Goal: Answer question/provide support: Share knowledge or assist other users

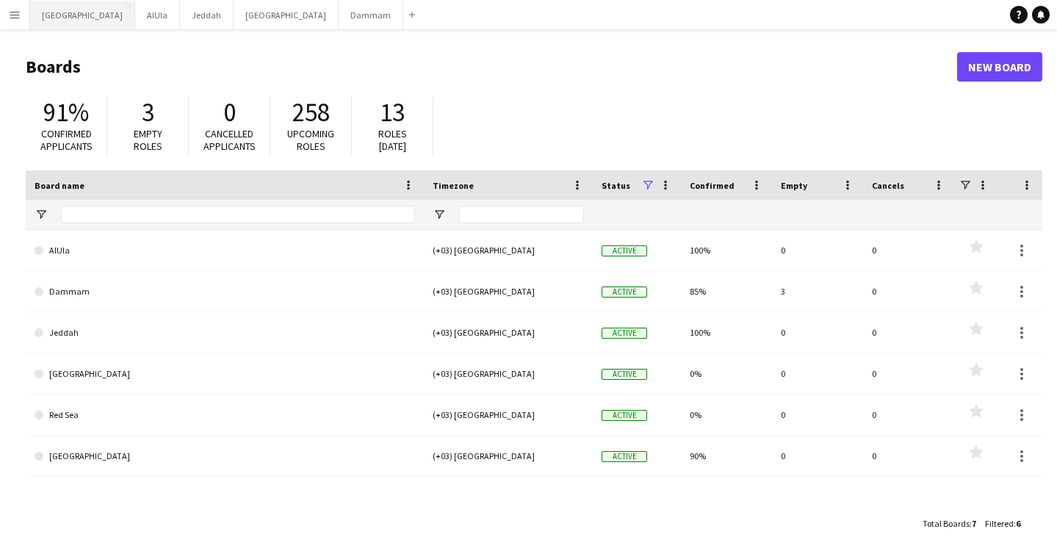
click at [44, 15] on button "Riyadh Close" at bounding box center [82, 15] width 105 height 29
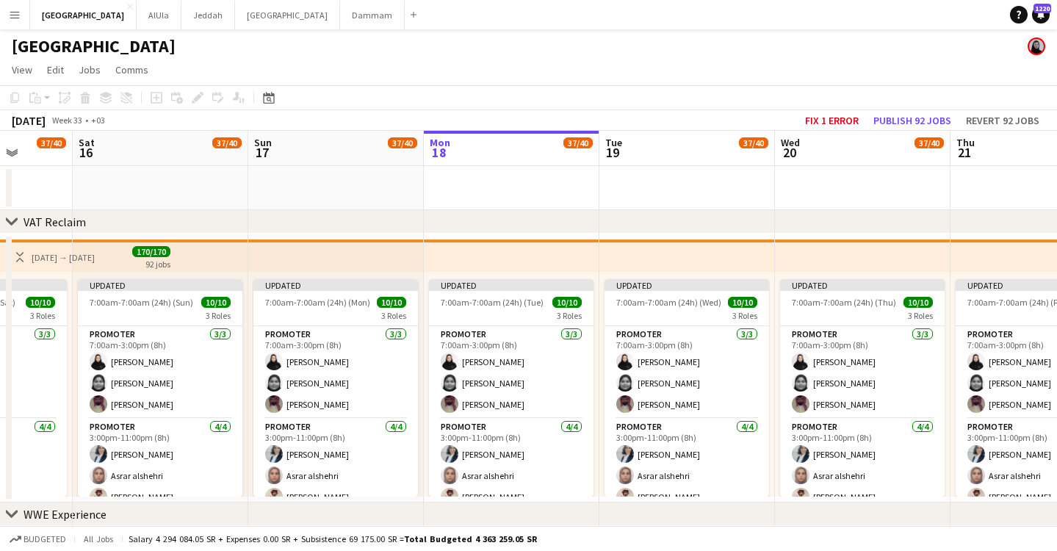
drag, startPoint x: 155, startPoint y: 155, endPoint x: 403, endPoint y: 207, distance: 253.7
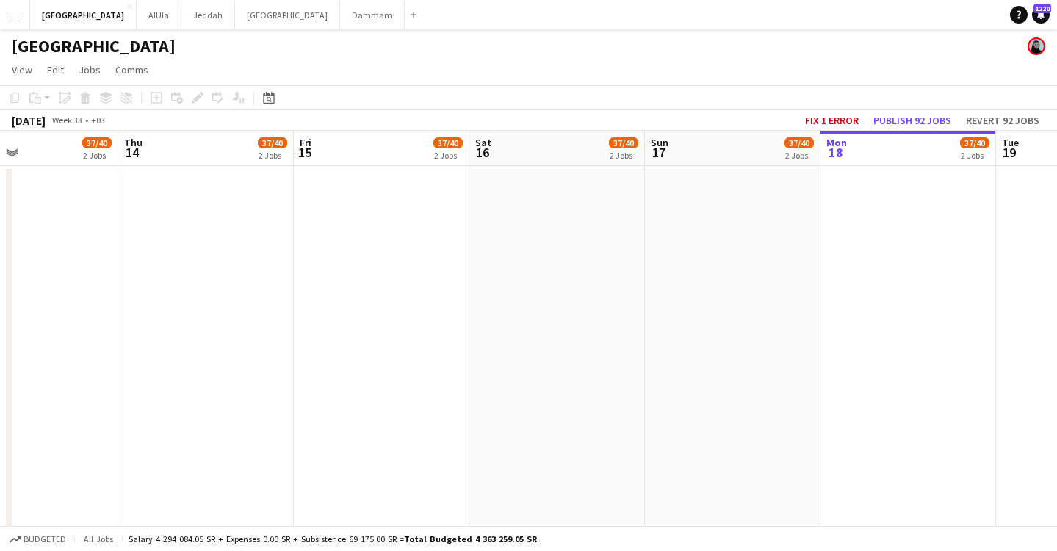
drag, startPoint x: 295, startPoint y: 135, endPoint x: 692, endPoint y: 166, distance: 397.9
drag, startPoint x: 271, startPoint y: 136, endPoint x: 526, endPoint y: 136, distance: 254.9
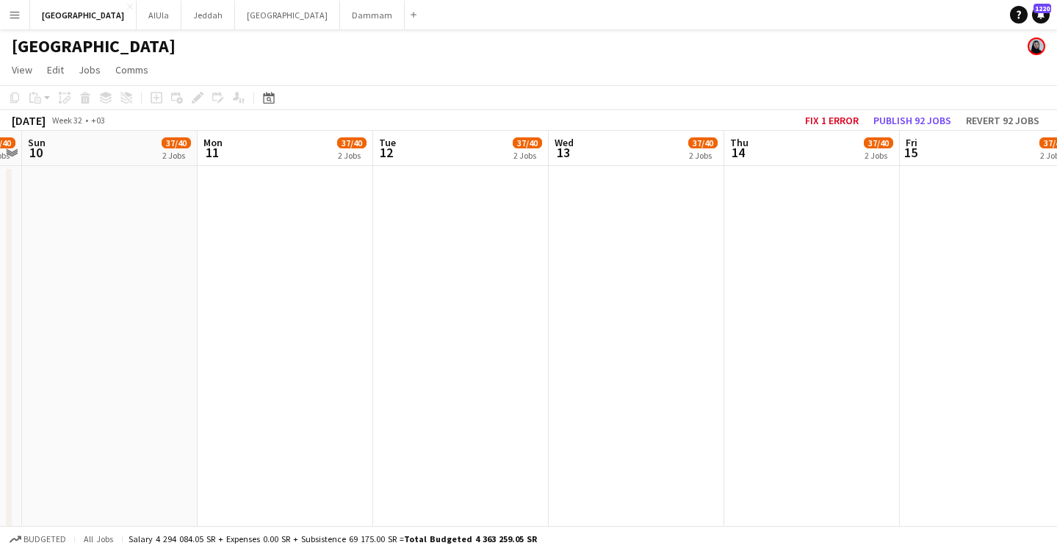
drag, startPoint x: 263, startPoint y: 136, endPoint x: 510, endPoint y: 145, distance: 247.0
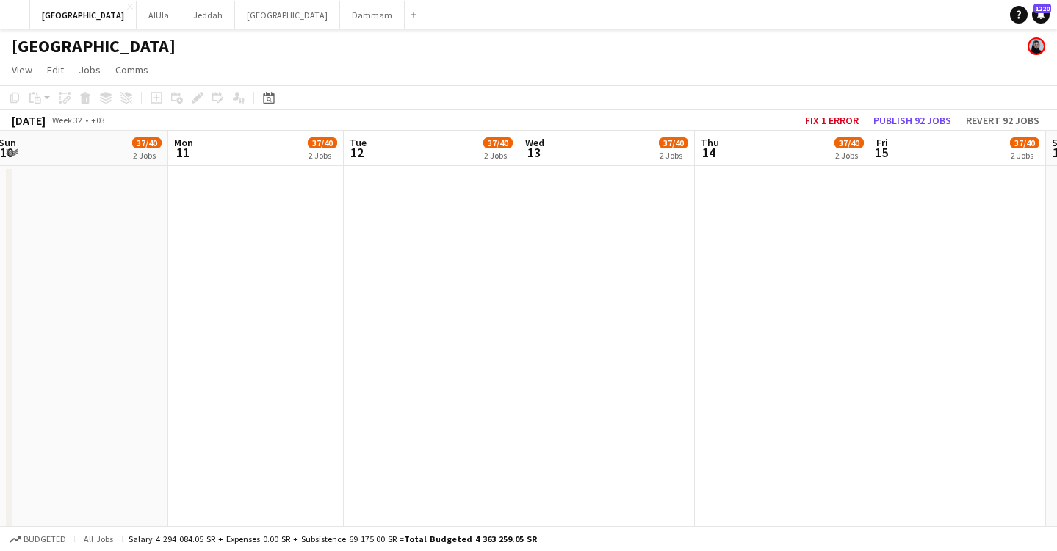
drag, startPoint x: 258, startPoint y: 140, endPoint x: 508, endPoint y: 155, distance: 250.9
drag, startPoint x: 278, startPoint y: 147, endPoint x: 517, endPoint y: 150, distance: 239.5
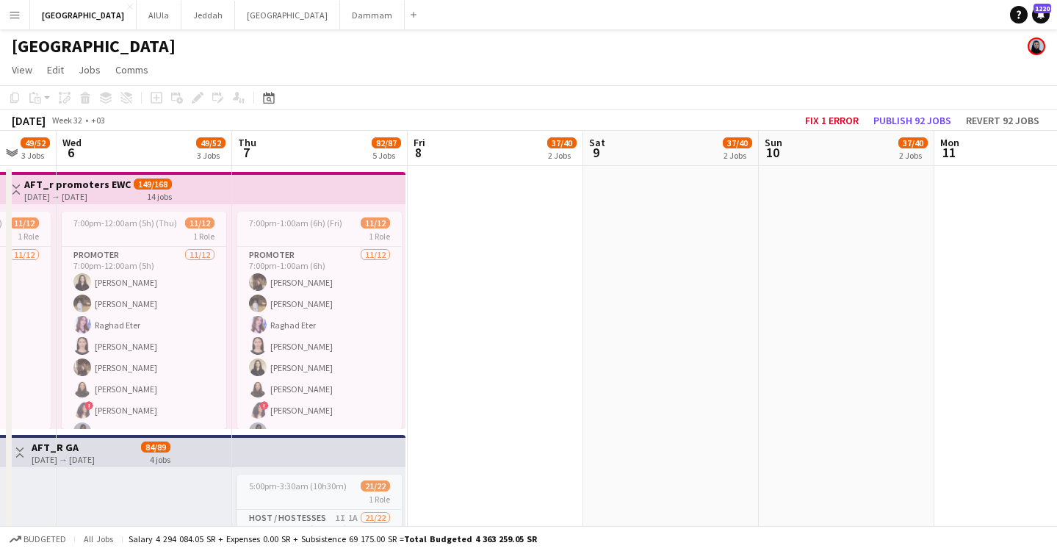
scroll to position [0, 414]
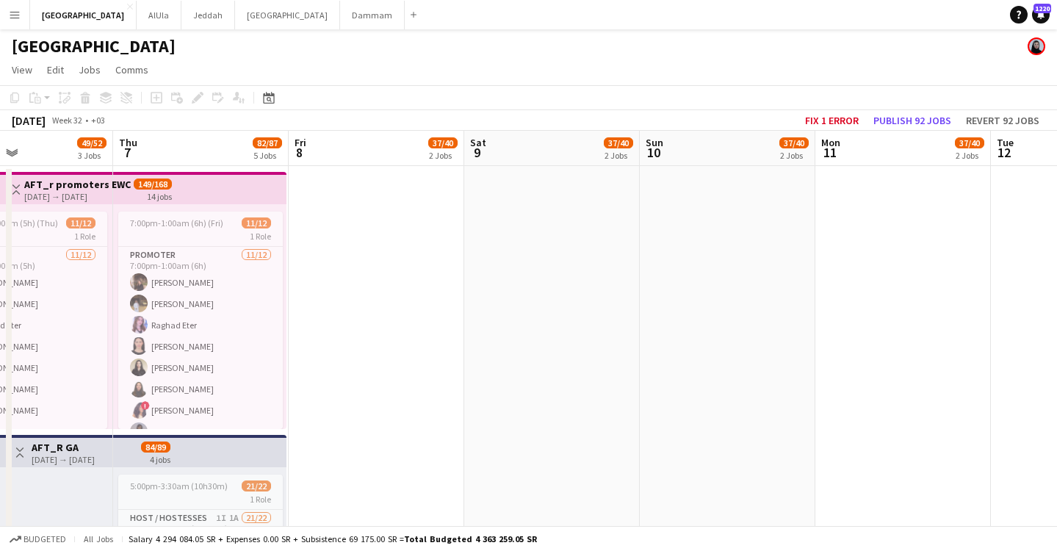
drag, startPoint x: 245, startPoint y: 145, endPoint x: 477, endPoint y: 158, distance: 232.5
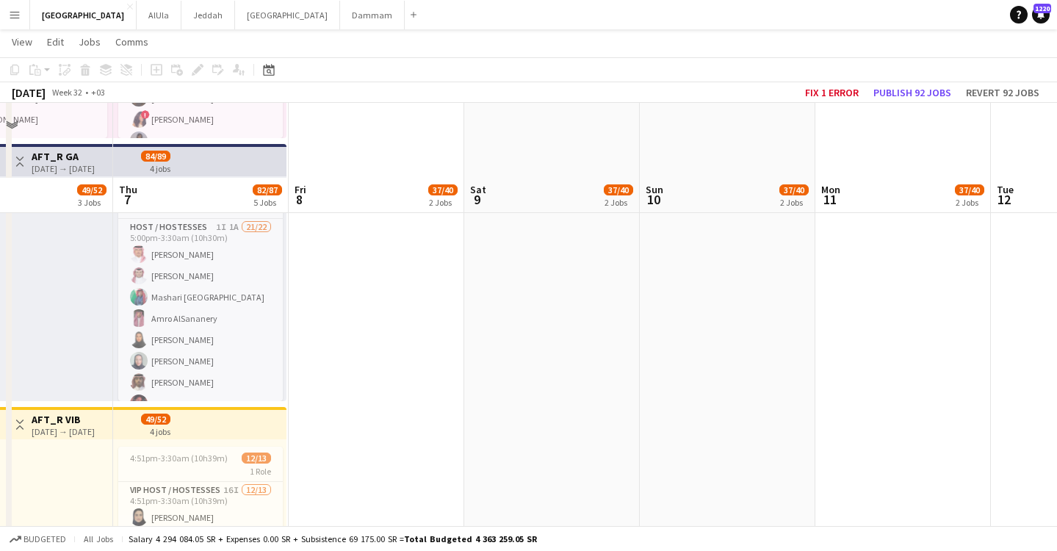
scroll to position [364, 0]
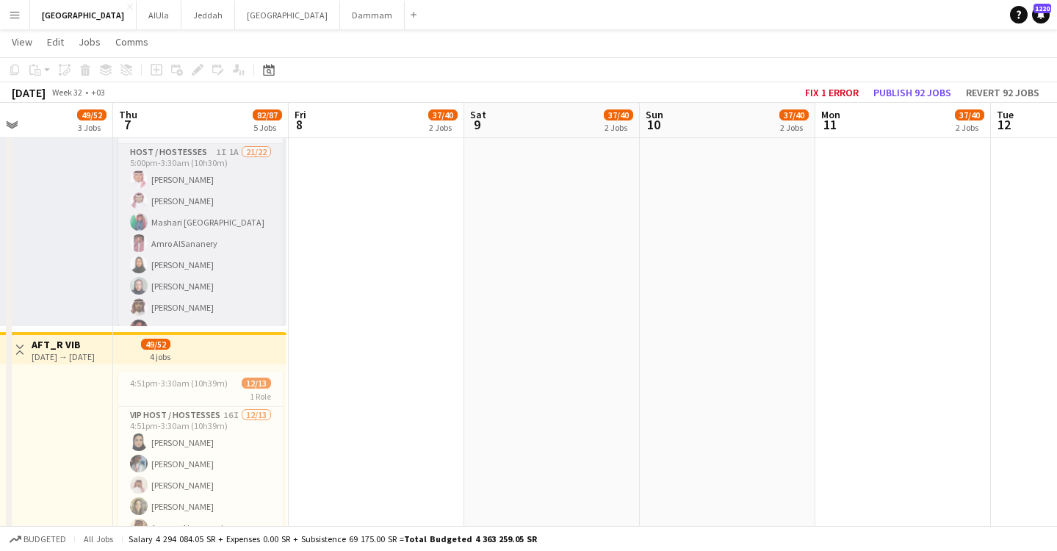
click at [154, 264] on app-card-role "Host / Hostesses 1I 1A 21/22 5:00pm-3:30am (10h30m) [PERSON_NAME] Muhra Alotaib…" at bounding box center [200, 392] width 165 height 497
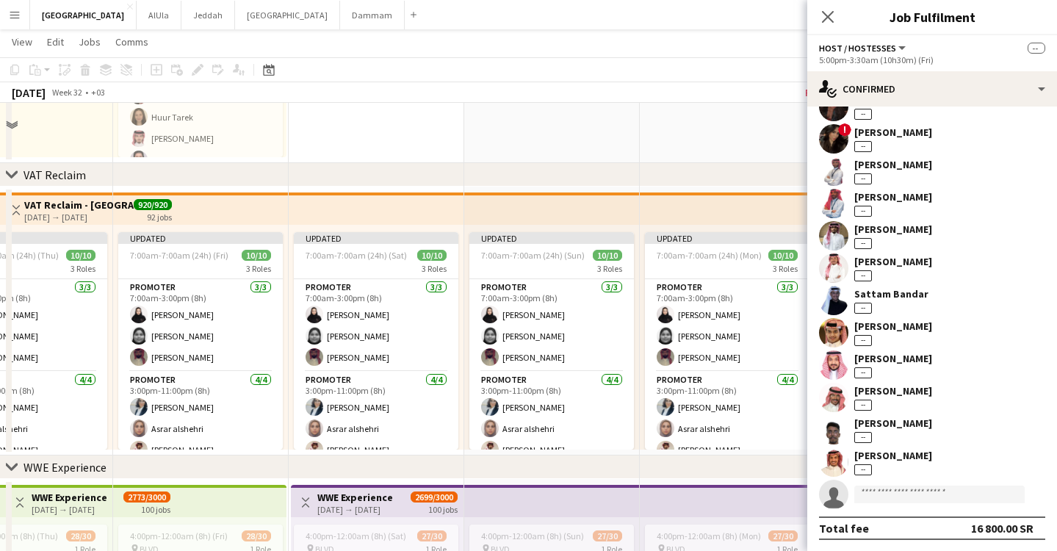
scroll to position [1330, 0]
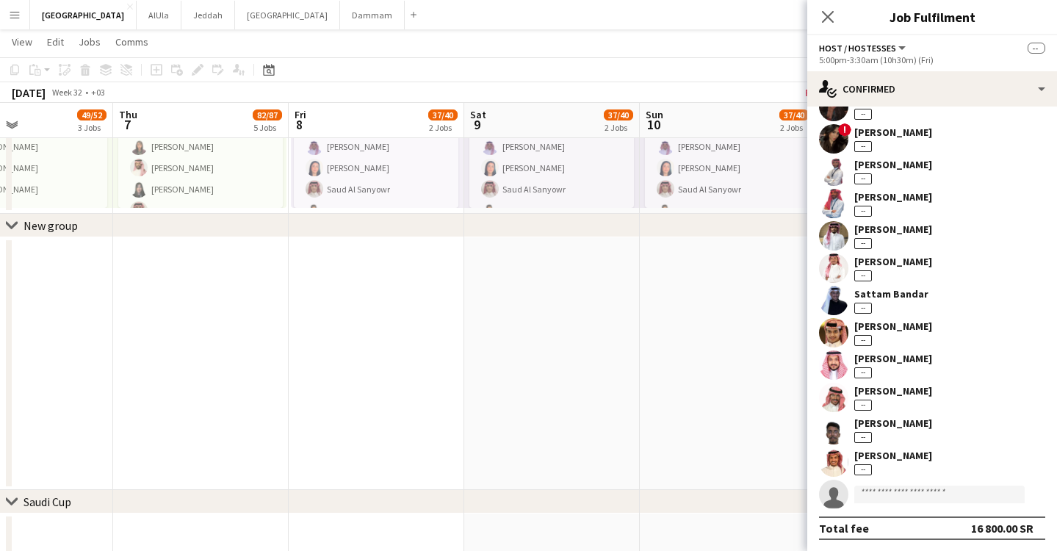
click at [902, 453] on div "[PERSON_NAME]" at bounding box center [893, 455] width 78 height 13
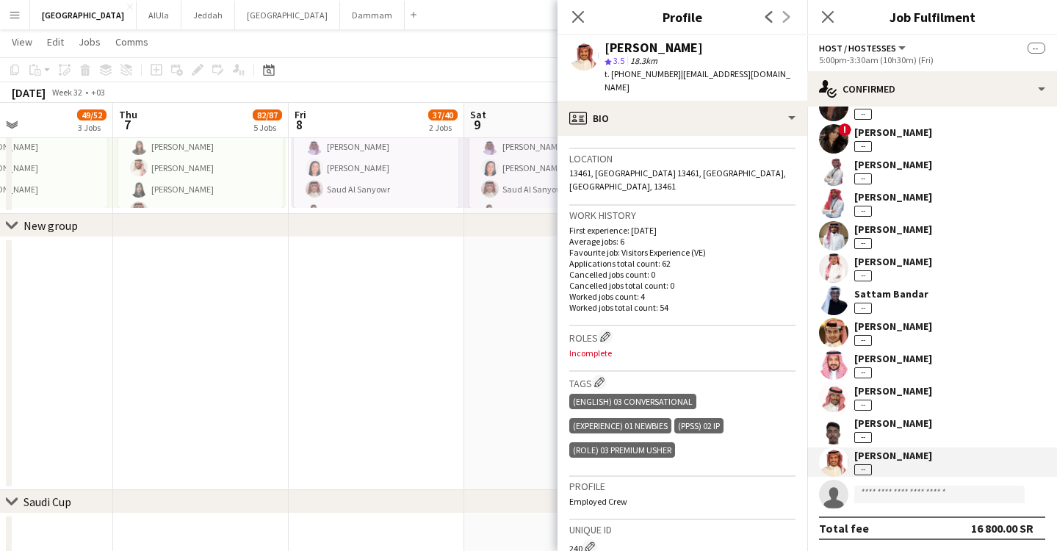
scroll to position [459, 0]
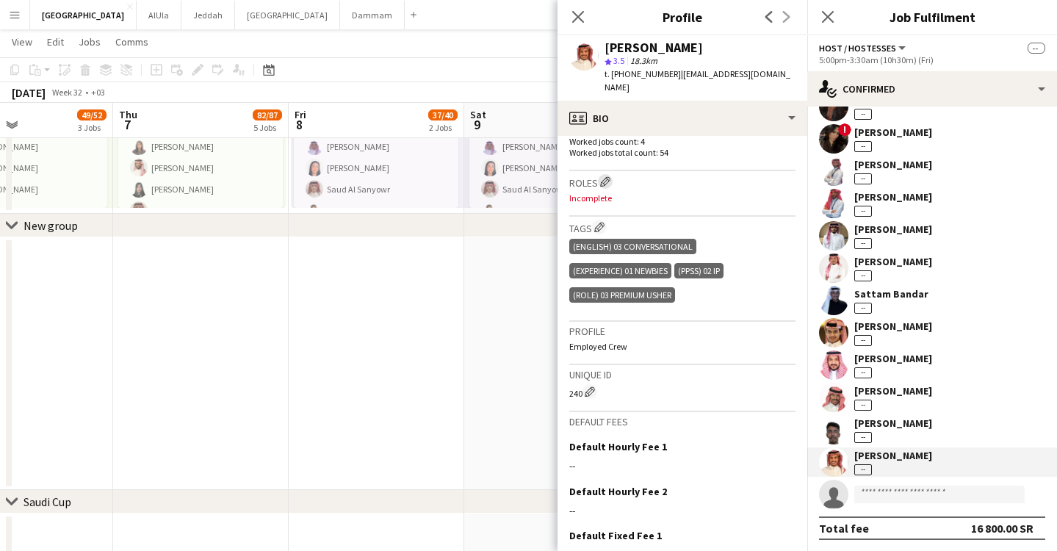
click at [602, 176] on app-icon "Edit crew company roles" at bounding box center [605, 181] width 10 height 10
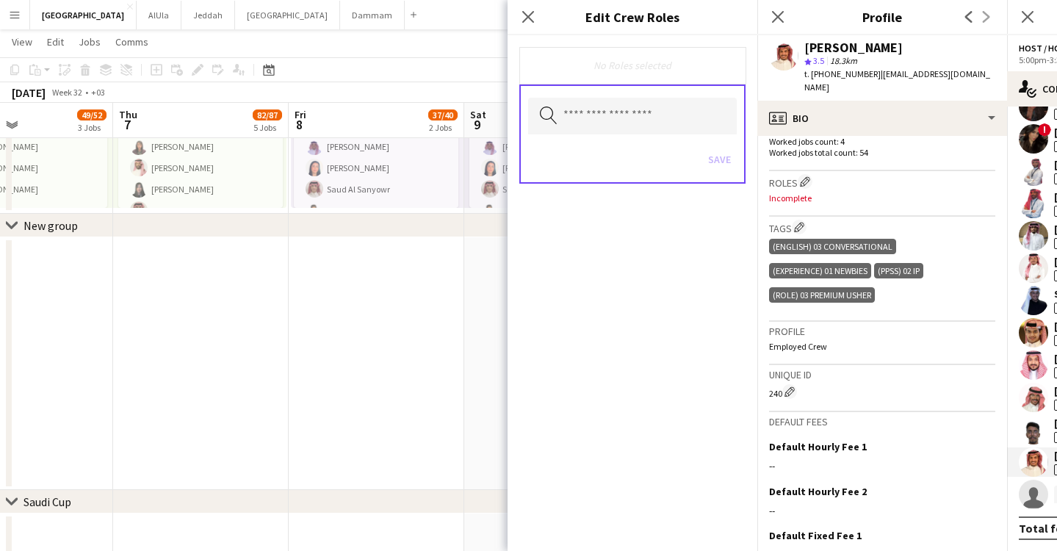
click at [615, 68] on div "No Roles selected" at bounding box center [632, 65] width 203 height 13
click at [590, 65] on div "No Roles selected" at bounding box center [632, 65] width 203 height 13
click at [605, 120] on input "text" at bounding box center [632, 116] width 209 height 37
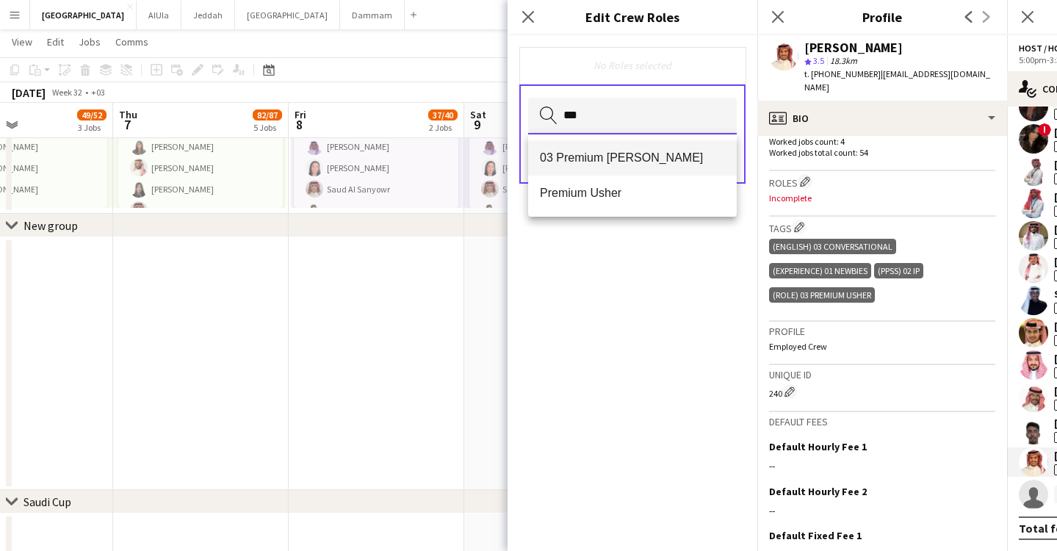
type input "***"
click at [618, 165] on mat-option "03 Premium [PERSON_NAME]" at bounding box center [632, 157] width 209 height 35
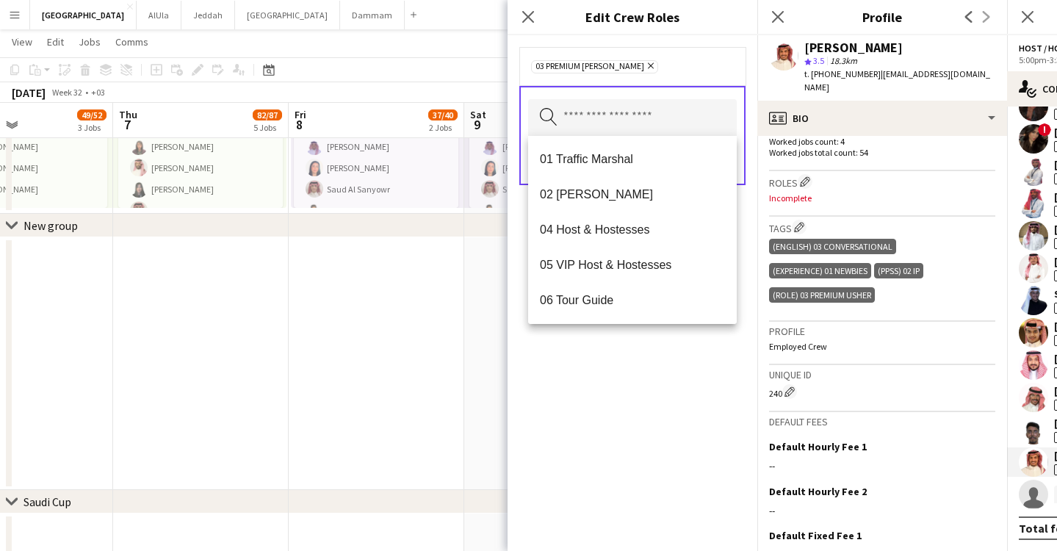
click at [601, 413] on div "03 Premium [PERSON_NAME] Remove Search by role type Save" at bounding box center [633, 293] width 250 height 516
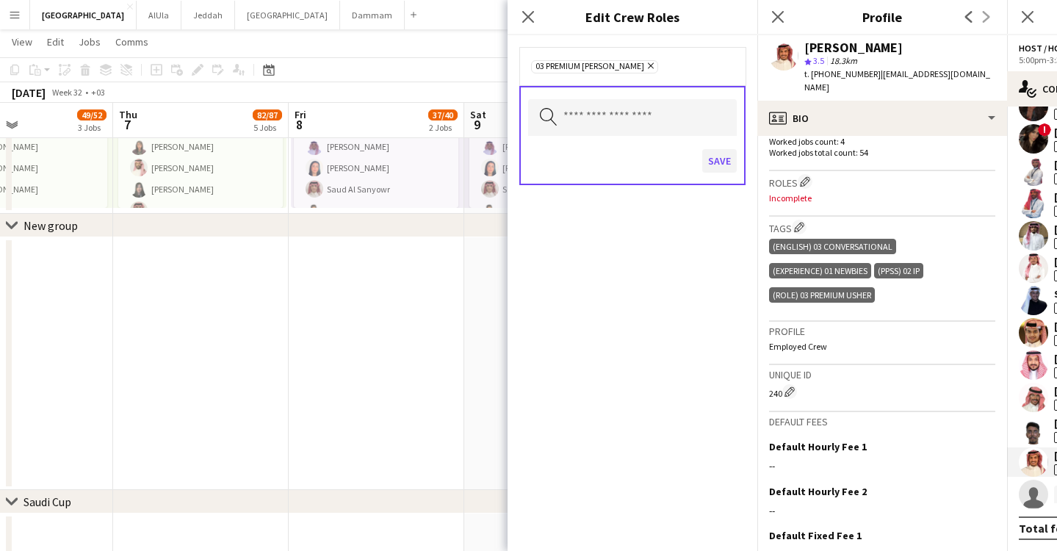
click at [720, 156] on button "Save" at bounding box center [719, 161] width 35 height 24
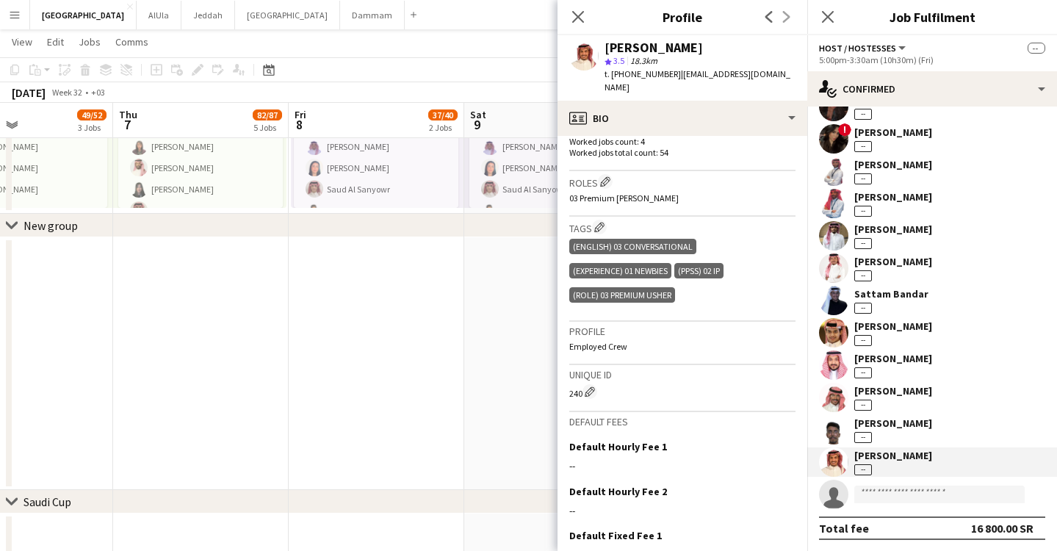
click at [909, 433] on div "[PERSON_NAME] --" at bounding box center [893, 430] width 78 height 26
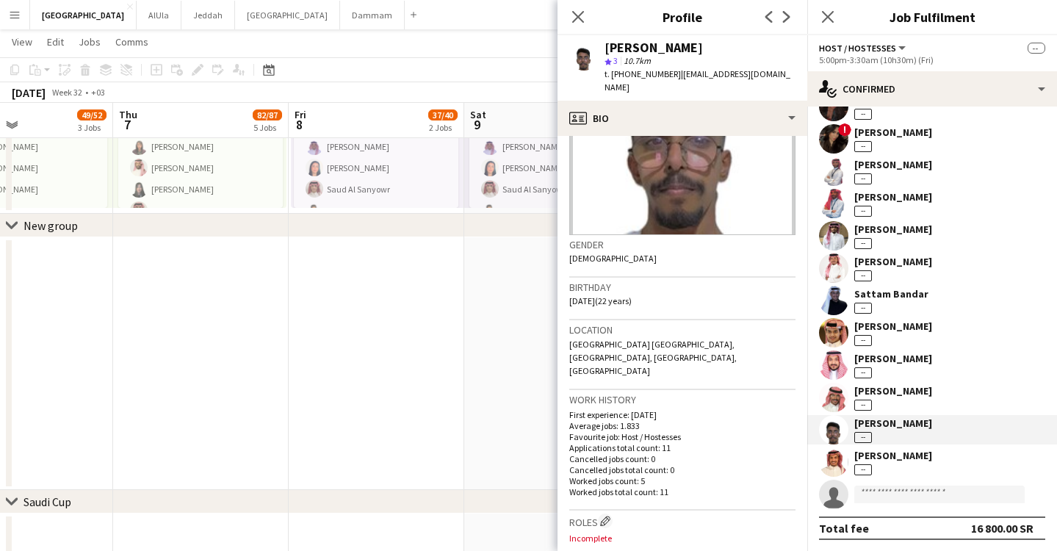
scroll to position [262, 0]
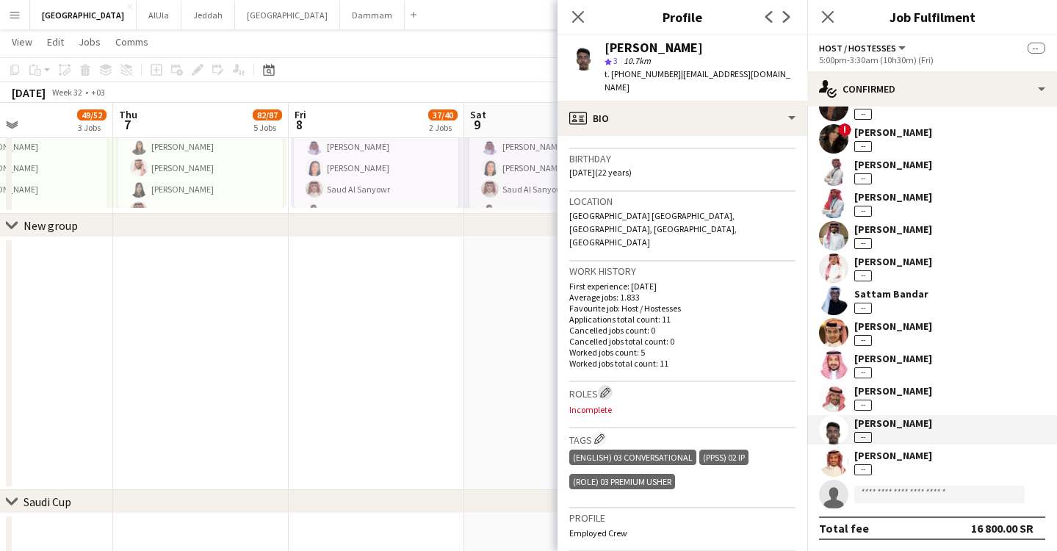
click at [606, 387] on app-icon "Edit crew company roles" at bounding box center [605, 392] width 10 height 10
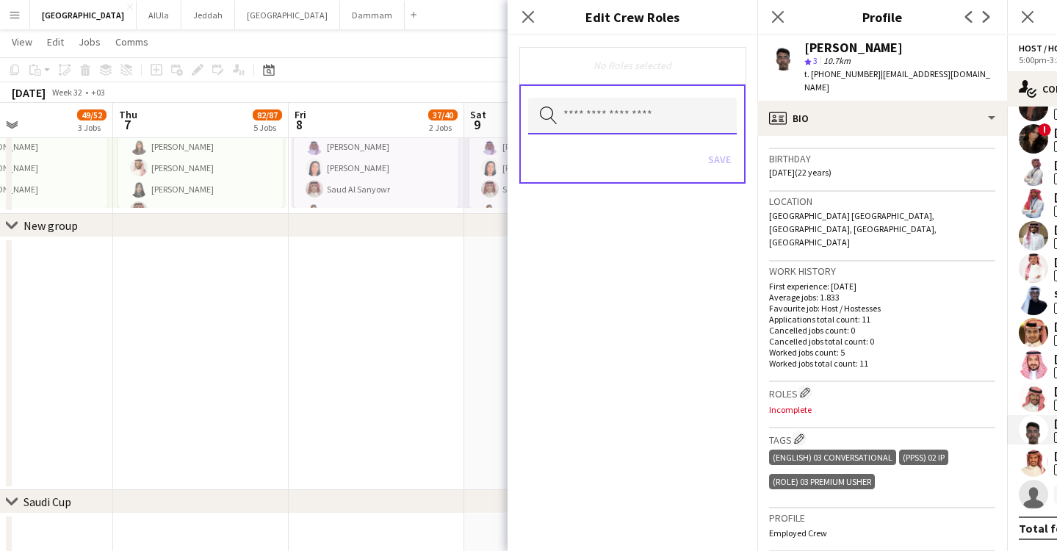
click at [629, 124] on input "text" at bounding box center [632, 116] width 209 height 37
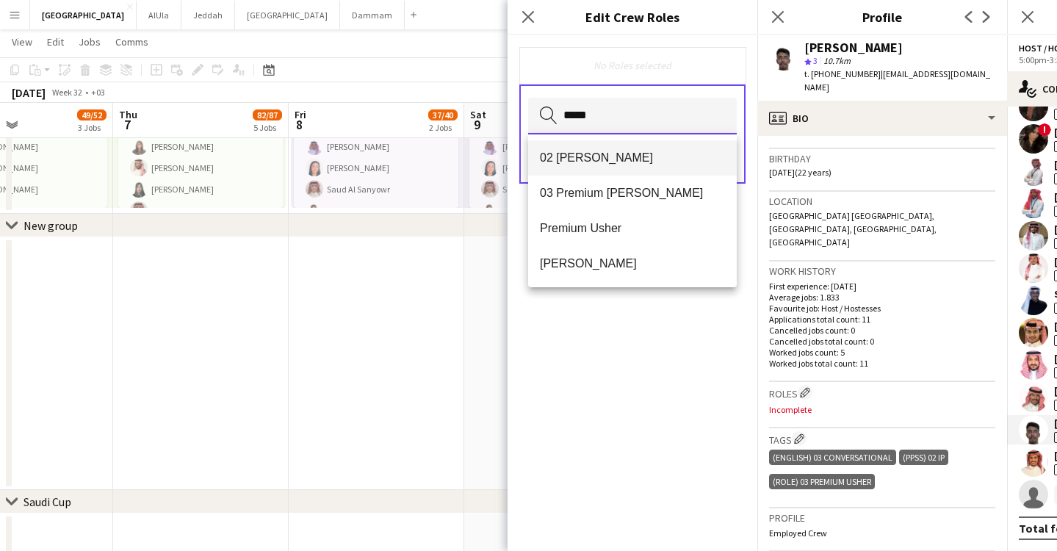
type input "*****"
click at [643, 165] on mat-option "02 [PERSON_NAME]" at bounding box center [632, 157] width 209 height 35
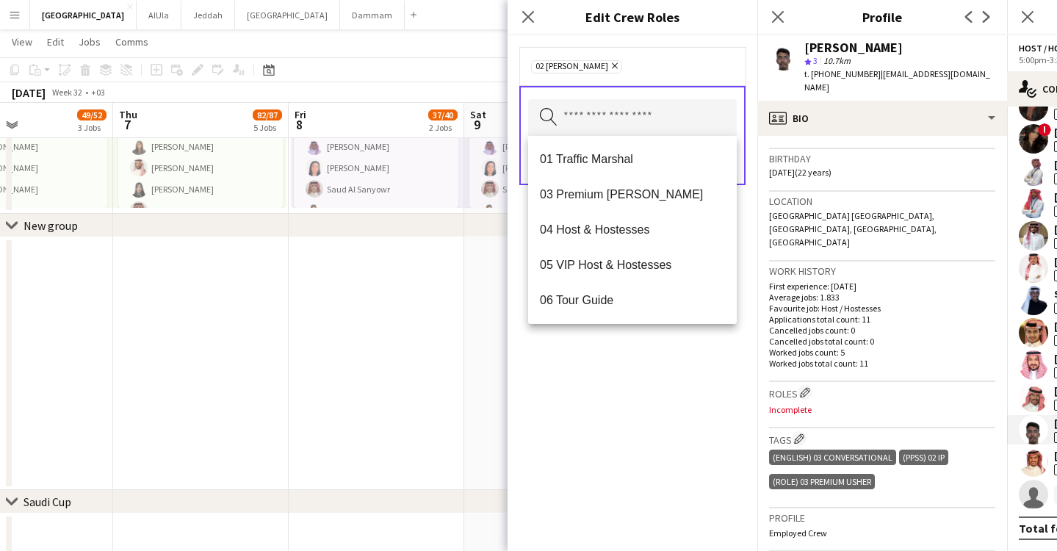
click at [613, 369] on div "02 [PERSON_NAME] Remove Search by role type Save" at bounding box center [633, 293] width 250 height 516
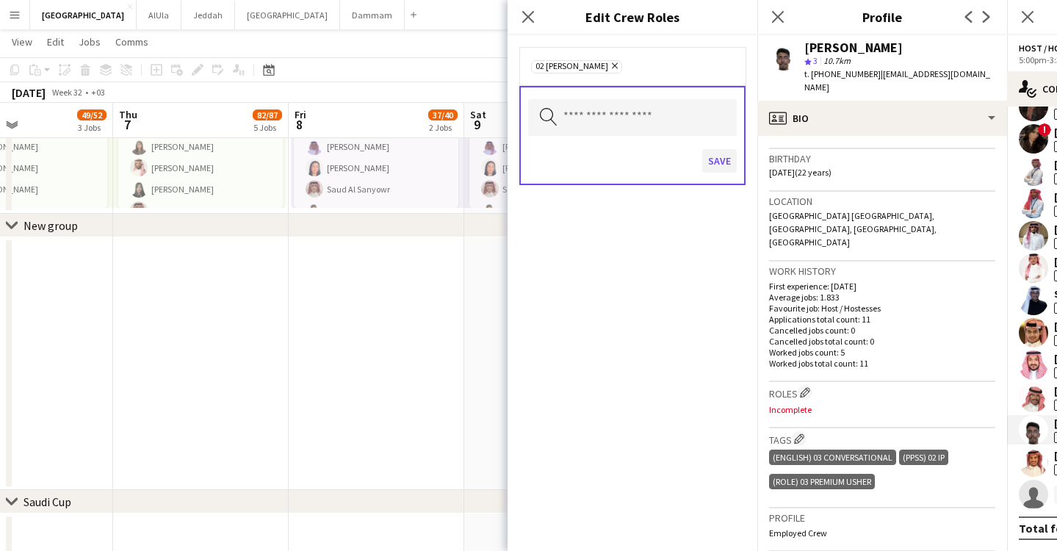
click at [735, 160] on button "Save" at bounding box center [719, 161] width 35 height 24
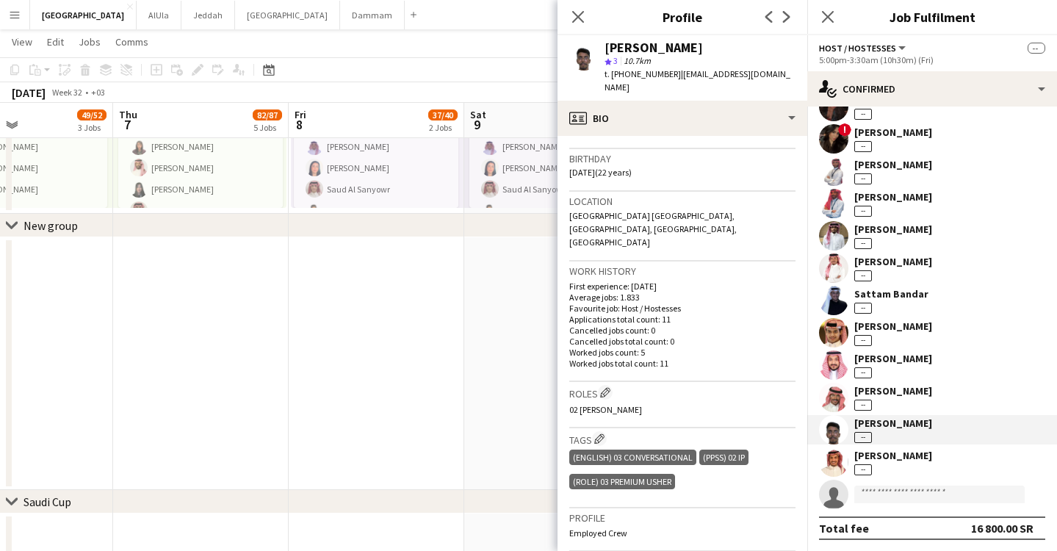
scroll to position [374, 0]
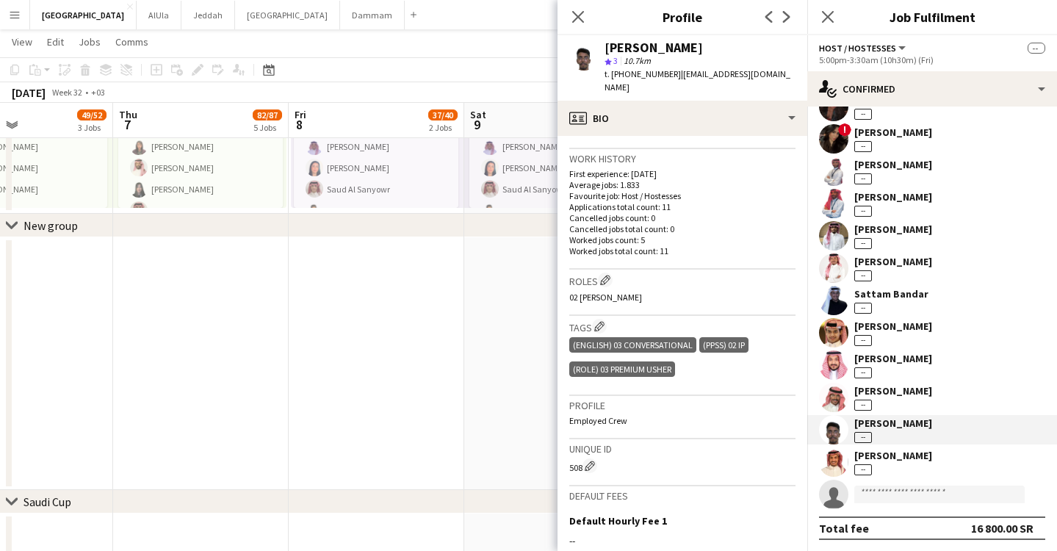
click at [210, 124] on app-board-header-date "Thu 7 82/87 5 Jobs" at bounding box center [201, 120] width 176 height 35
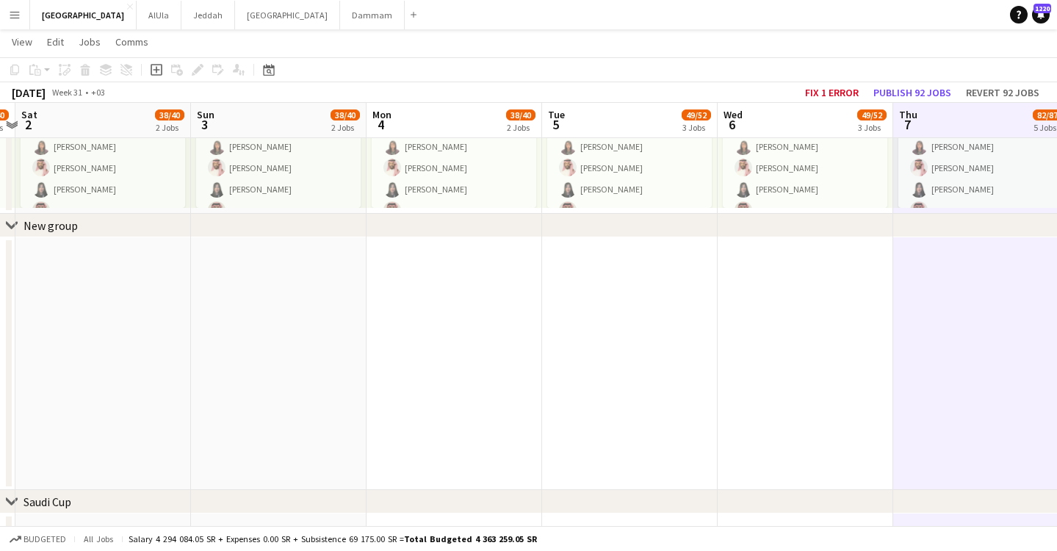
drag, startPoint x: 211, startPoint y: 124, endPoint x: 1023, endPoint y: 129, distance: 811.8
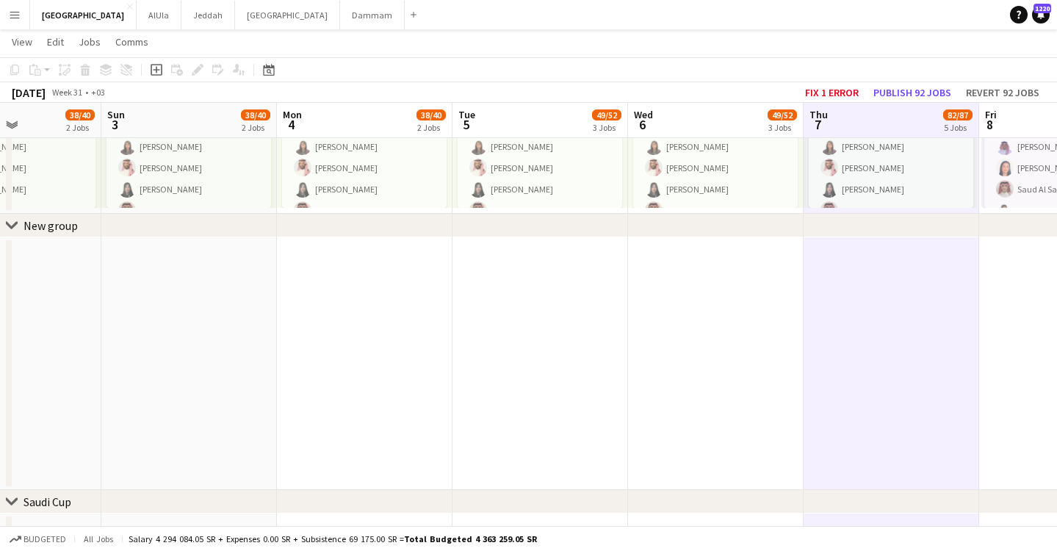
drag, startPoint x: 198, startPoint y: 107, endPoint x: 770, endPoint y: 122, distance: 571.8
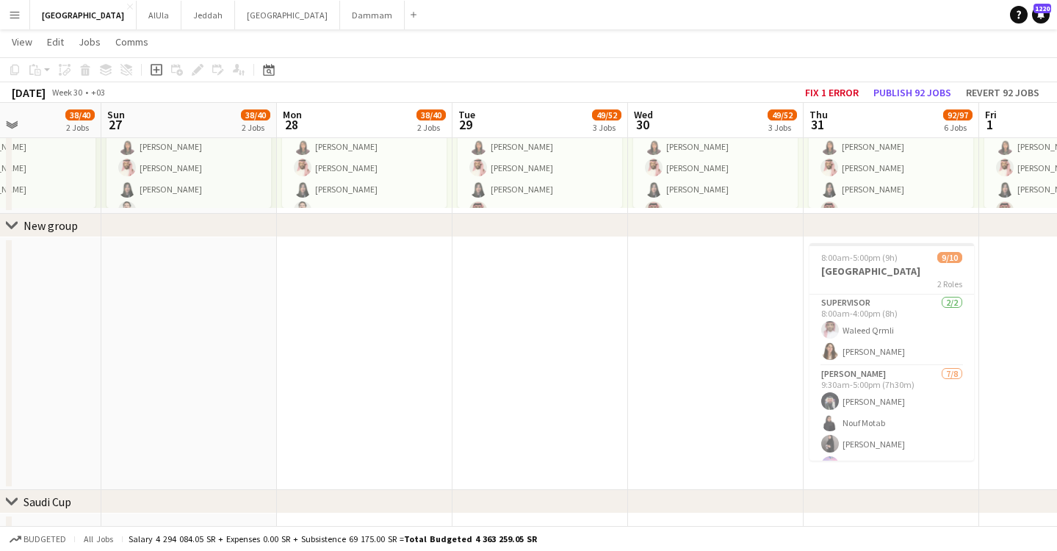
drag, startPoint x: 187, startPoint y: 127, endPoint x: 774, endPoint y: 137, distance: 587.1
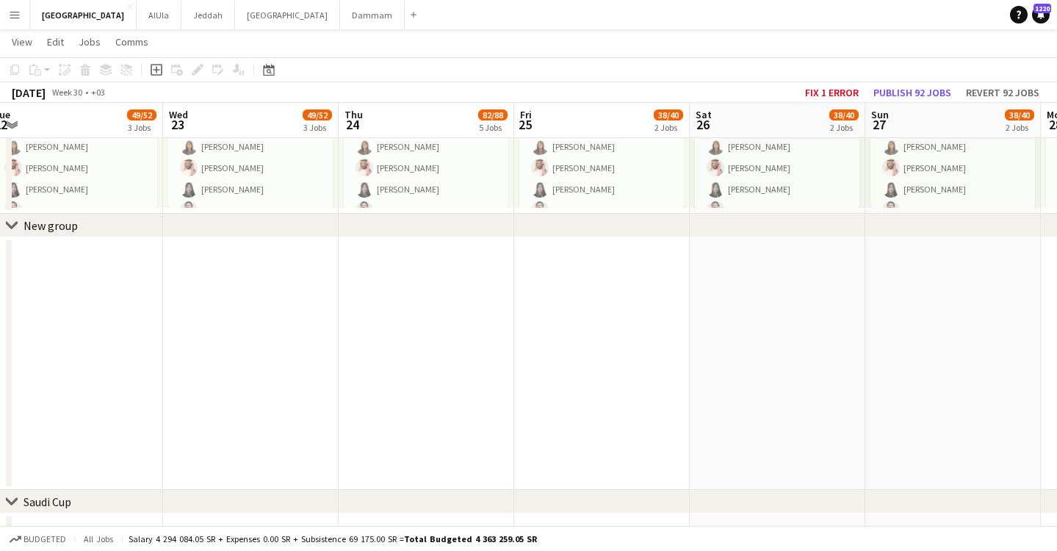
drag, startPoint x: 806, startPoint y: 112, endPoint x: 865, endPoint y: 117, distance: 59.7
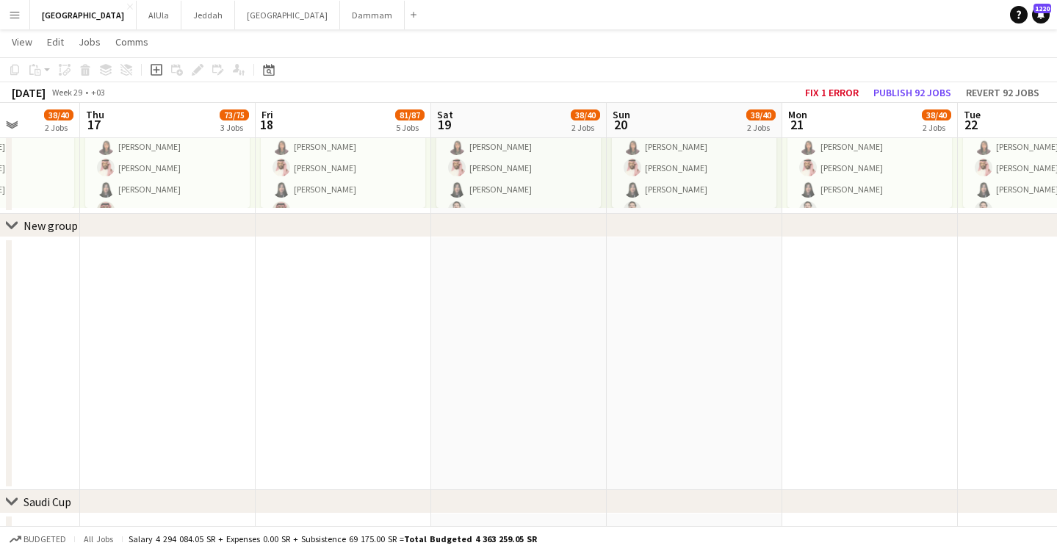
drag, startPoint x: 99, startPoint y: 113, endPoint x: 956, endPoint y: 104, distance: 856.6
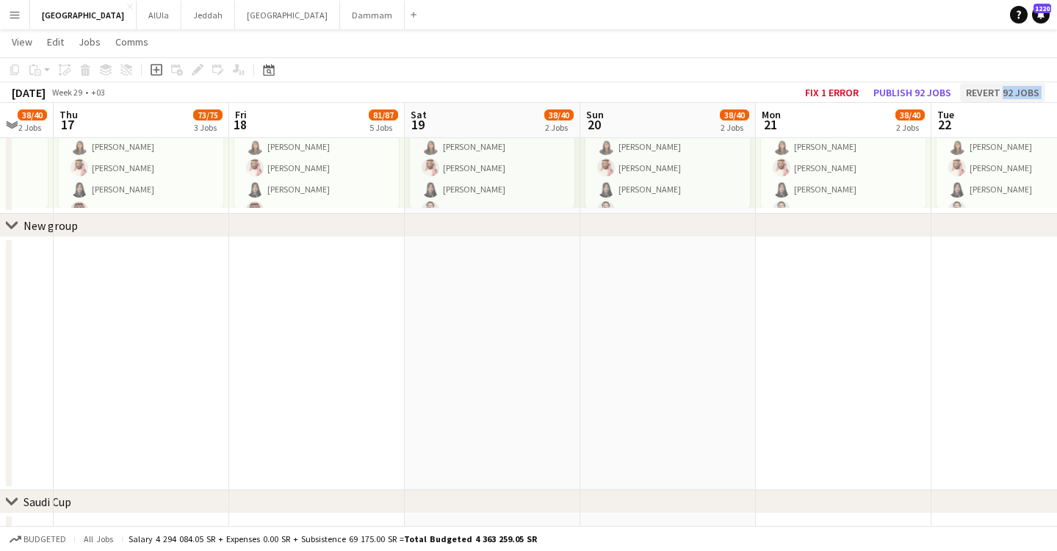
drag, startPoint x: 75, startPoint y: 118, endPoint x: 1002, endPoint y: 87, distance: 927.7
drag, startPoint x: 137, startPoint y: 120, endPoint x: 497, endPoint y: 101, distance: 361.2
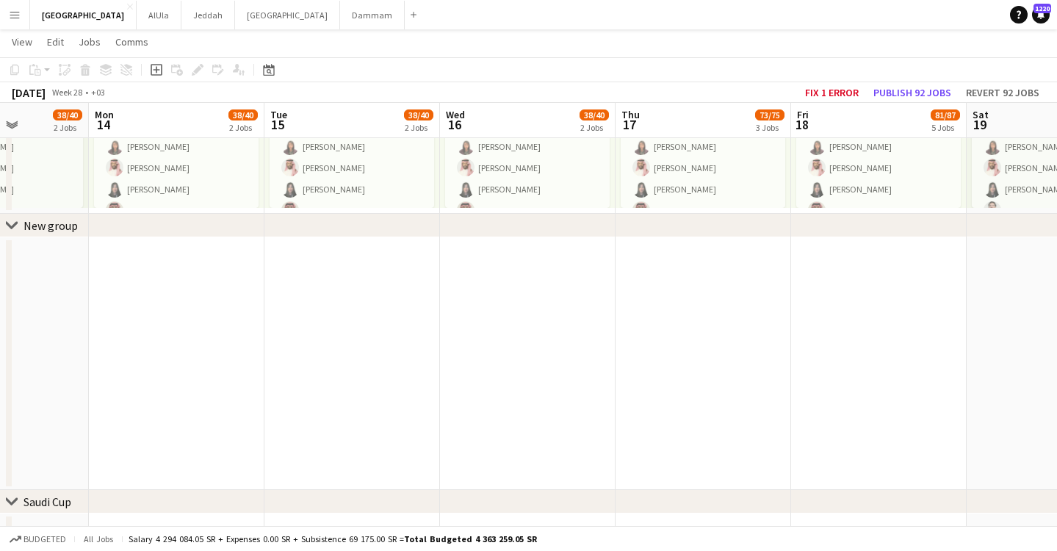
click at [34, 93] on div "[DATE]" at bounding box center [29, 92] width 34 height 15
click at [46, 90] on div "[DATE]" at bounding box center [29, 92] width 34 height 15
click at [266, 72] on icon "Date picker" at bounding box center [269, 70] width 12 height 12
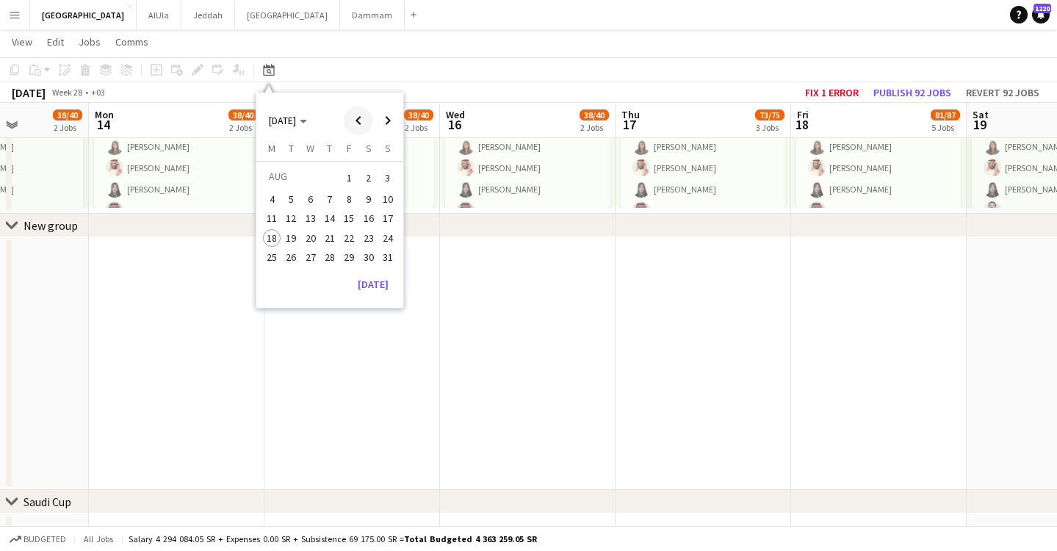
click at [350, 126] on span "Previous month" at bounding box center [358, 120] width 29 height 29
click at [352, 123] on span "Previous month" at bounding box center [358, 120] width 29 height 29
click at [352, 122] on span "Previous month" at bounding box center [358, 120] width 29 height 29
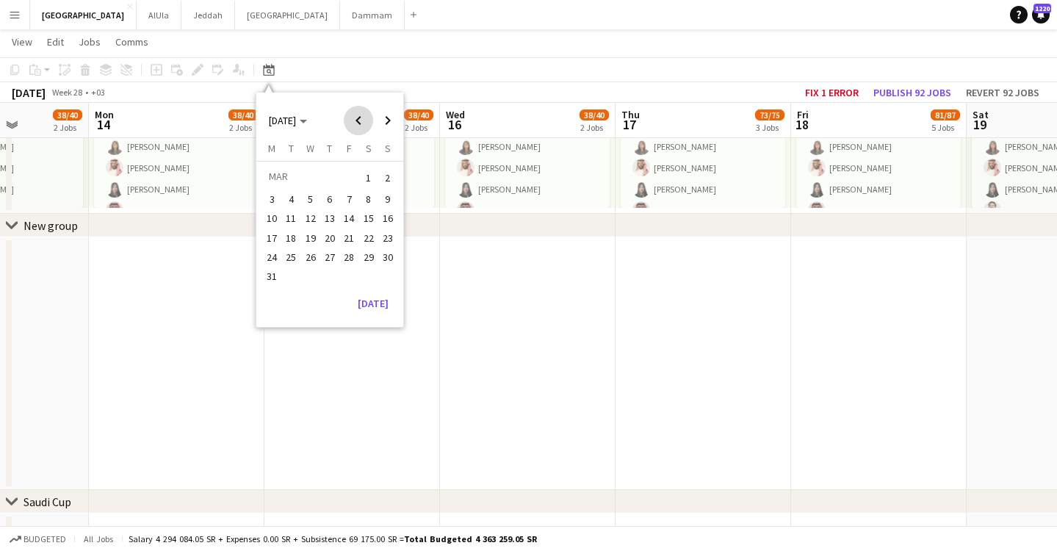
click at [353, 122] on span "Previous month" at bounding box center [358, 120] width 29 height 29
click at [369, 181] on span "1" at bounding box center [369, 177] width 18 height 21
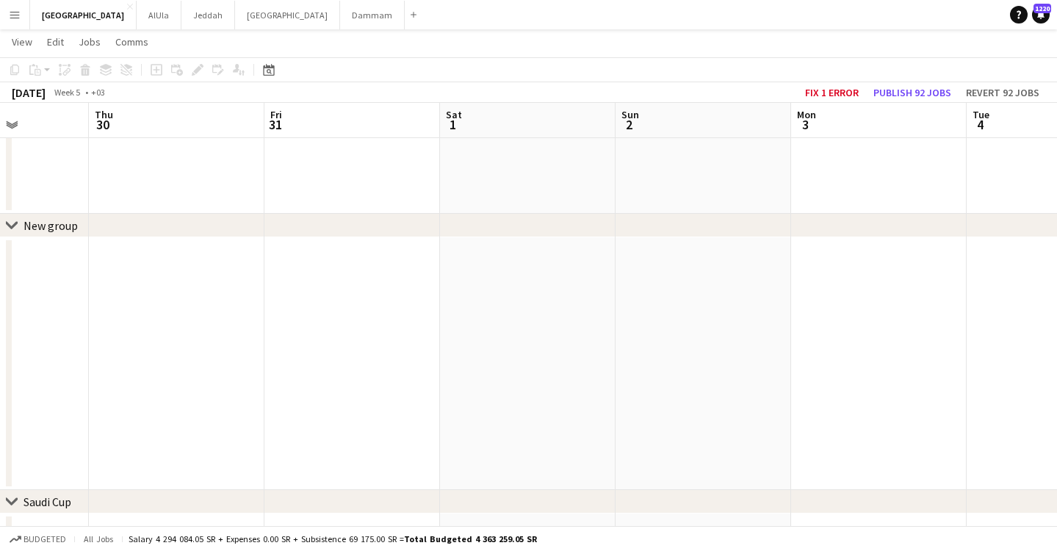
scroll to position [0, 505]
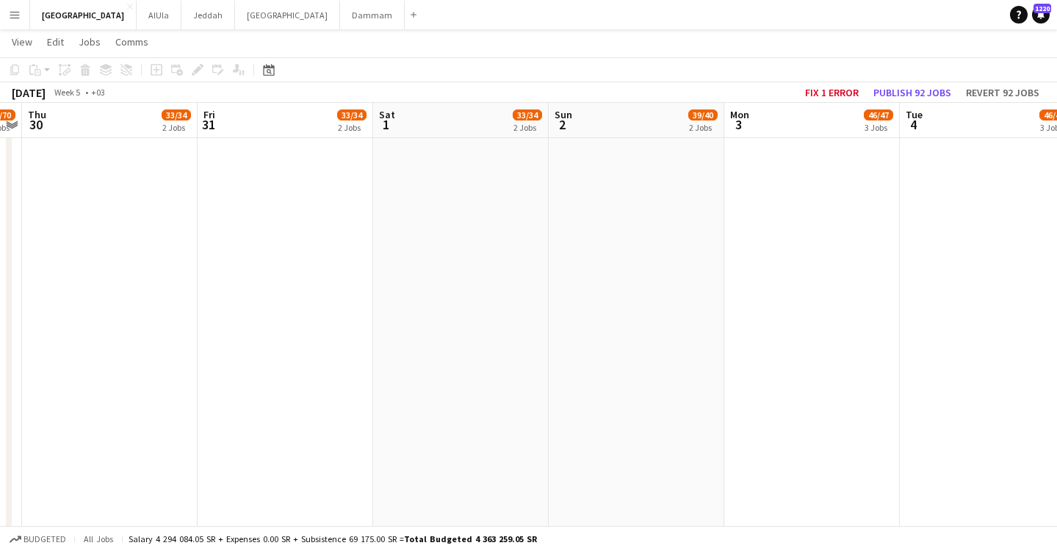
drag, startPoint x: 577, startPoint y: 138, endPoint x: 461, endPoint y: 141, distance: 116.1
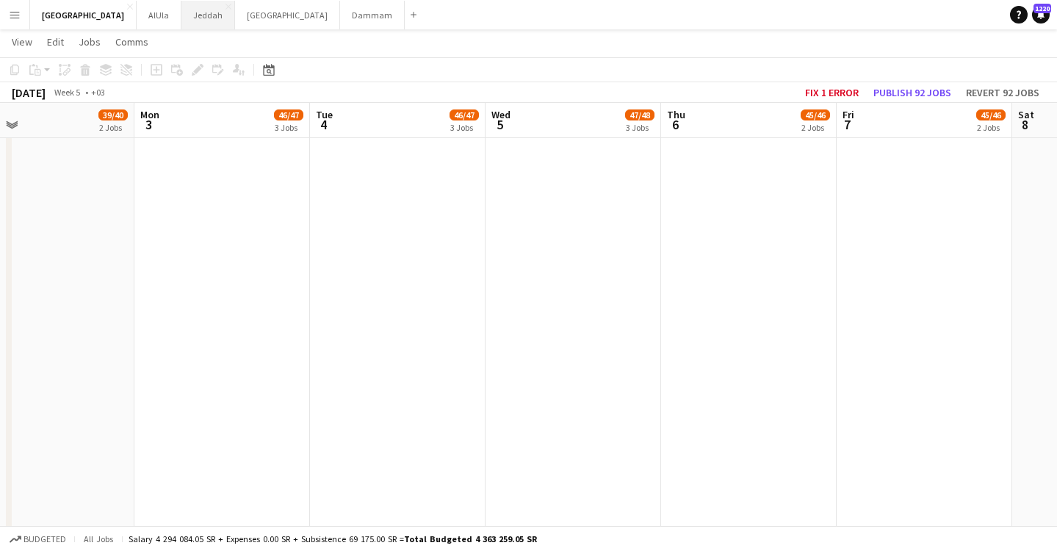
click at [181, 13] on button "Jeddah Close" at bounding box center [208, 15] width 54 height 29
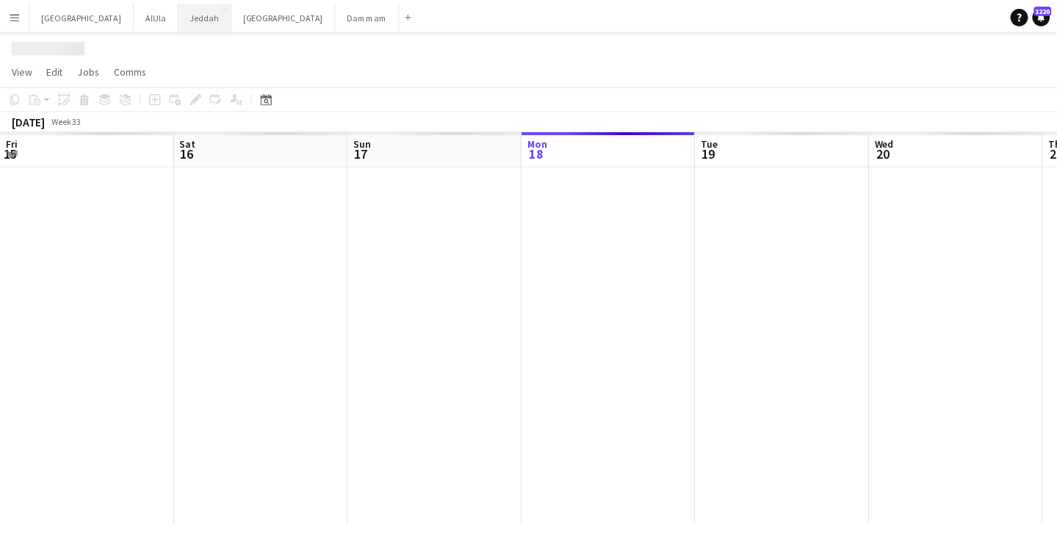
scroll to position [0, 351]
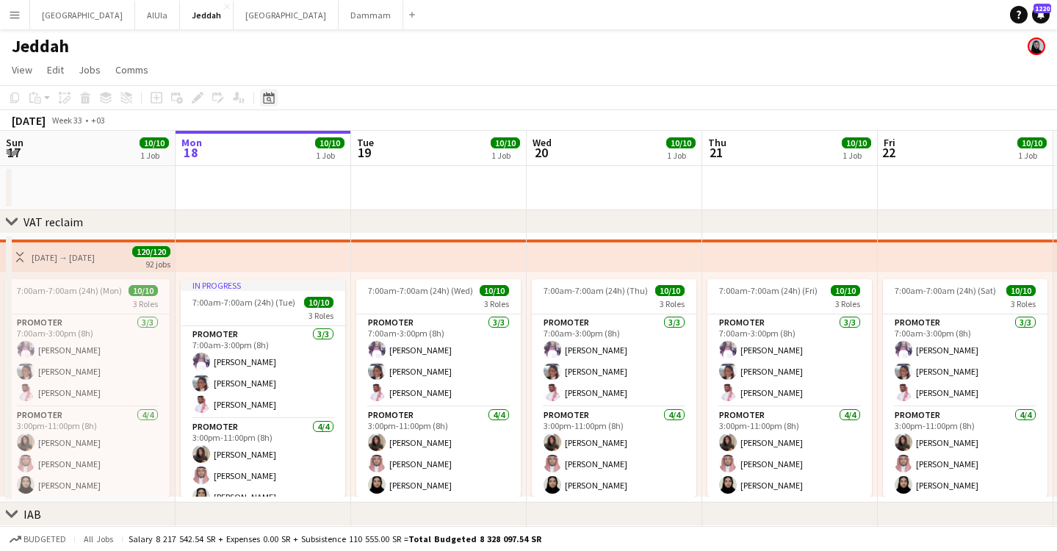
click at [272, 101] on icon "Date picker" at bounding box center [269, 98] width 12 height 12
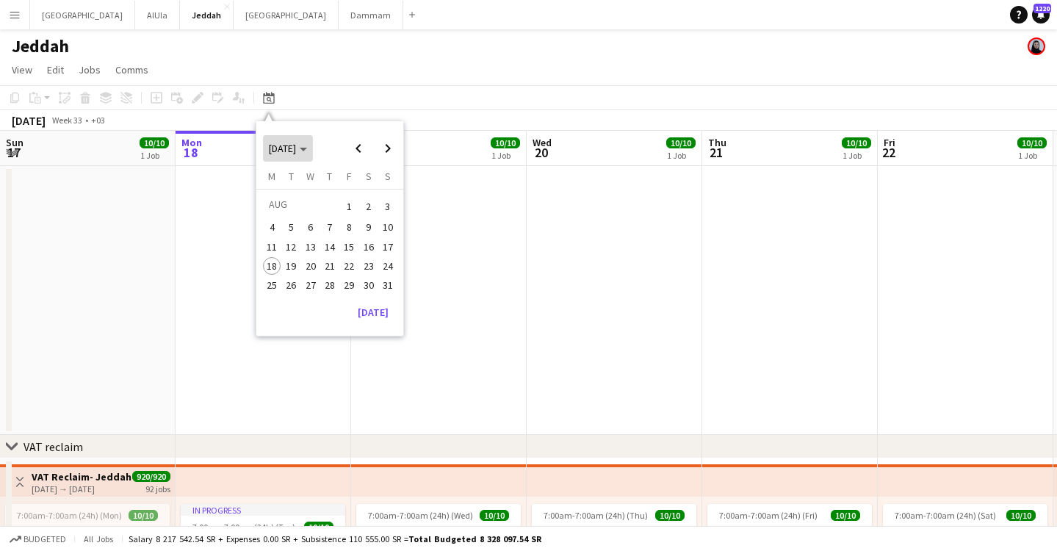
click at [307, 143] on span "[DATE]" at bounding box center [288, 148] width 38 height 13
click at [316, 98] on app-toolbar "Copy Paste Paste Command V Paste with crew Command Shift V Paste linked Job [GE…" at bounding box center [528, 97] width 1057 height 25
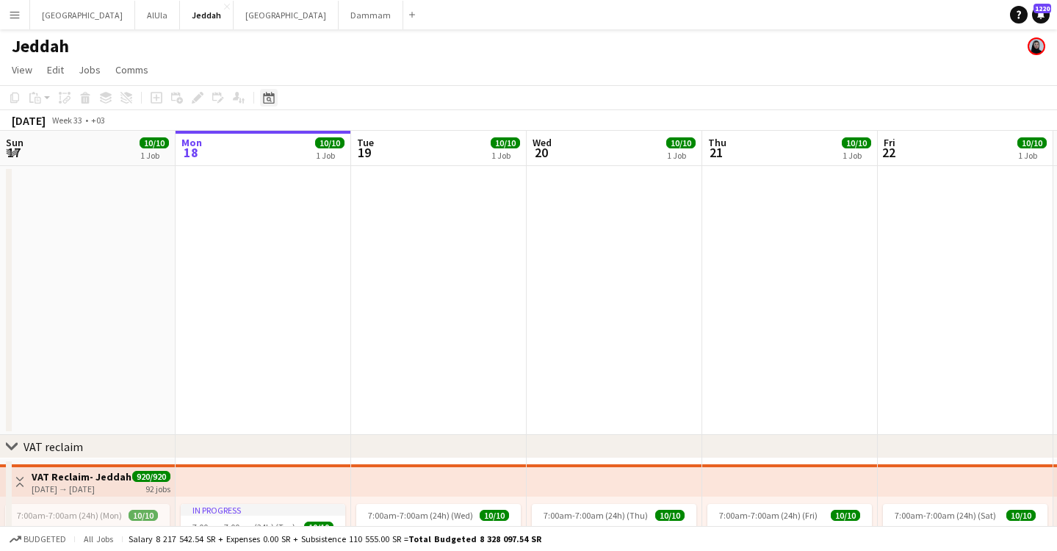
click at [272, 101] on icon "Date picker" at bounding box center [269, 98] width 12 height 12
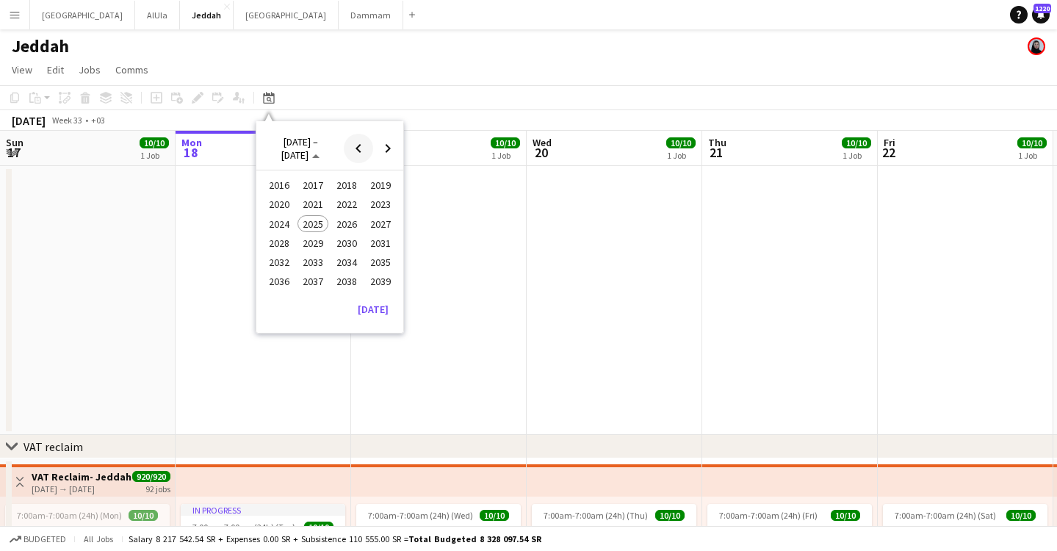
click at [369, 150] on span "Previous 24 years" at bounding box center [358, 148] width 29 height 29
click at [394, 147] on span "Next 24 years" at bounding box center [387, 148] width 29 height 29
click at [398, 48] on div "Jeddah" at bounding box center [528, 43] width 1057 height 28
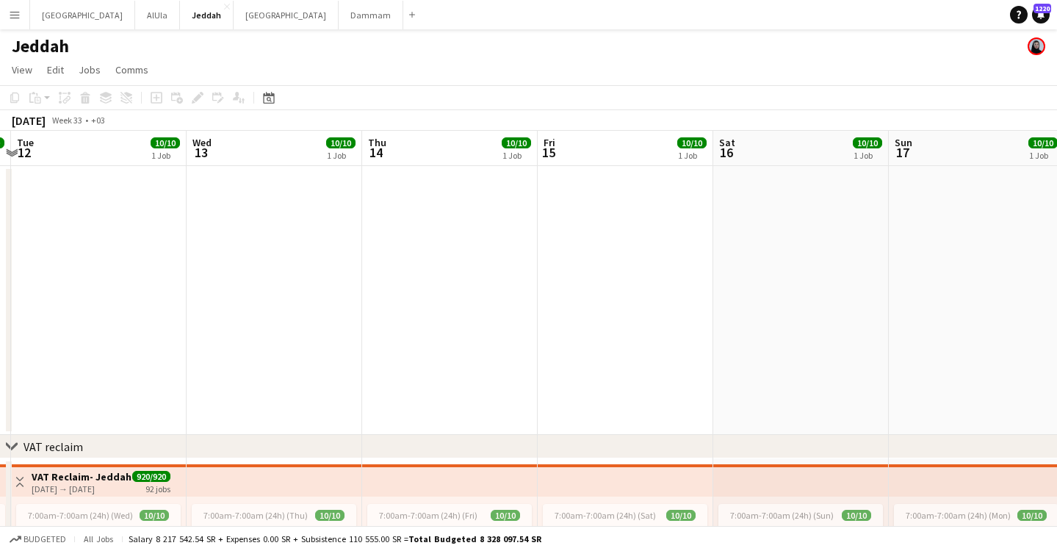
drag, startPoint x: 60, startPoint y: 135, endPoint x: 835, endPoint y: 176, distance: 775.4
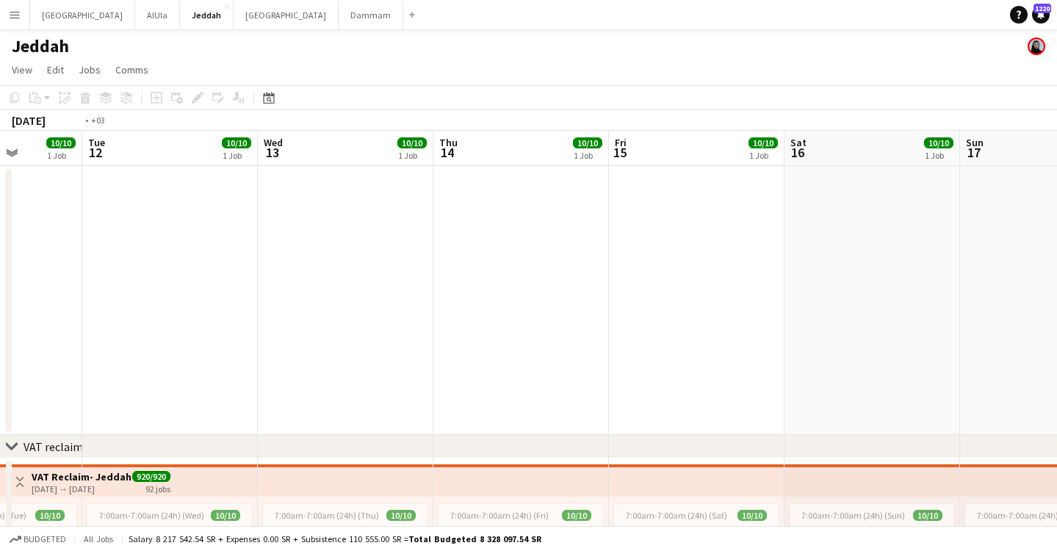
drag, startPoint x: 215, startPoint y: 163, endPoint x: 971, endPoint y: 181, distance: 756.2
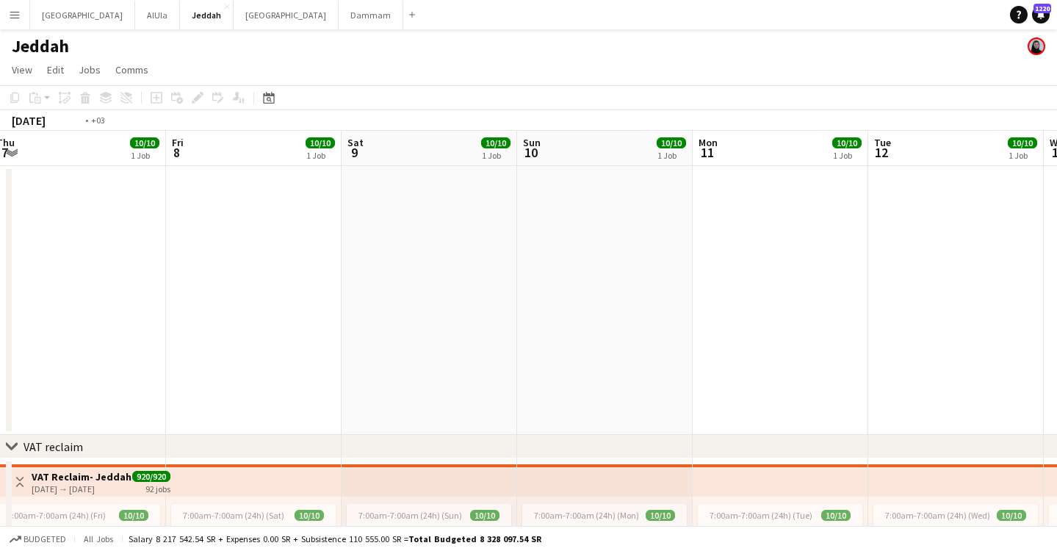
drag, startPoint x: 166, startPoint y: 165, endPoint x: 858, endPoint y: 182, distance: 692.3
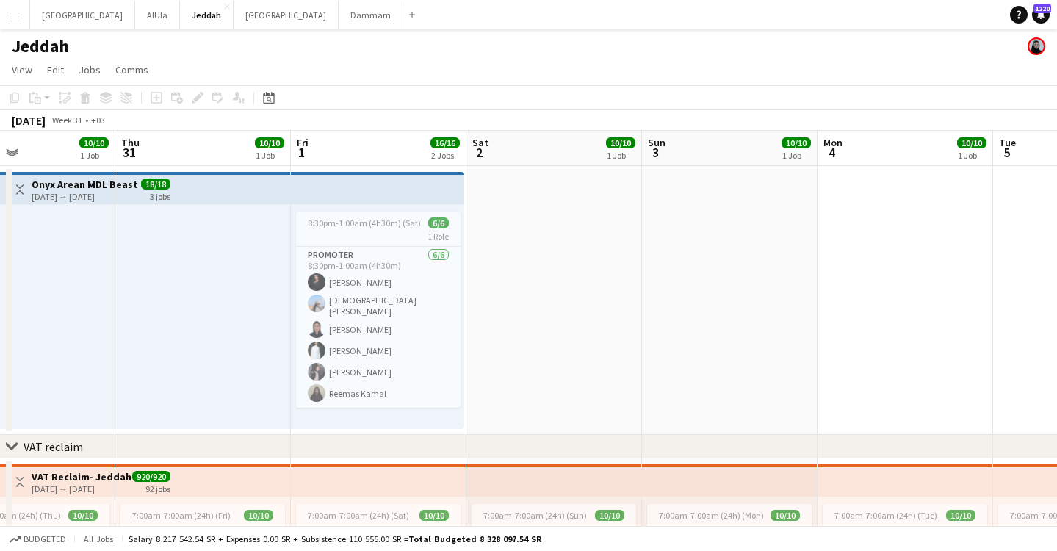
drag, startPoint x: 168, startPoint y: 163, endPoint x: 840, endPoint y: 170, distance: 671.5
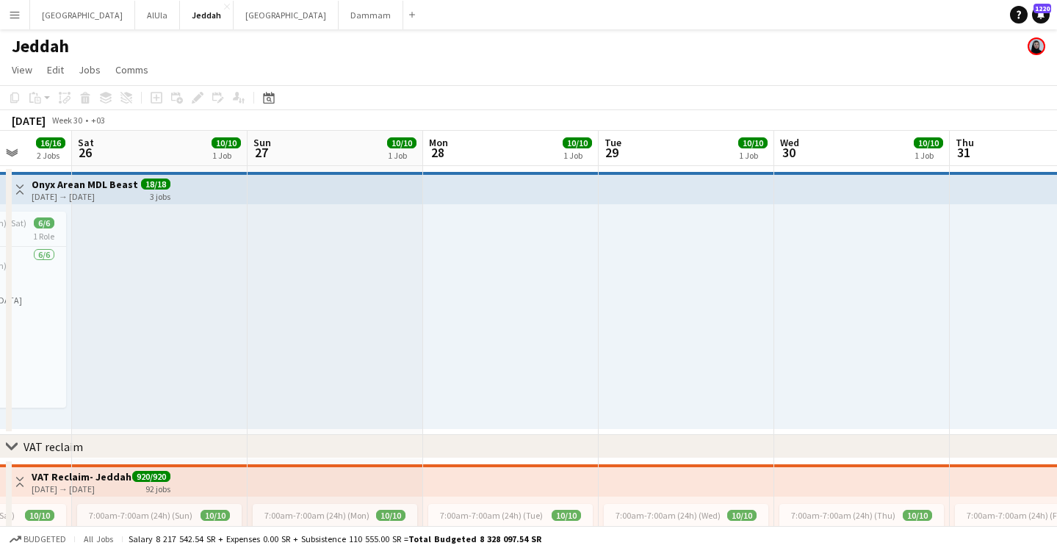
drag, startPoint x: 203, startPoint y: 164, endPoint x: 536, endPoint y: 168, distance: 333.6
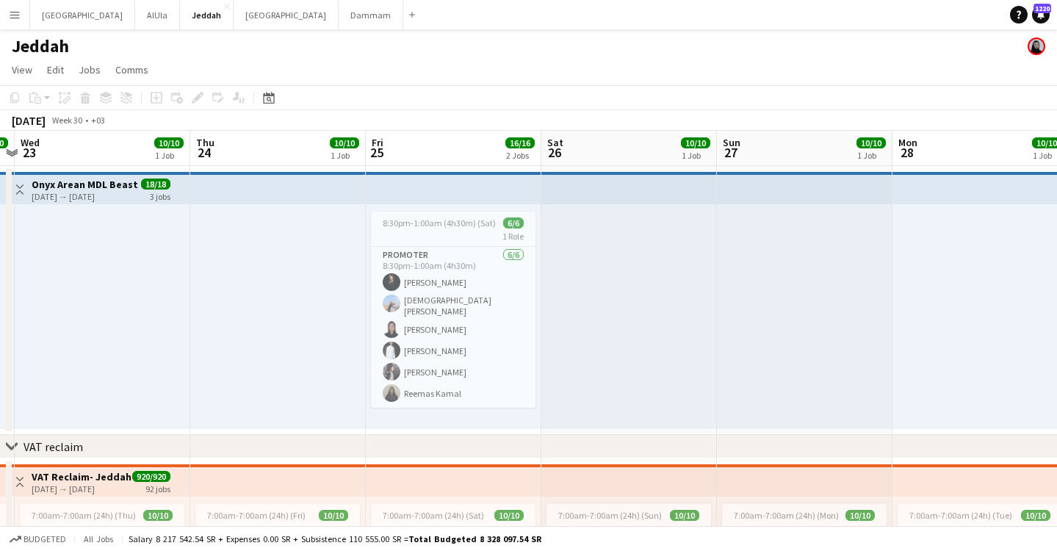
drag, startPoint x: 475, startPoint y: 159, endPoint x: 844, endPoint y: 173, distance: 369.1
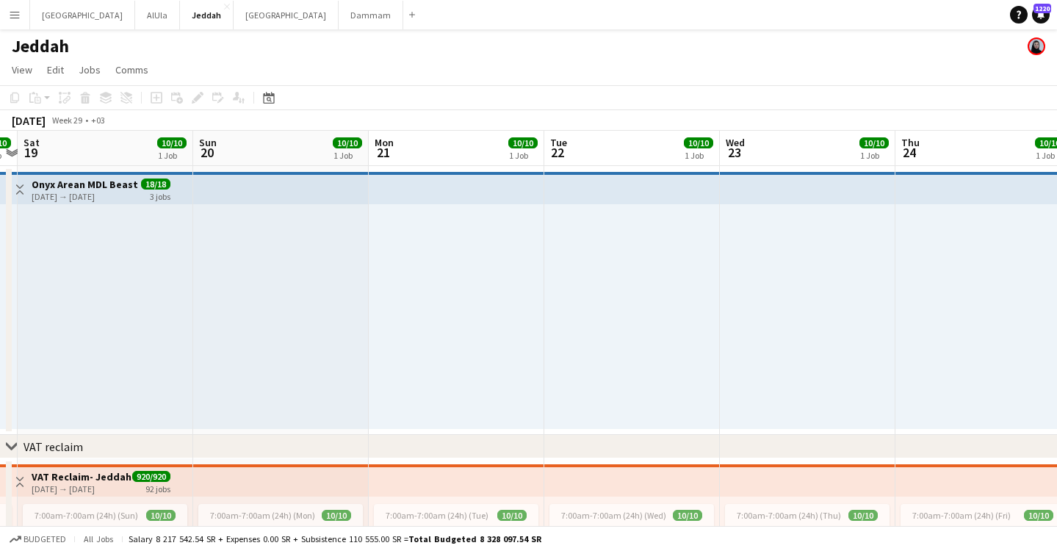
drag, startPoint x: 82, startPoint y: 145, endPoint x: 275, endPoint y: 165, distance: 193.4
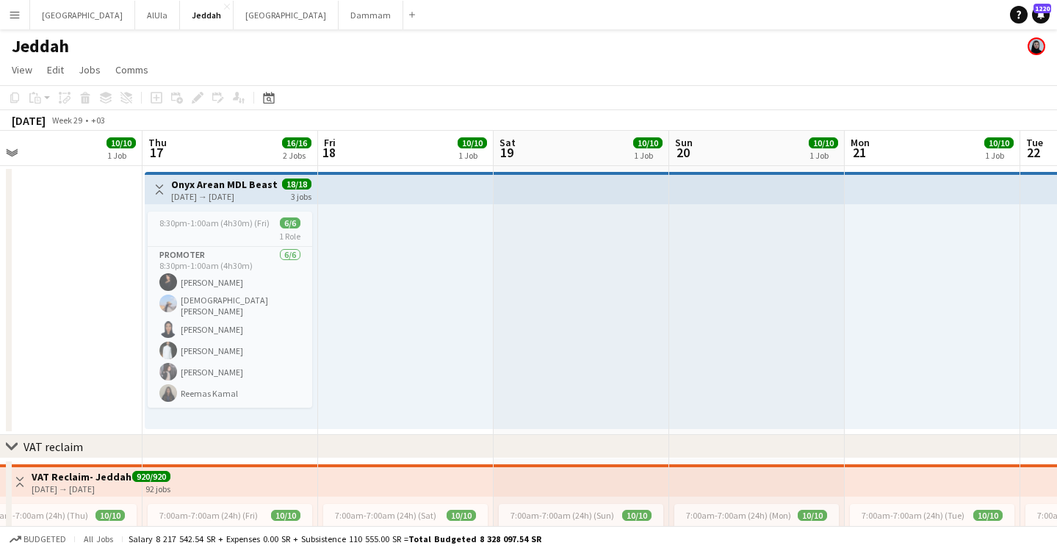
drag, startPoint x: 107, startPoint y: 154, endPoint x: 622, endPoint y: 183, distance: 515.8
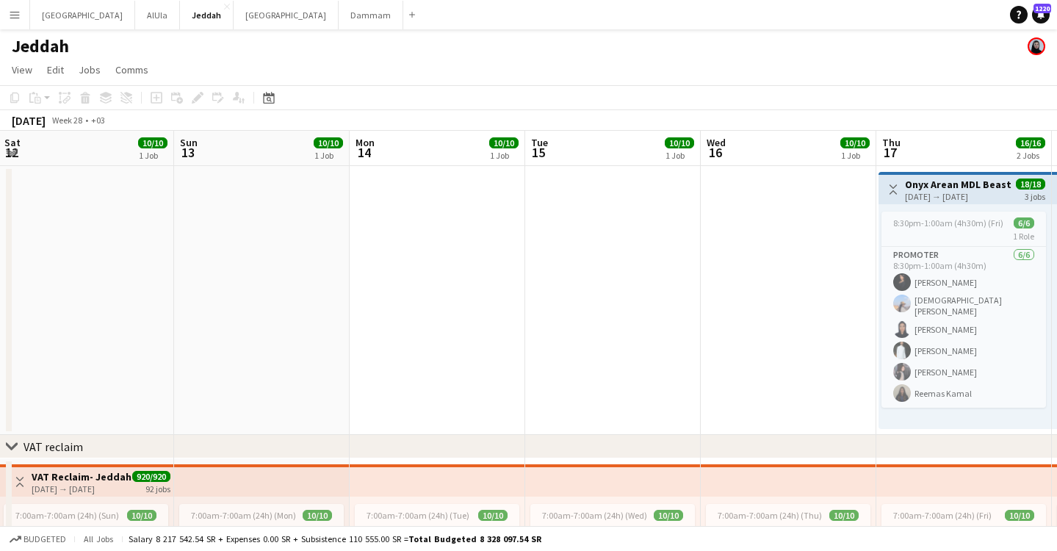
drag, startPoint x: 112, startPoint y: 177, endPoint x: 621, endPoint y: 167, distance: 509.2
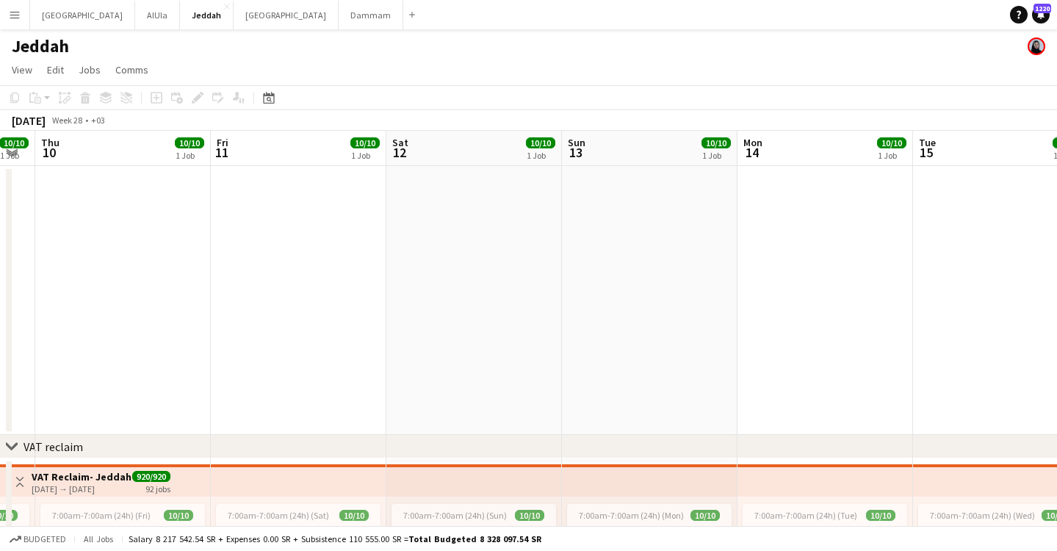
drag, startPoint x: 147, startPoint y: 141, endPoint x: 577, endPoint y: 176, distance: 431.9
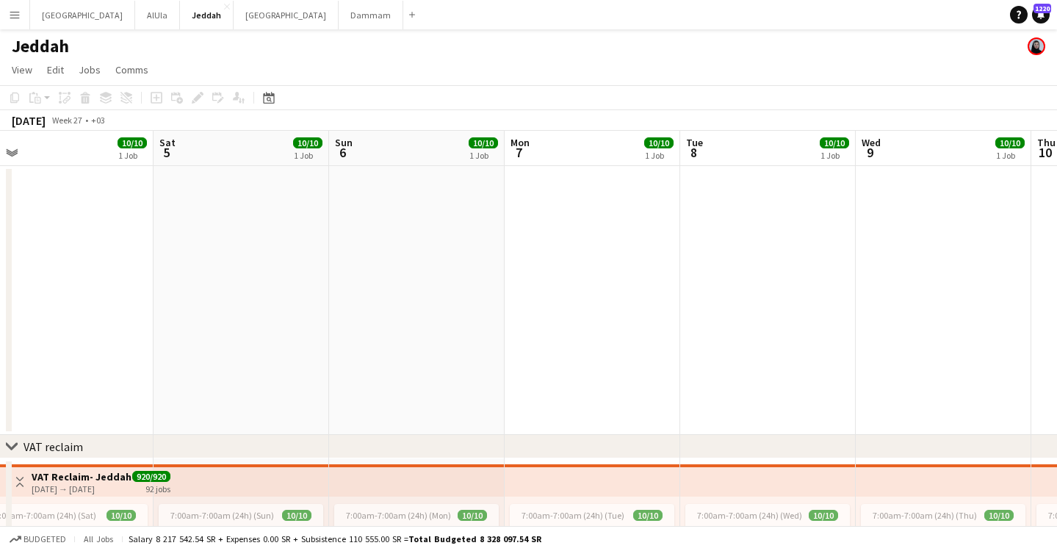
drag, startPoint x: 410, startPoint y: 169, endPoint x: 826, endPoint y: 167, distance: 415.8
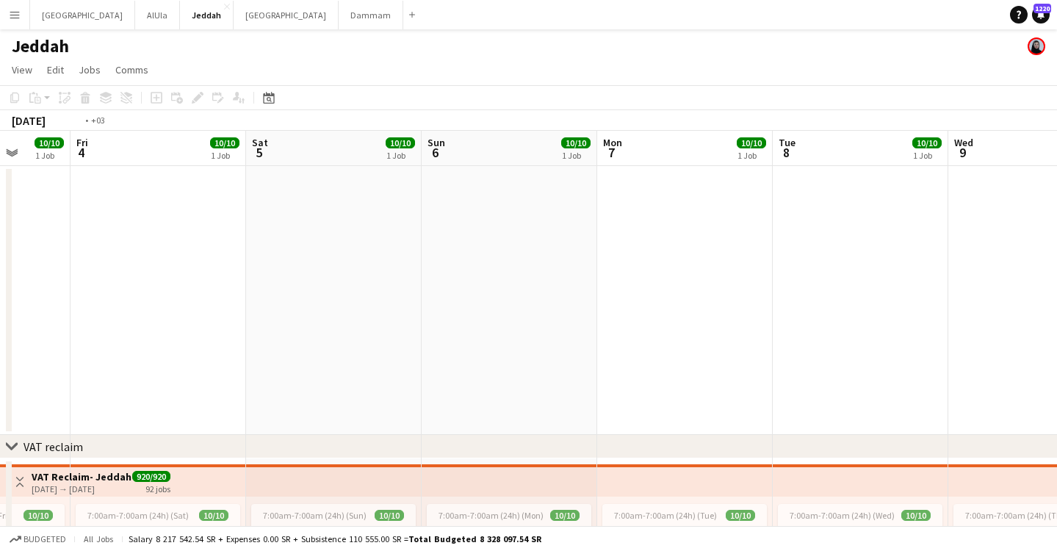
drag, startPoint x: 35, startPoint y: 147, endPoint x: 794, endPoint y: 176, distance: 759.4
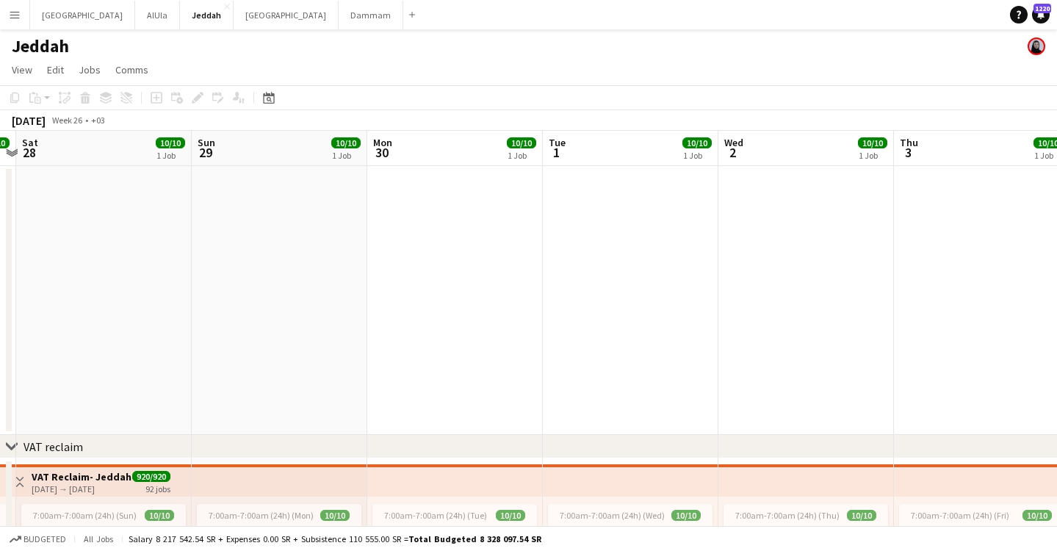
drag, startPoint x: 160, startPoint y: 164, endPoint x: 1104, endPoint y: 171, distance: 944.0
click at [1057, 171] on html "Menu Boards Boards Boards All jobs Status Workforce Workforce My Workforce Recr…" at bounding box center [528, 511] width 1057 height 1023
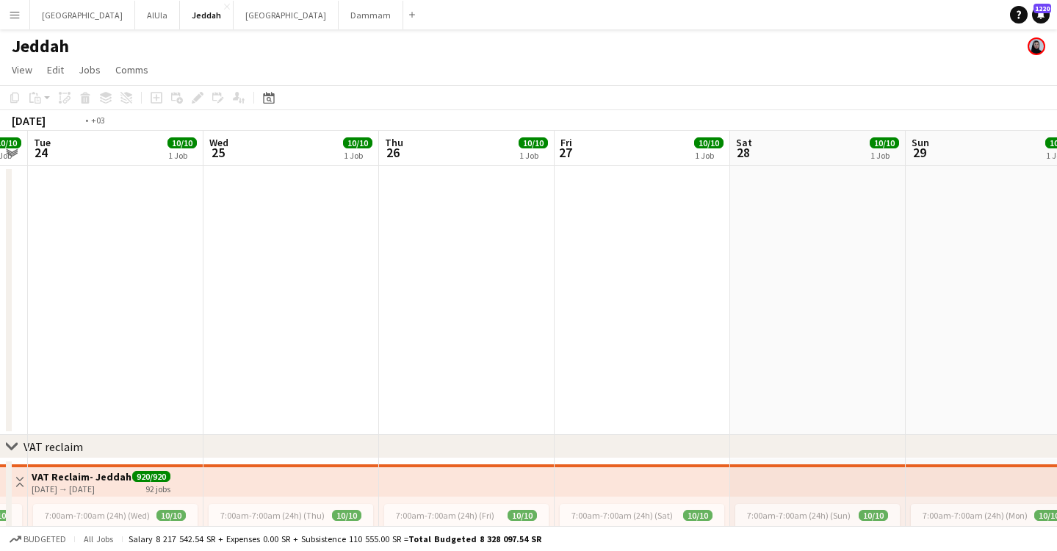
scroll to position [0, 0]
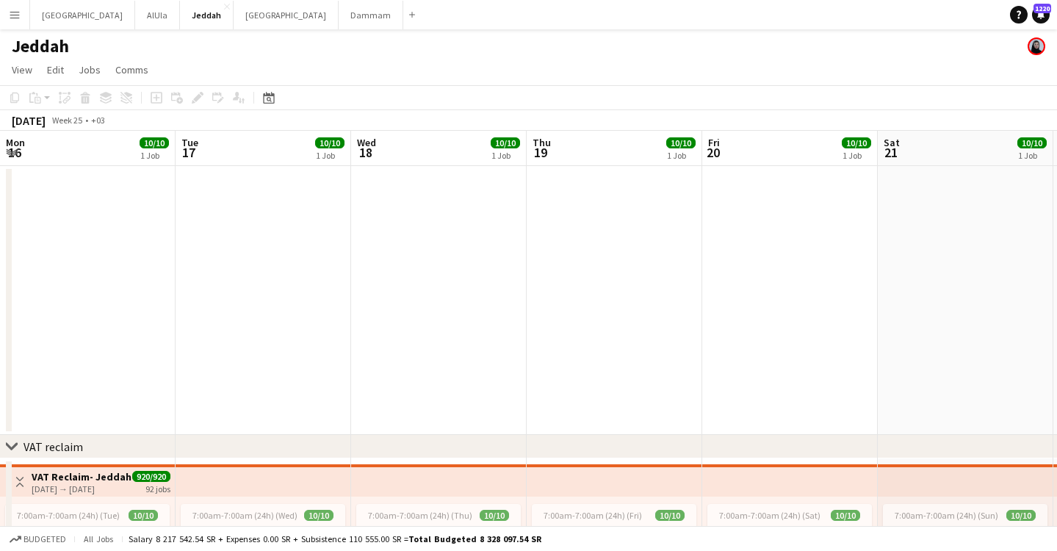
drag, startPoint x: 216, startPoint y: 148, endPoint x: 230, endPoint y: 144, distance: 14.4
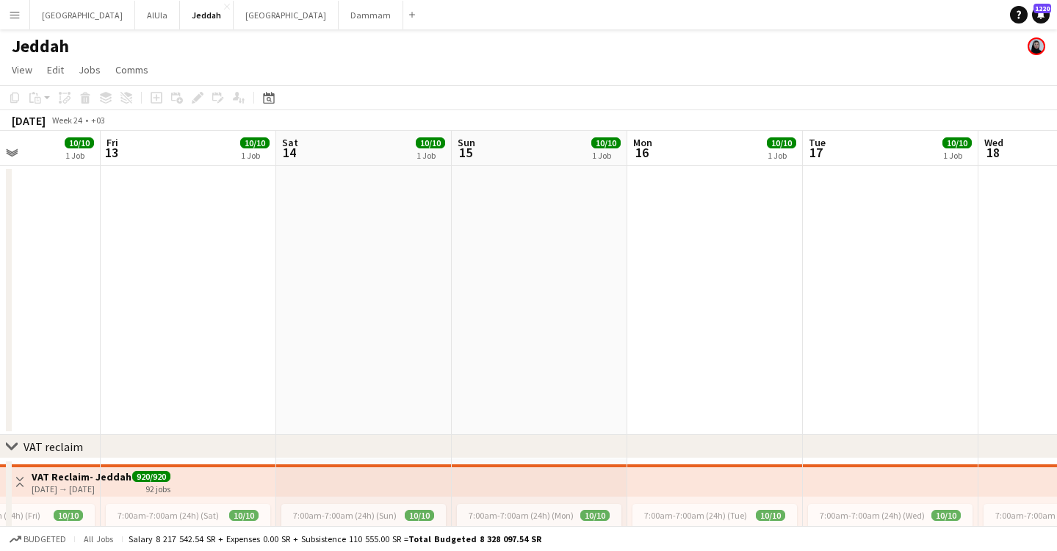
drag, startPoint x: 76, startPoint y: 144, endPoint x: 208, endPoint y: 162, distance: 132.7
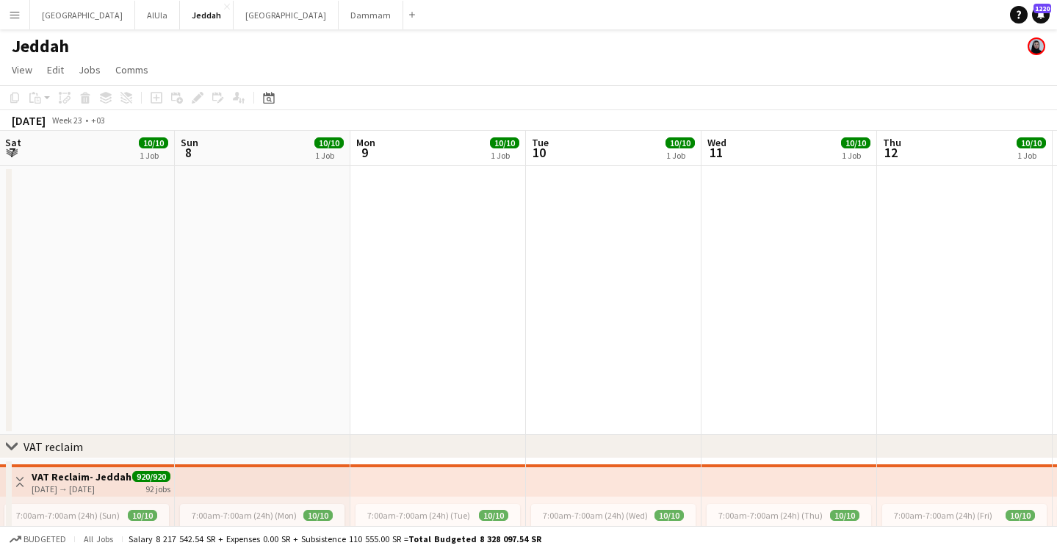
drag, startPoint x: 17, startPoint y: 162, endPoint x: 831, endPoint y: 169, distance: 814.0
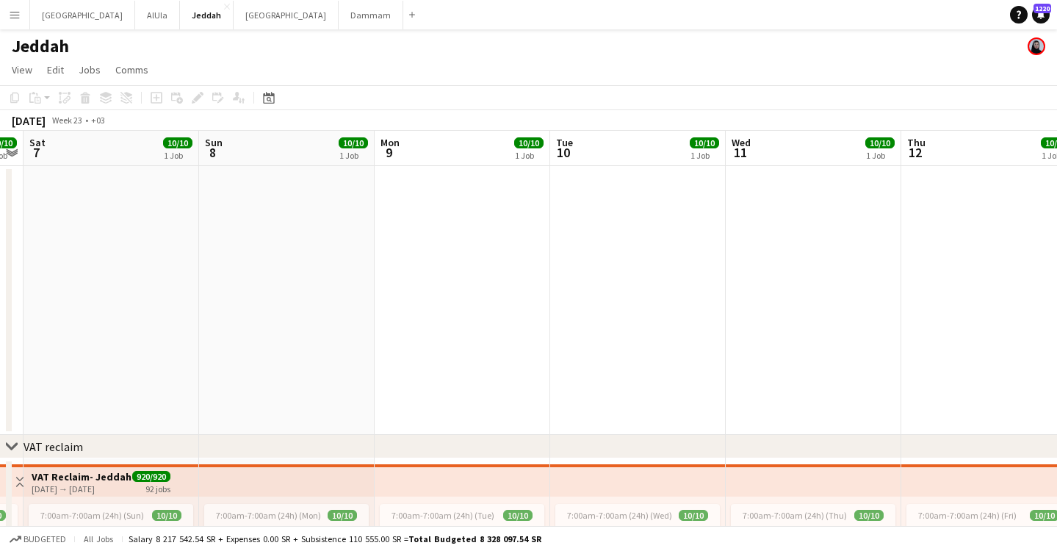
drag, startPoint x: 371, startPoint y: 160, endPoint x: 843, endPoint y: 134, distance: 472.4
click at [1057, 136] on html "Menu Boards Boards Boards All jobs Status Workforce Workforce My Workforce Recr…" at bounding box center [528, 511] width 1057 height 1023
drag, startPoint x: 35, startPoint y: 150, endPoint x: 1105, endPoint y: 124, distance: 1069.9
click at [1057, 124] on html "Menu Boards Boards Boards All jobs Status Workforce Workforce My Workforce Recr…" at bounding box center [528, 511] width 1057 height 1023
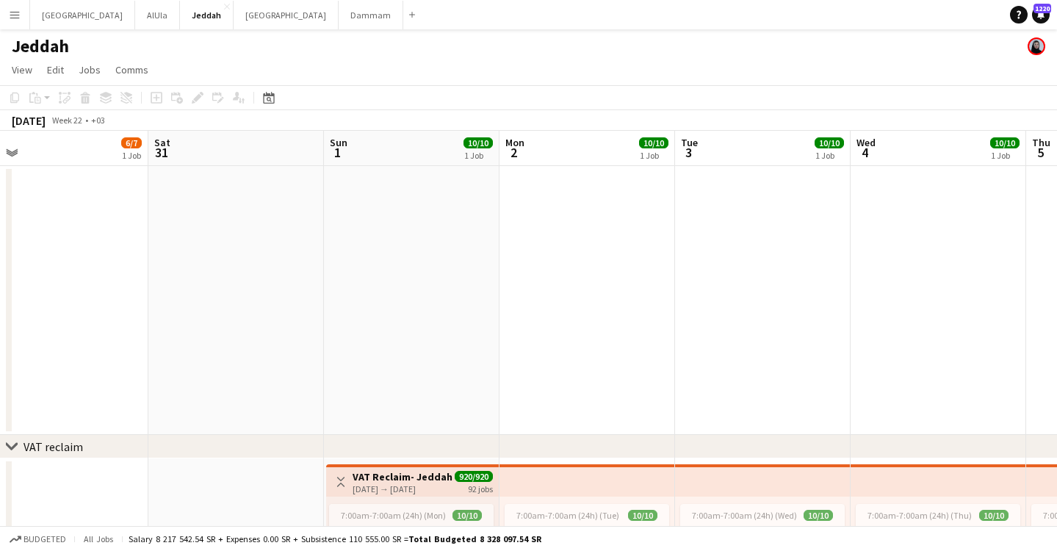
drag, startPoint x: 57, startPoint y: 142, endPoint x: 1009, endPoint y: 164, distance: 953.1
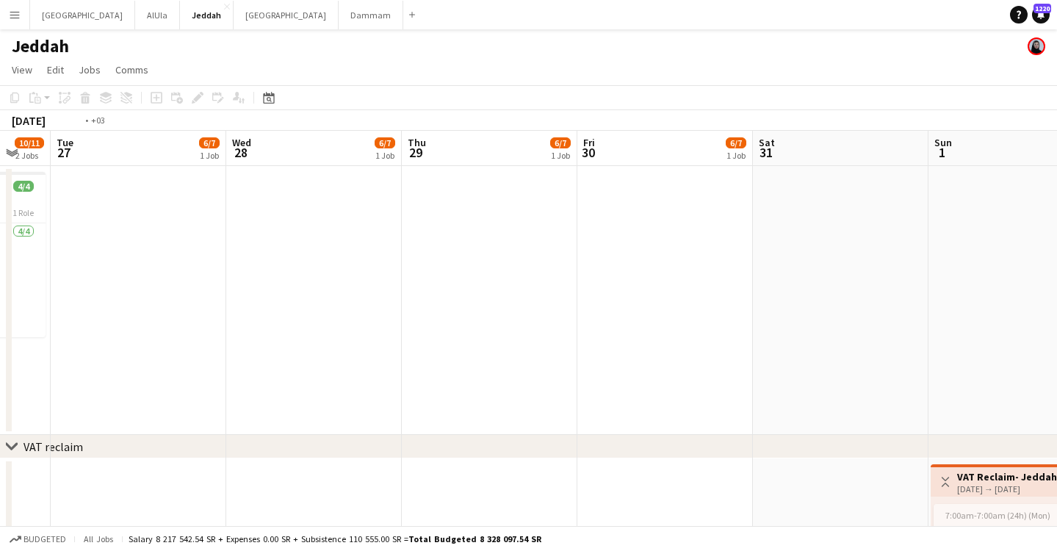
drag, startPoint x: 175, startPoint y: 143, endPoint x: 1105, endPoint y: 130, distance: 930.2
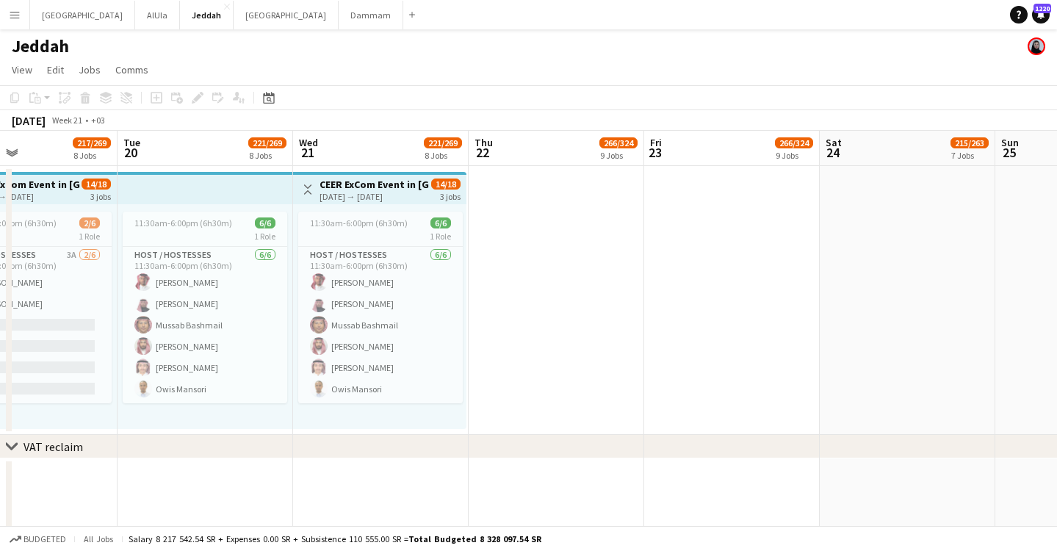
scroll to position [0, 476]
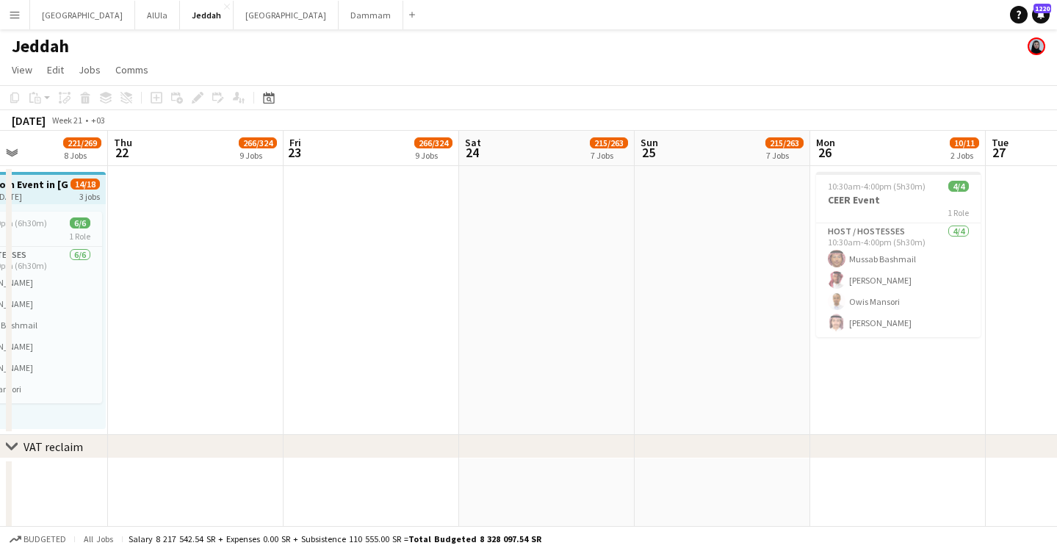
drag, startPoint x: 71, startPoint y: 143, endPoint x: 1105, endPoint y: 145, distance: 1034.4
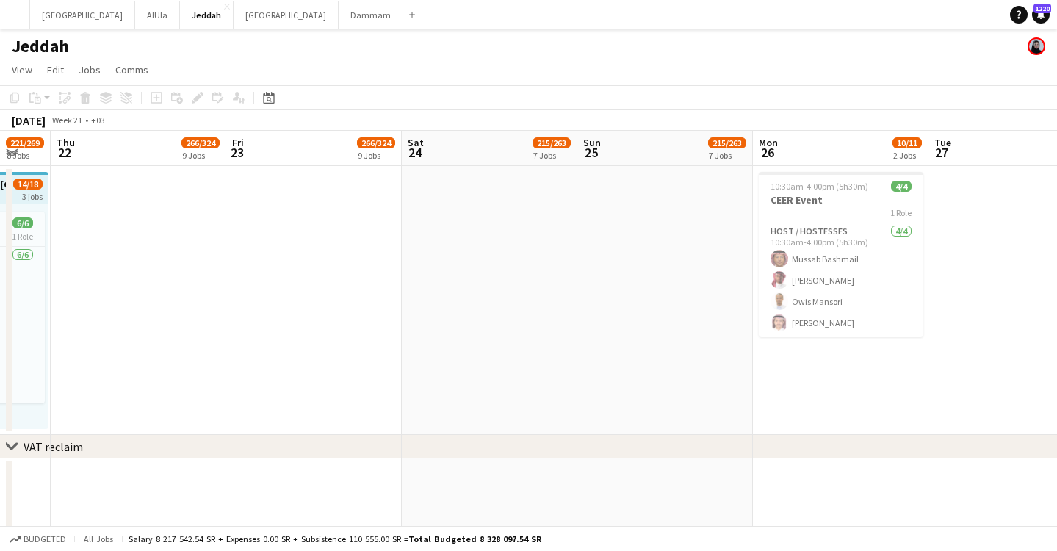
drag, startPoint x: 87, startPoint y: 150, endPoint x: 835, endPoint y: 147, distance: 747.1
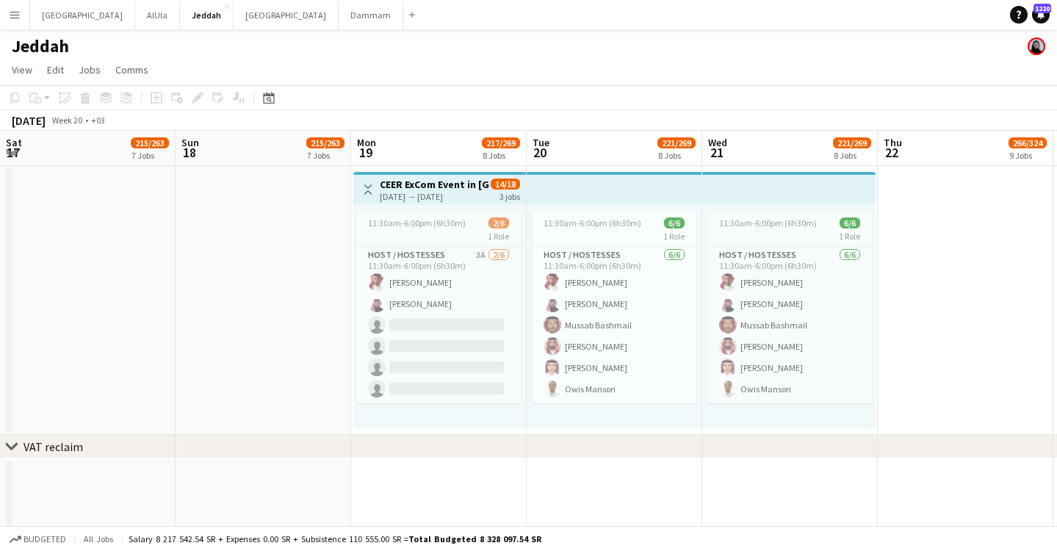
scroll to position [0, 0]
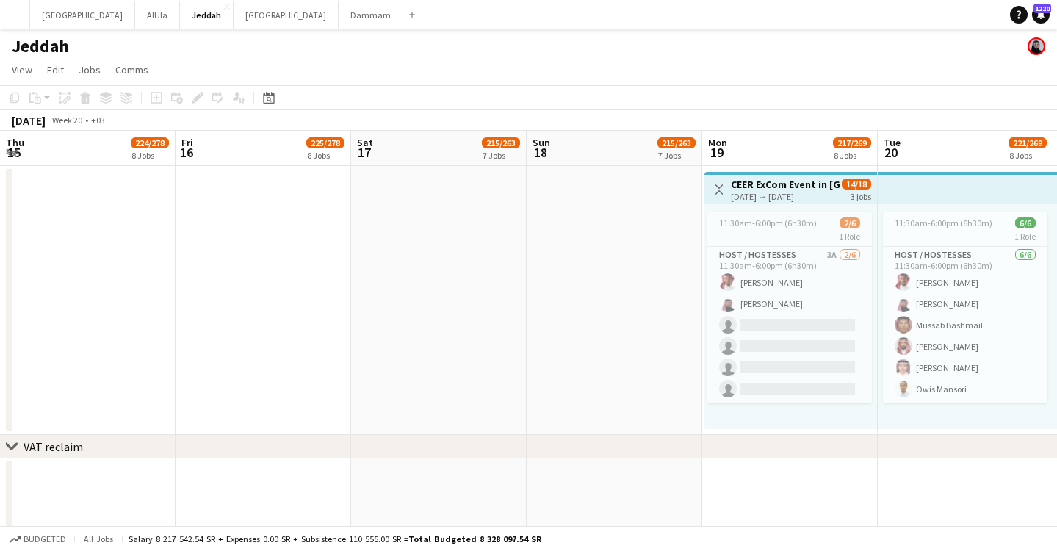
drag
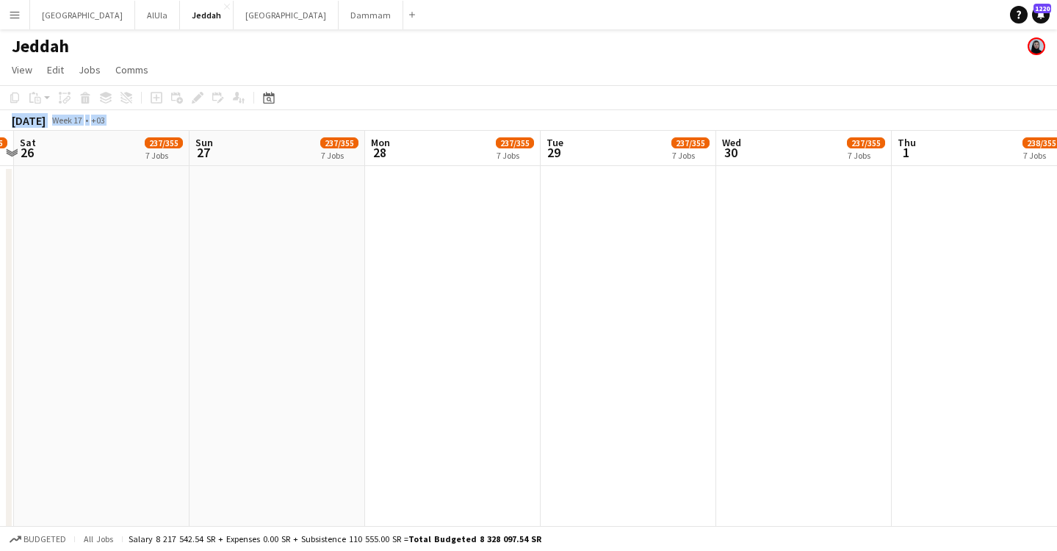
scroll to position [0, 0]
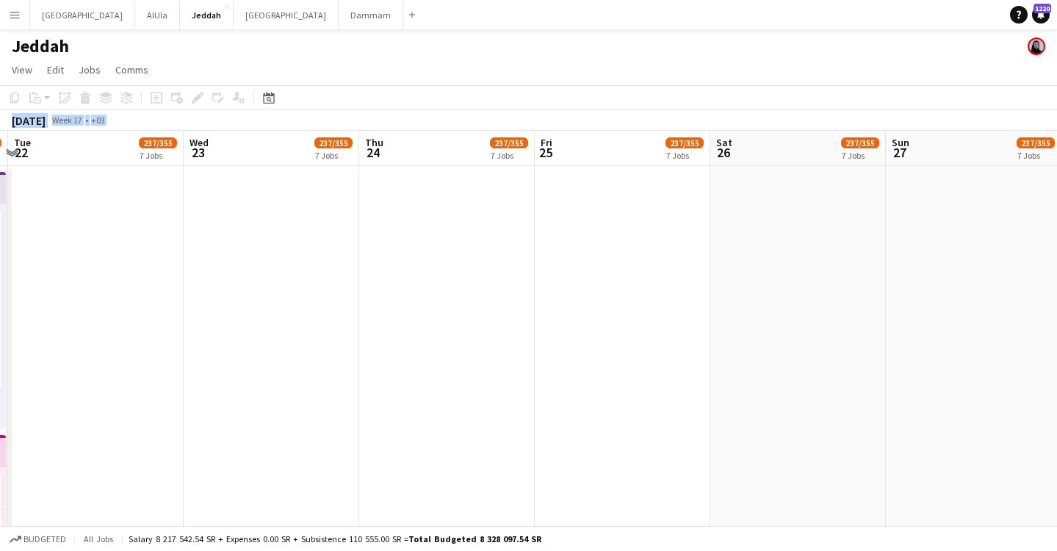
click at [216, 165] on app-board-header-date "Wed 23 237/355 7 Jobs" at bounding box center [272, 148] width 176 height 35
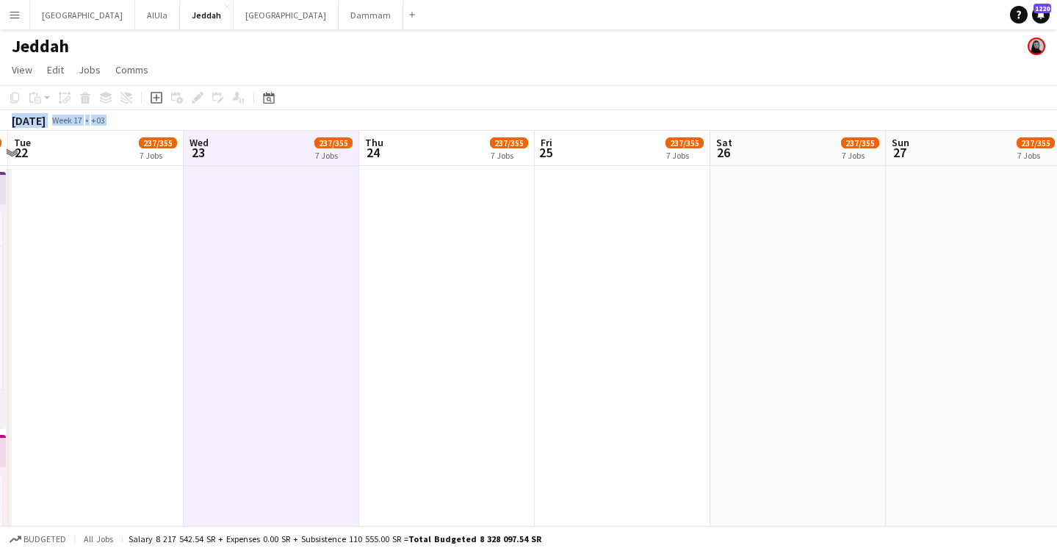
click at [234, 157] on app-board-header-date "Wed 23 237/355 7 Jobs" at bounding box center [272, 148] width 176 height 35
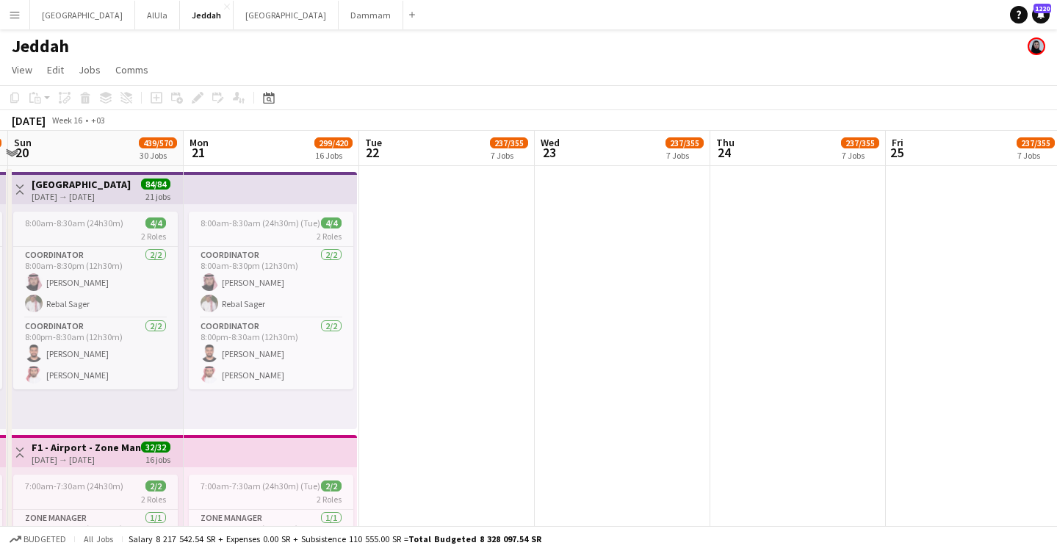
scroll to position [0, 344]
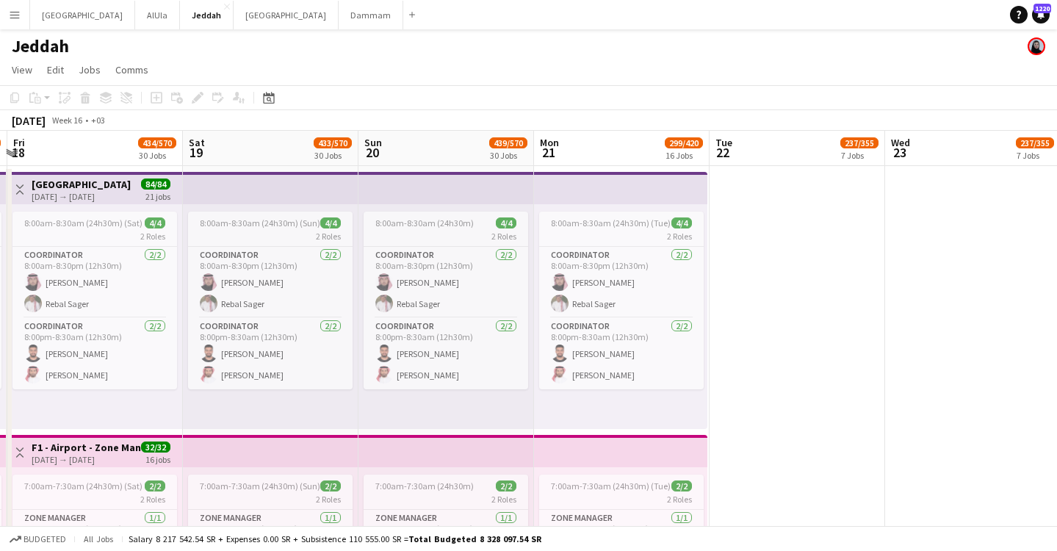
scroll to position [0, 375]
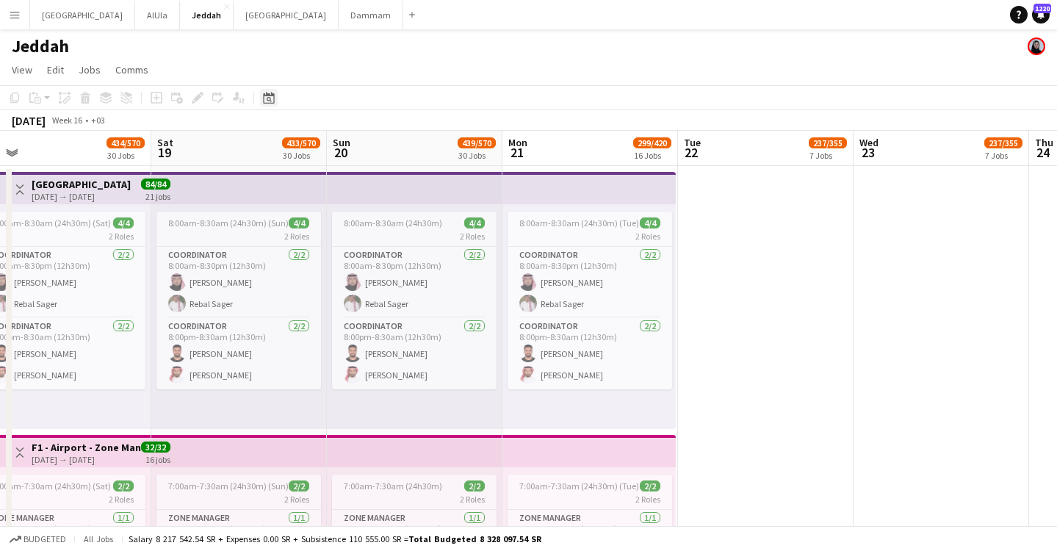
click at [269, 100] on icon "Date picker" at bounding box center [269, 98] width 12 height 12
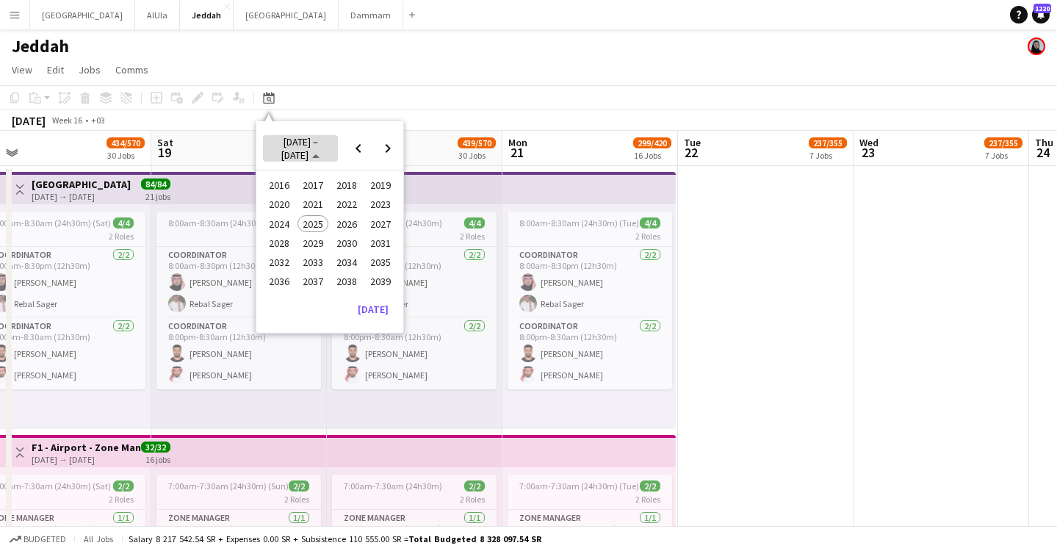
click at [328, 145] on span "[DATE] – [DATE]" at bounding box center [301, 148] width 64 height 26
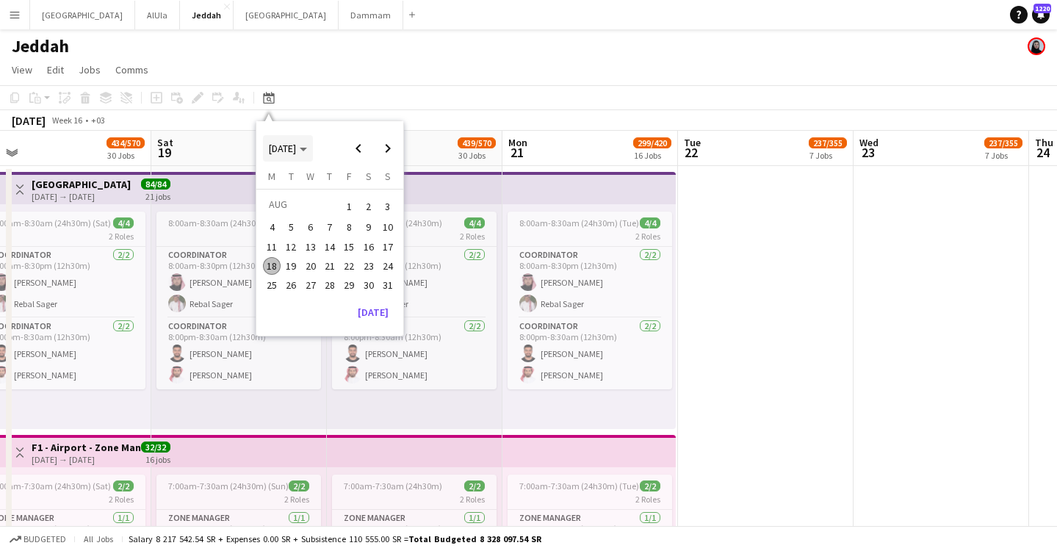
click at [307, 149] on icon "Choose month and year" at bounding box center [303, 150] width 7 height 4
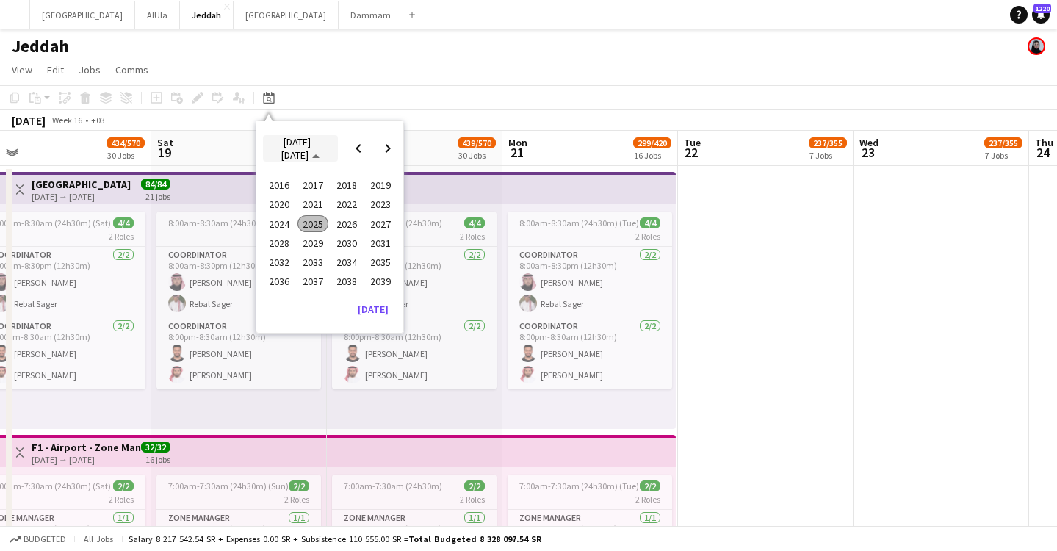
click at [321, 149] on span "[DATE] – [DATE]" at bounding box center [301, 148] width 64 height 26
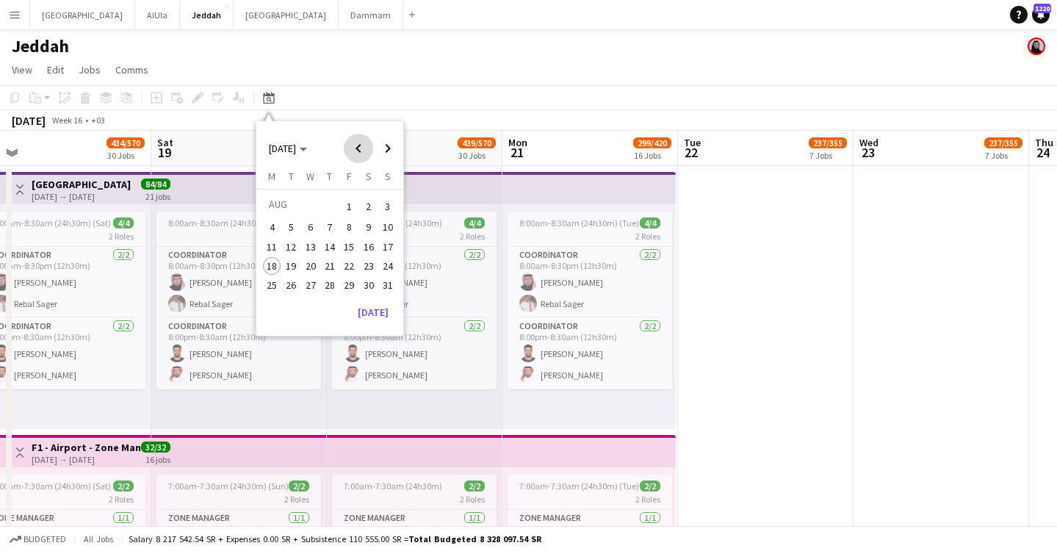
click at [367, 144] on span "Previous month" at bounding box center [358, 148] width 29 height 29
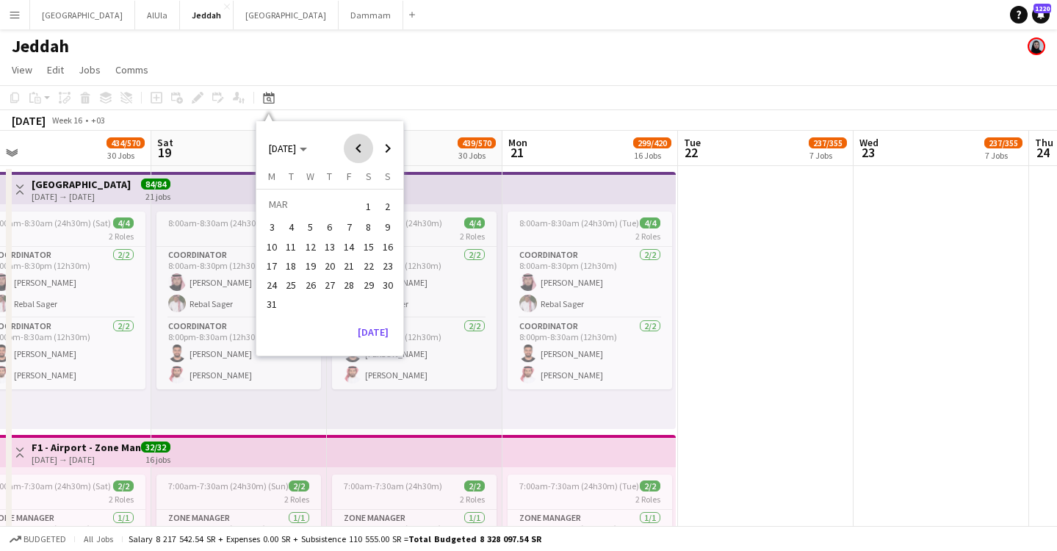
click at [367, 144] on span "Previous month" at bounding box center [358, 148] width 29 height 29
click at [371, 199] on span "1" at bounding box center [369, 206] width 18 height 21
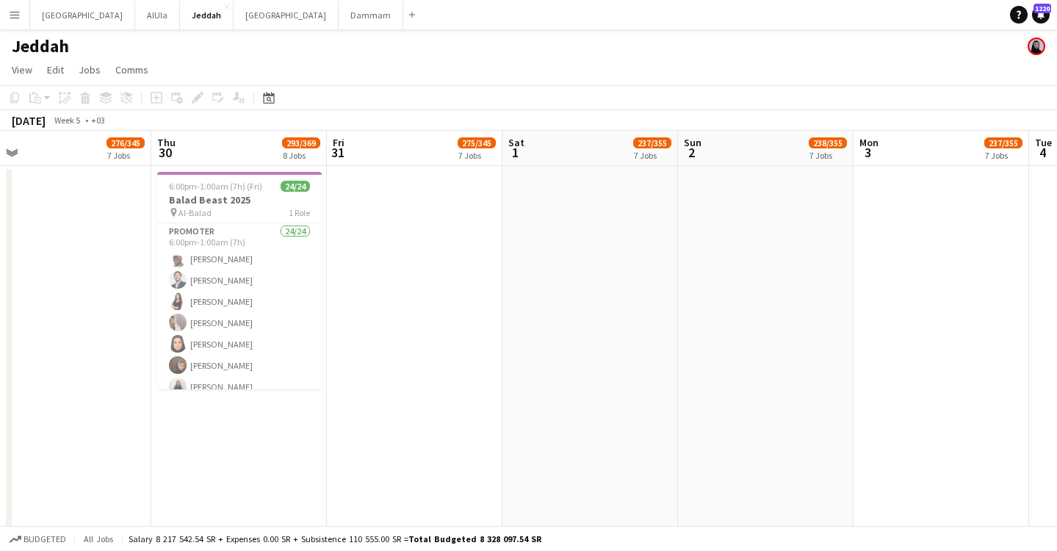
scroll to position [0, 505]
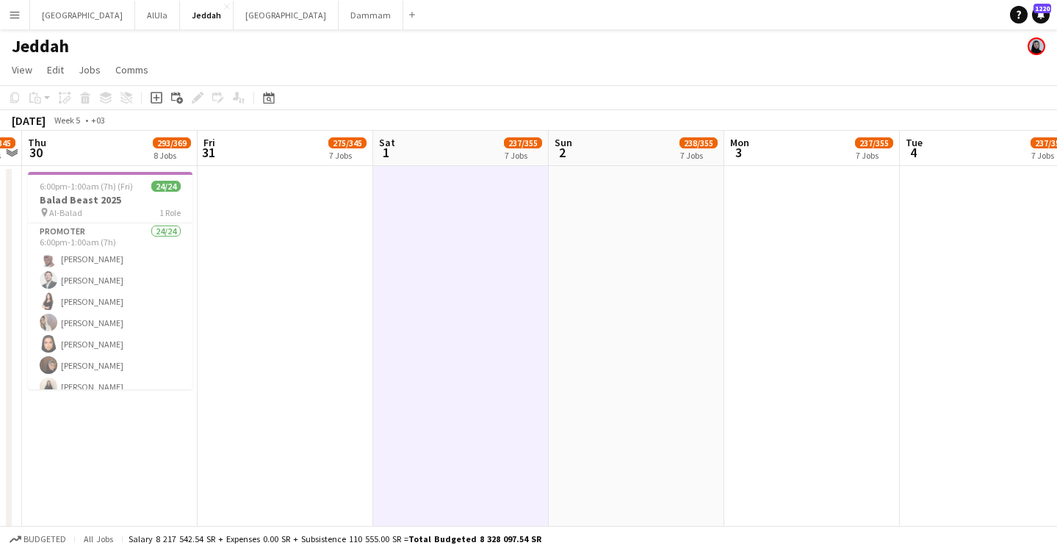
scroll to position [0, 500]
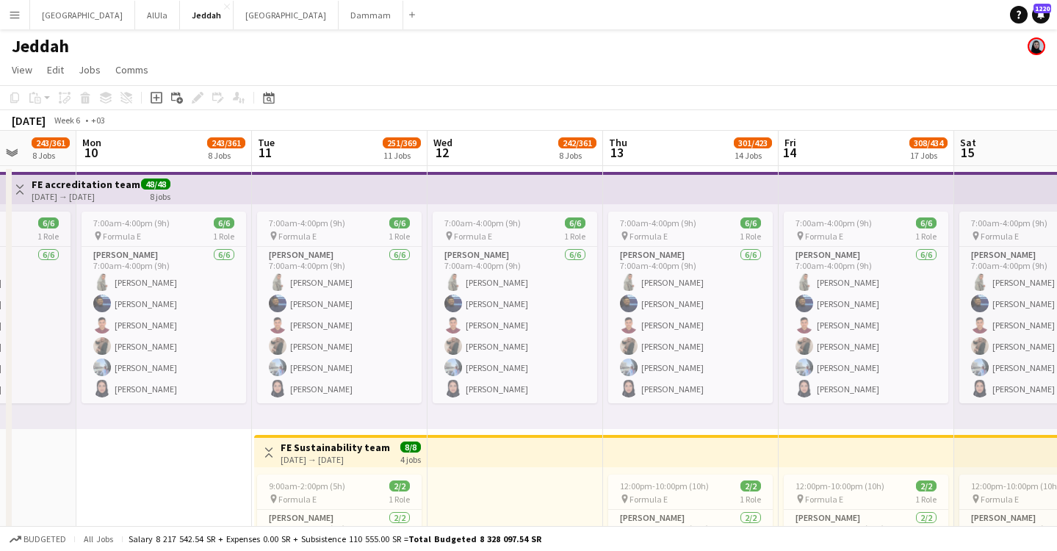
scroll to position [0, 751]
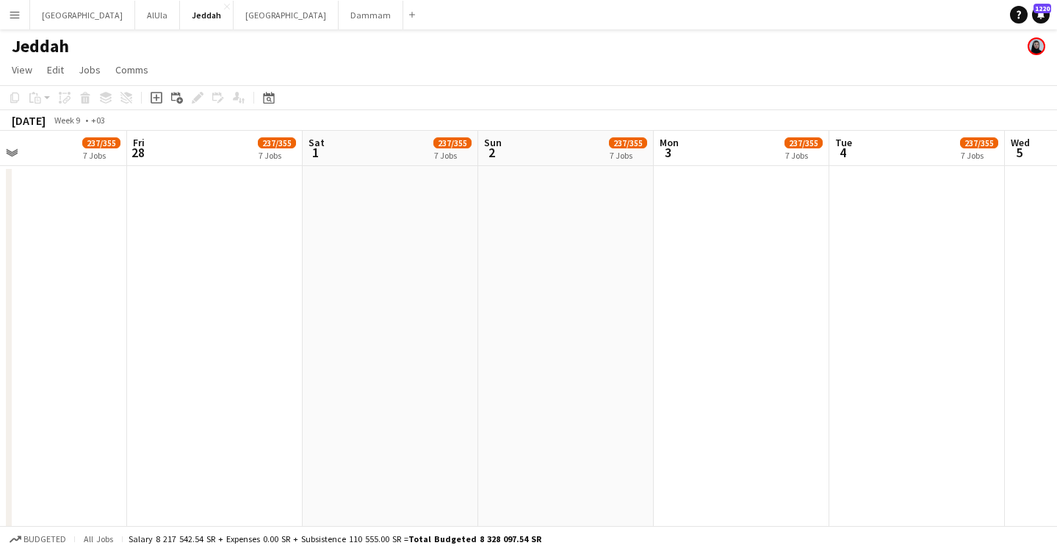
drag, startPoint x: 981, startPoint y: 153, endPoint x: 475, endPoint y: 165, distance: 505.6
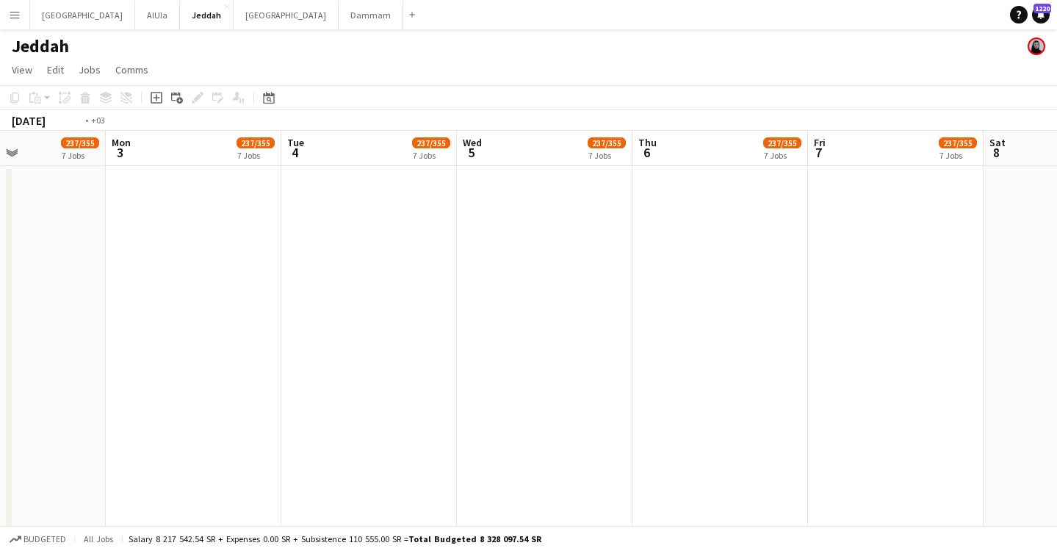
drag, startPoint x: 909, startPoint y: 147, endPoint x: 181, endPoint y: 159, distance: 727.4
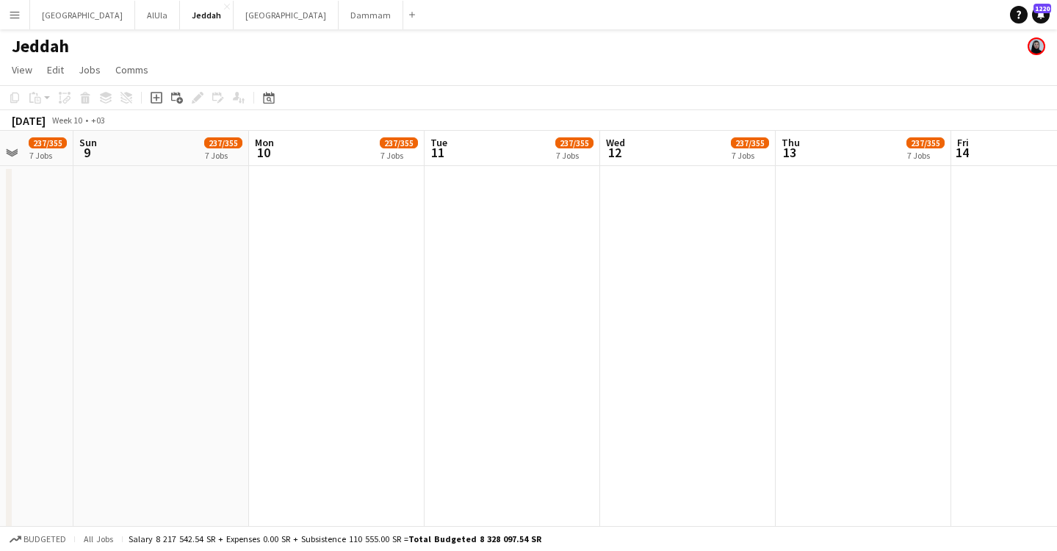
drag, startPoint x: 927, startPoint y: 136, endPoint x: -624, endPoint y: 161, distance: 1551.0
drag, startPoint x: 359, startPoint y: 155, endPoint x: -382, endPoint y: 132, distance: 740.9
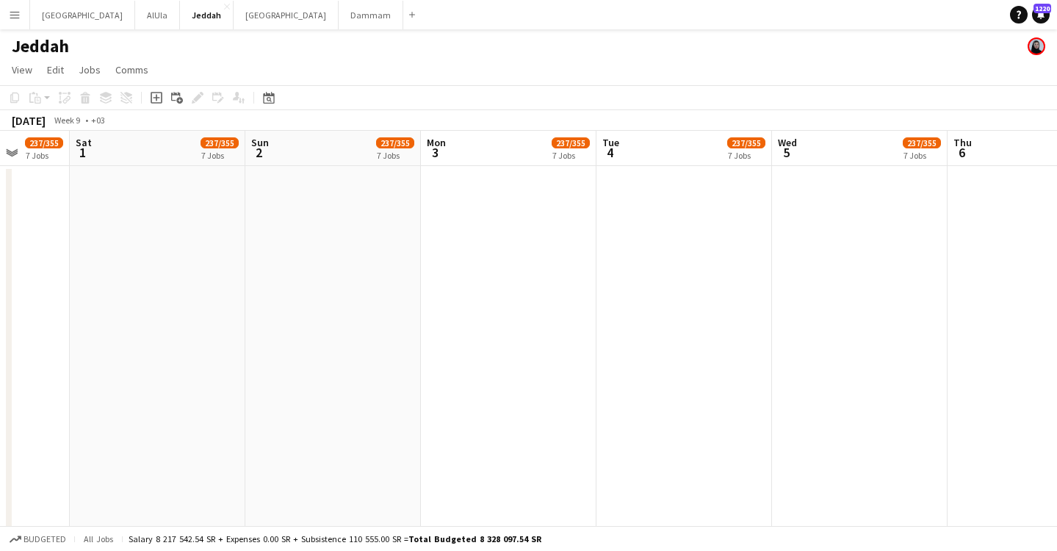
scroll to position [0, 426]
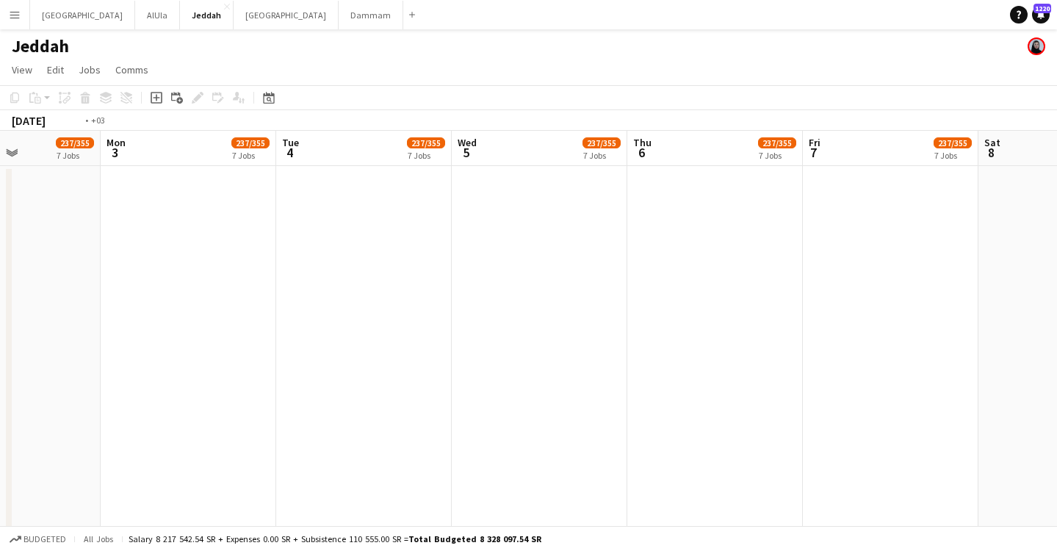
drag, startPoint x: 968, startPoint y: 159, endPoint x: -80, endPoint y: 126, distance: 1048.1
drag, startPoint x: 517, startPoint y: 155, endPoint x: 525, endPoint y: 198, distance: 44.1
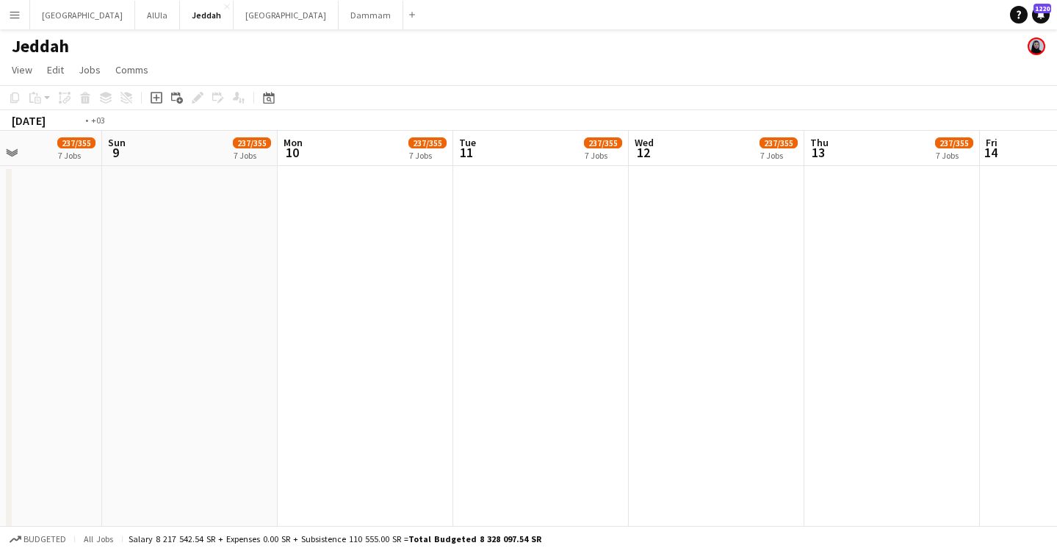
drag, startPoint x: 710, startPoint y: 166, endPoint x: -23, endPoint y: 148, distance: 732.7
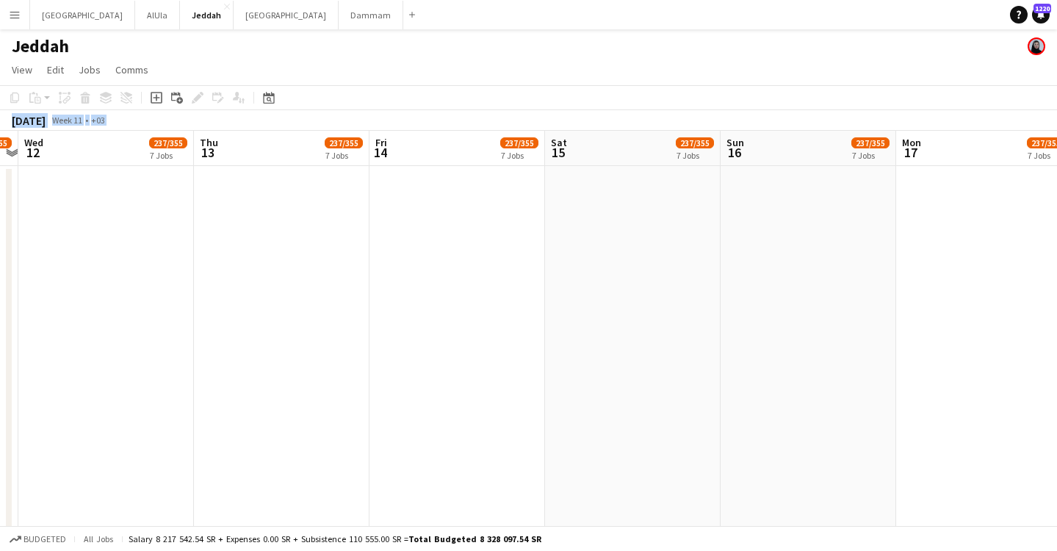
drag, startPoint x: 1004, startPoint y: 150, endPoint x: -311, endPoint y: 69, distance: 1317.5
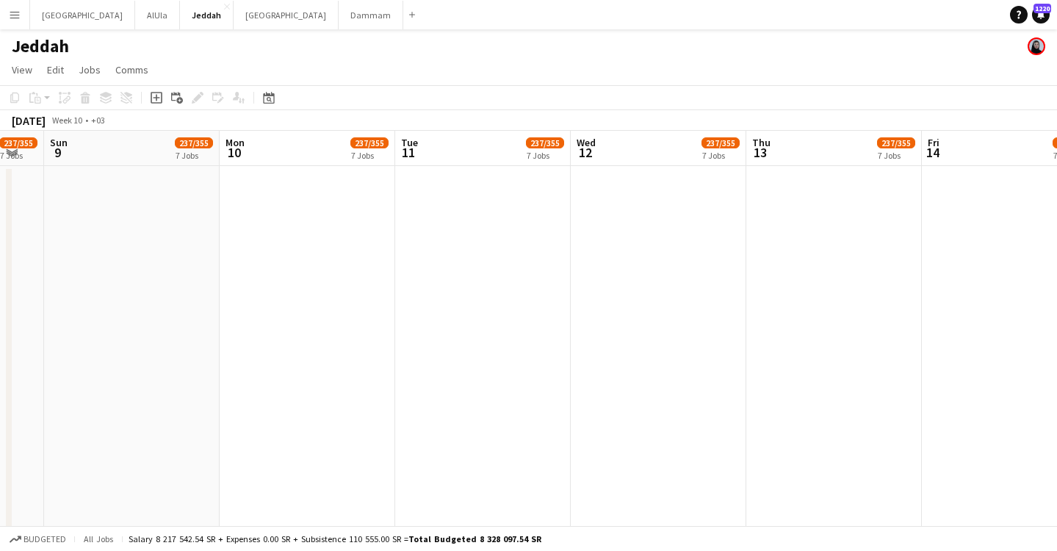
drag, startPoint x: 985, startPoint y: 143, endPoint x: -220, endPoint y: 51, distance: 1209.0
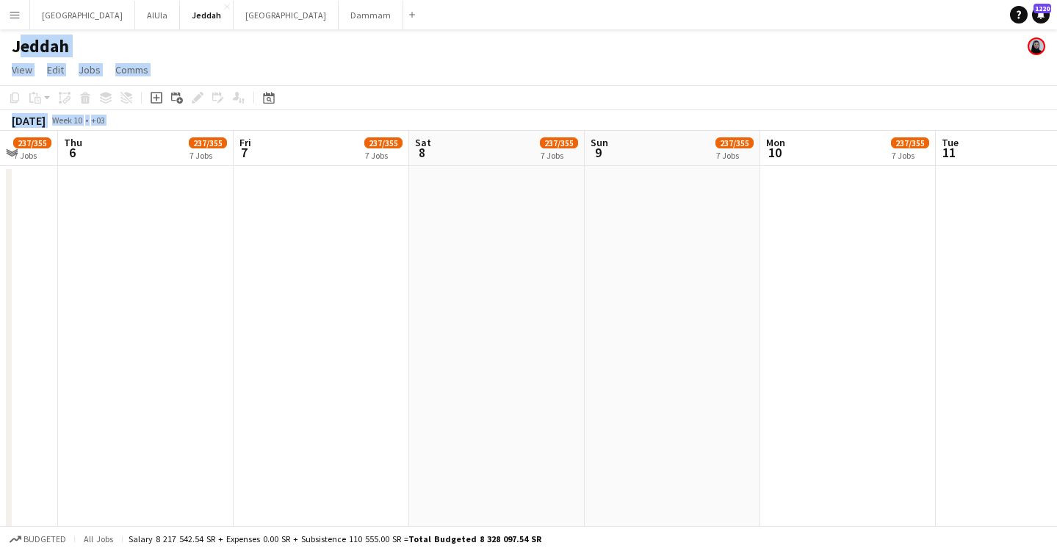
scroll to position [0, 479]
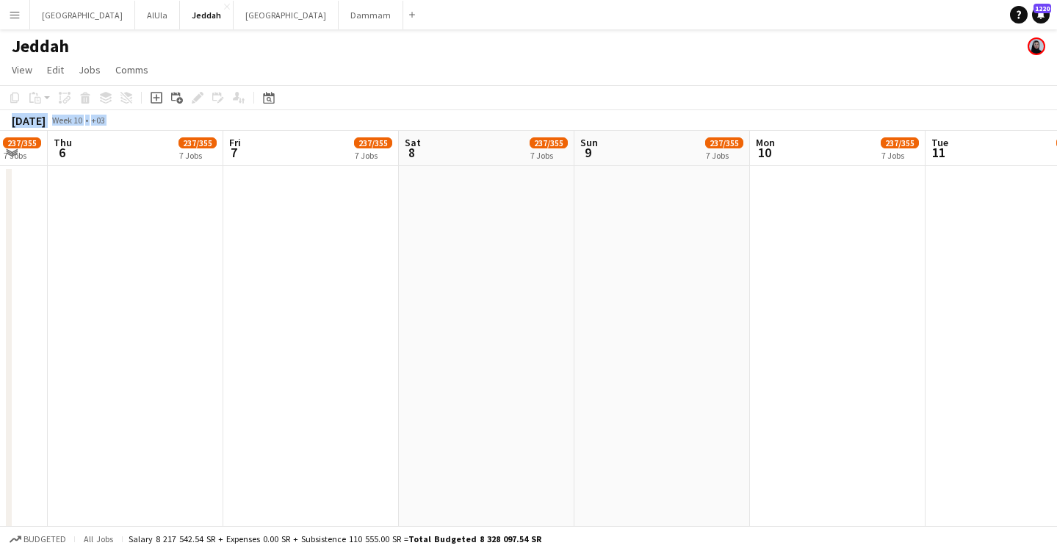
drag, startPoint x: 137, startPoint y: 103, endPoint x: 41, endPoint y: 103, distance: 95.5
drag, startPoint x: 961, startPoint y: 143, endPoint x: -60, endPoint y: 62, distance: 1024.3
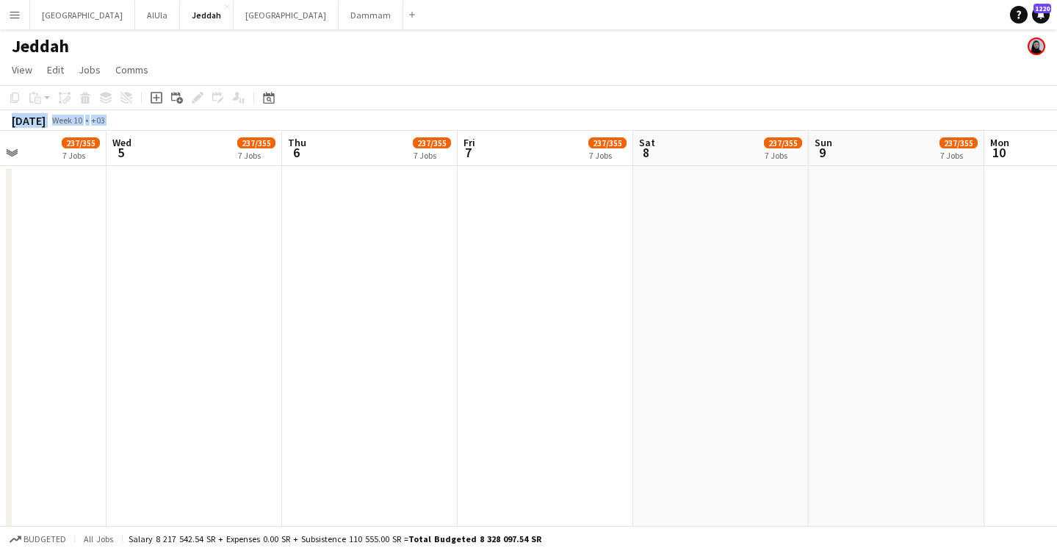
drag, startPoint x: 670, startPoint y: 167, endPoint x: 343, endPoint y: 142, distance: 327.9
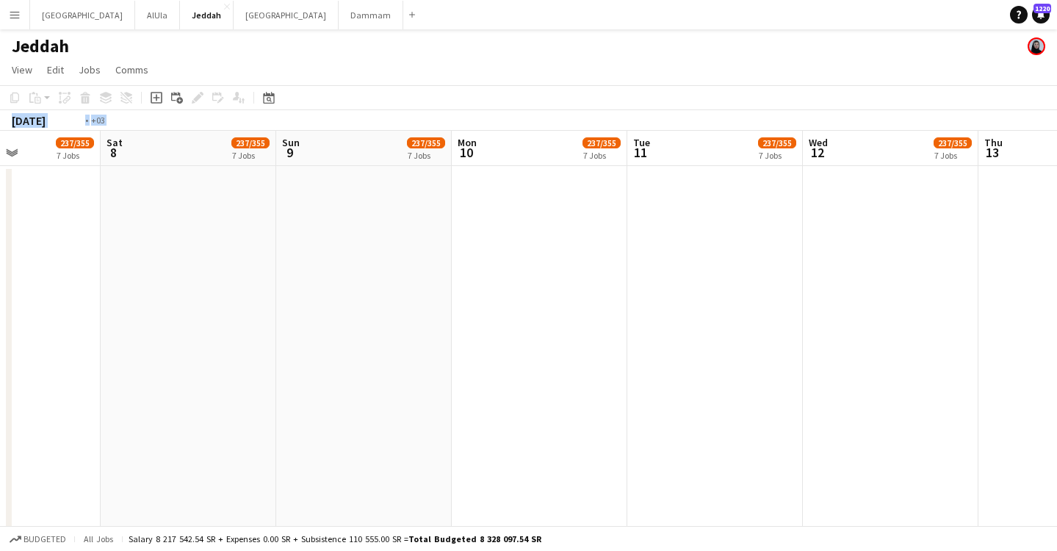
drag, startPoint x: 926, startPoint y: 159, endPoint x: 223, endPoint y: 54, distance: 710.9
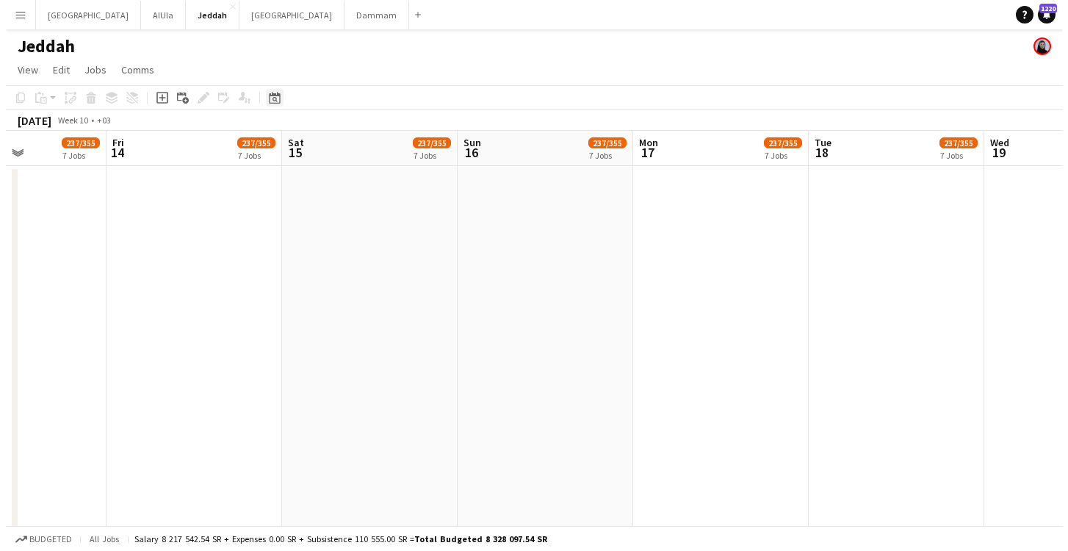
scroll to position [0, 464]
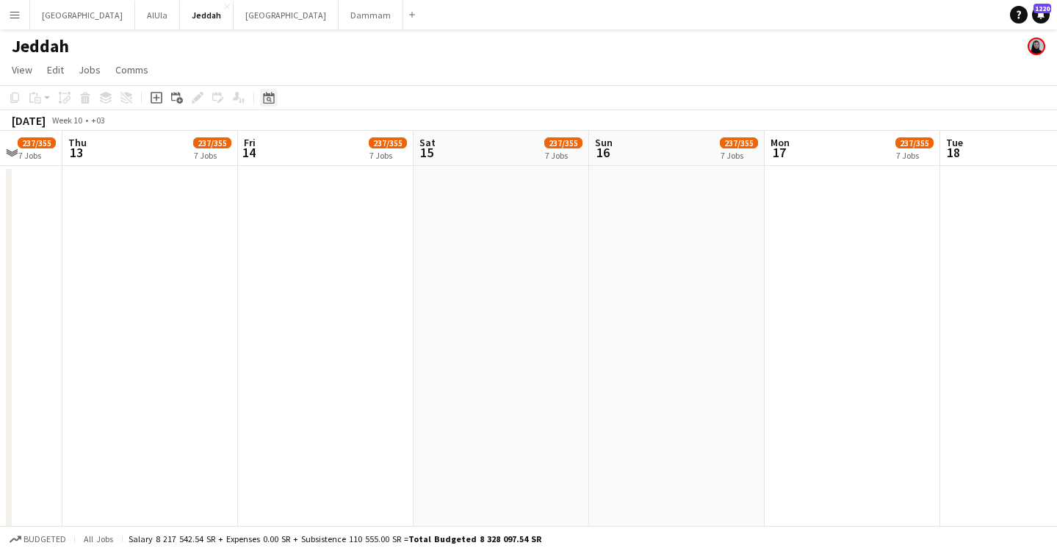
click at [272, 104] on div "Date picker" at bounding box center [269, 98] width 18 height 18
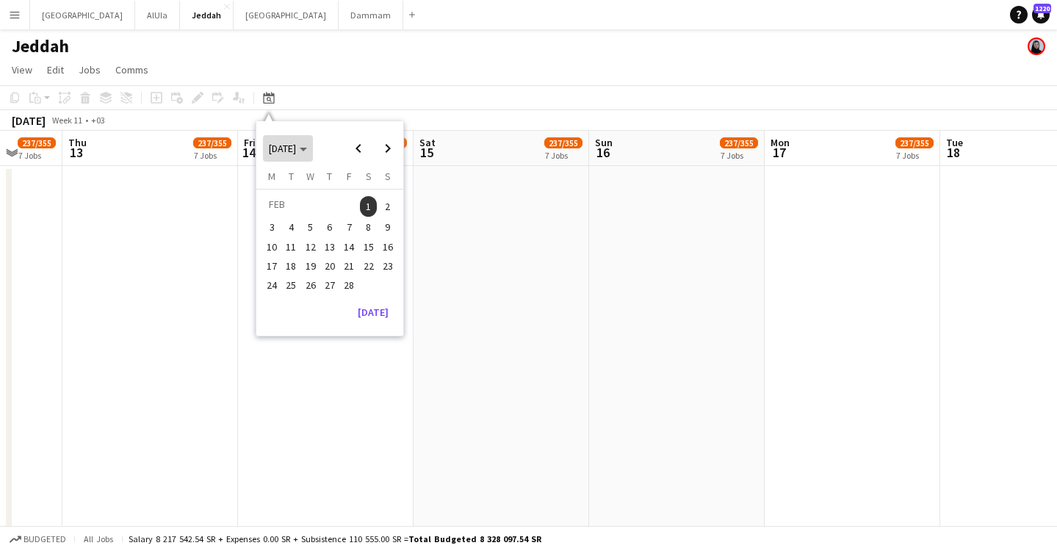
click at [313, 157] on span "Choose month and year" at bounding box center [288, 148] width 50 height 35
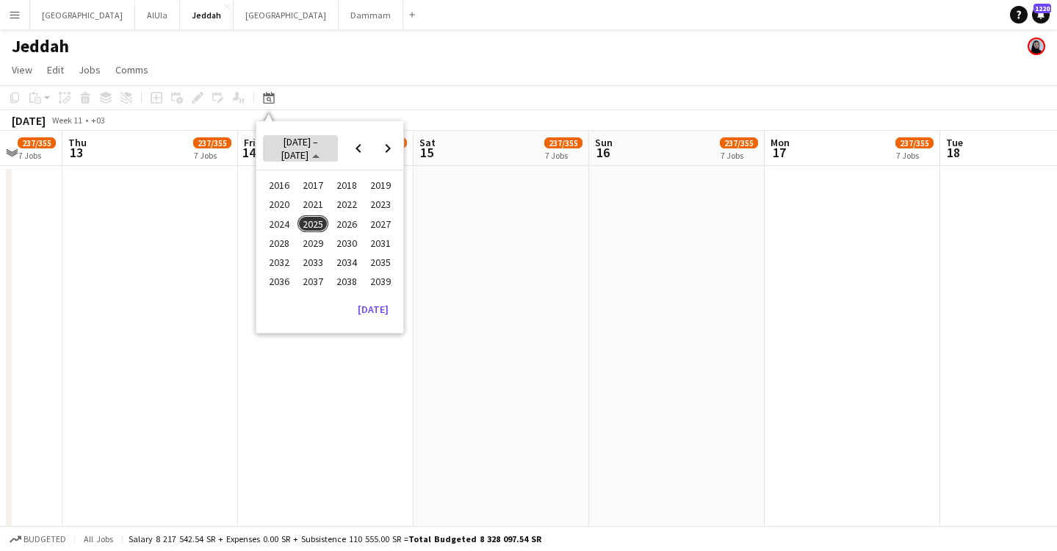
click at [314, 157] on span "Choose date" at bounding box center [301, 148] width 76 height 35
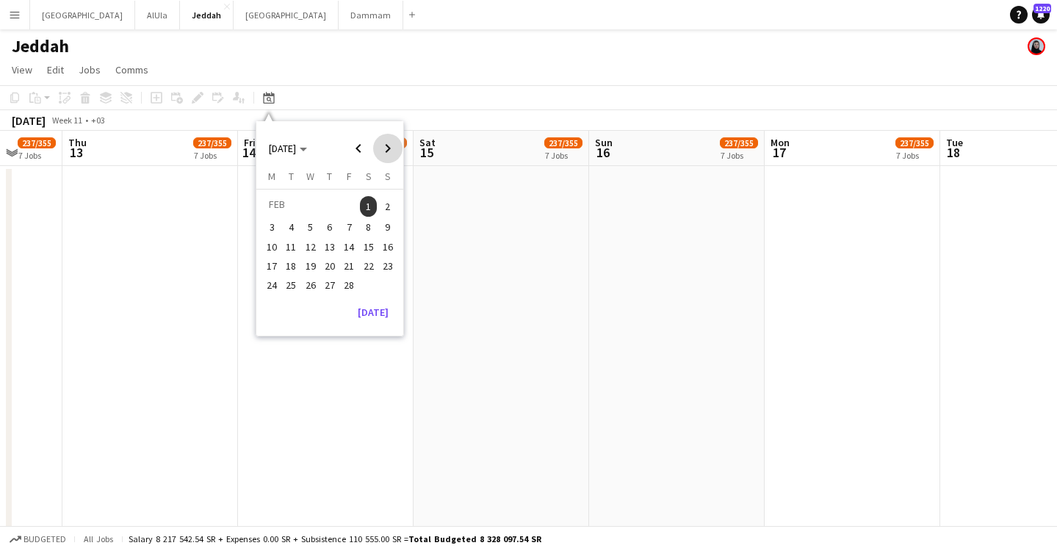
click at [392, 159] on span "Next month" at bounding box center [387, 148] width 29 height 29
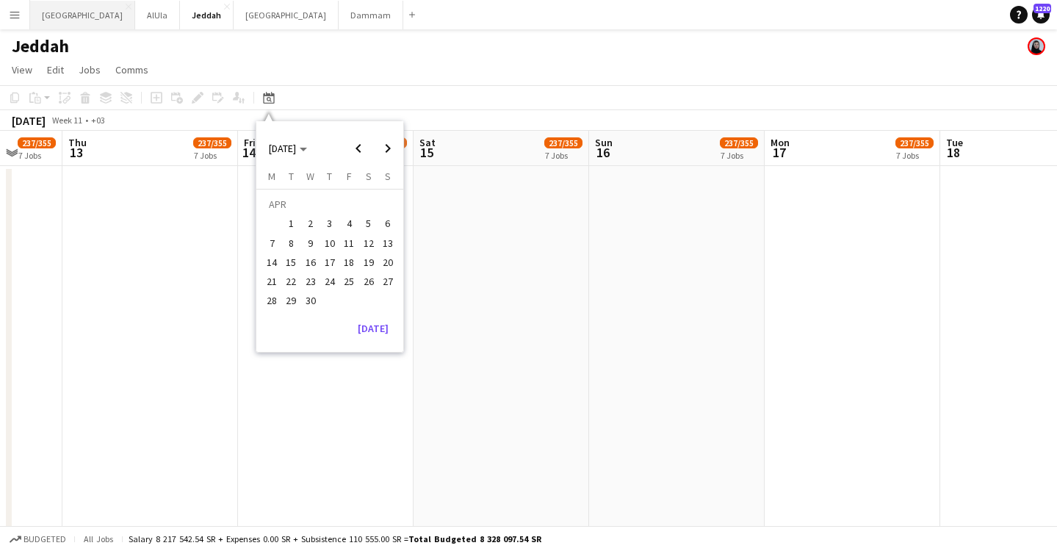
click at [59, 17] on button "Riyadh Close" at bounding box center [82, 15] width 105 height 29
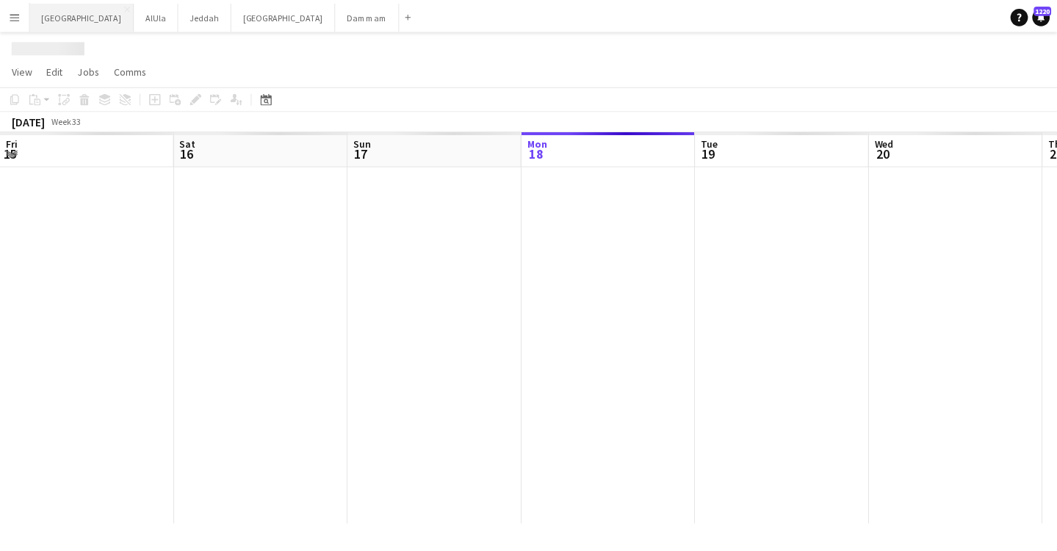
scroll to position [0, 351]
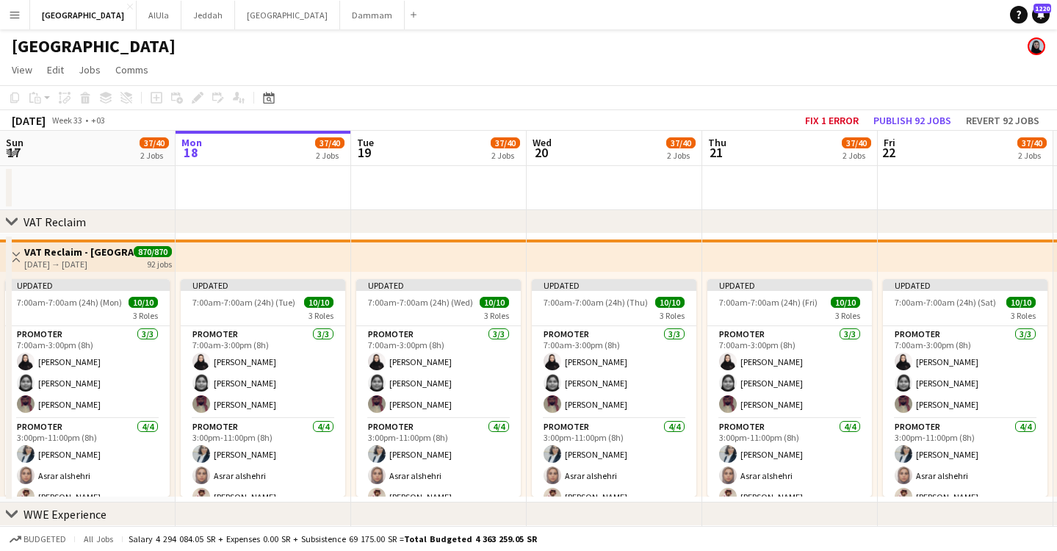
drag, startPoint x: 107, startPoint y: 151, endPoint x: 876, endPoint y: 195, distance: 771.2
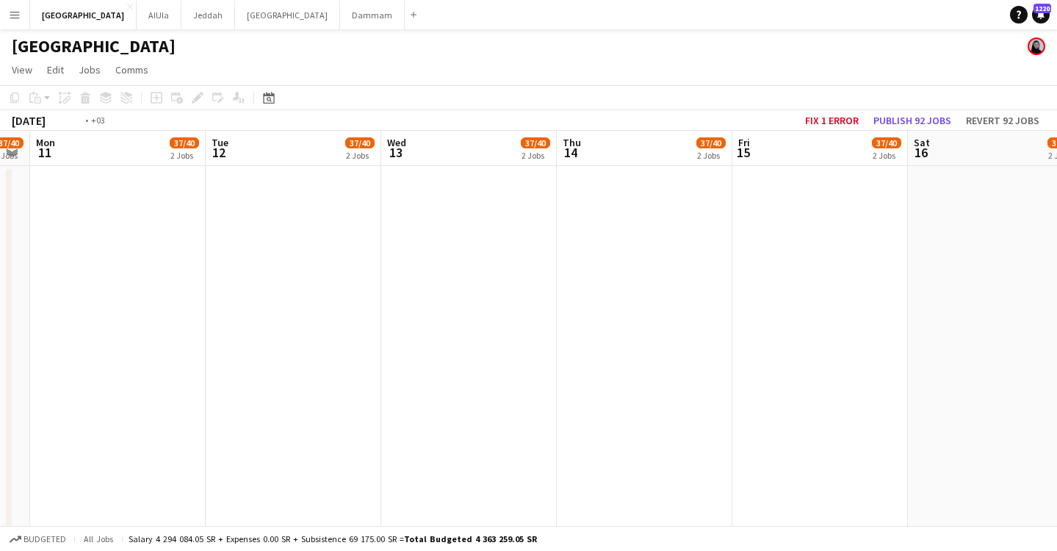
drag, startPoint x: 98, startPoint y: 148, endPoint x: 832, endPoint y: 142, distance: 733.2
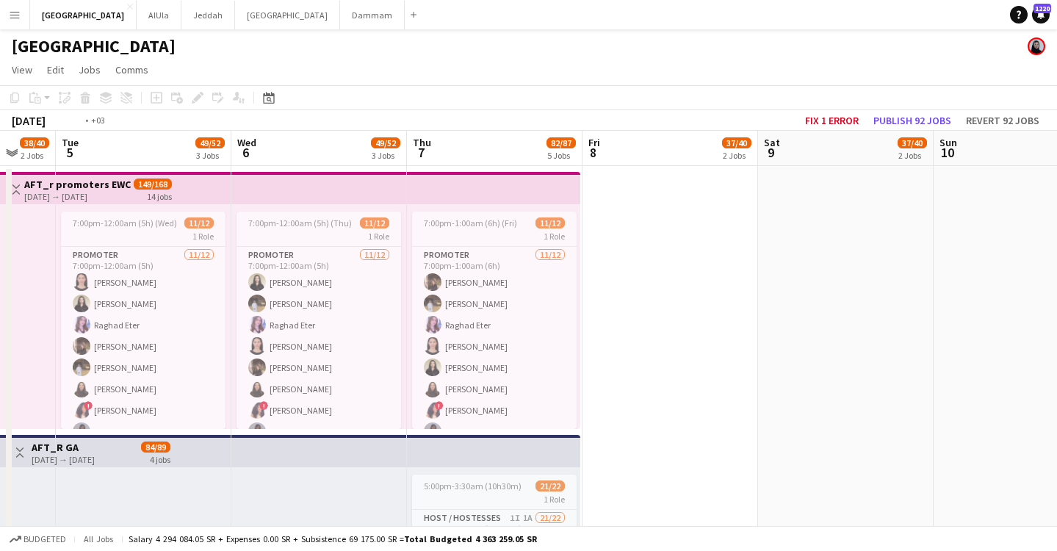
drag, startPoint x: 147, startPoint y: 147, endPoint x: 1004, endPoint y: 245, distance: 863.0
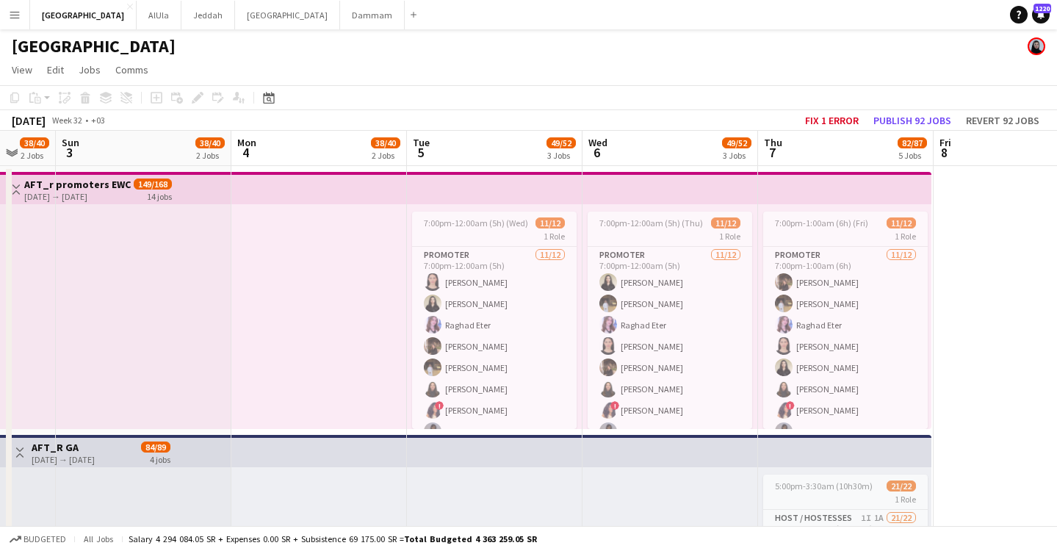
scroll to position [0, 465]
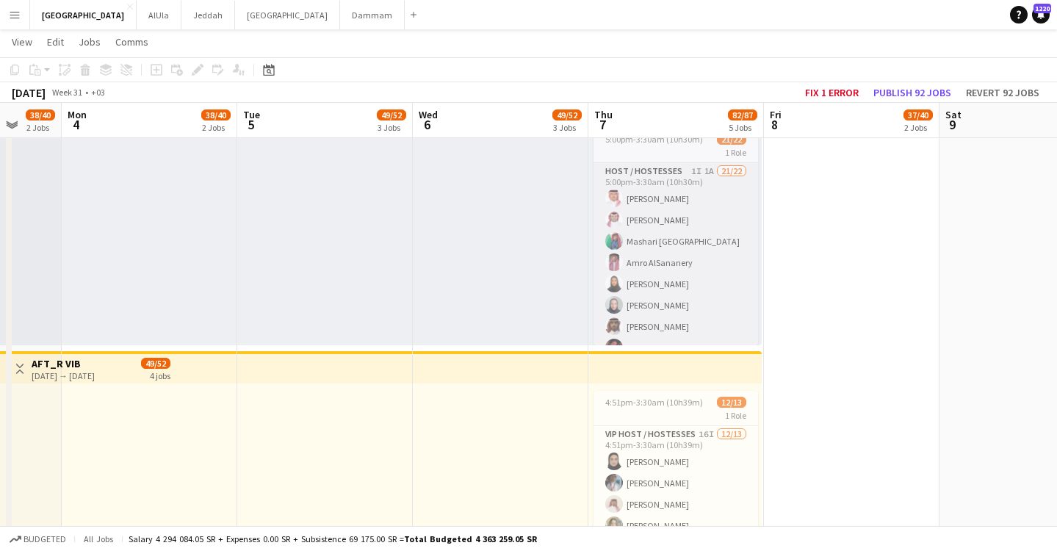
click at [663, 283] on app-card-role "Host / Hostesses 1I 1A 21/22 5:00pm-3:30am (10h30m) [PERSON_NAME] Muhra Alotaib…" at bounding box center [676, 411] width 165 height 497
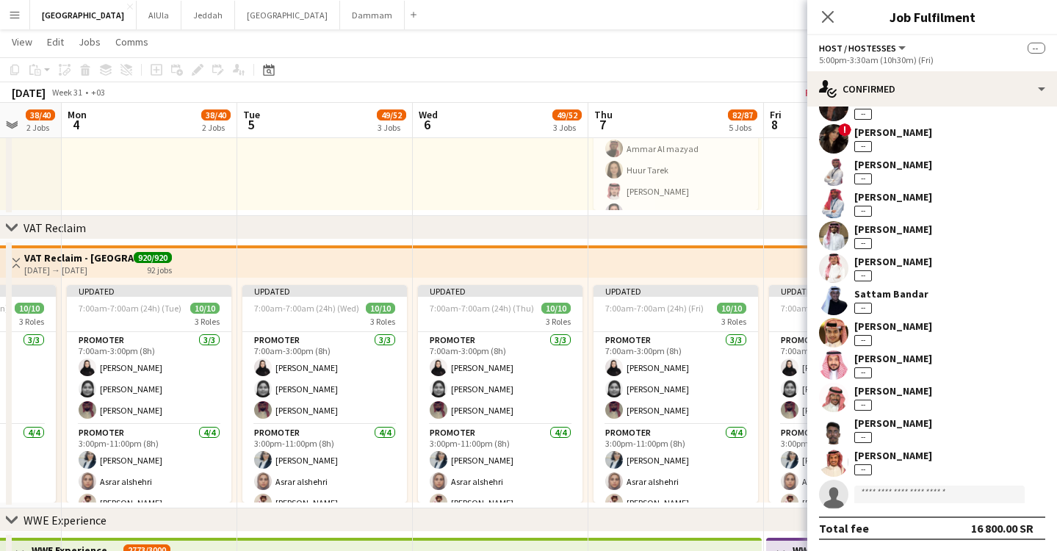
scroll to position [896, 0]
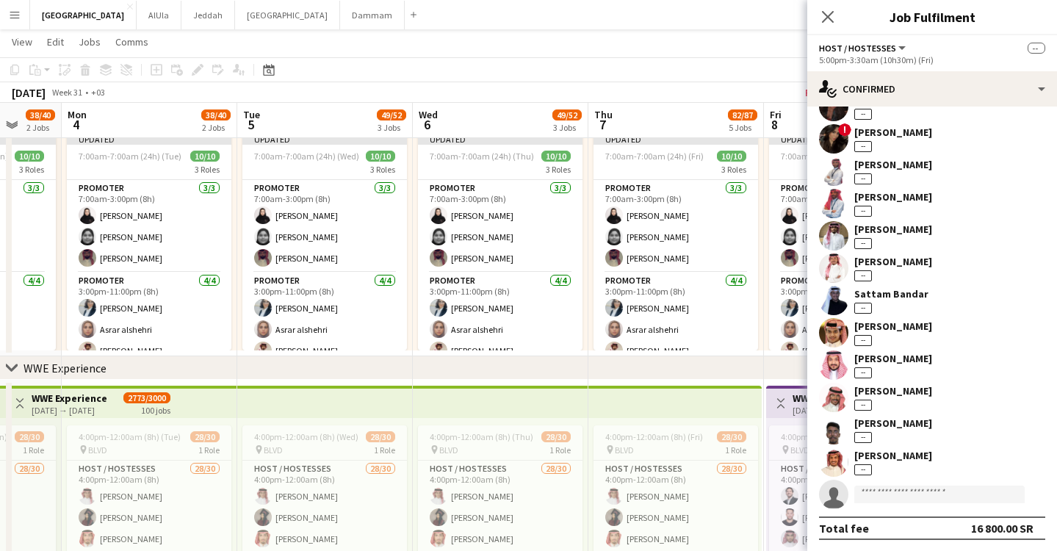
click at [900, 385] on div "[PERSON_NAME]" at bounding box center [893, 390] width 78 height 13
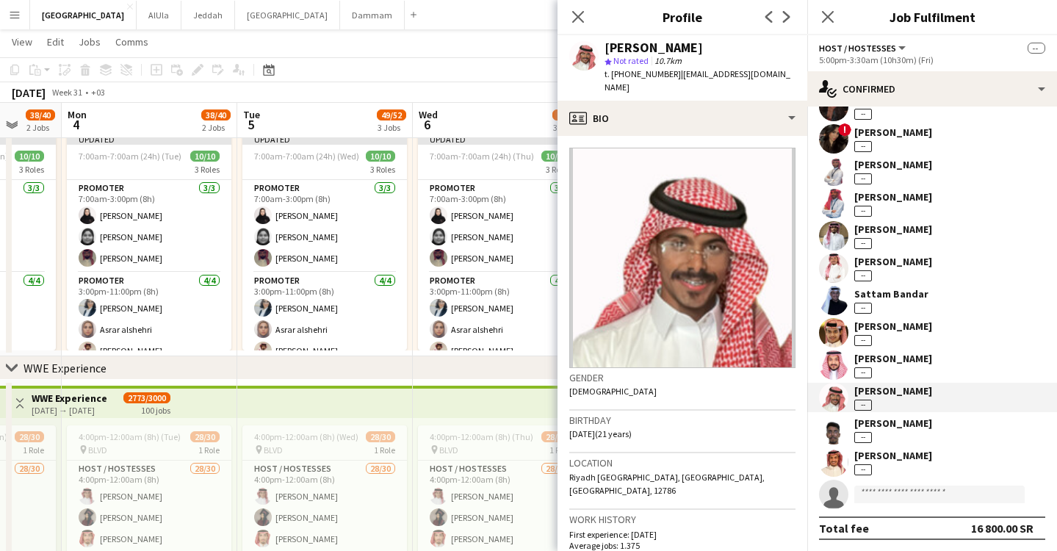
click at [901, 411] on div "Supervisor [PERSON_NAME] -- [PERSON_NAME] -- Crew [PERSON_NAME] -- [PERSON_NAME…" at bounding box center [932, 133] width 250 height 751
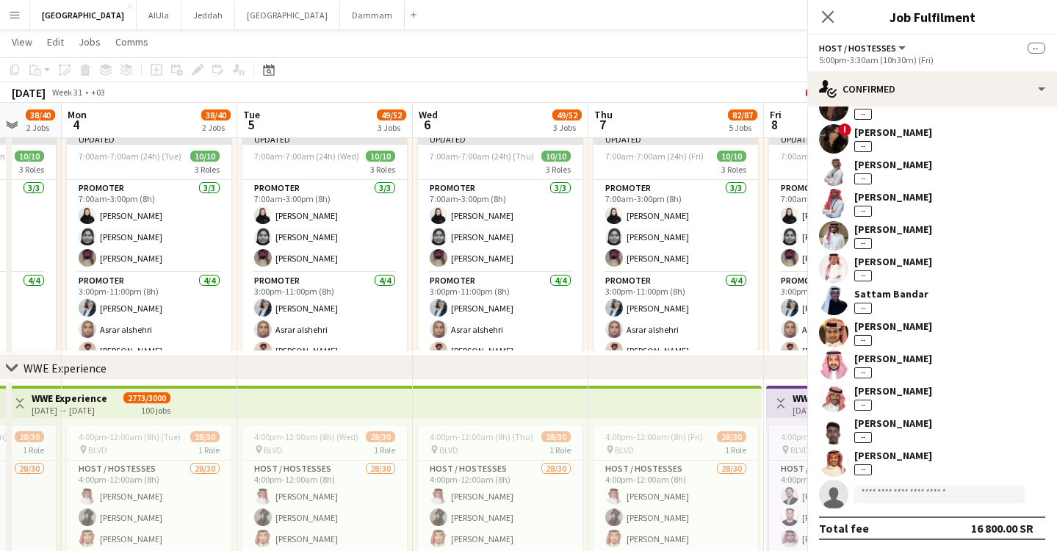
click at [905, 425] on div "[PERSON_NAME]" at bounding box center [893, 423] width 78 height 13
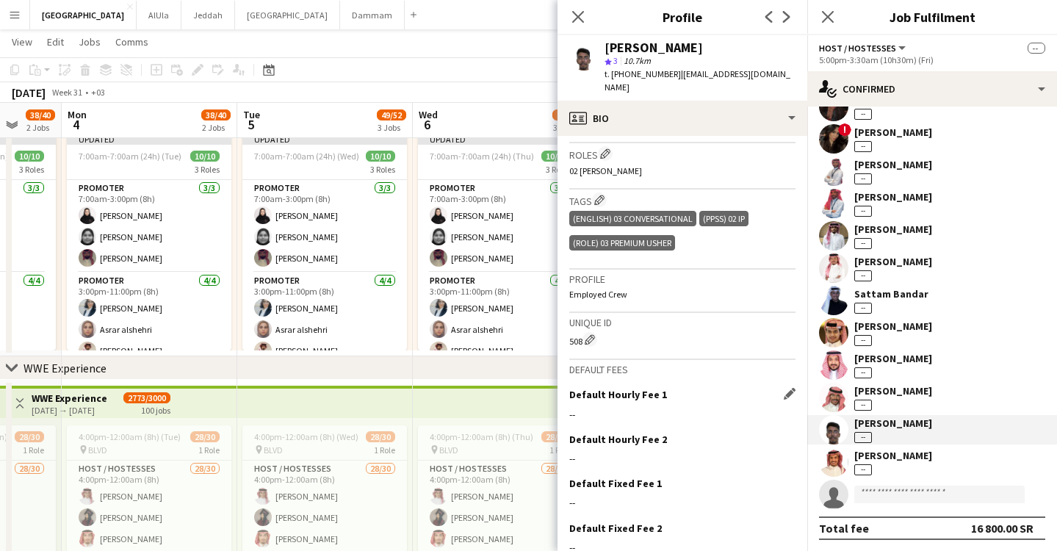
scroll to position [525, 0]
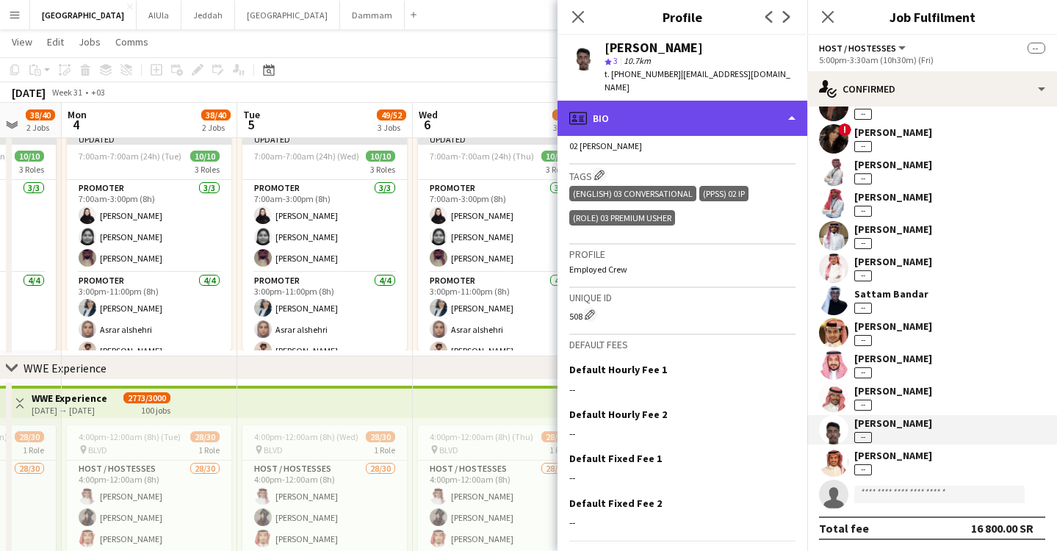
click at [766, 101] on div "profile Bio" at bounding box center [683, 118] width 250 height 35
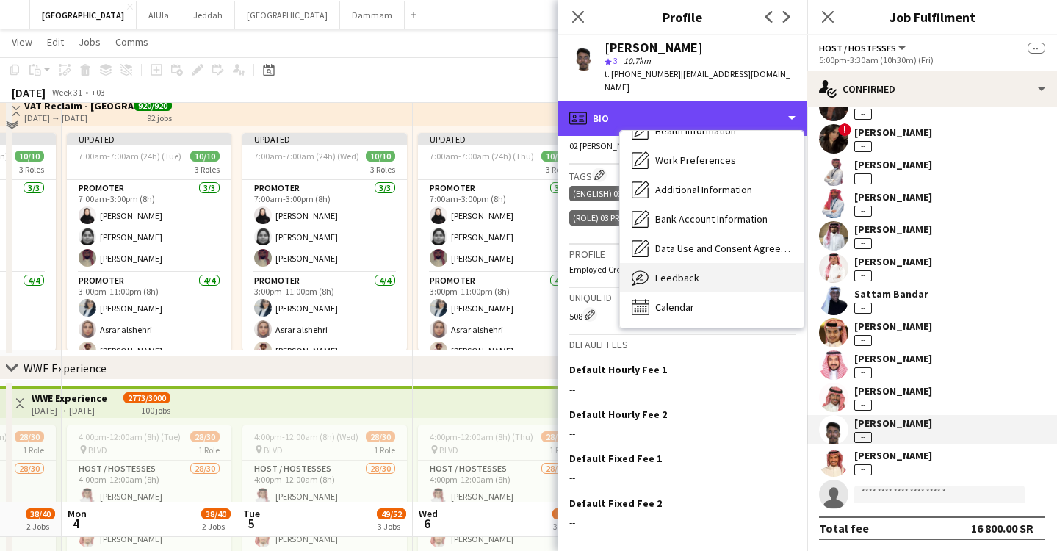
scroll to position [1294, 0]
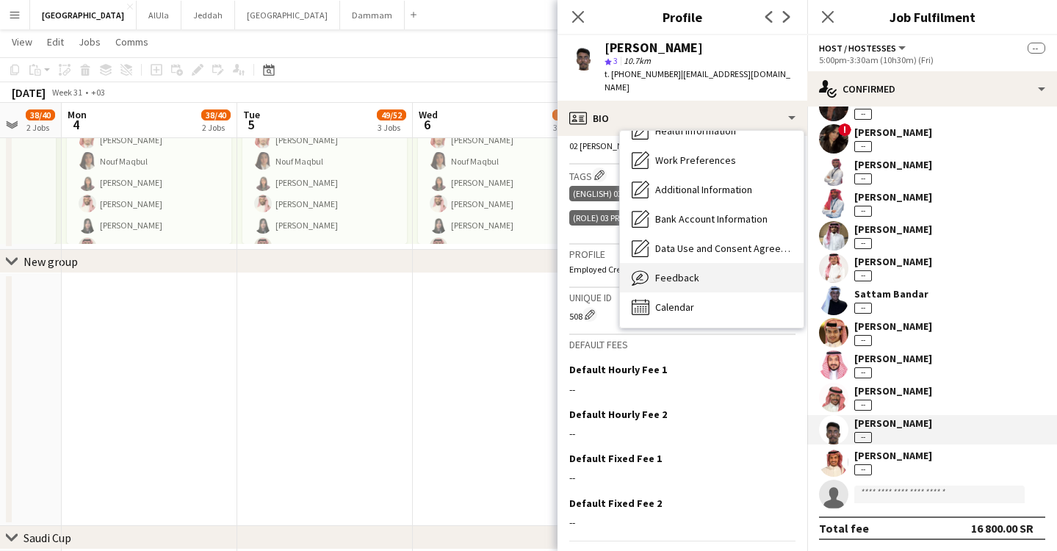
click at [696, 277] on div "Feedback Feedback" at bounding box center [712, 277] width 184 height 29
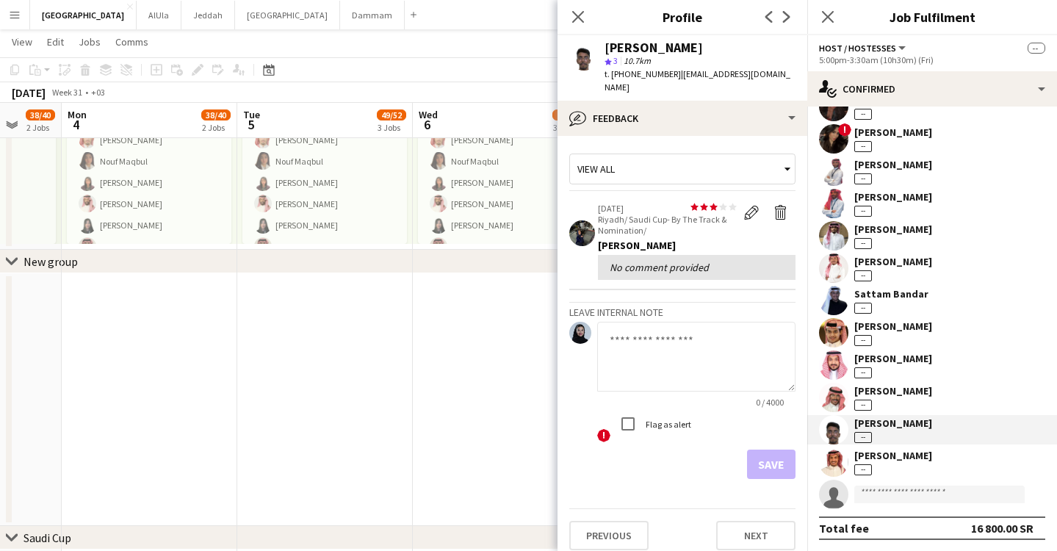
click at [682, 332] on textarea at bounding box center [696, 357] width 198 height 70
type textarea "**********"
click at [773, 450] on button "Save" at bounding box center [771, 464] width 48 height 29
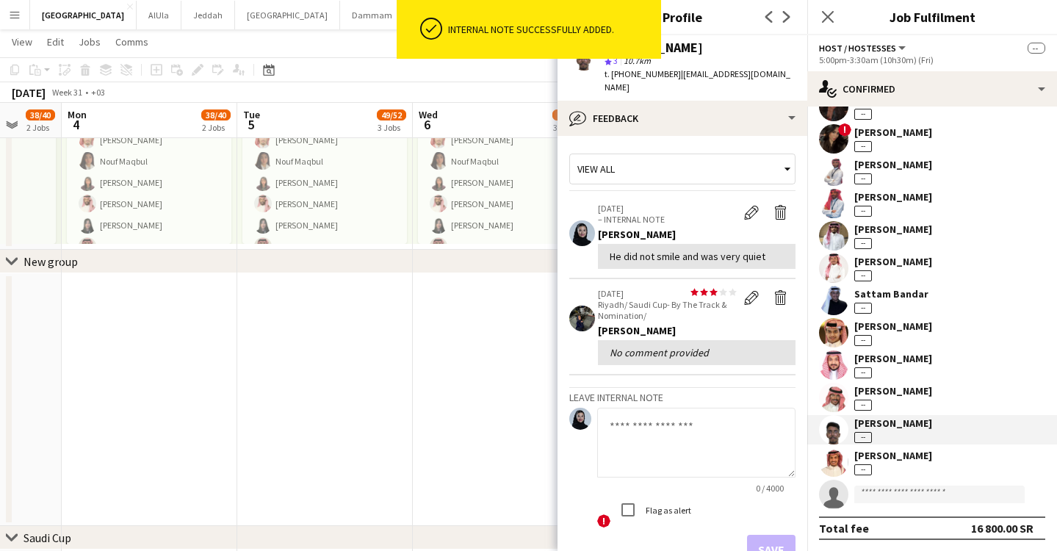
click at [883, 404] on div "[PERSON_NAME] --" at bounding box center [893, 397] width 78 height 26
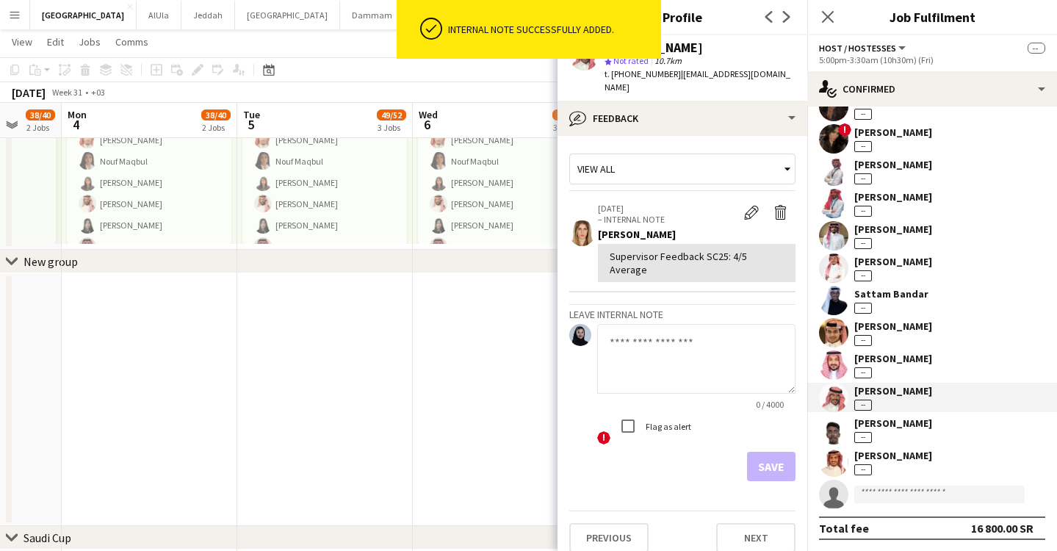
click at [674, 324] on textarea at bounding box center [696, 359] width 198 height 70
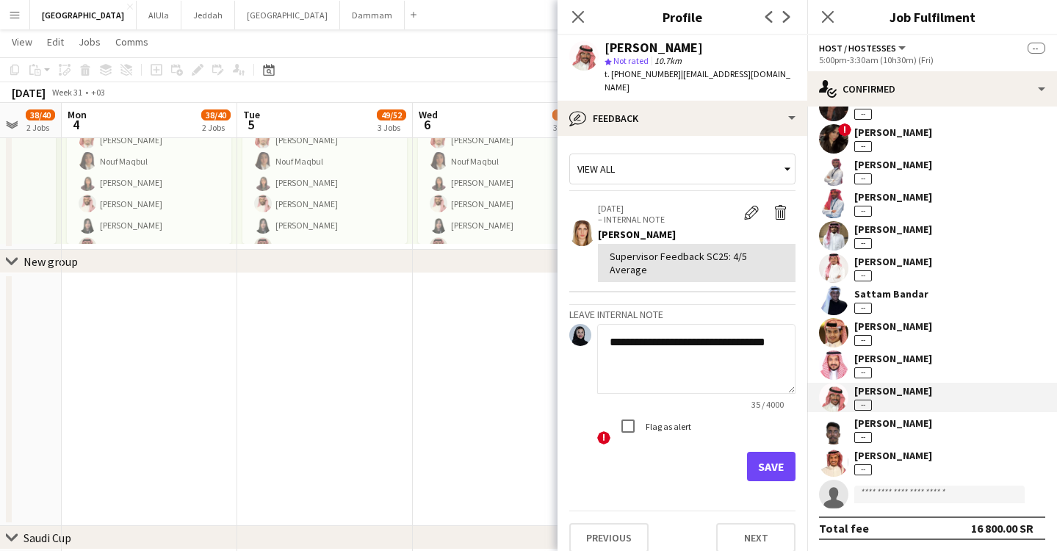
type textarea "**********"
click at [785, 452] on button "Save" at bounding box center [771, 466] width 48 height 29
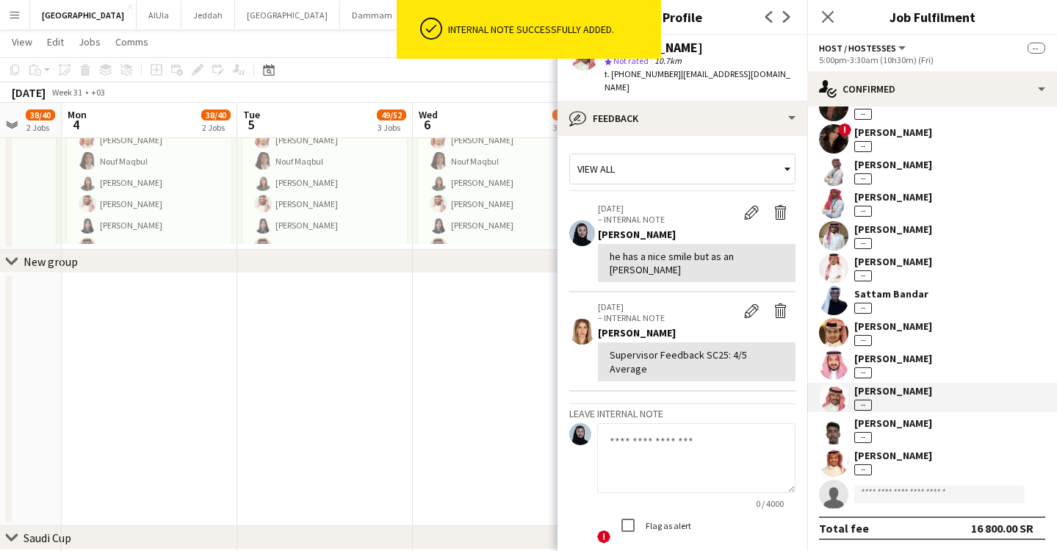
click at [635, 62] on div "ok-circled Internal note successfully added." at bounding box center [529, 33] width 264 height 66
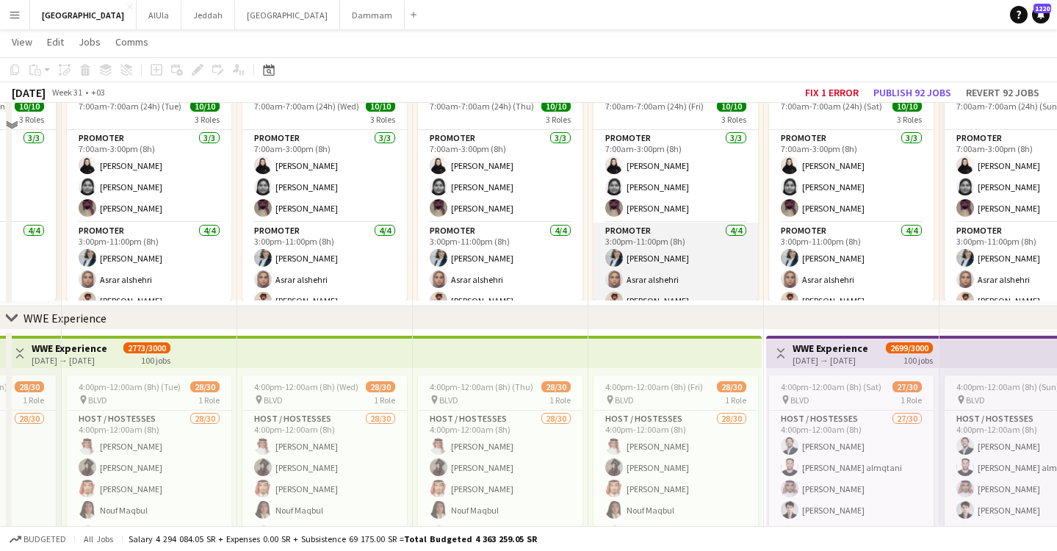
scroll to position [76, 0]
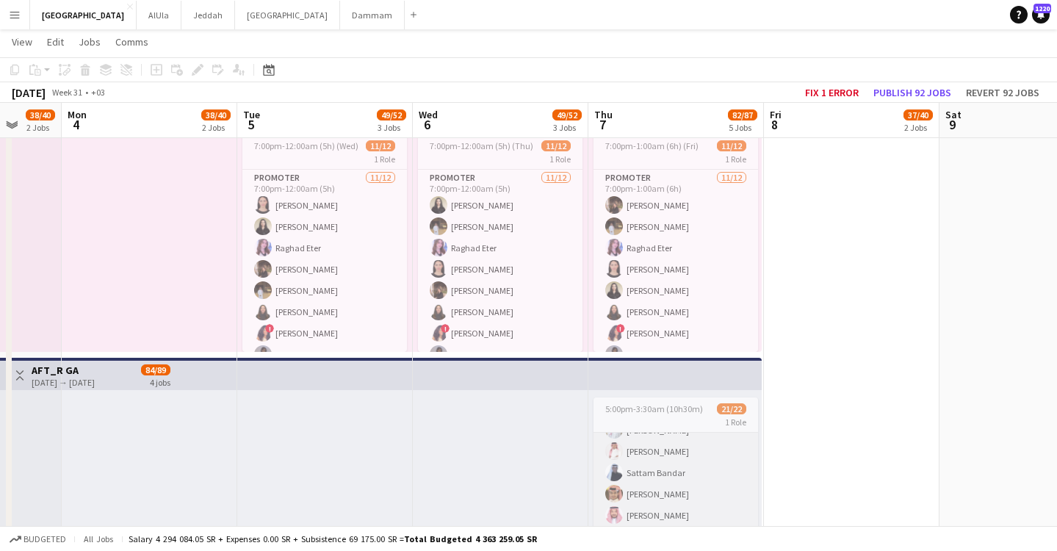
click at [687, 489] on app-card-role "Host / Hostesses 1I 1A 21/22 5:00pm-3:30am (10h30m) [PERSON_NAME] Muhra Alotaib…" at bounding box center [676, 366] width 165 height 497
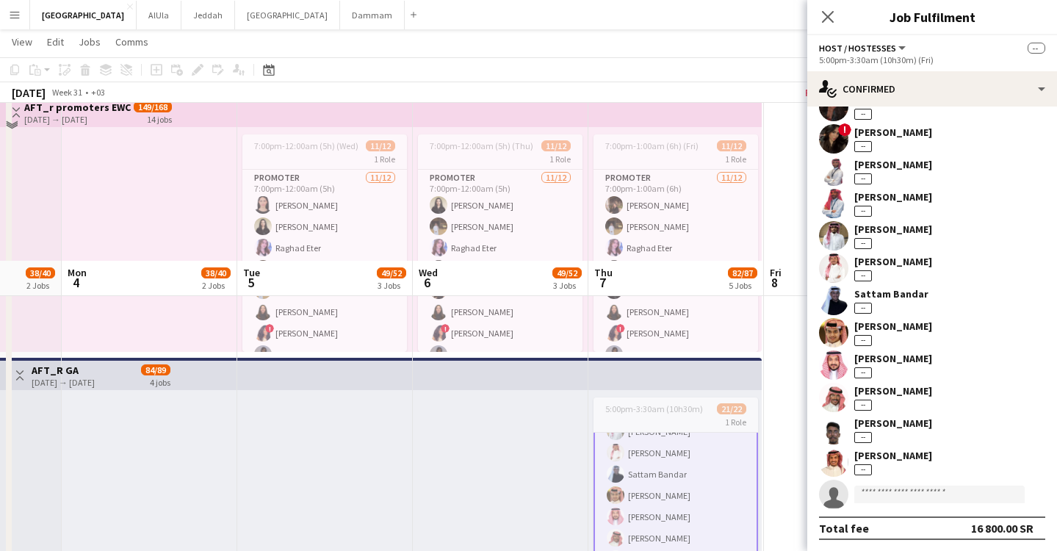
scroll to position [234, 0]
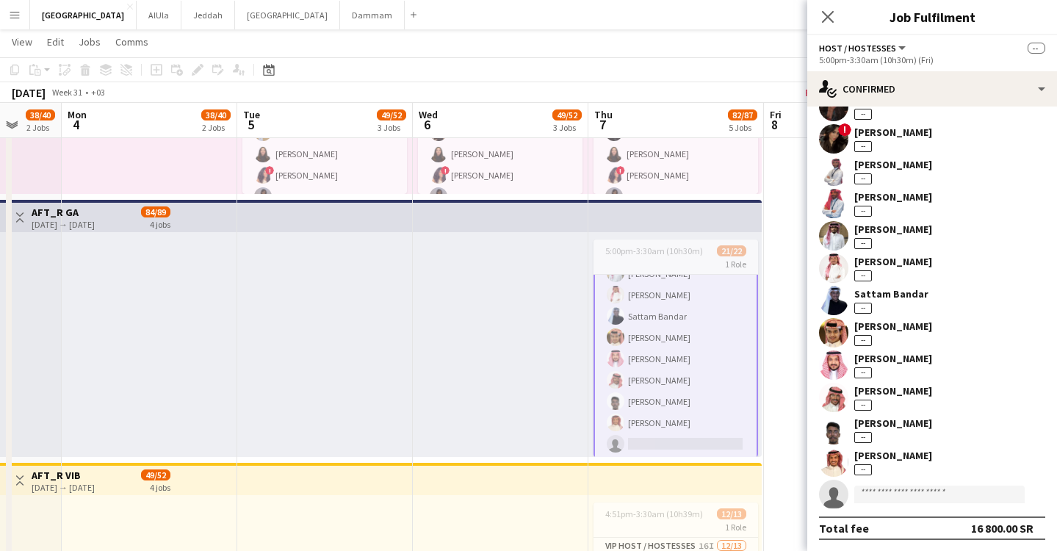
click at [904, 389] on div "[PERSON_NAME]" at bounding box center [893, 390] width 78 height 13
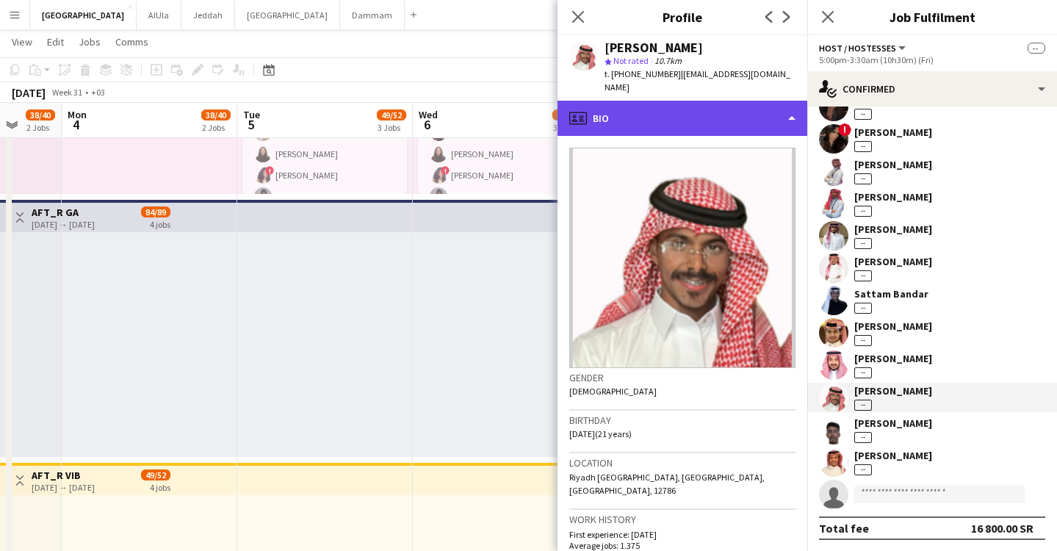
click at [718, 112] on div "profile Bio" at bounding box center [683, 118] width 250 height 35
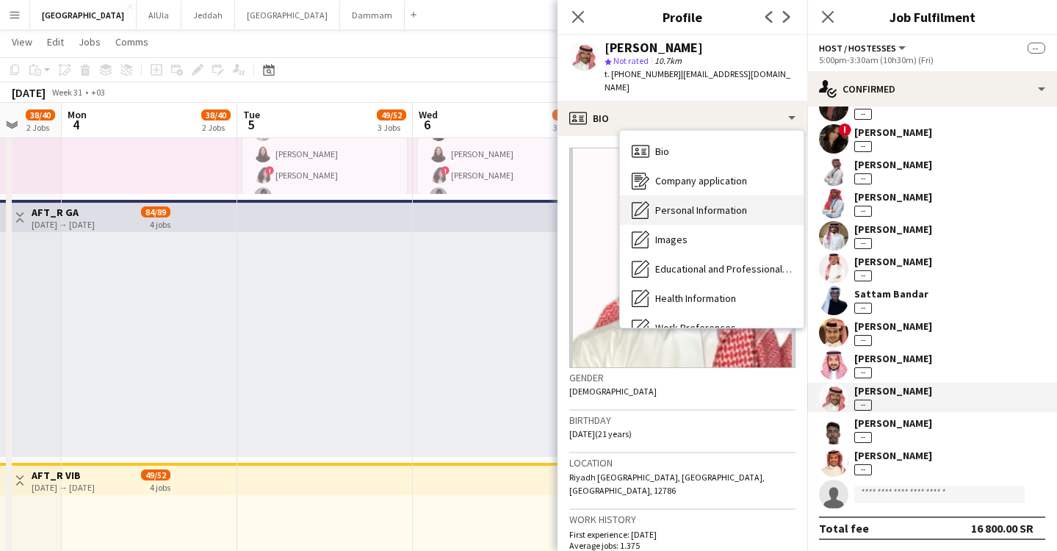
click at [724, 203] on span "Personal Information" at bounding box center [701, 209] width 92 height 13
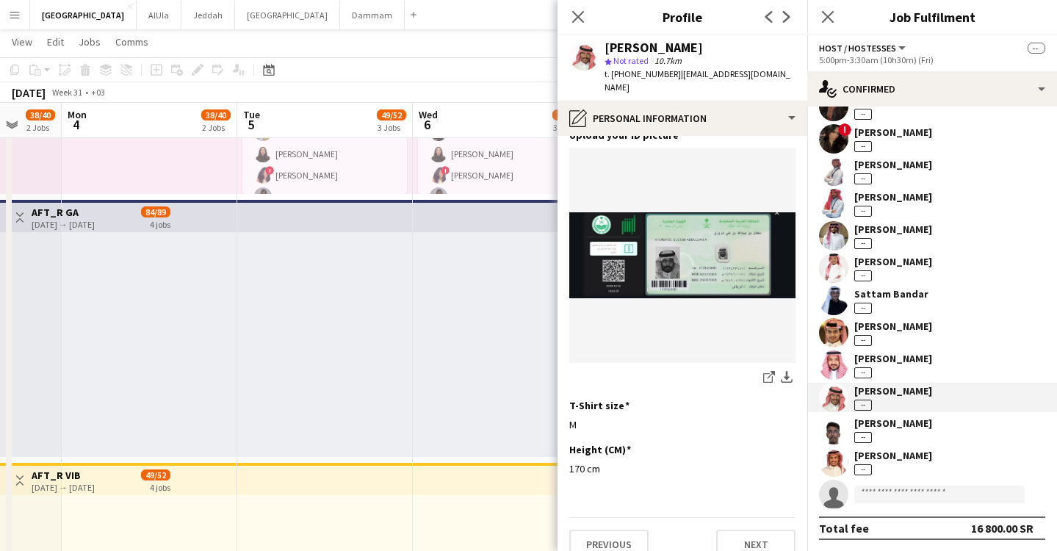
scroll to position [0, 0]
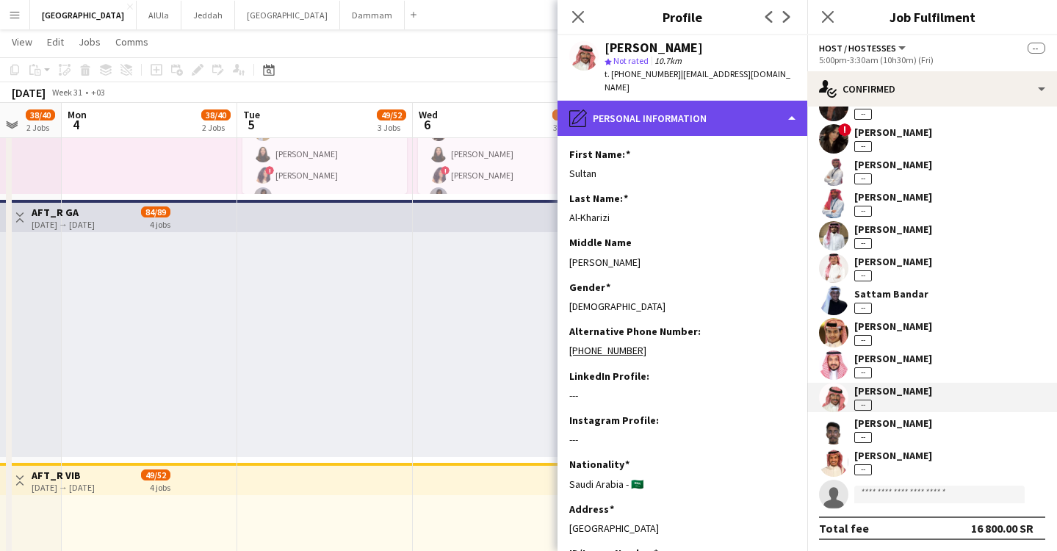
click at [736, 105] on div "pencil4 Personal Information" at bounding box center [683, 118] width 250 height 35
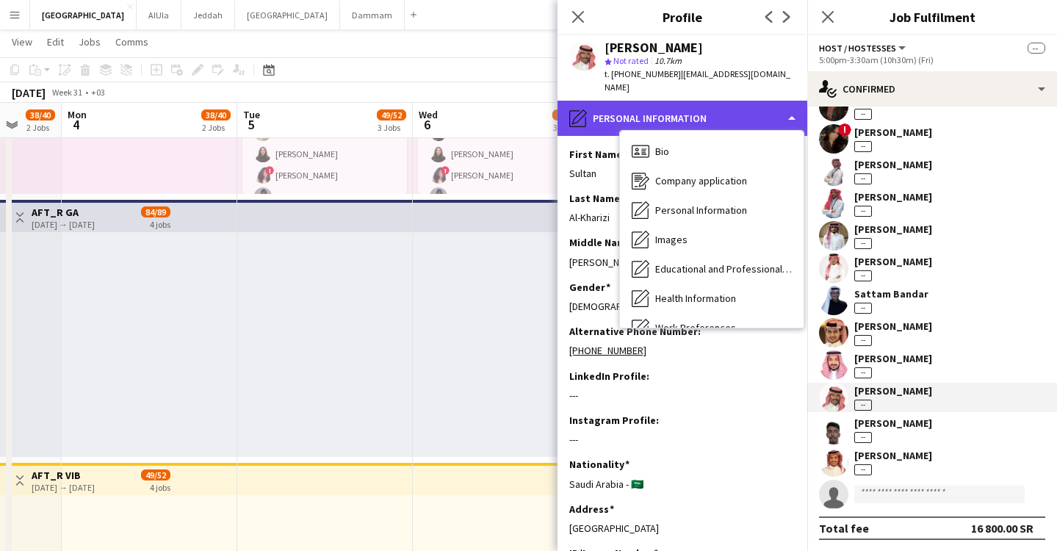
click at [594, 101] on div "pencil4 Personal Information" at bounding box center [683, 118] width 250 height 35
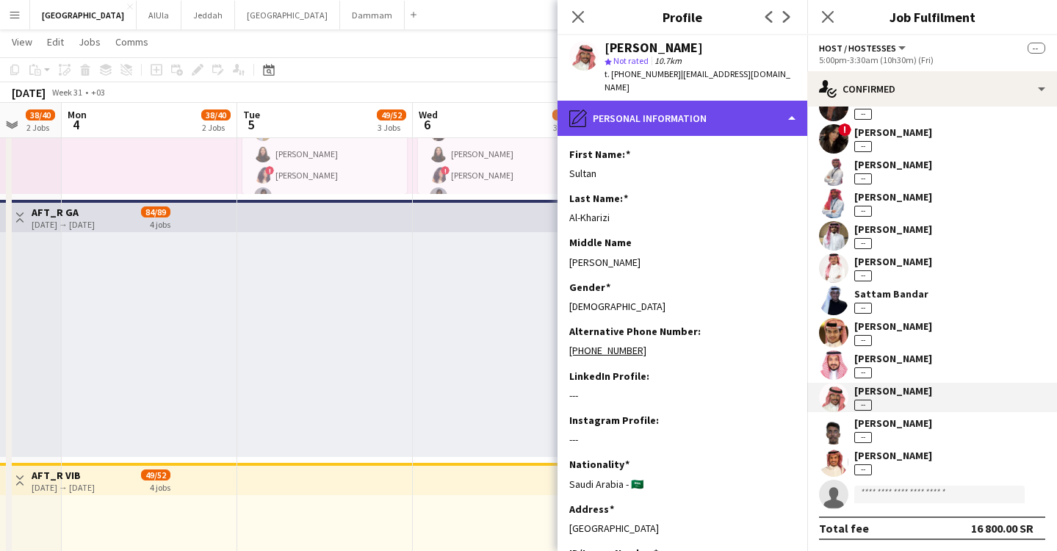
click at [634, 113] on div "pencil4 Personal Information" at bounding box center [683, 118] width 250 height 35
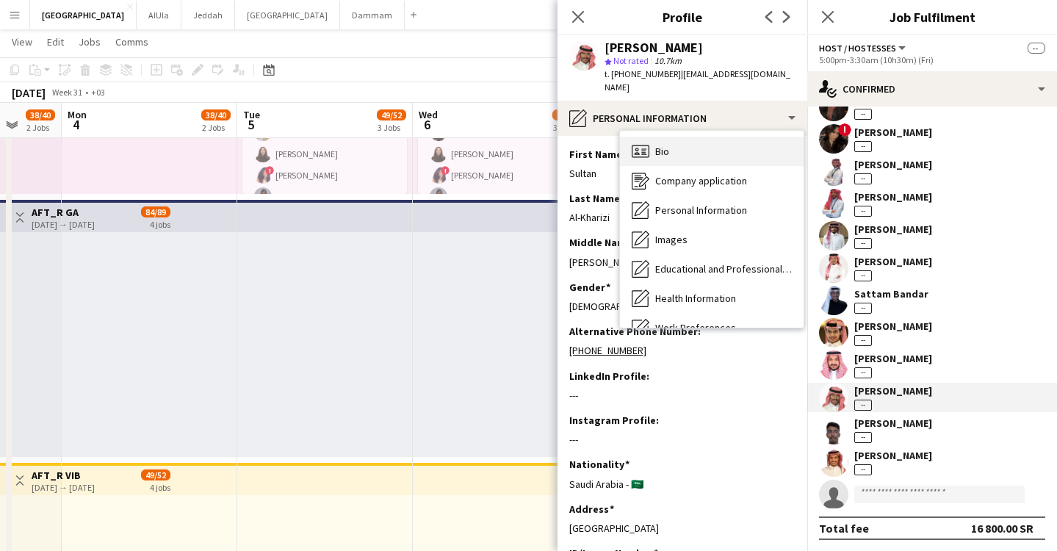
click at [666, 145] on span "Bio" at bounding box center [662, 151] width 14 height 13
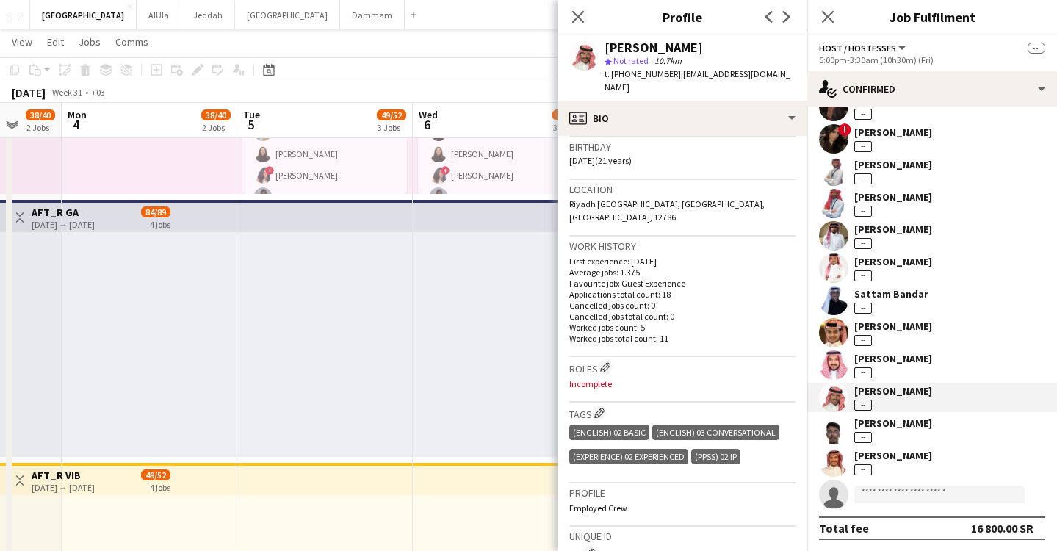
scroll to position [411, 0]
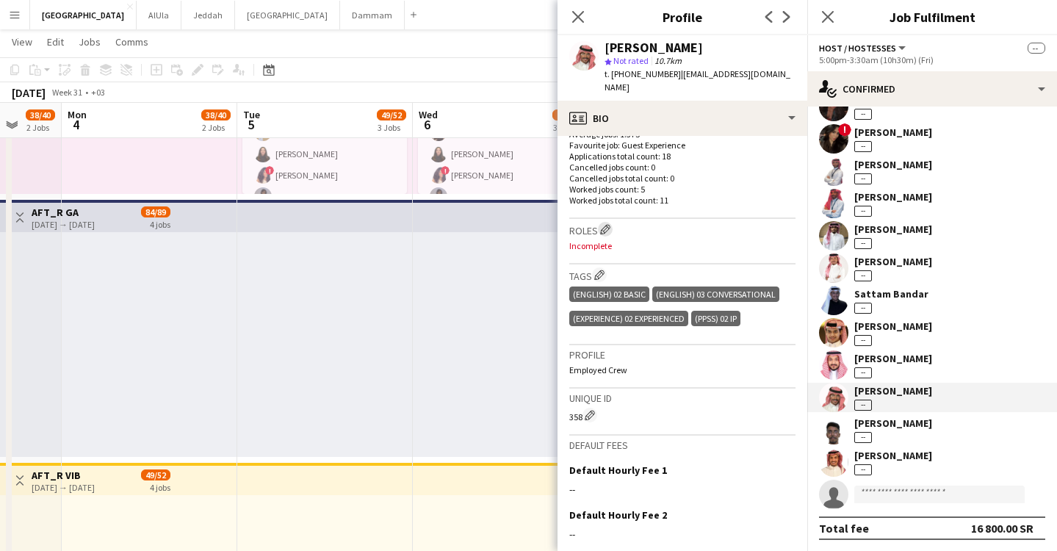
click at [609, 224] on app-icon "Edit crew company roles" at bounding box center [605, 229] width 10 height 10
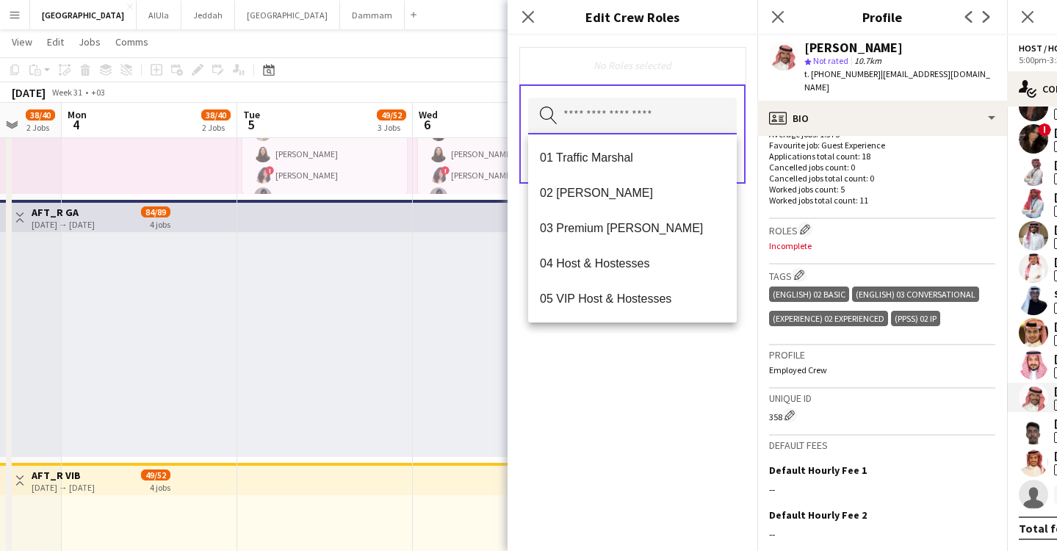
click at [606, 128] on input "text" at bounding box center [632, 116] width 209 height 37
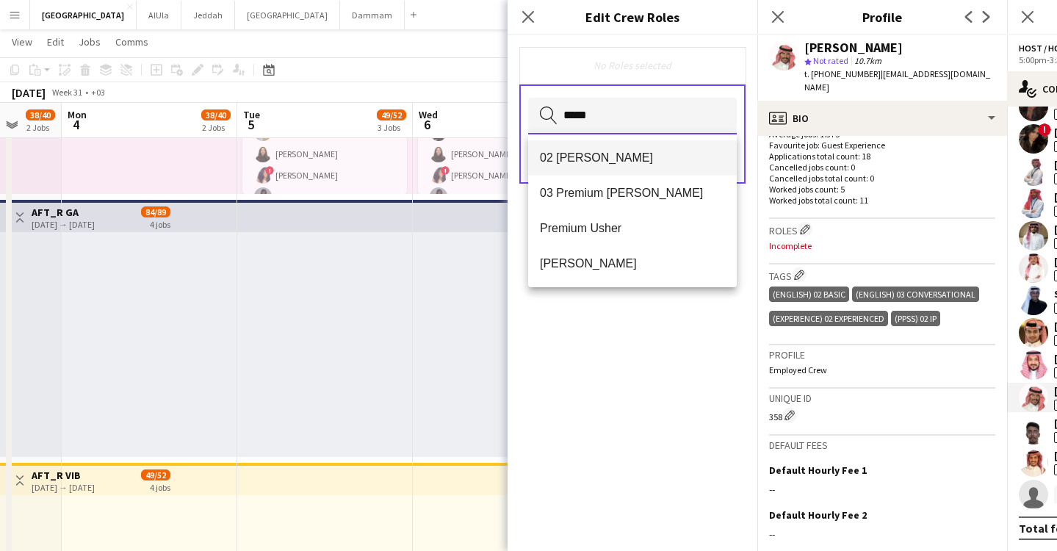
type input "*****"
click at [580, 155] on span "02 [PERSON_NAME]" at bounding box center [632, 158] width 185 height 14
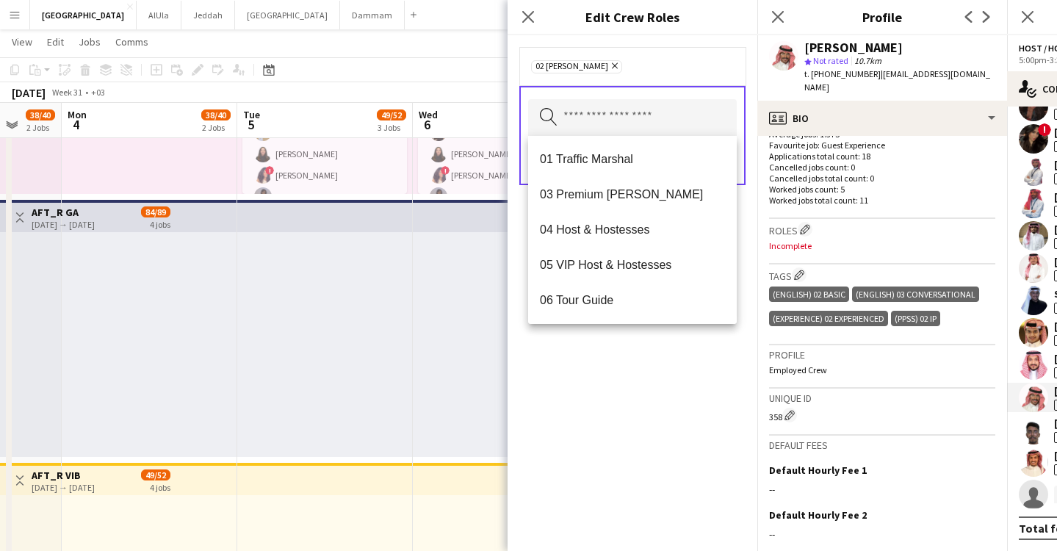
click at [673, 379] on div "02 [PERSON_NAME] Remove Search by role type Save" at bounding box center [633, 293] width 250 height 516
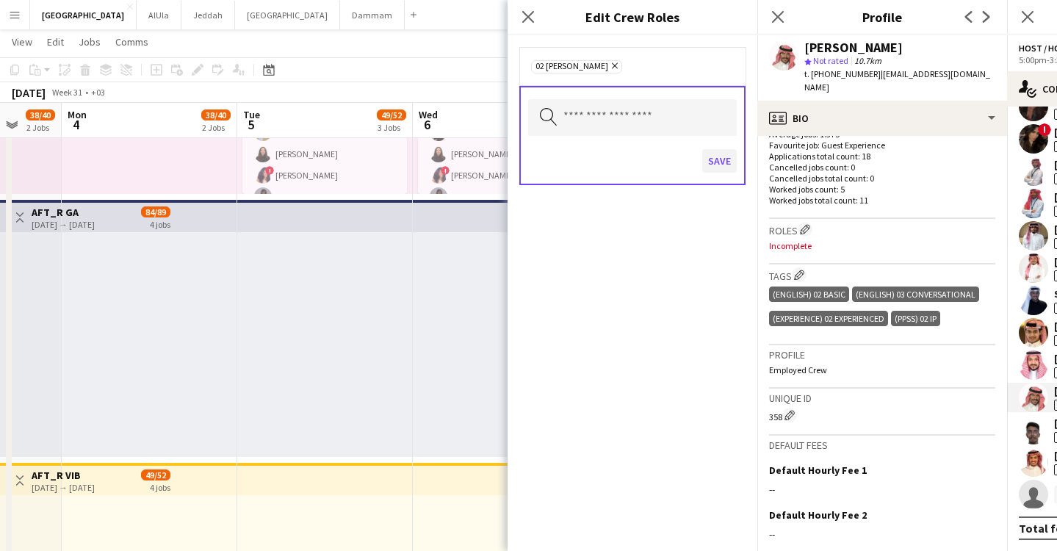
click at [731, 157] on button "Save" at bounding box center [719, 161] width 35 height 24
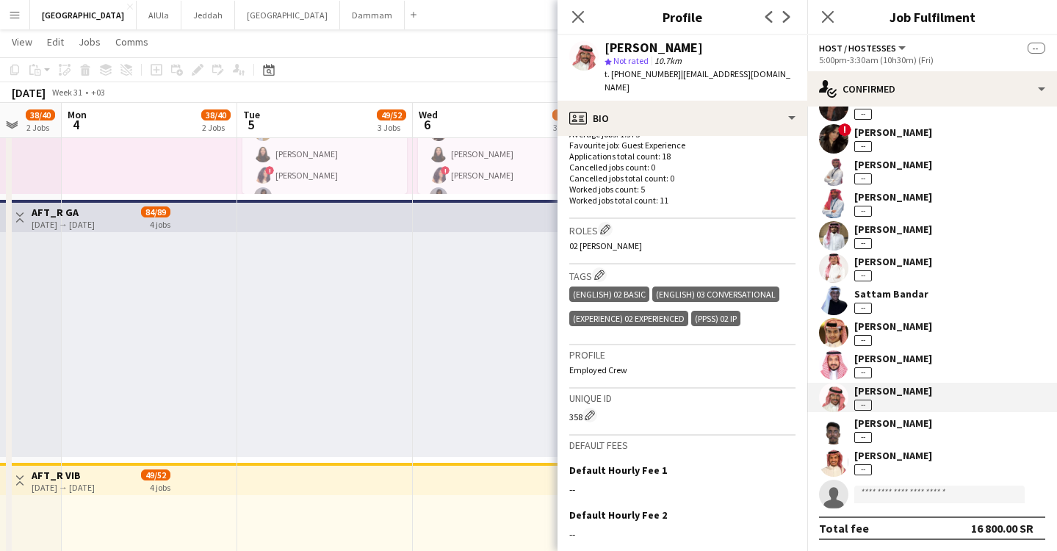
click at [915, 365] on div "[PERSON_NAME] --" at bounding box center [893, 365] width 78 height 26
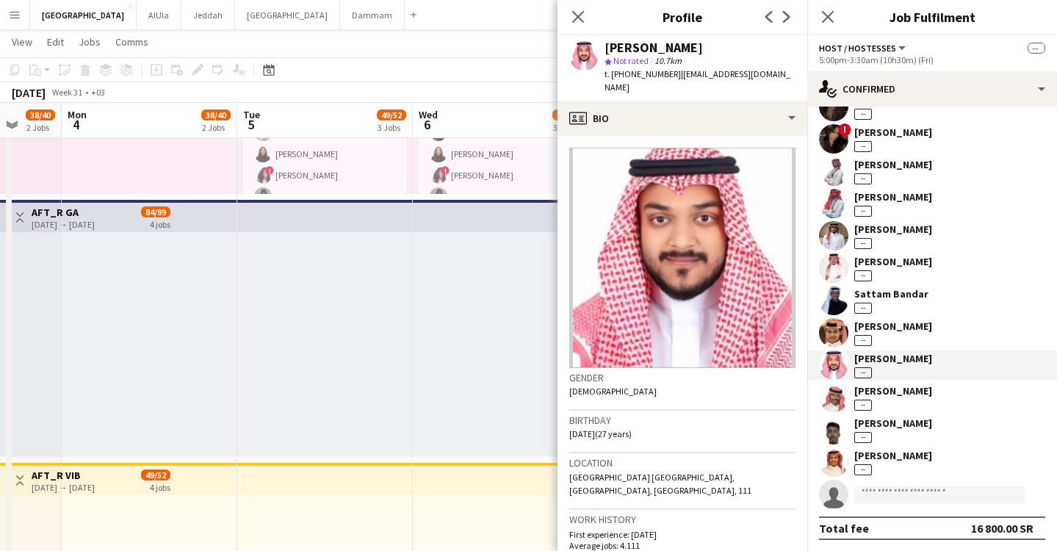
scroll to position [300, 0]
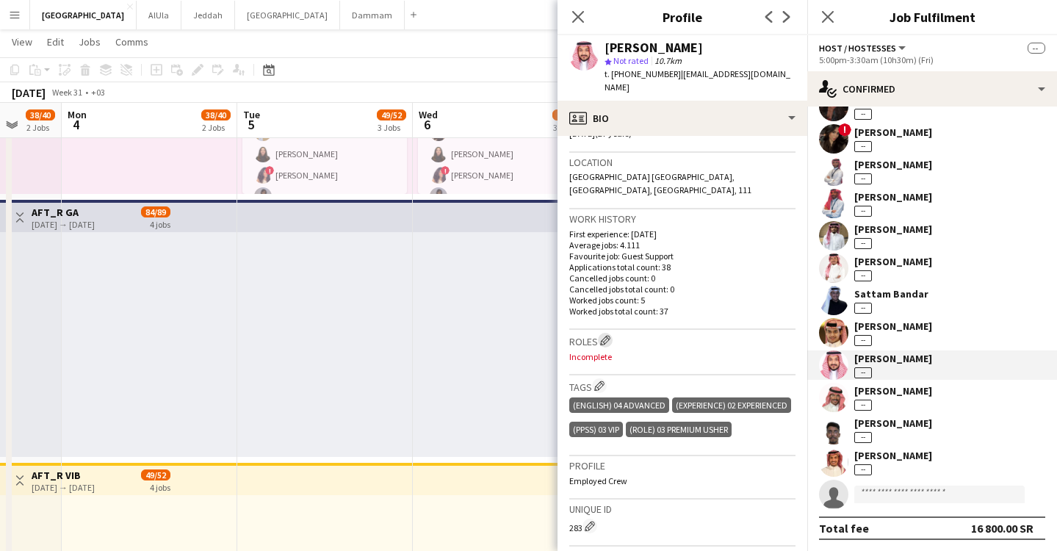
click at [605, 335] on app-icon "Edit crew company roles" at bounding box center [605, 340] width 10 height 10
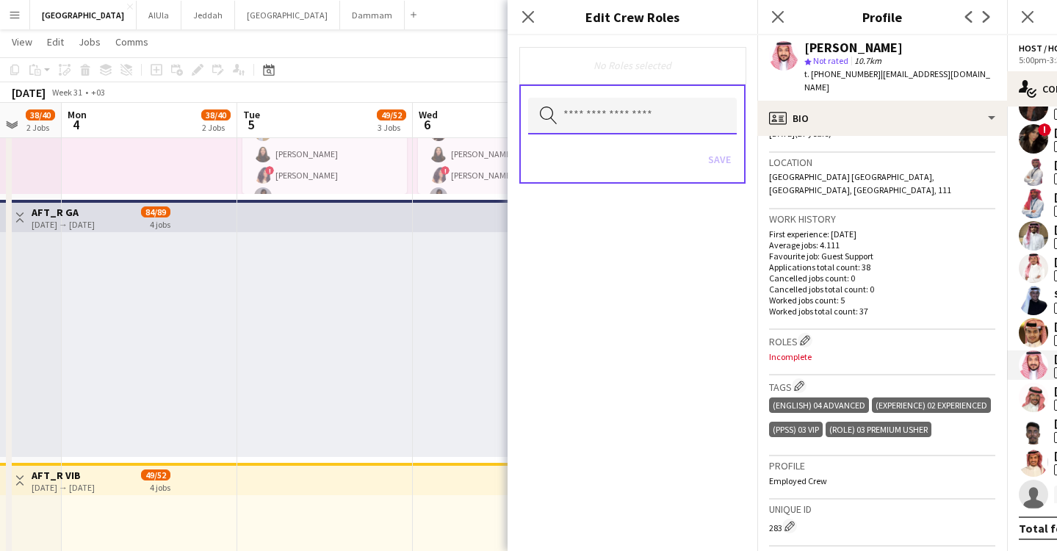
click at [646, 118] on input "text" at bounding box center [632, 116] width 209 height 37
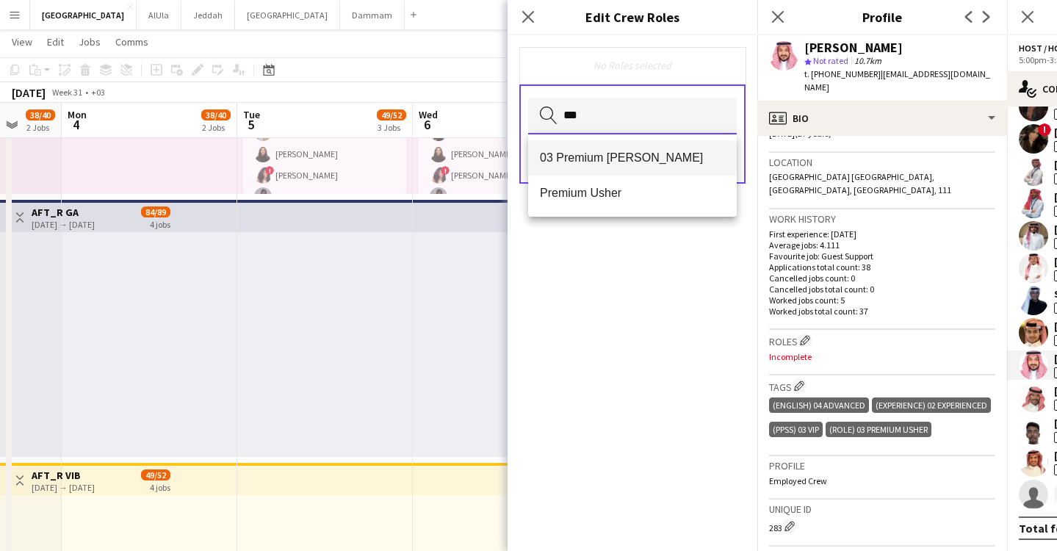
type input "***"
click at [599, 158] on span "03 Premium [PERSON_NAME]" at bounding box center [632, 158] width 185 height 14
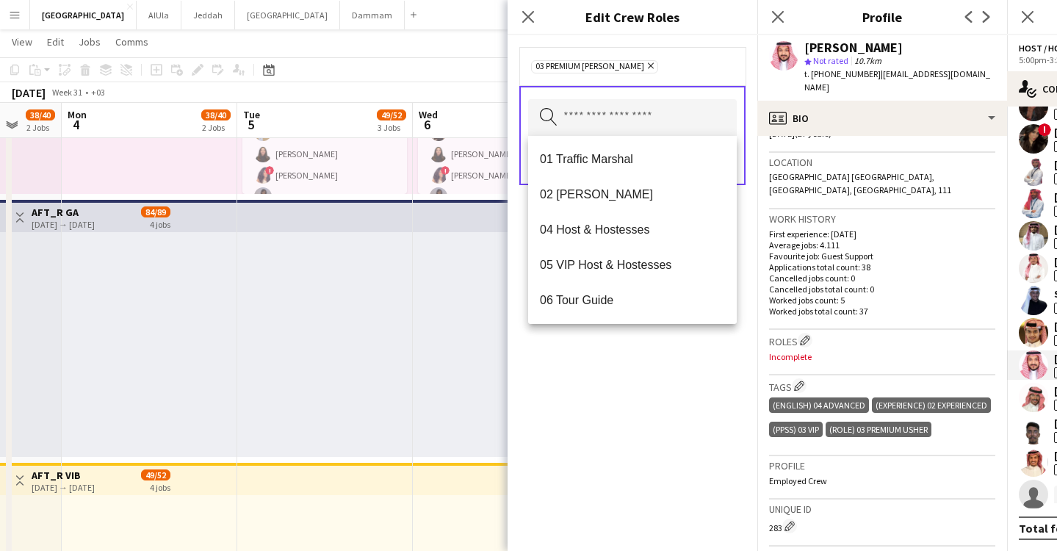
click at [630, 403] on div "03 Premium [PERSON_NAME] Remove Search by role type Save" at bounding box center [633, 293] width 250 height 516
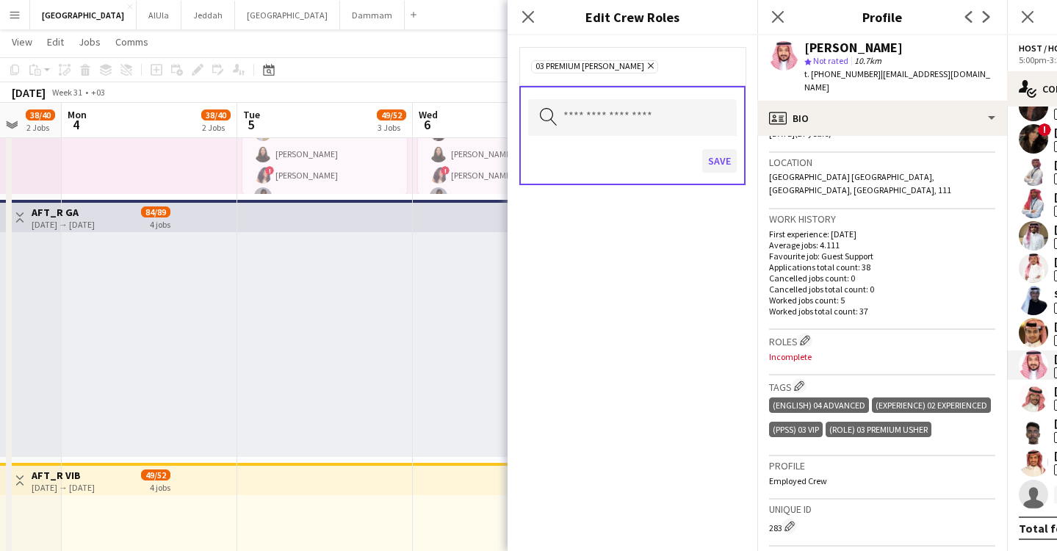
click at [734, 166] on button "Save" at bounding box center [719, 161] width 35 height 24
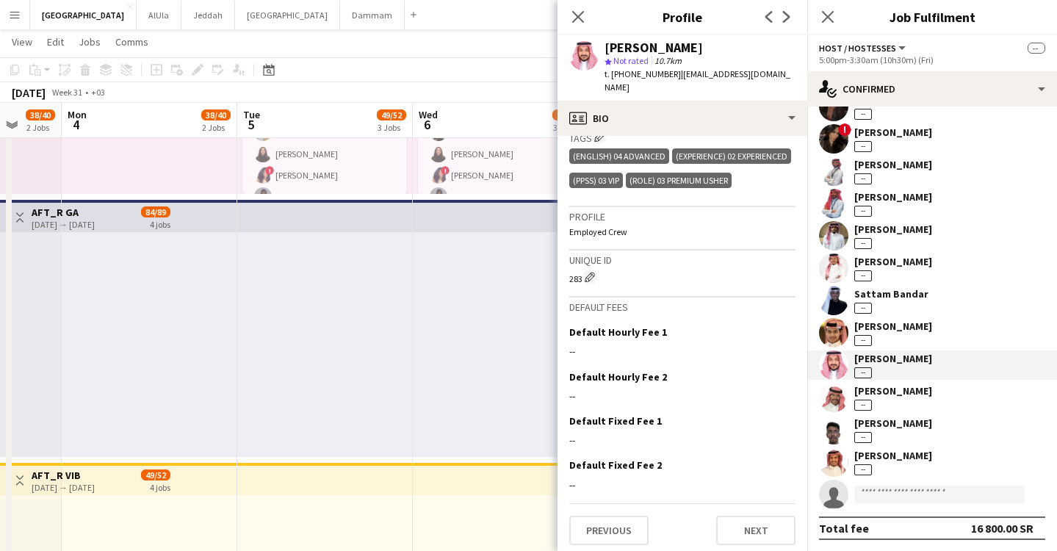
scroll to position [0, 0]
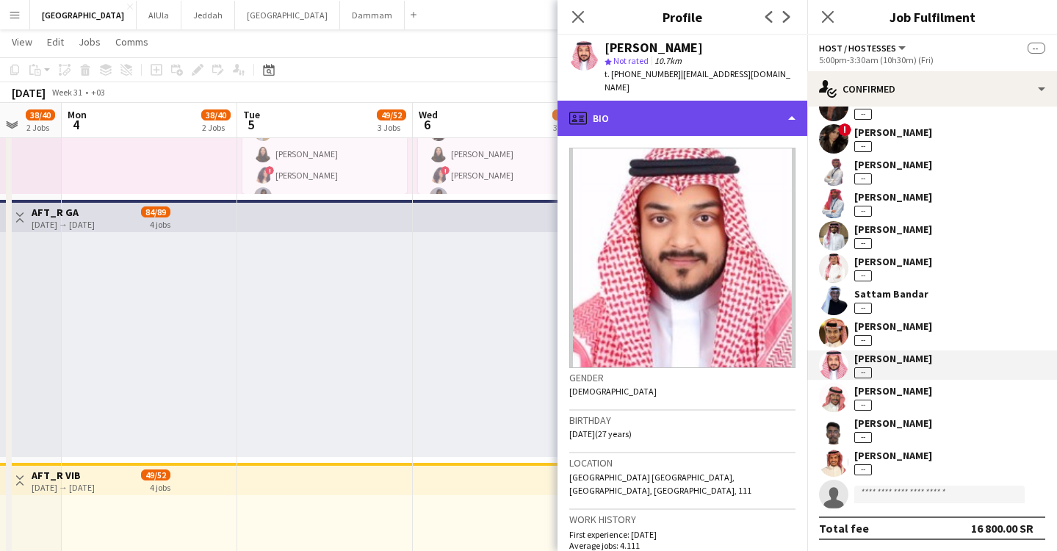
click at [649, 104] on div "profile Bio" at bounding box center [683, 118] width 250 height 35
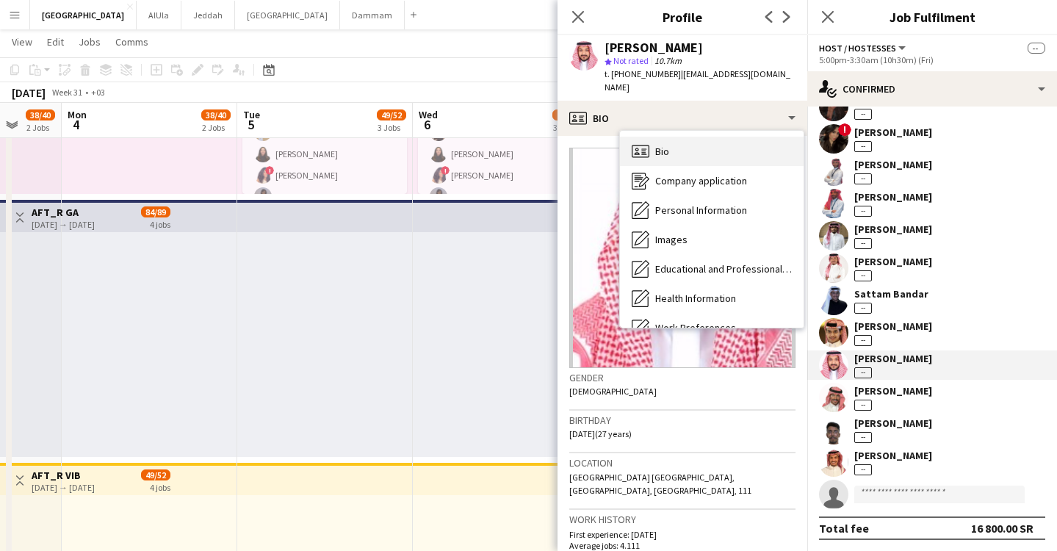
click at [671, 138] on div "Bio Bio" at bounding box center [712, 151] width 184 height 29
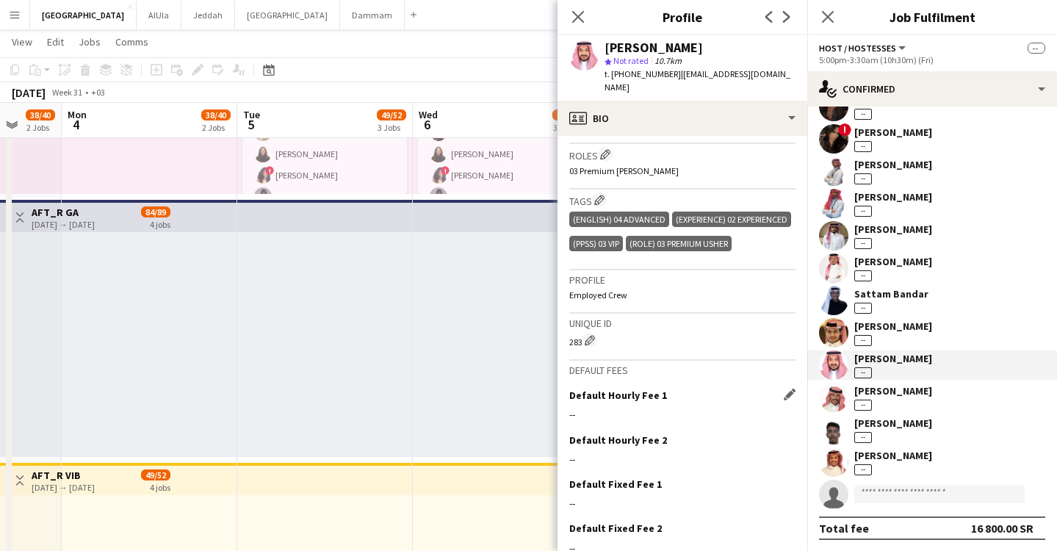
scroll to position [550, 0]
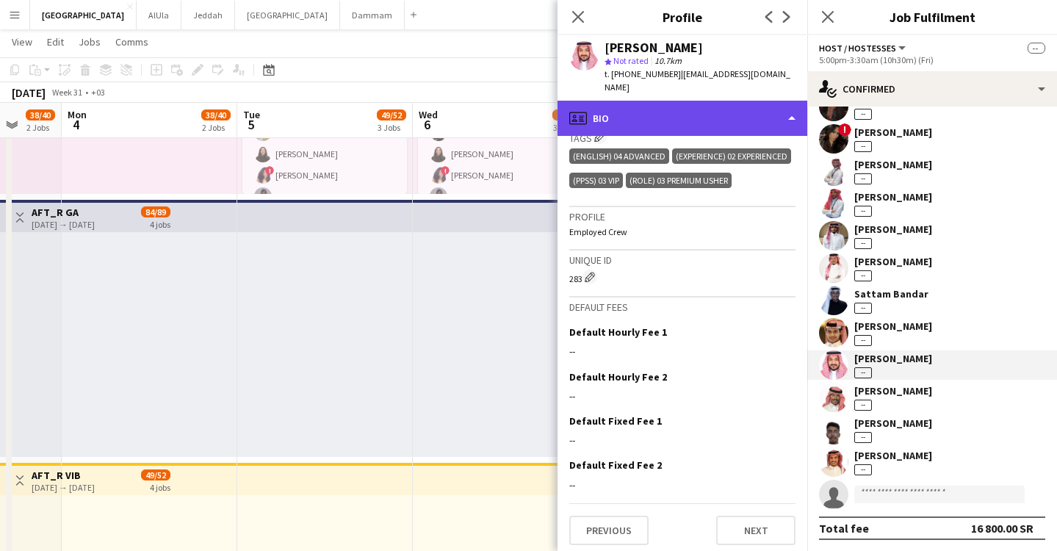
click at [695, 101] on div "profile Bio" at bounding box center [683, 118] width 250 height 35
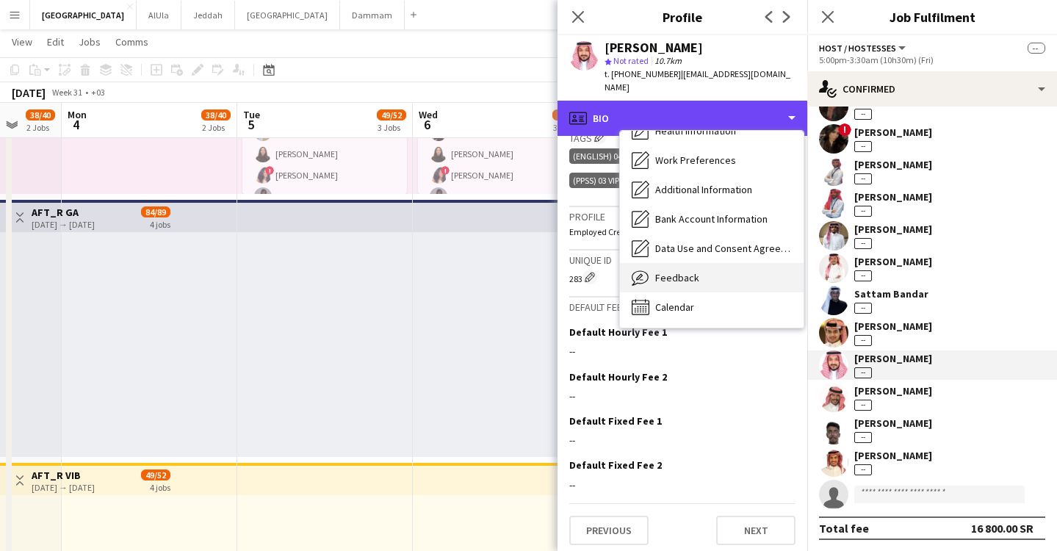
scroll to position [655, 0]
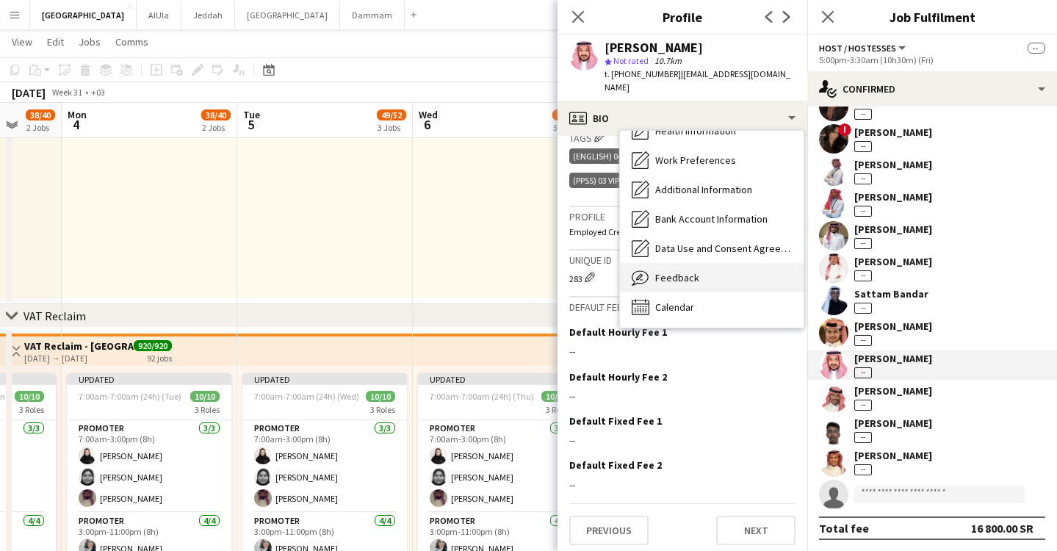
click at [716, 272] on div "Feedback Feedback" at bounding box center [712, 277] width 184 height 29
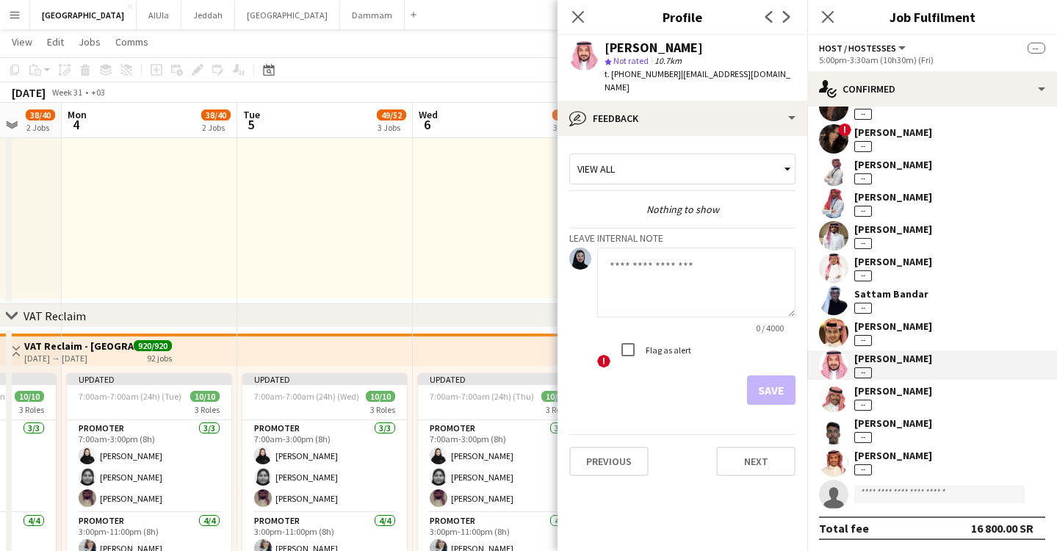
click at [713, 266] on textarea at bounding box center [696, 283] width 198 height 70
type textarea "**********"
click at [772, 381] on button "Save" at bounding box center [771, 389] width 48 height 29
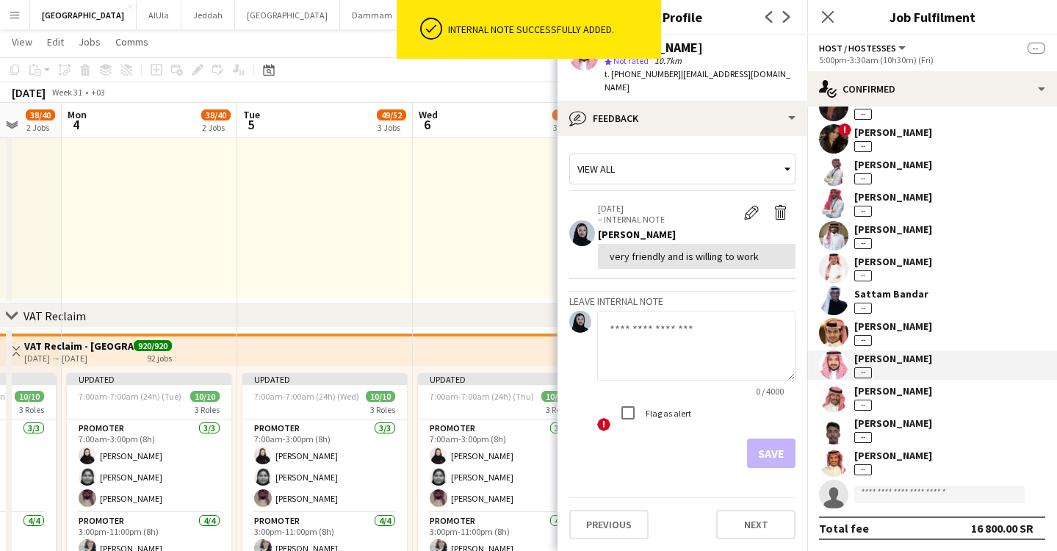
click at [916, 323] on div "[PERSON_NAME]" at bounding box center [893, 326] width 78 height 13
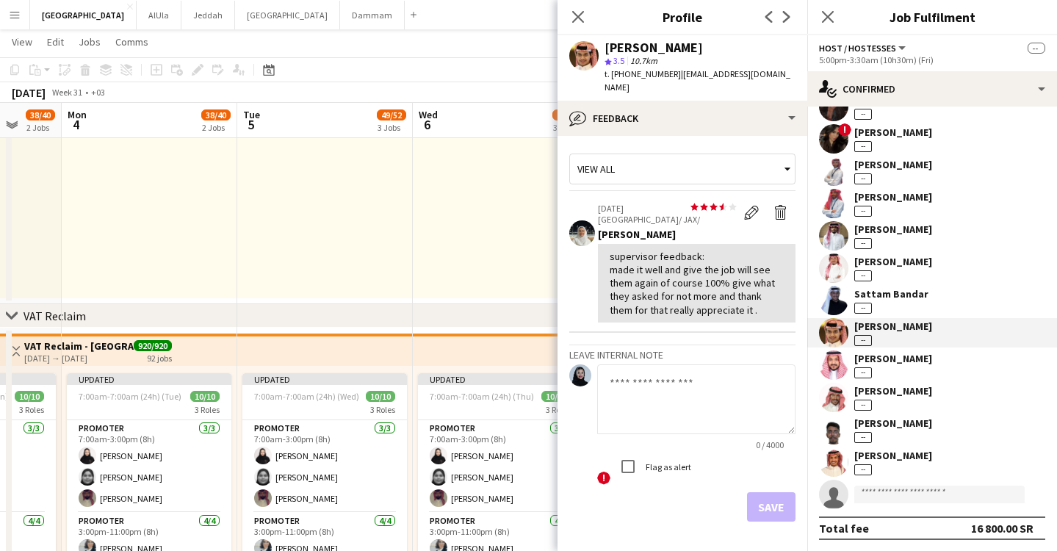
click at [679, 397] on textarea at bounding box center [696, 399] width 198 height 70
type textarea "**********"
click at [765, 500] on button "Save" at bounding box center [771, 506] width 48 height 29
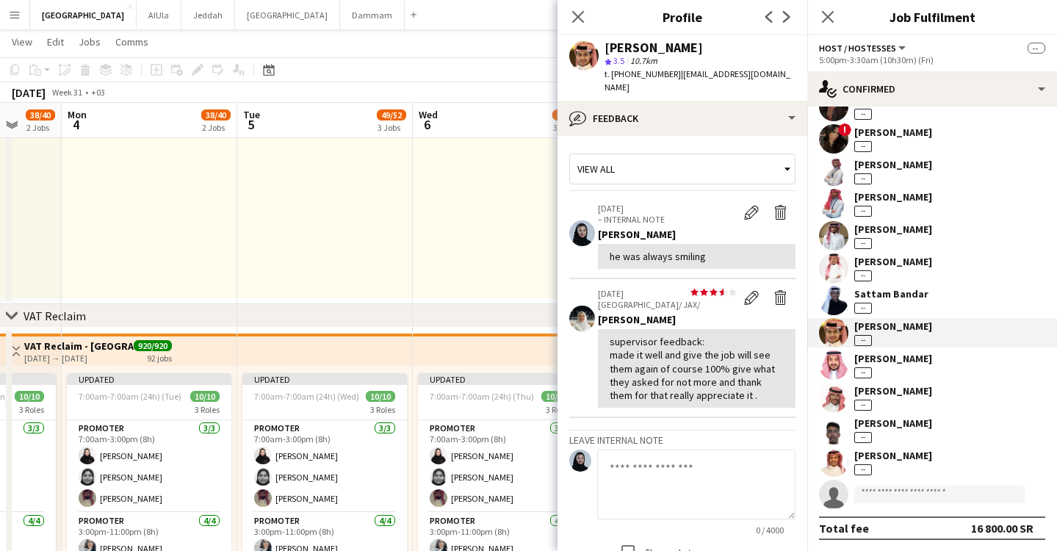
click at [922, 296] on div "Sattam Bandar" at bounding box center [891, 293] width 74 height 13
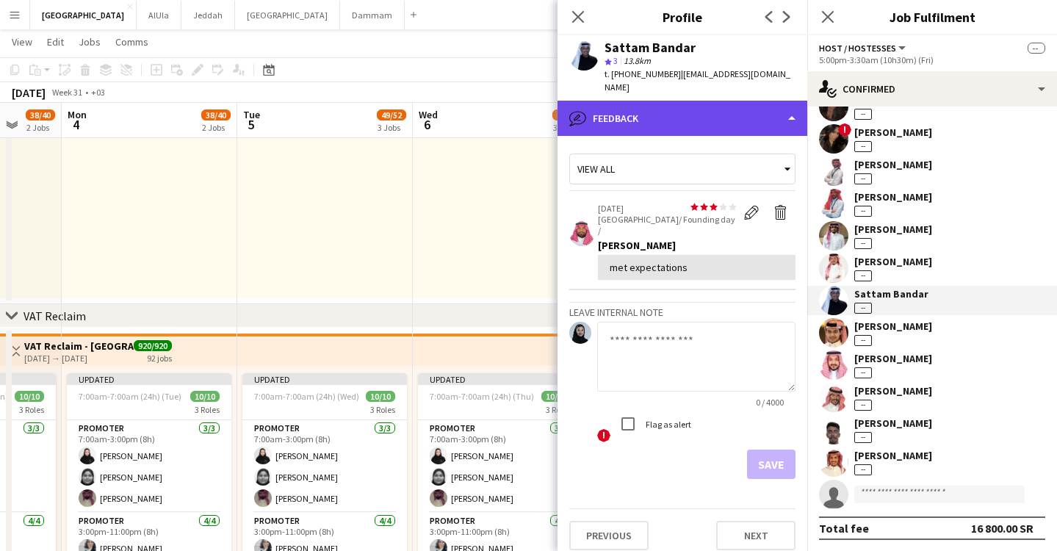
click at [651, 109] on div "bubble-pencil Feedback" at bounding box center [683, 118] width 250 height 35
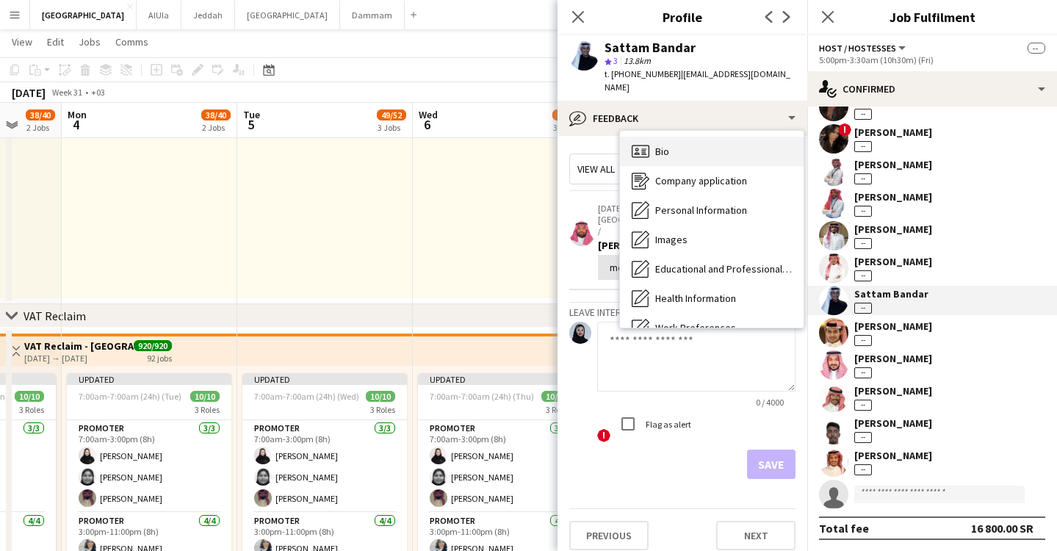
click at [671, 138] on div "Bio Bio" at bounding box center [712, 151] width 184 height 29
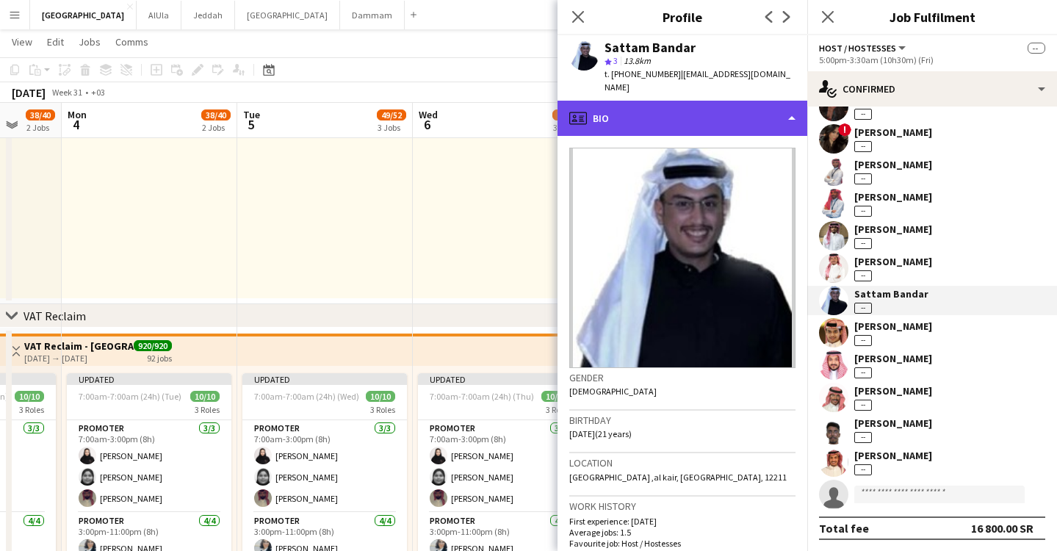
click at [694, 104] on div "profile Bio" at bounding box center [683, 118] width 250 height 35
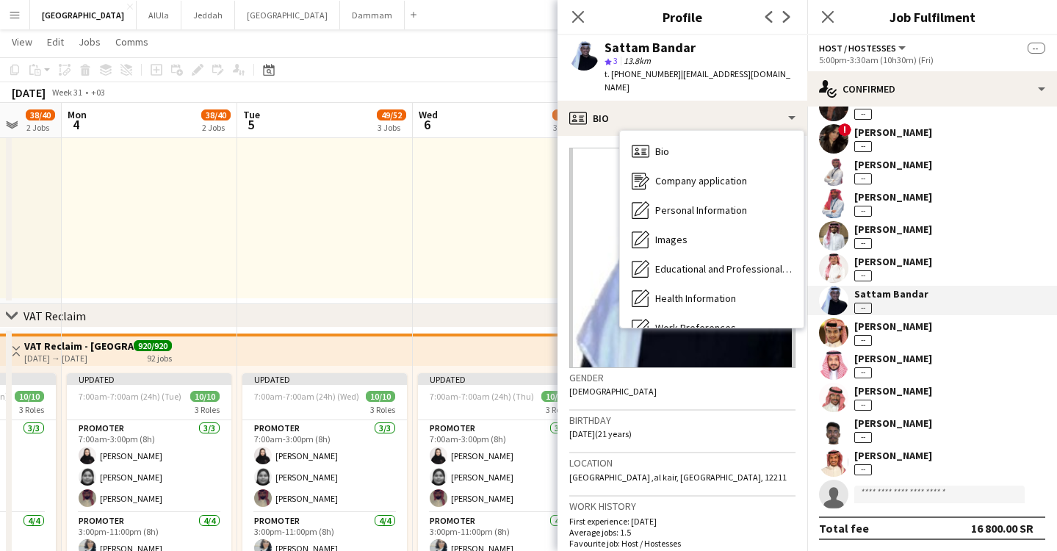
click at [663, 527] on p "Average jobs: 1.5" at bounding box center [682, 532] width 226 height 11
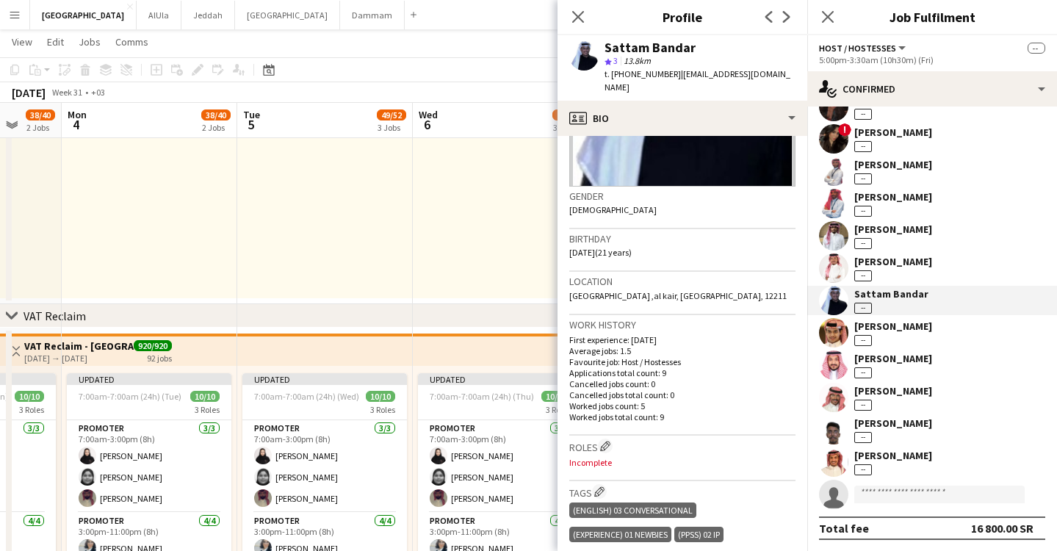
scroll to position [427, 0]
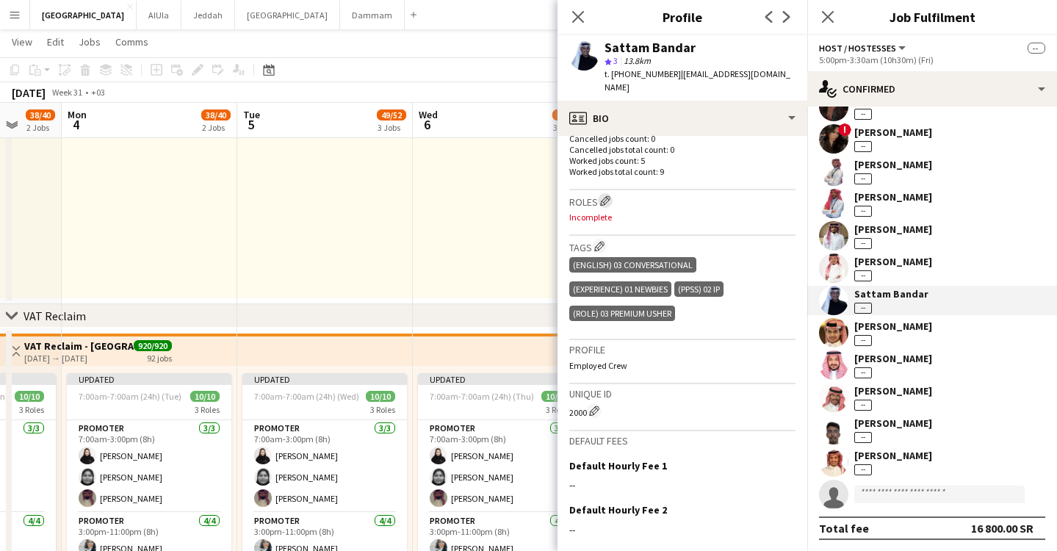
click at [602, 195] on app-icon "Edit crew company roles" at bounding box center [605, 200] width 10 height 10
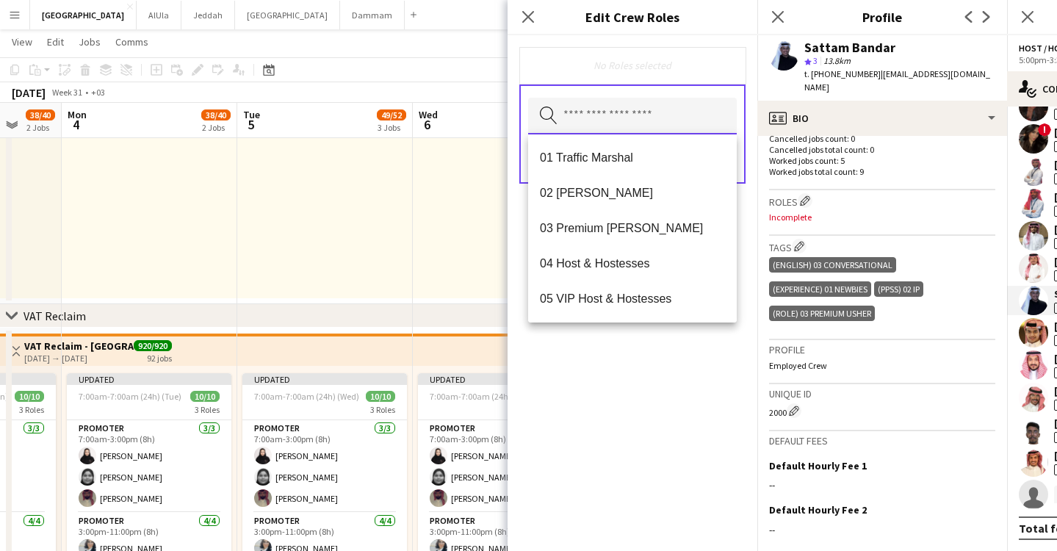
click at [613, 111] on input "text" at bounding box center [632, 116] width 209 height 37
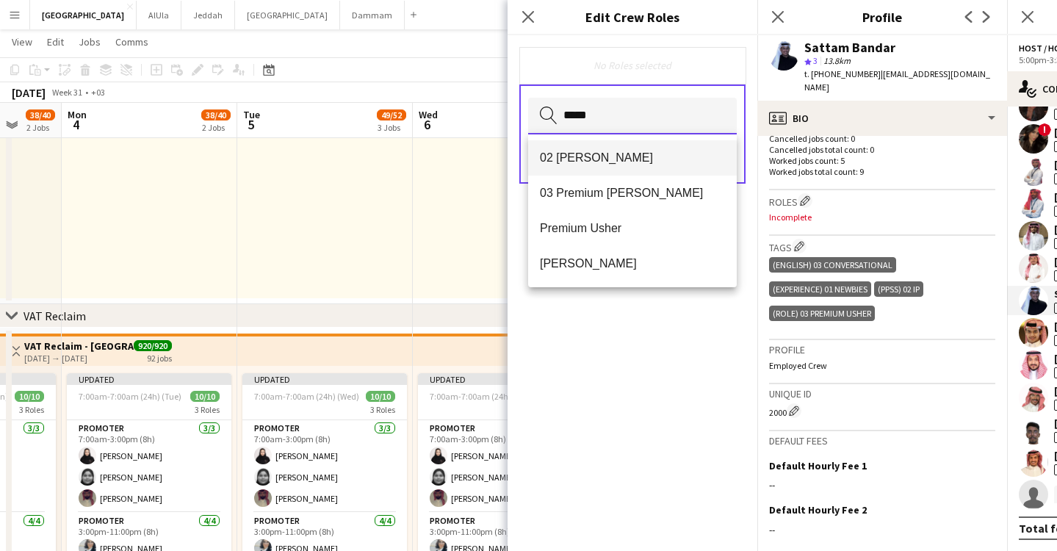
type input "*****"
click at [580, 158] on span "02 [PERSON_NAME]" at bounding box center [632, 158] width 185 height 14
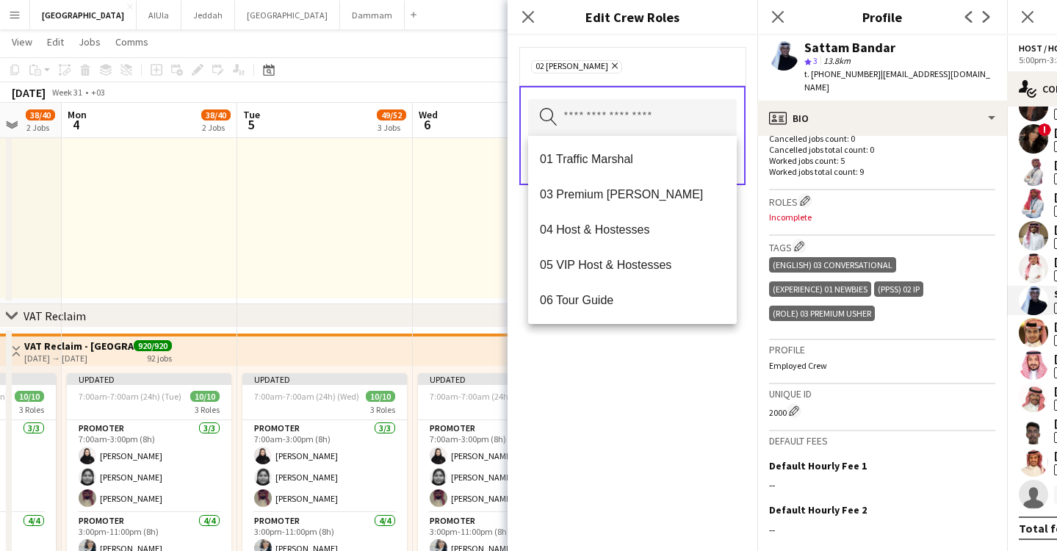
drag, startPoint x: 645, startPoint y: 414, endPoint x: 666, endPoint y: 268, distance: 147.7
click at [645, 414] on div "02 [PERSON_NAME] Remove Search by role type Save" at bounding box center [633, 293] width 250 height 516
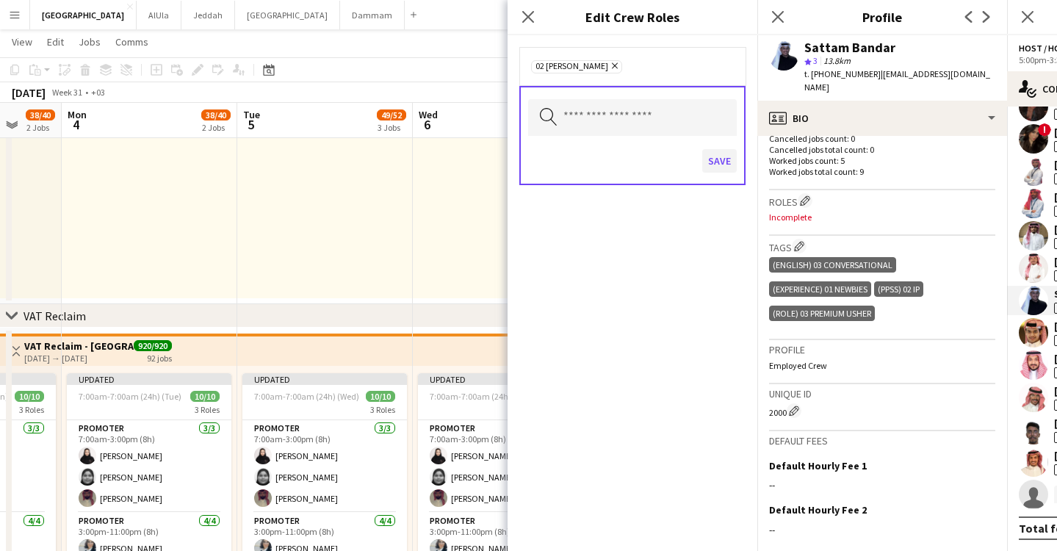
click at [728, 151] on button "Save" at bounding box center [719, 161] width 35 height 24
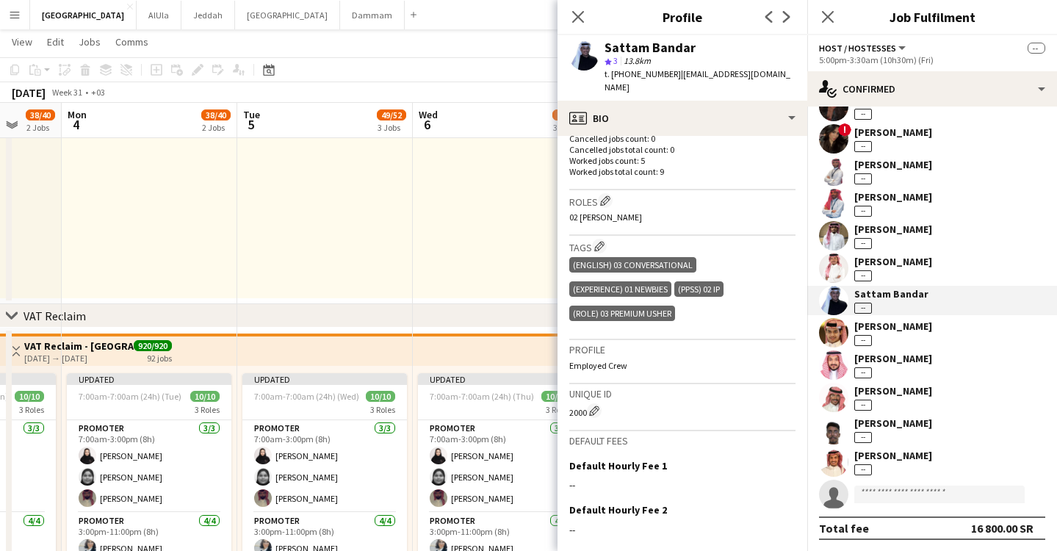
click at [904, 271] on div "[PERSON_NAME] --" at bounding box center [893, 268] width 78 height 26
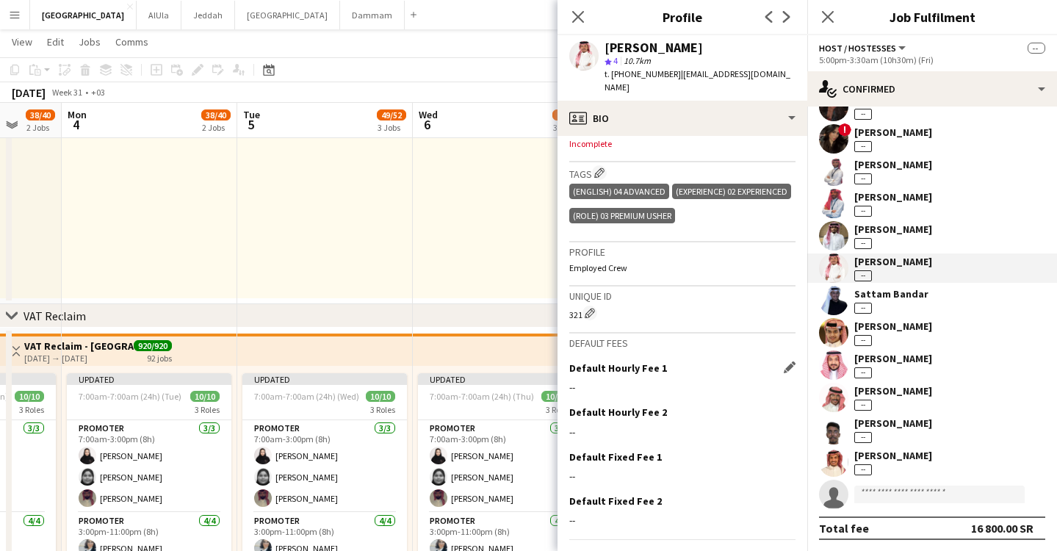
scroll to position [220, 0]
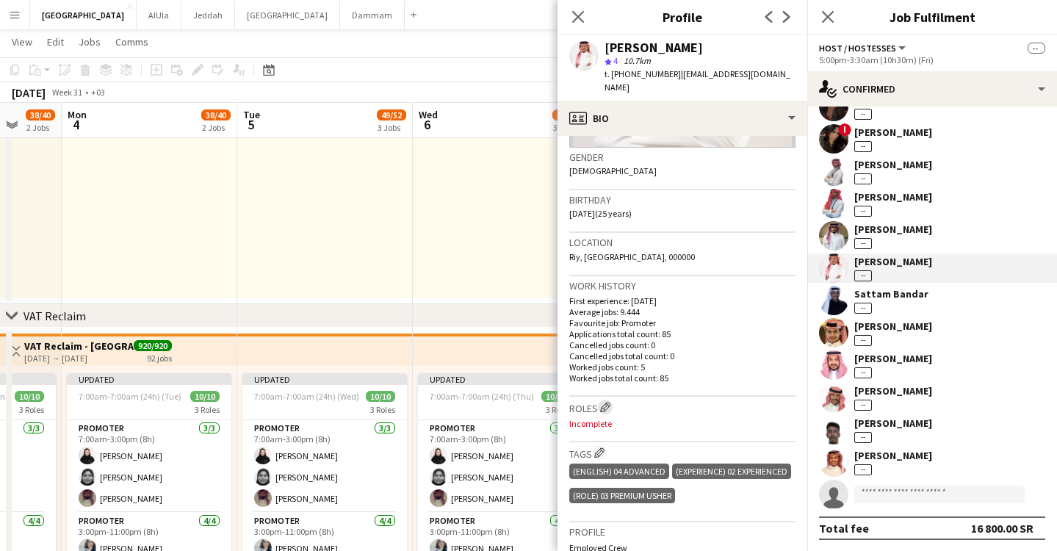
click at [608, 402] on app-icon "Edit crew company roles" at bounding box center [605, 407] width 10 height 10
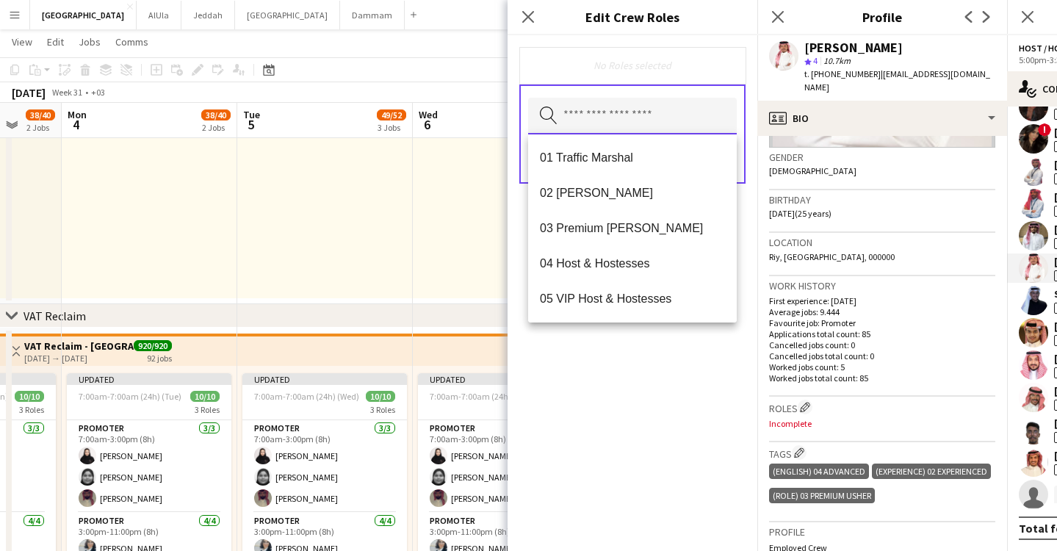
click at [667, 132] on input "text" at bounding box center [632, 116] width 209 height 37
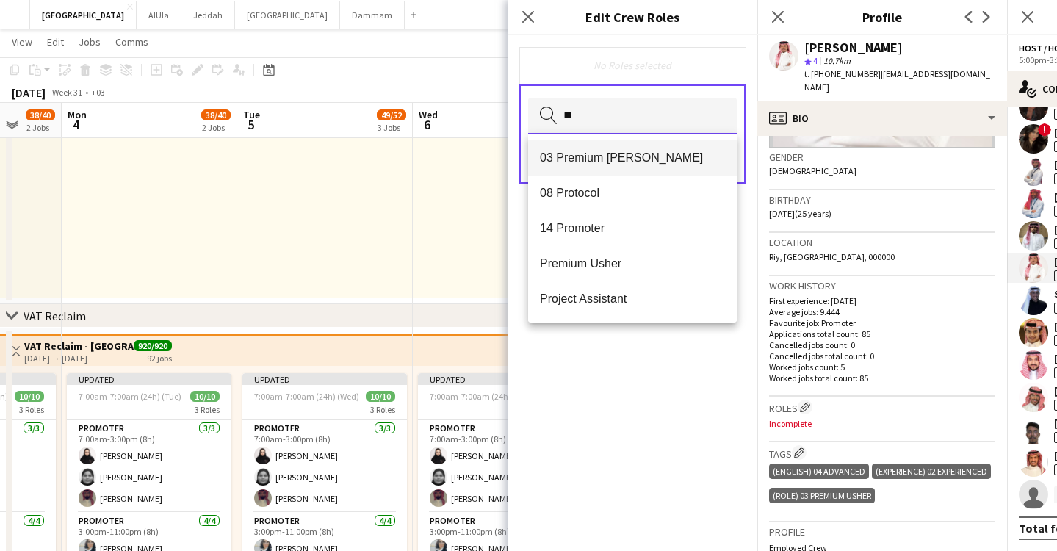
type input "**"
click at [653, 162] on span "03 Premium [PERSON_NAME]" at bounding box center [632, 158] width 185 height 14
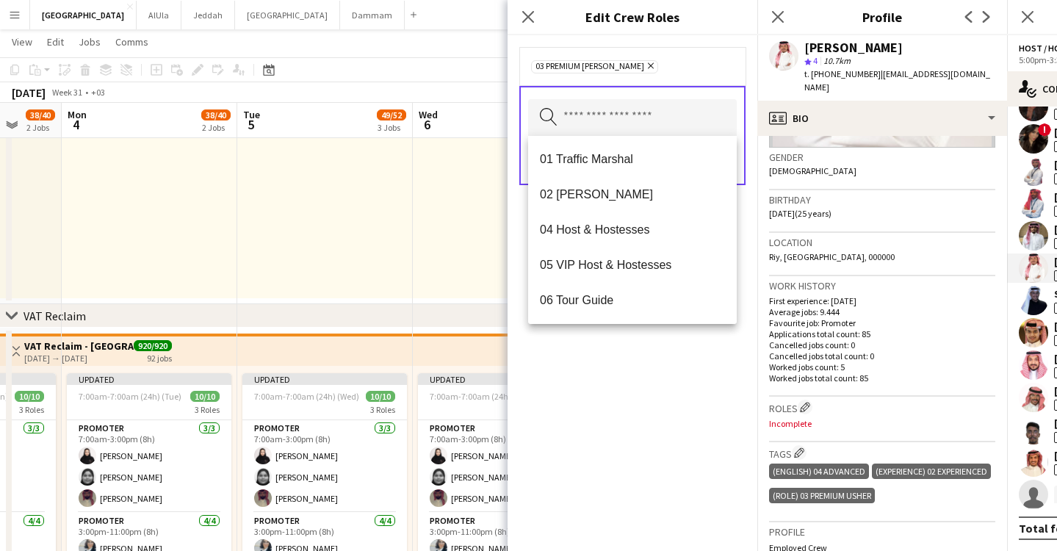
drag, startPoint x: 596, startPoint y: 381, endPoint x: 617, endPoint y: 352, distance: 36.3
click at [596, 381] on div "03 Premium [PERSON_NAME] Remove Search by role type Save" at bounding box center [633, 293] width 250 height 516
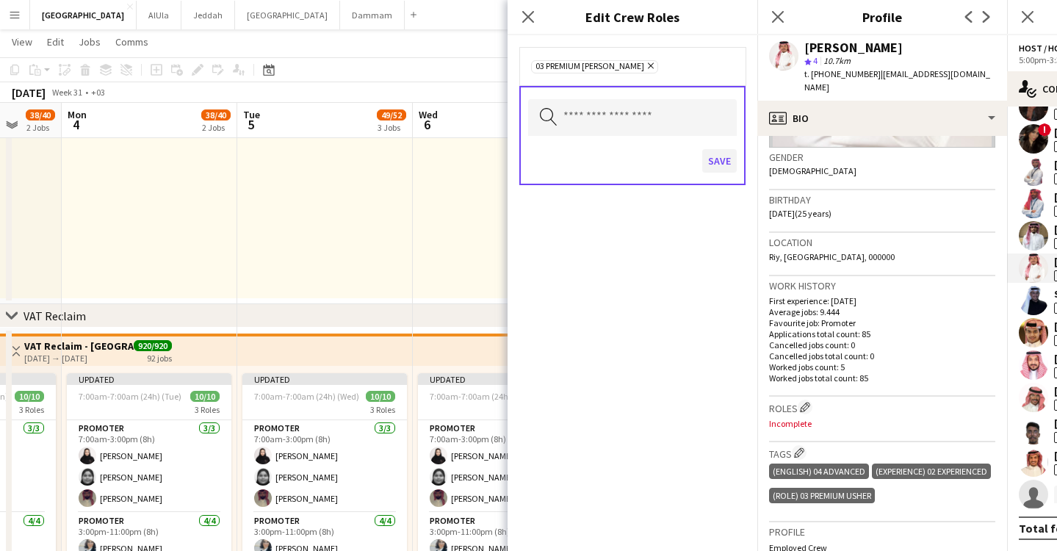
click at [710, 161] on button "Save" at bounding box center [719, 161] width 35 height 24
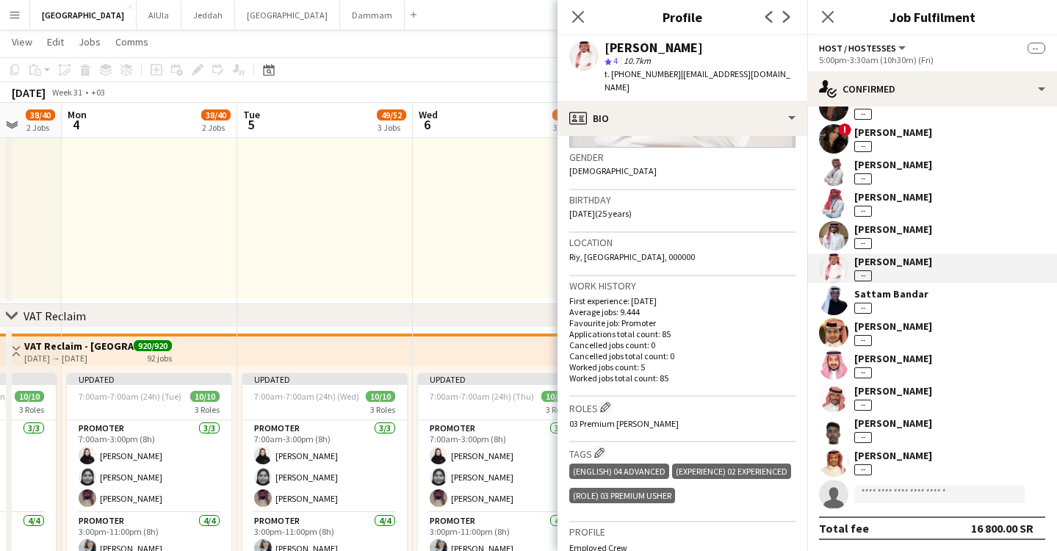
scroll to position [339, 0]
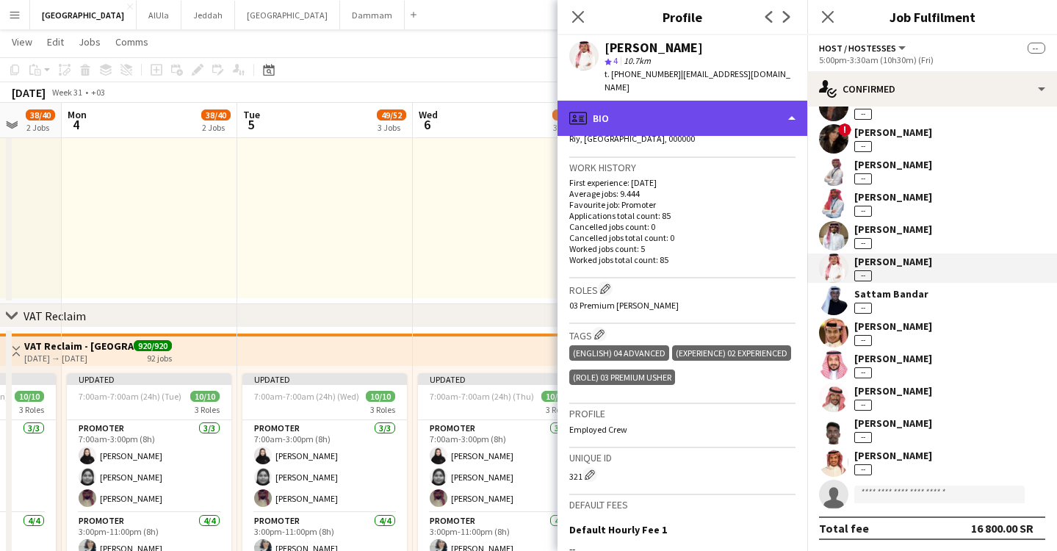
click at [685, 109] on div "profile Bio" at bounding box center [683, 118] width 250 height 35
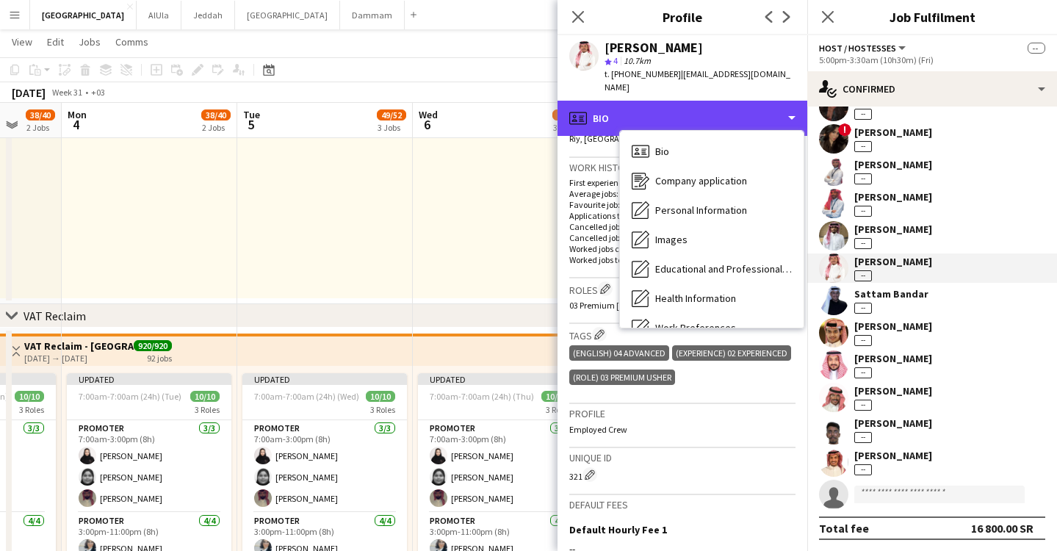
scroll to position [167, 0]
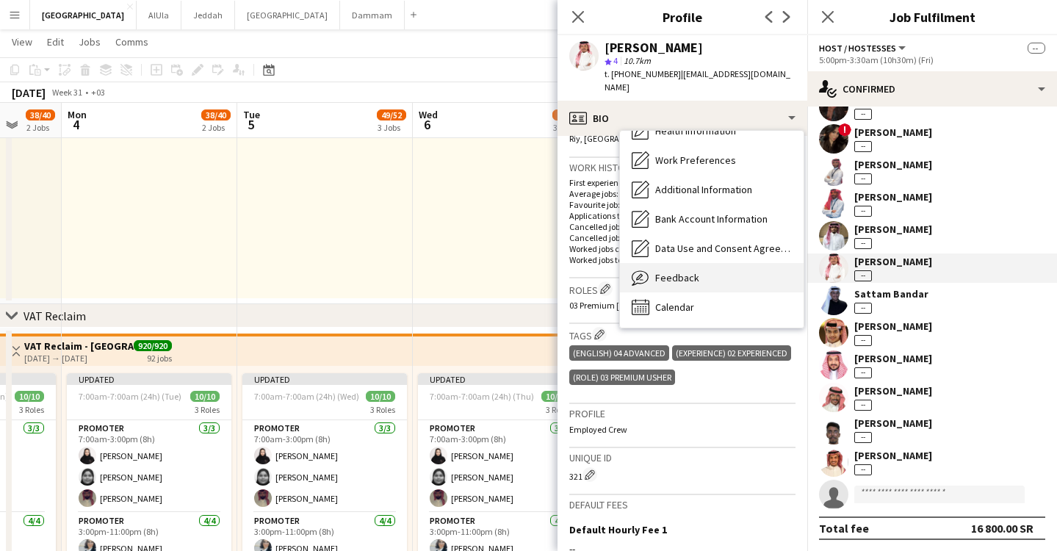
click at [681, 271] on span "Feedback" at bounding box center [677, 277] width 44 height 13
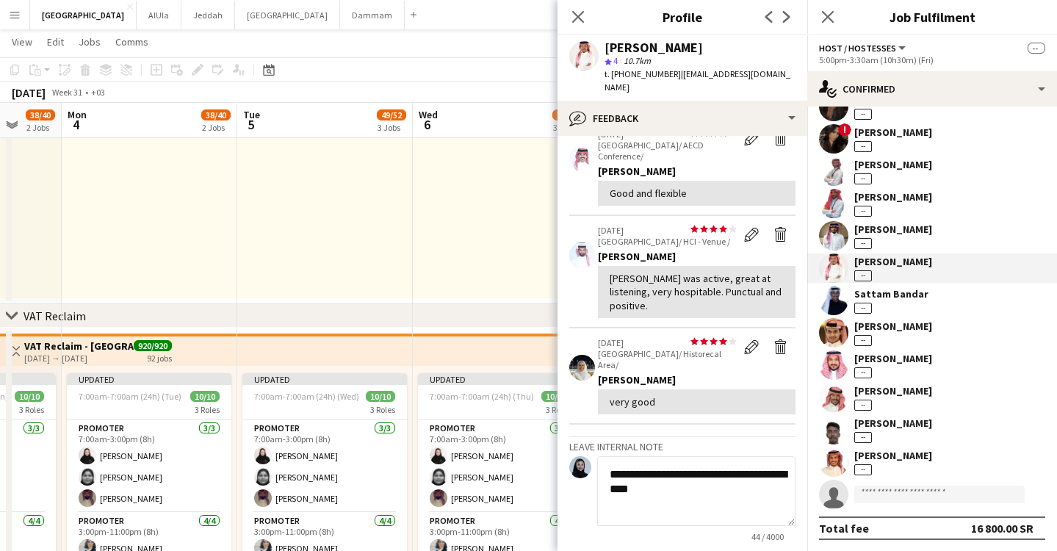
scroll to position [183, 0]
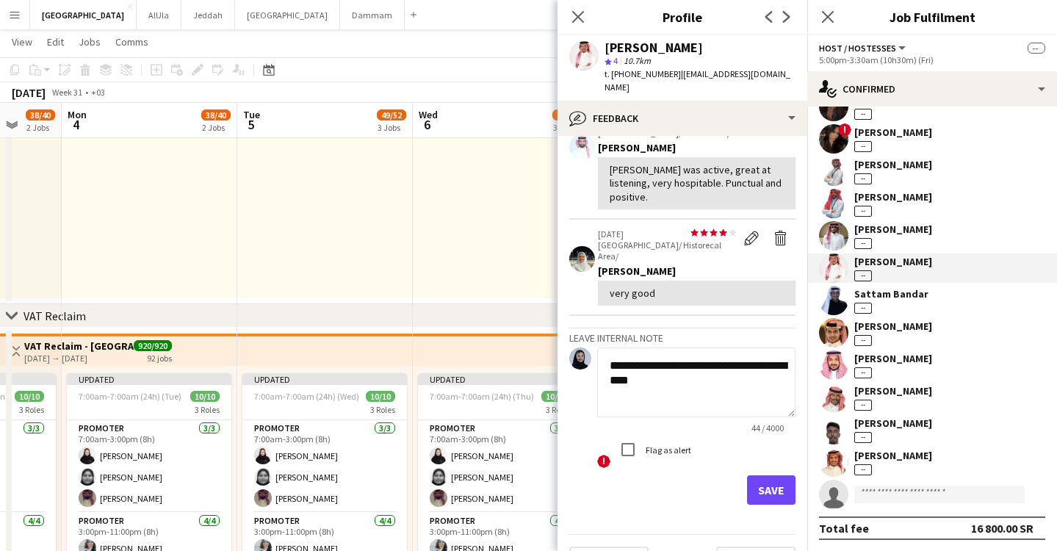
type textarea "**********"
click at [768, 475] on button "Save" at bounding box center [771, 489] width 48 height 29
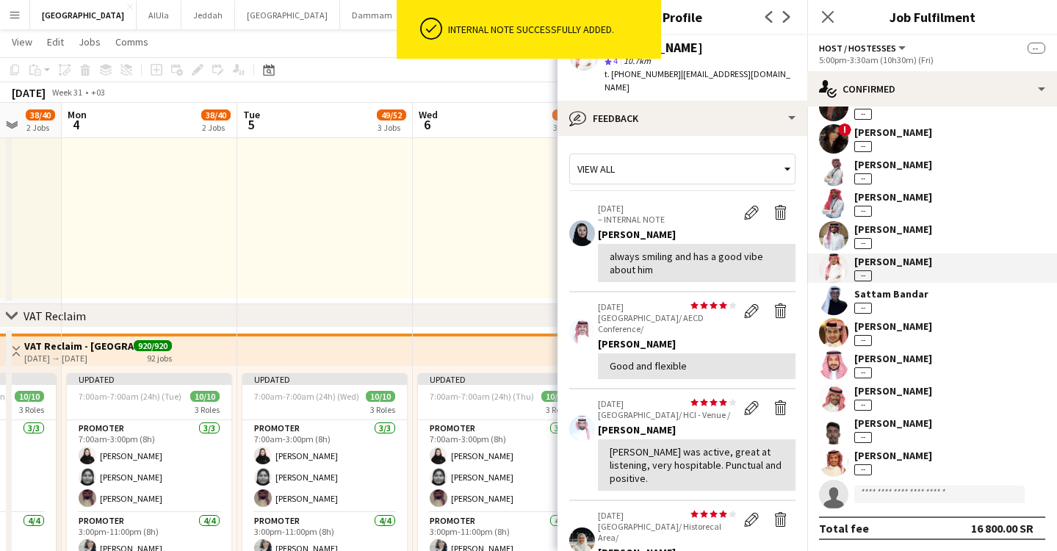
click at [886, 235] on div "[PERSON_NAME] --" at bounding box center [893, 236] width 78 height 26
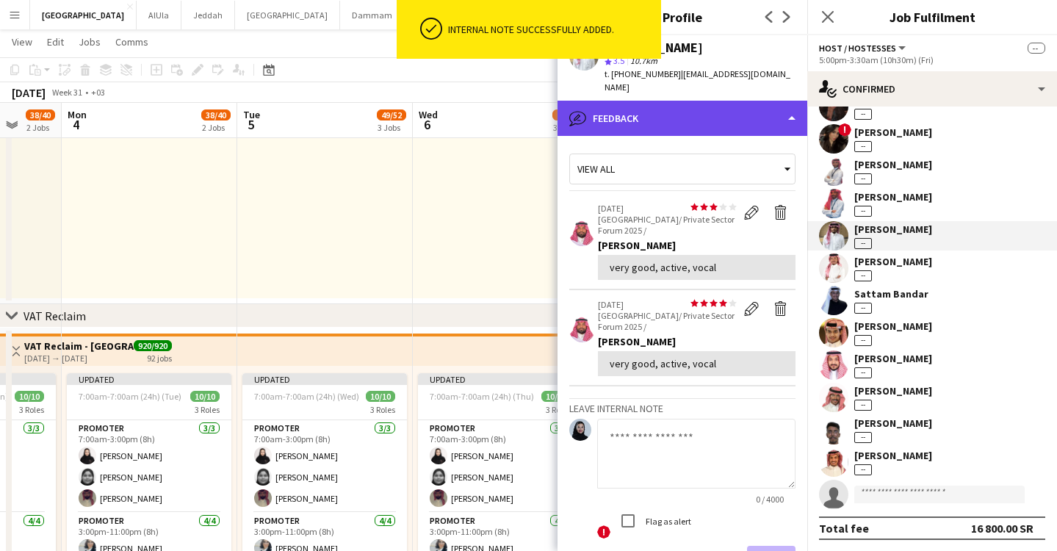
click at [761, 111] on div "bubble-pencil Feedback" at bounding box center [683, 118] width 250 height 35
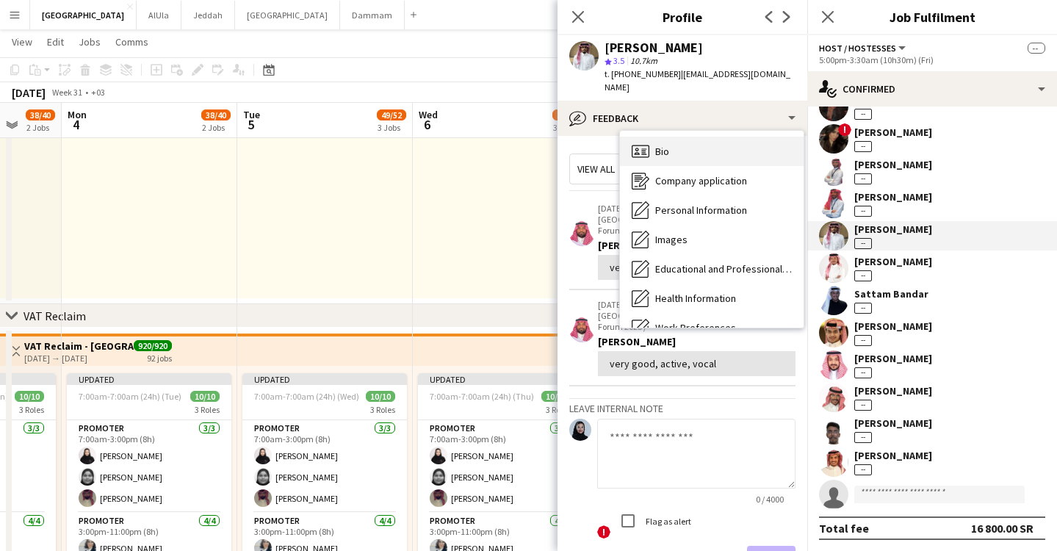
click at [764, 137] on div "Bio Bio" at bounding box center [712, 151] width 184 height 29
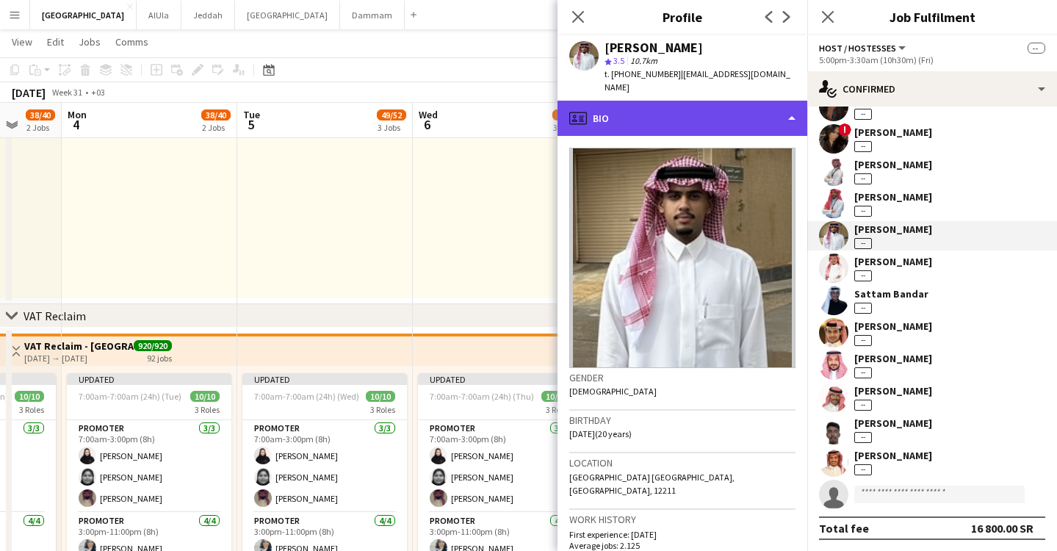
click at [758, 113] on div "profile Bio" at bounding box center [683, 118] width 250 height 35
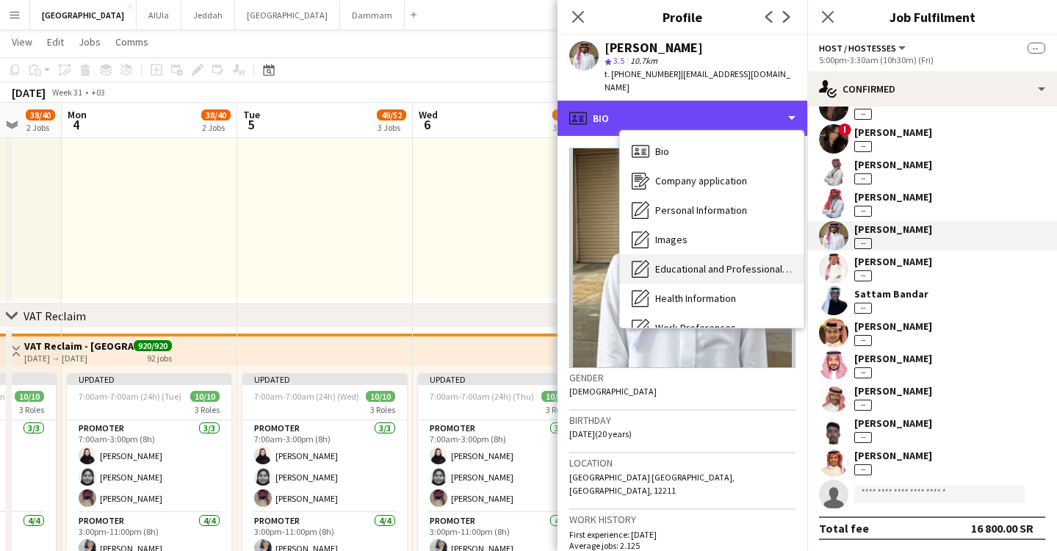
scroll to position [167, 0]
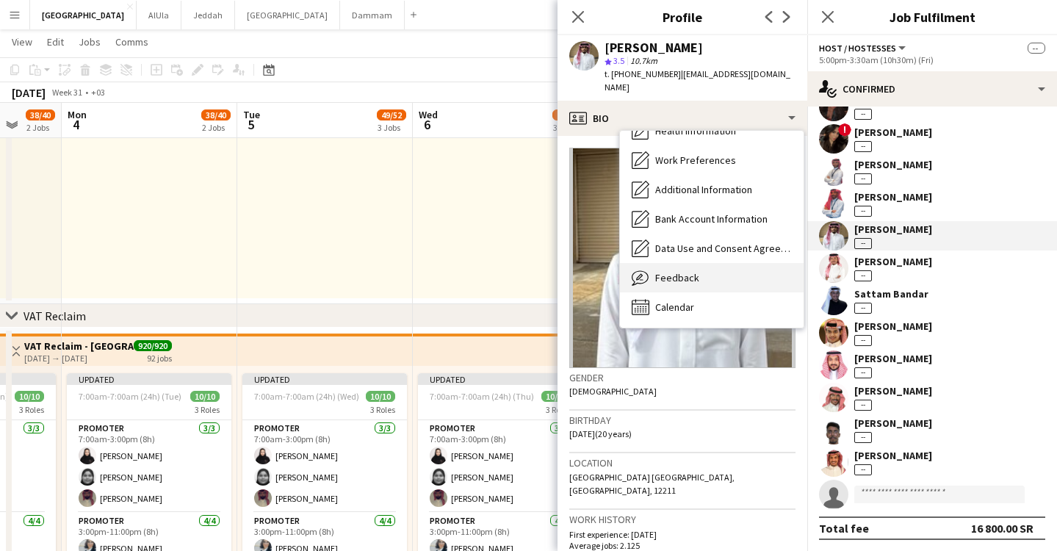
click at [697, 264] on div "Feedback Feedback" at bounding box center [712, 277] width 184 height 29
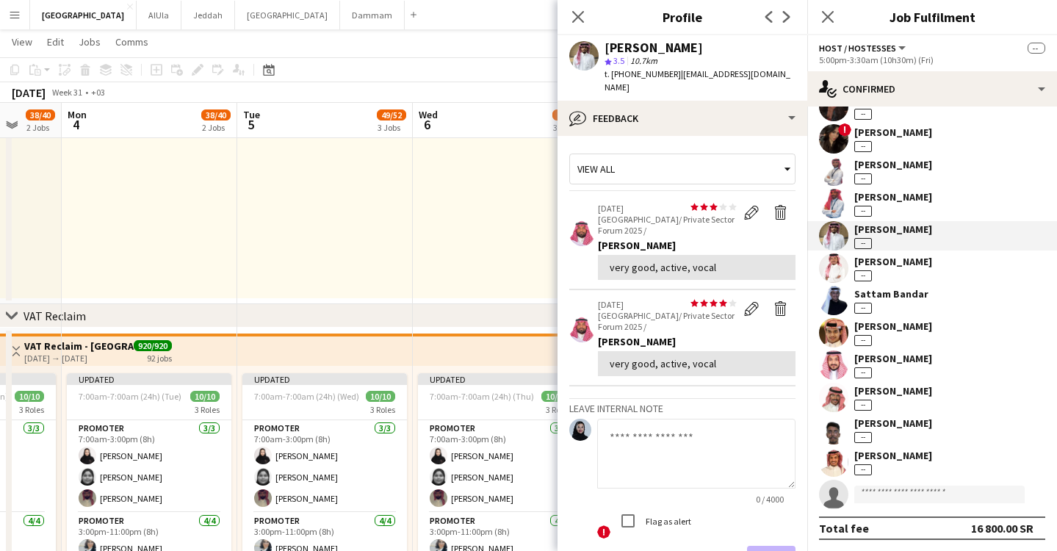
click at [696, 424] on textarea at bounding box center [696, 454] width 198 height 70
type textarea "**********"
click at [771, 546] on button "Save" at bounding box center [771, 560] width 48 height 29
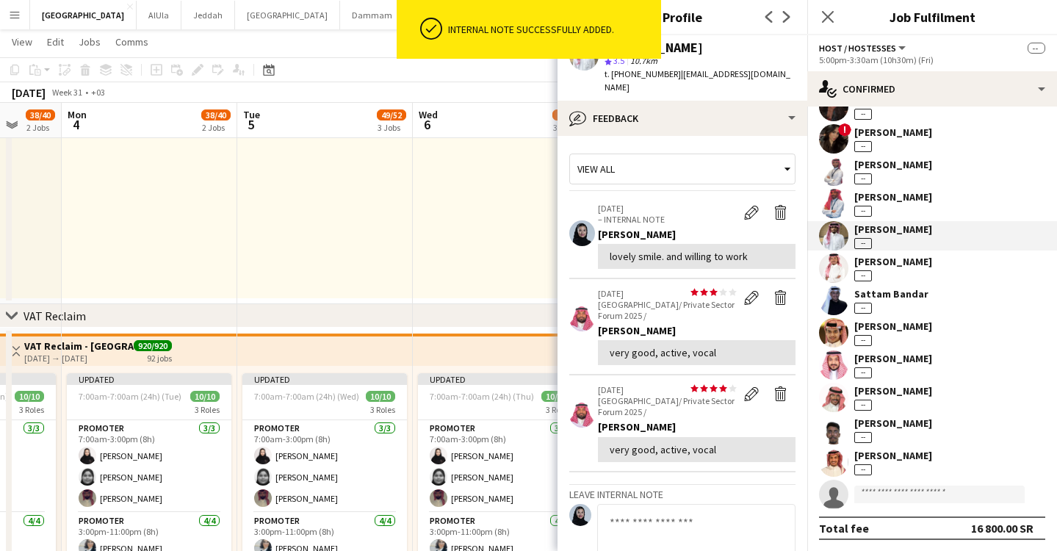
click at [920, 199] on div "[PERSON_NAME]" at bounding box center [893, 196] width 78 height 13
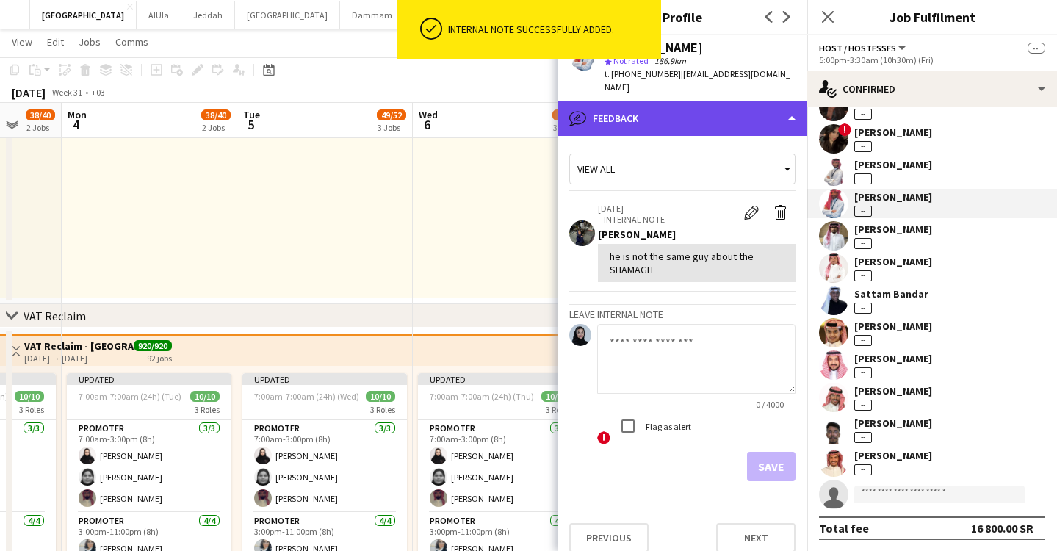
click at [717, 101] on div "bubble-pencil Feedback" at bounding box center [683, 118] width 250 height 35
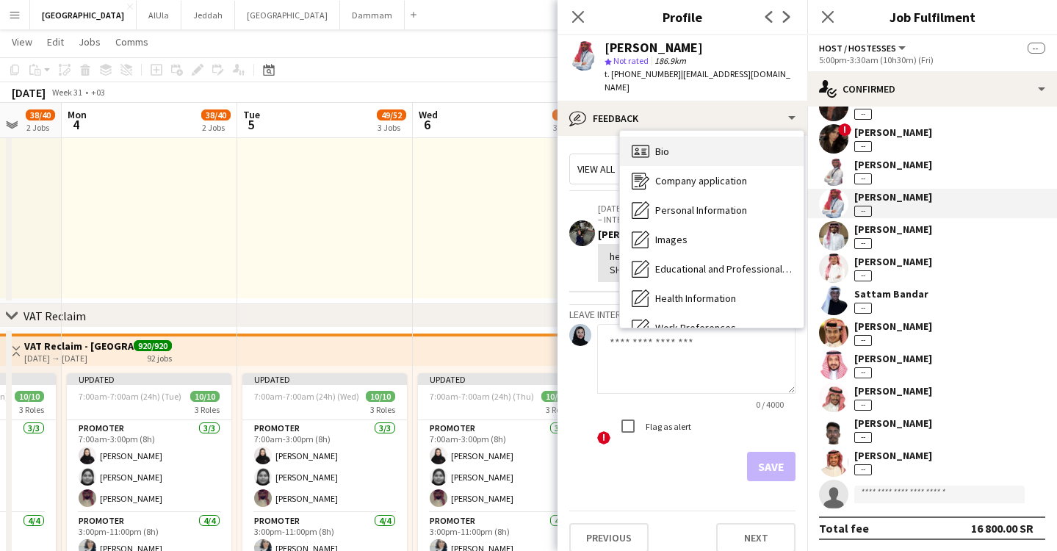
click at [718, 137] on div "Bio Bio" at bounding box center [712, 151] width 184 height 29
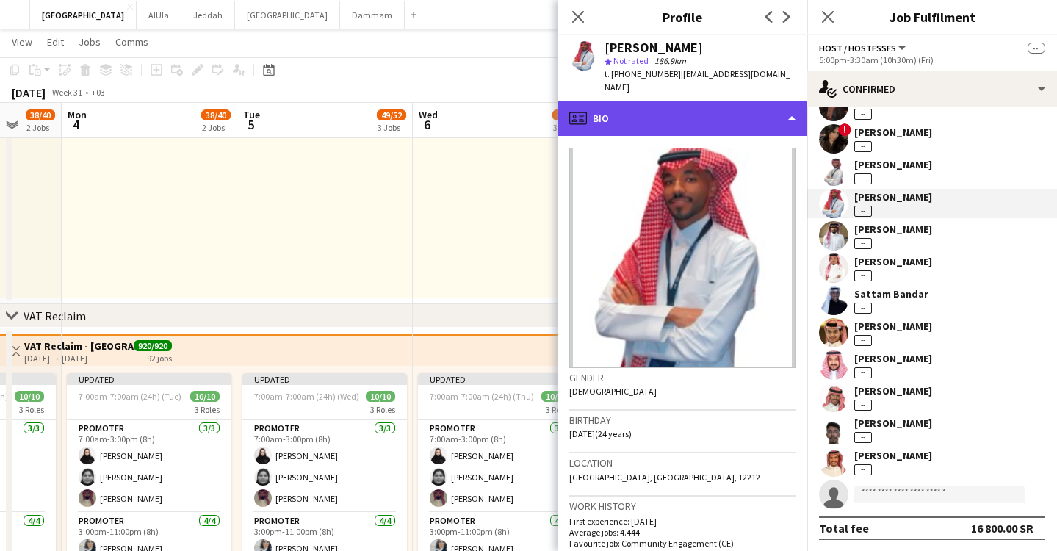
click at [627, 107] on div "profile Bio" at bounding box center [683, 118] width 250 height 35
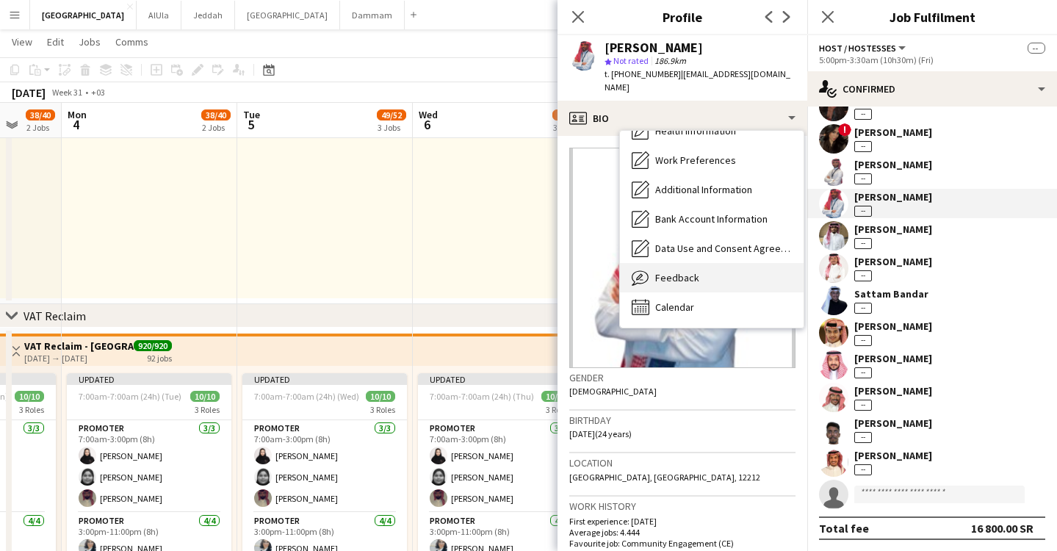
click at [668, 271] on span "Feedback" at bounding box center [677, 277] width 44 height 13
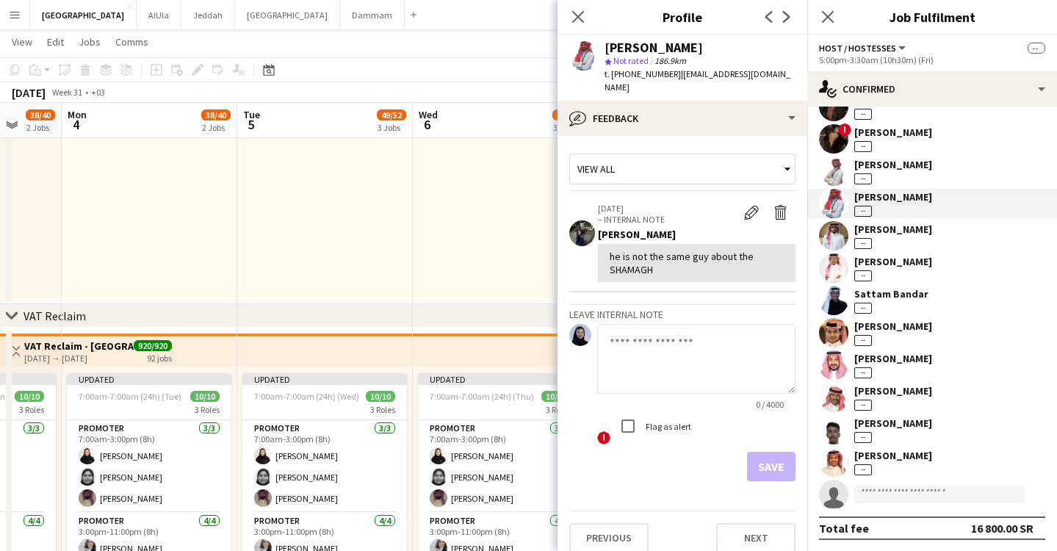
click at [667, 336] on textarea at bounding box center [696, 359] width 198 height 70
click at [660, 342] on textarea at bounding box center [696, 359] width 198 height 70
type textarea "**********"
click at [784, 455] on button "Save" at bounding box center [771, 466] width 48 height 29
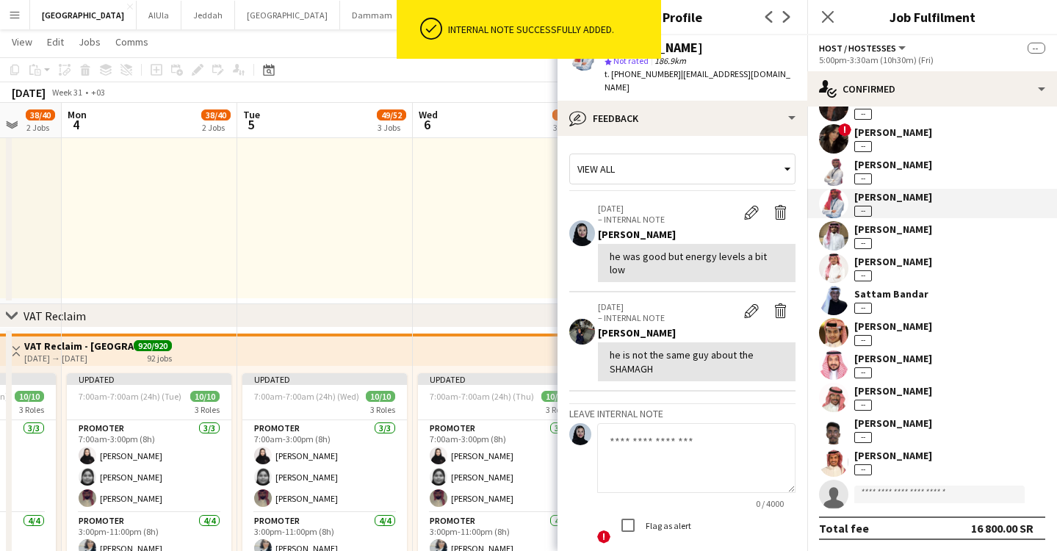
click at [893, 167] on div "[PERSON_NAME]" at bounding box center [893, 164] width 78 height 13
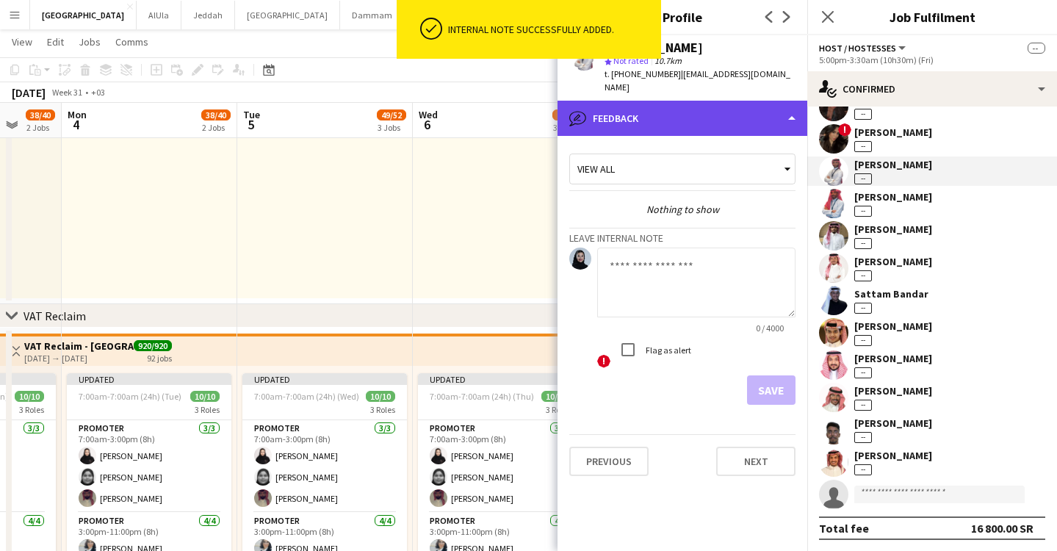
click at [688, 116] on div "bubble-pencil Feedback" at bounding box center [683, 118] width 250 height 35
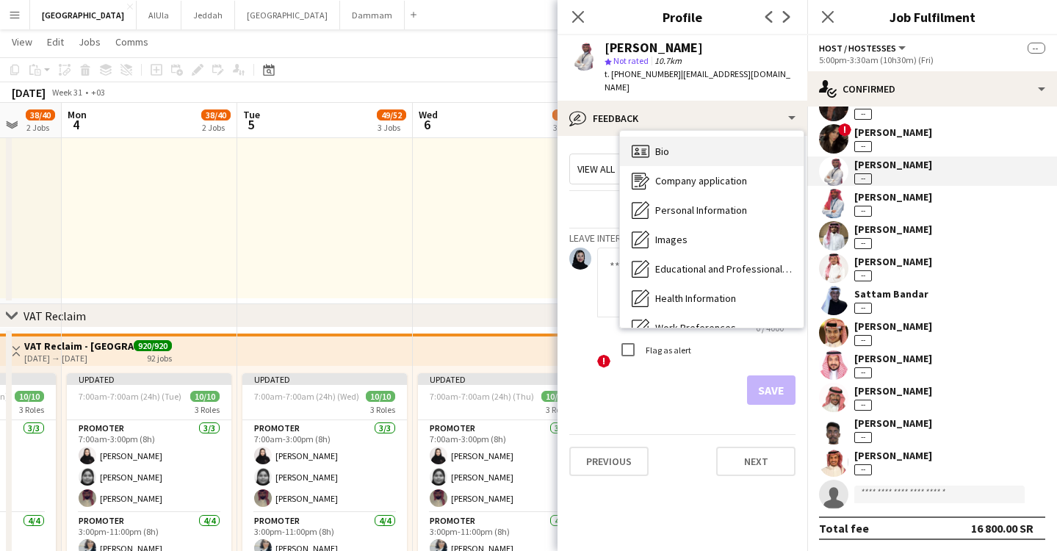
click at [694, 150] on div "Bio Bio" at bounding box center [712, 151] width 184 height 29
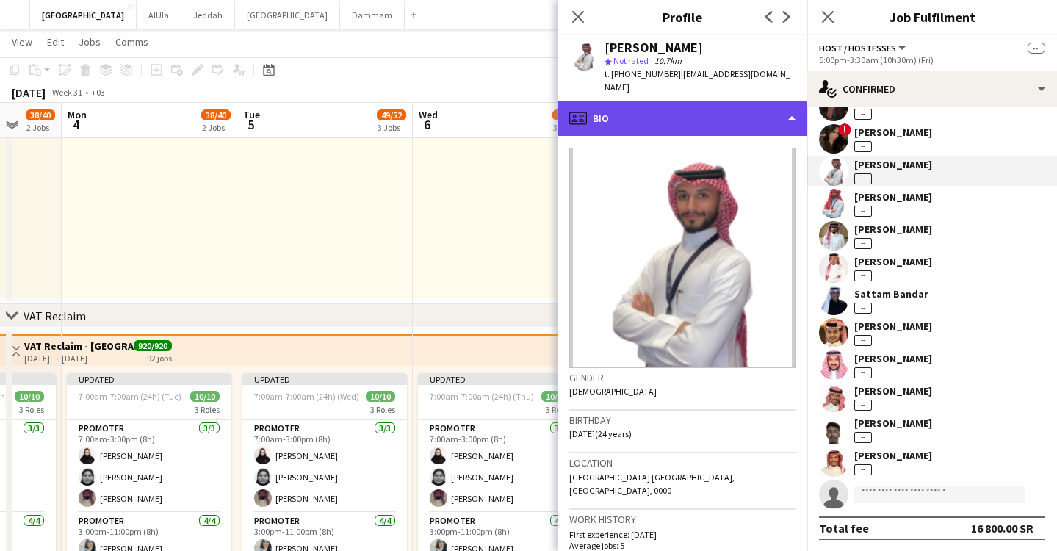
click at [718, 120] on div "profile Bio" at bounding box center [683, 118] width 250 height 35
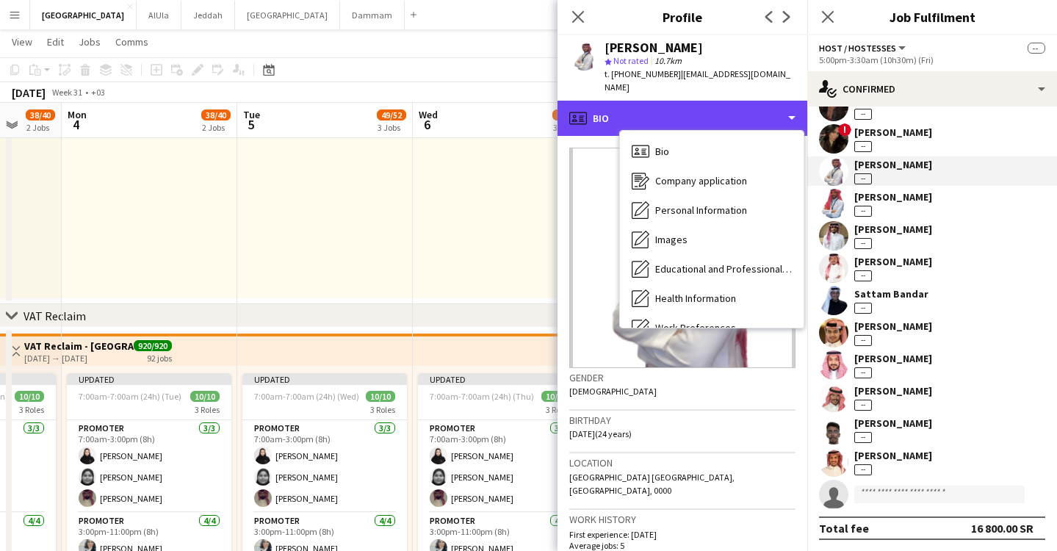
scroll to position [829, 0]
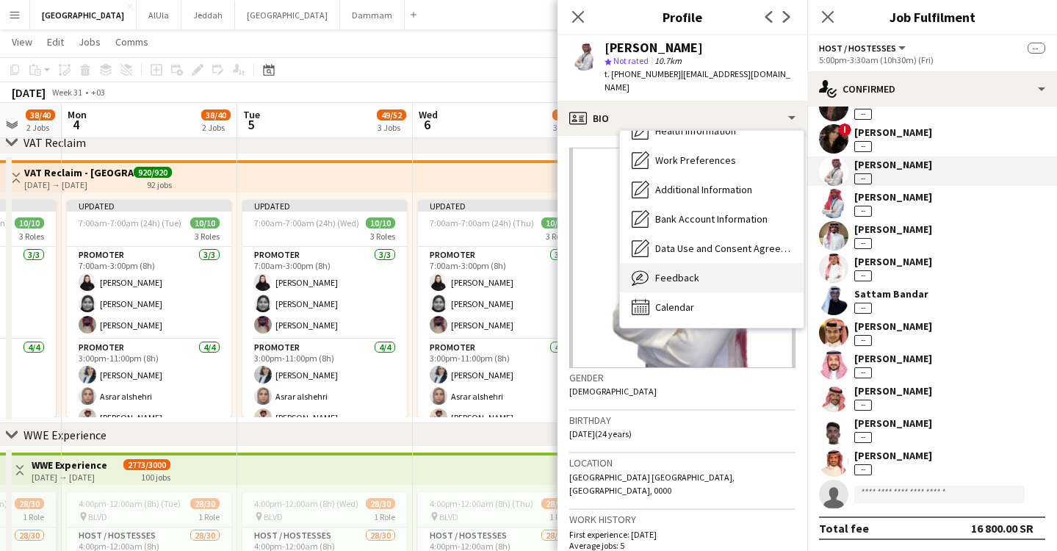
click at [667, 271] on span "Feedback" at bounding box center [677, 277] width 44 height 13
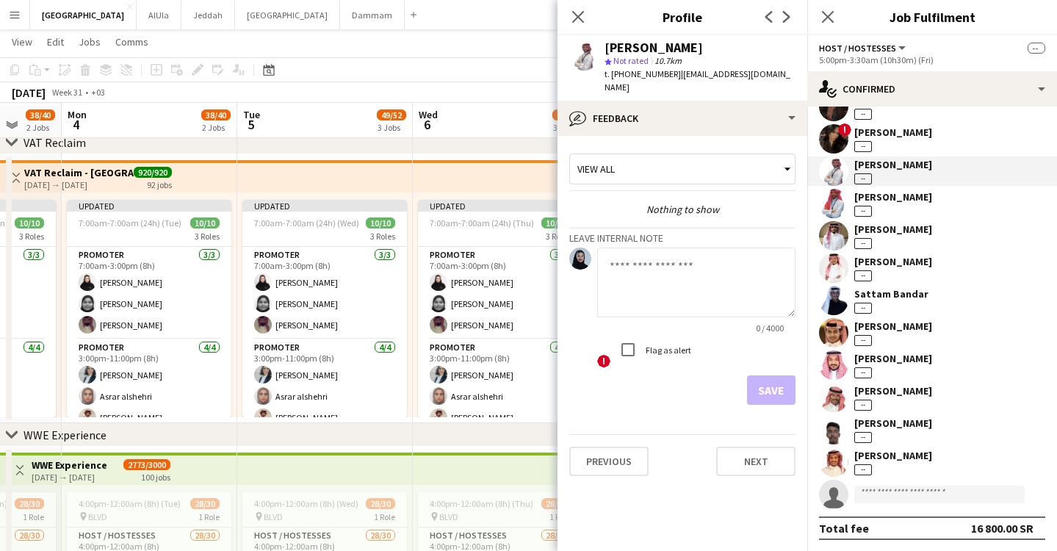
click at [676, 254] on textarea at bounding box center [696, 283] width 198 height 70
type textarea "**********"
click at [768, 382] on button "Save" at bounding box center [771, 389] width 48 height 29
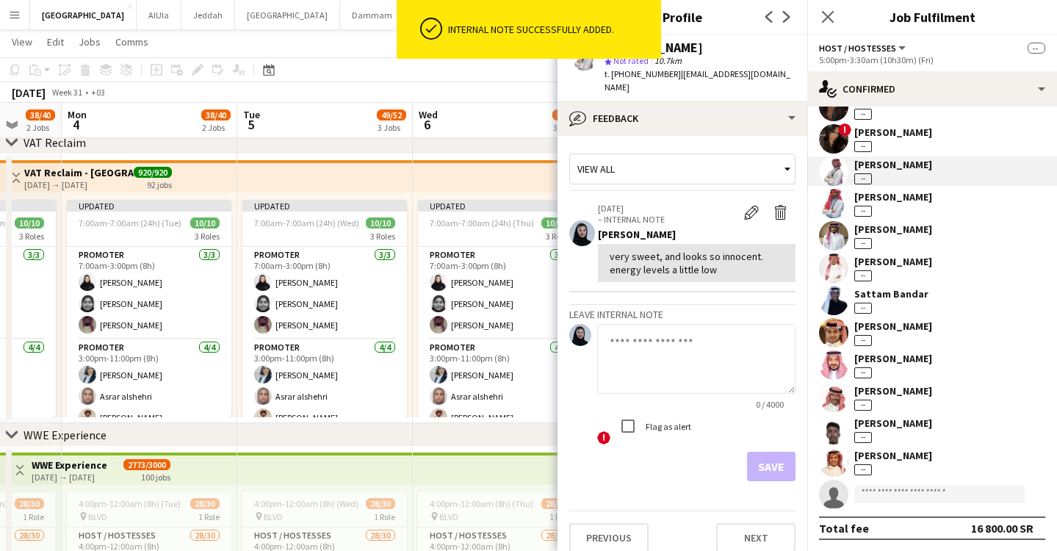
click at [884, 138] on div "[PERSON_NAME] --" at bounding box center [893, 139] width 78 height 26
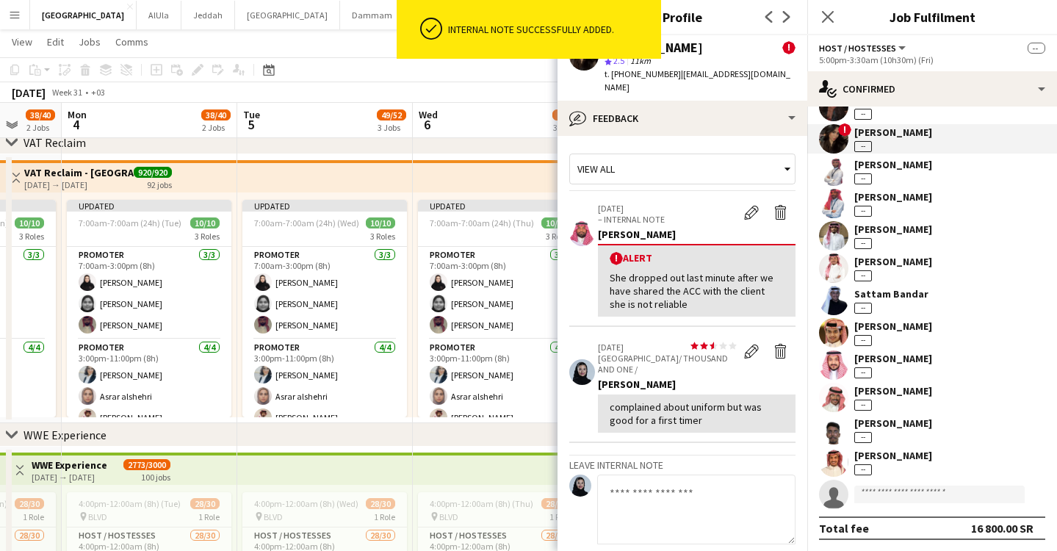
click at [678, 485] on textarea at bounding box center [696, 510] width 198 height 70
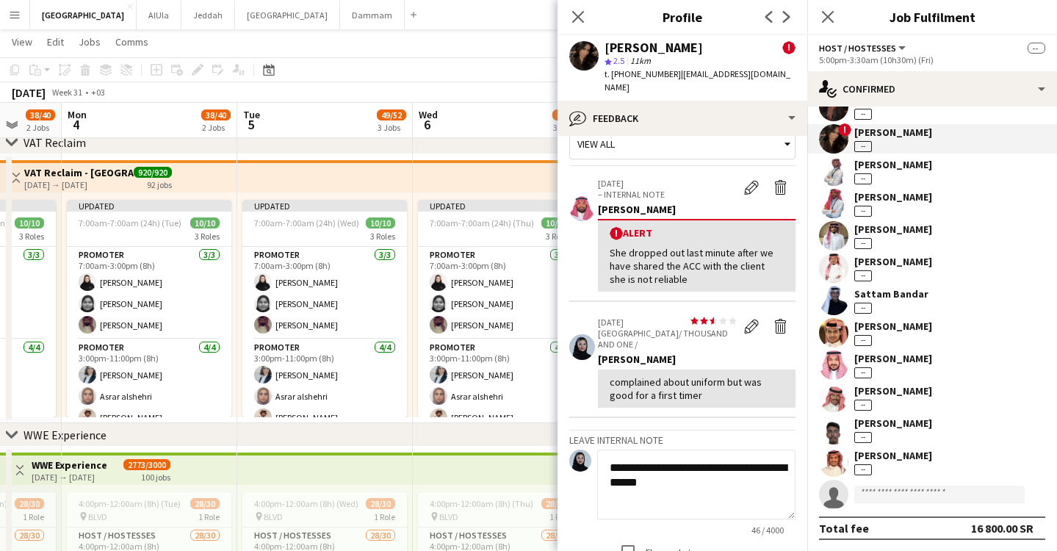
scroll to position [103, 0]
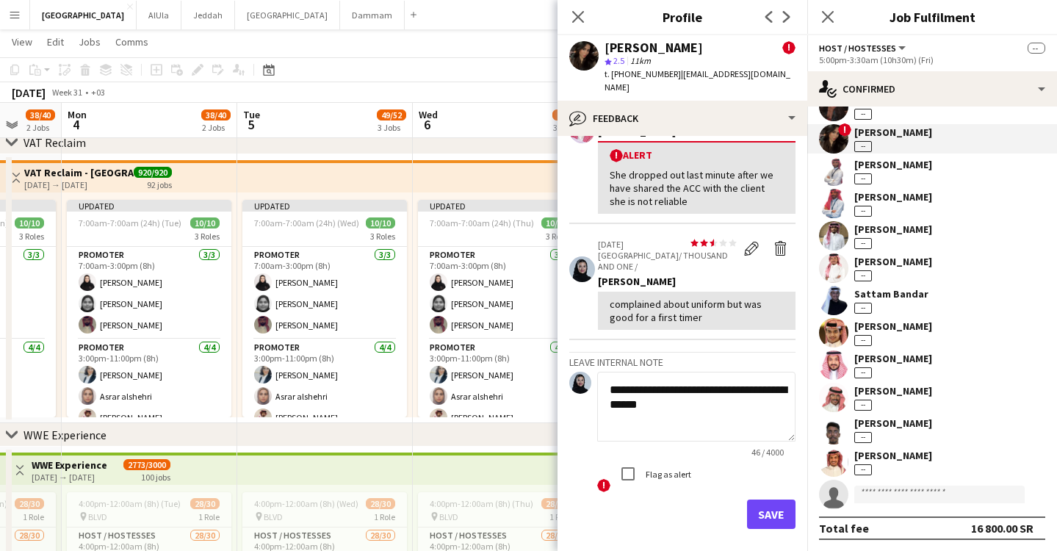
type textarea "**********"
click at [771, 500] on button "Save" at bounding box center [771, 514] width 48 height 29
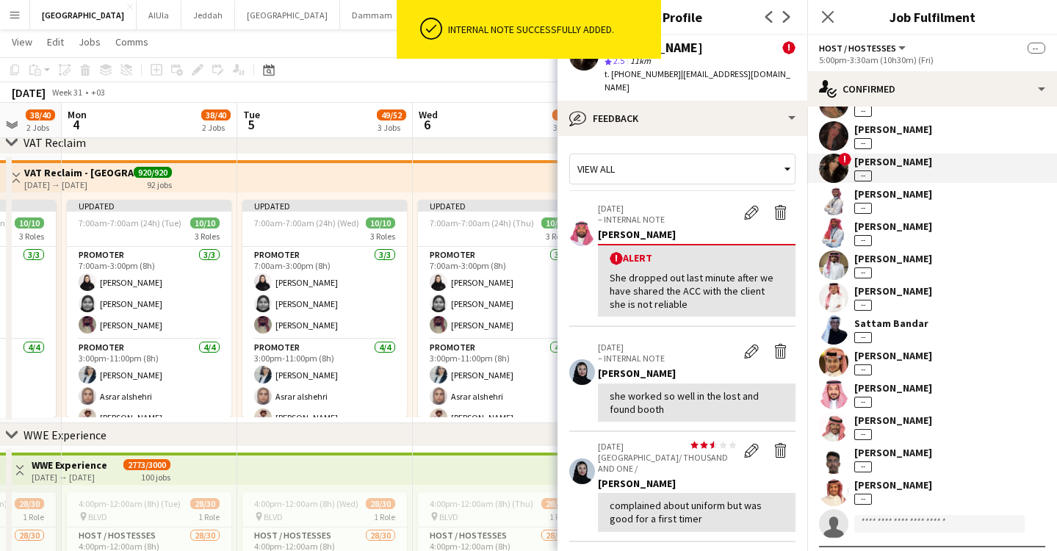
scroll to position [359, 0]
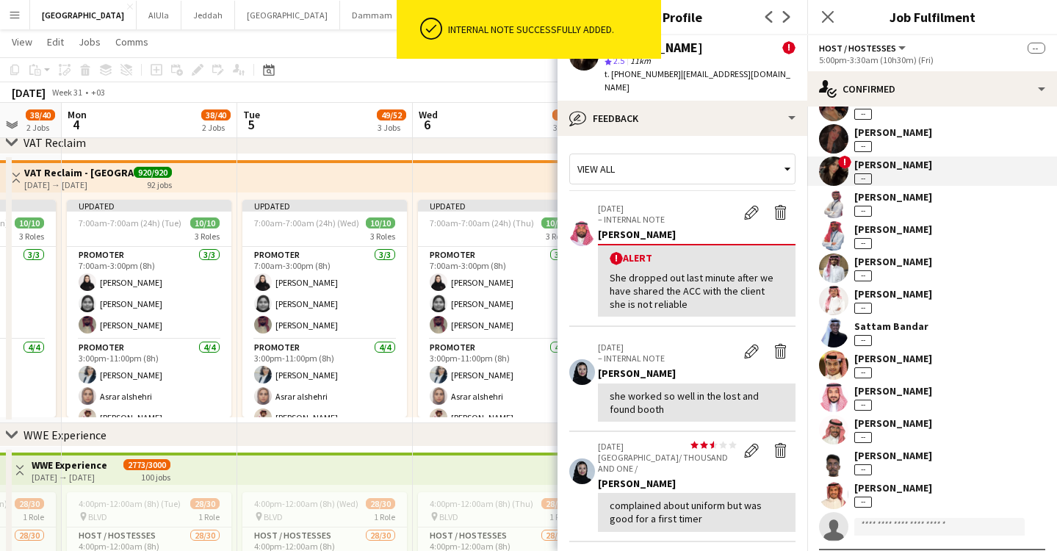
click at [884, 136] on div "[PERSON_NAME]" at bounding box center [893, 132] width 78 height 13
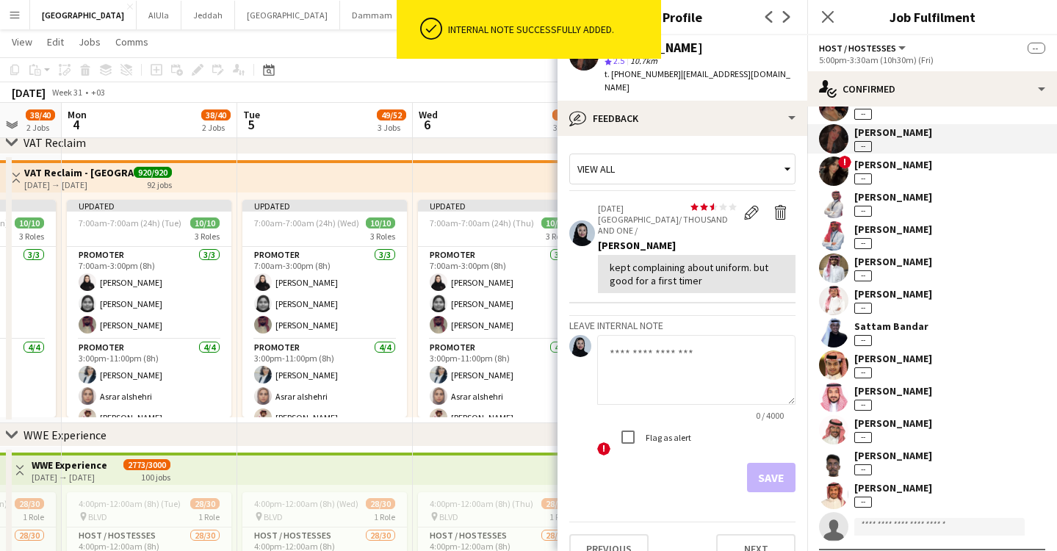
click at [710, 335] on textarea at bounding box center [696, 370] width 198 height 70
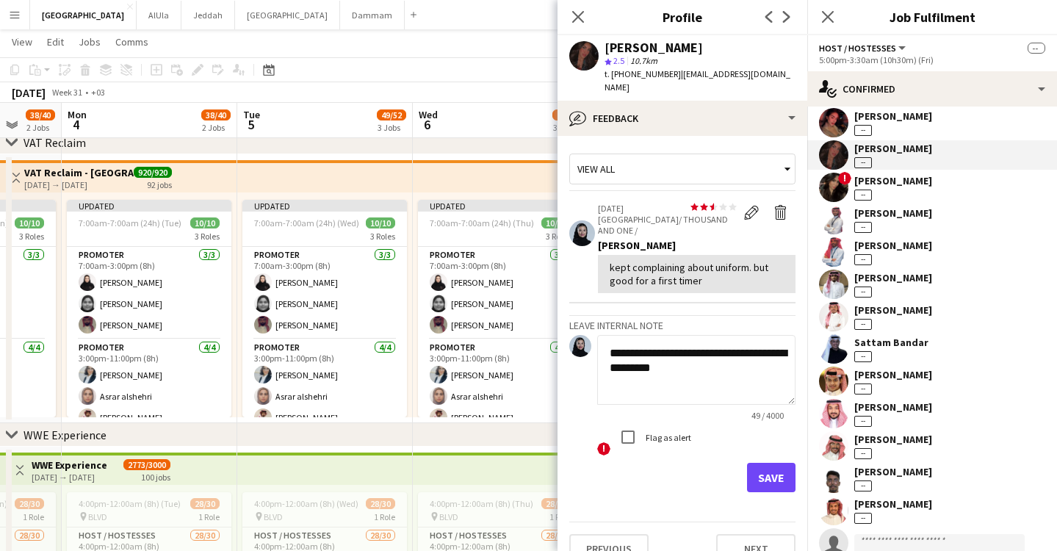
scroll to position [339, 0]
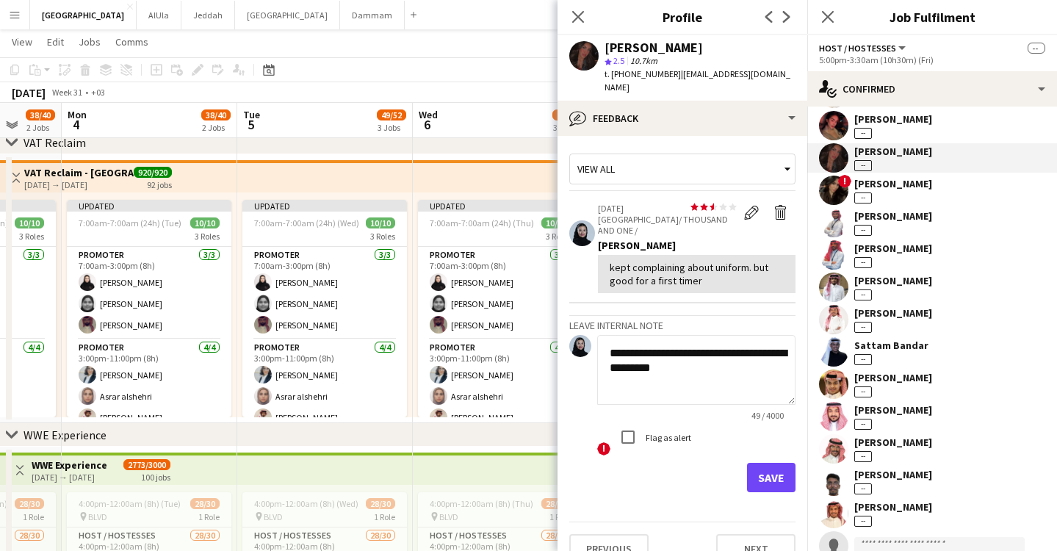
drag, startPoint x: 719, startPoint y: 342, endPoint x: 612, endPoint y: 326, distance: 108.5
click at [612, 335] on textarea "**********" at bounding box center [696, 370] width 198 height 70
type textarea "**********"
click at [778, 463] on button "Save" at bounding box center [771, 477] width 48 height 29
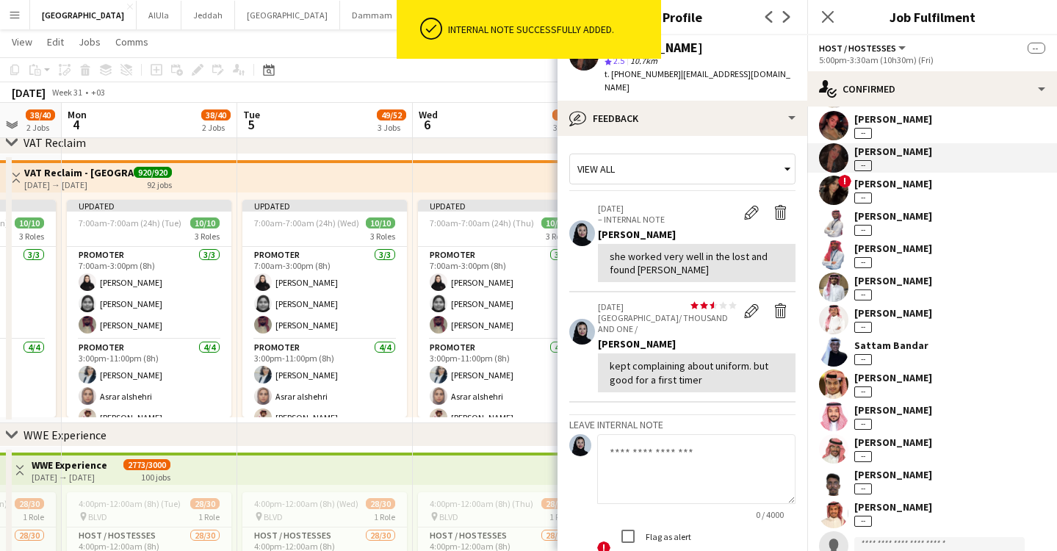
click at [902, 133] on div "[PERSON_NAME] --" at bounding box center [893, 125] width 78 height 26
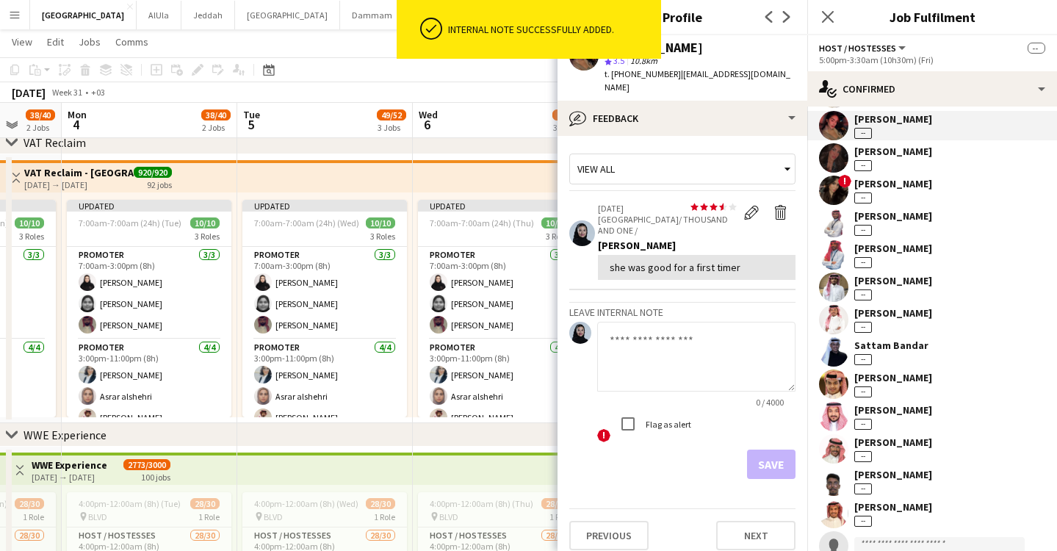
click at [666, 336] on textarea at bounding box center [696, 357] width 198 height 70
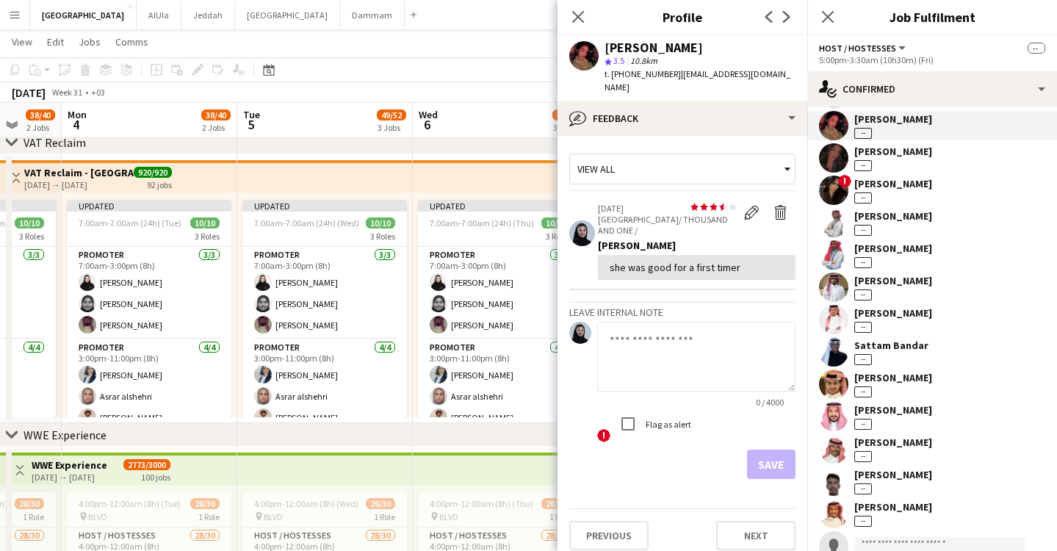
paste textarea "**********"
type textarea "**********"
click at [770, 450] on button "Save" at bounding box center [771, 464] width 48 height 29
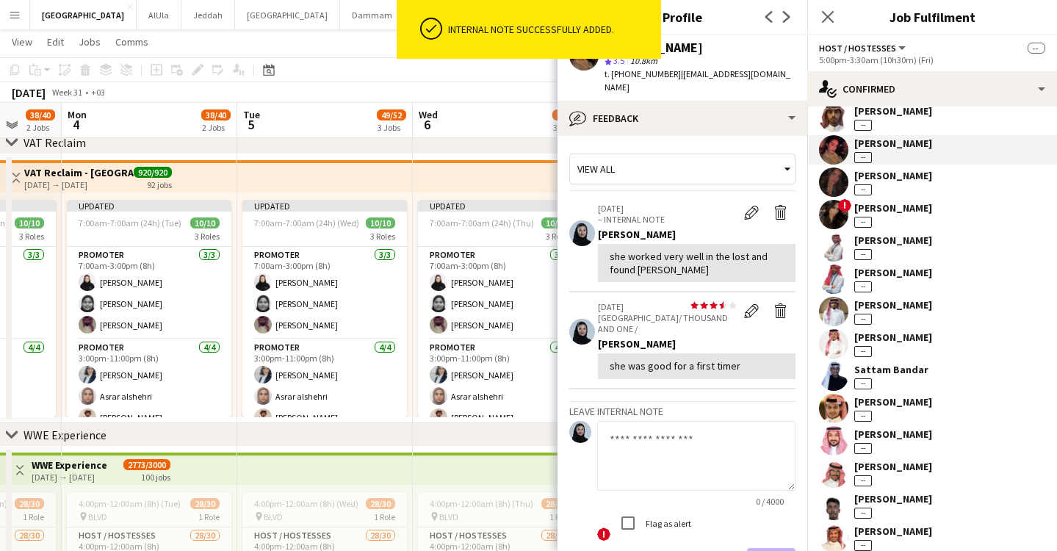
scroll to position [269, 0]
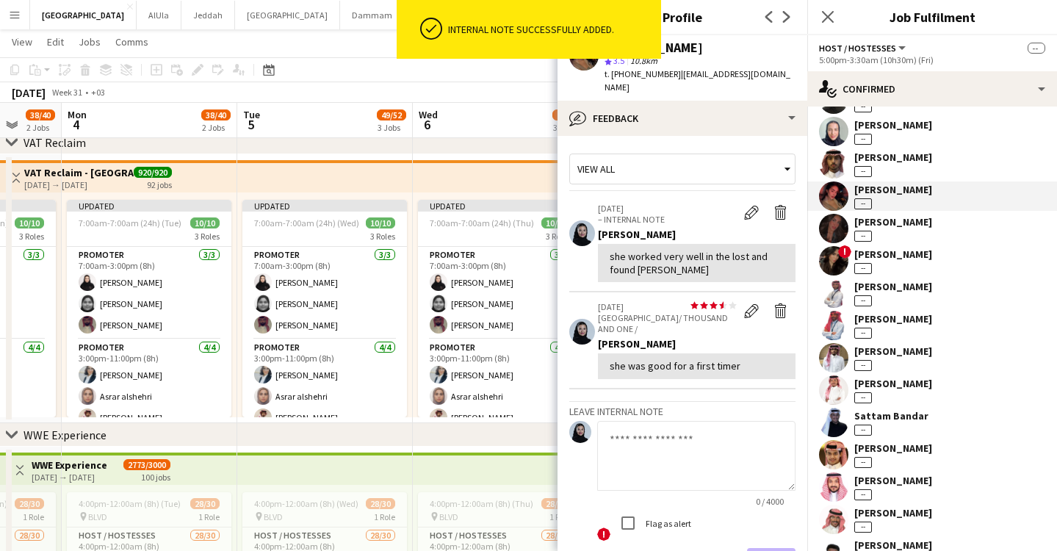
click at [890, 176] on div "[PERSON_NAME] --" at bounding box center [932, 163] width 250 height 29
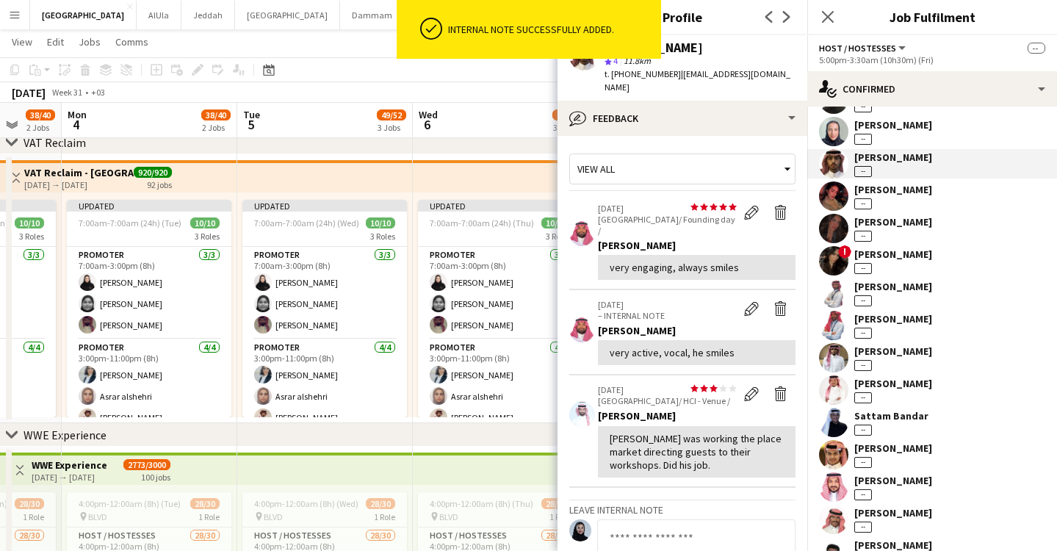
click at [887, 206] on div "[PERSON_NAME] --" at bounding box center [893, 196] width 78 height 26
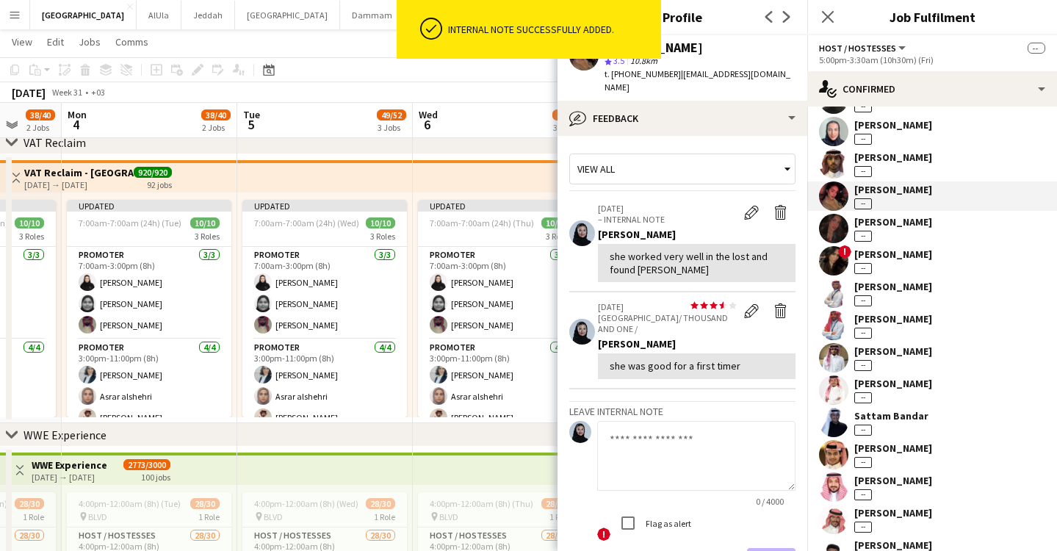
click at [885, 253] on div "[PERSON_NAME]" at bounding box center [893, 254] width 78 height 13
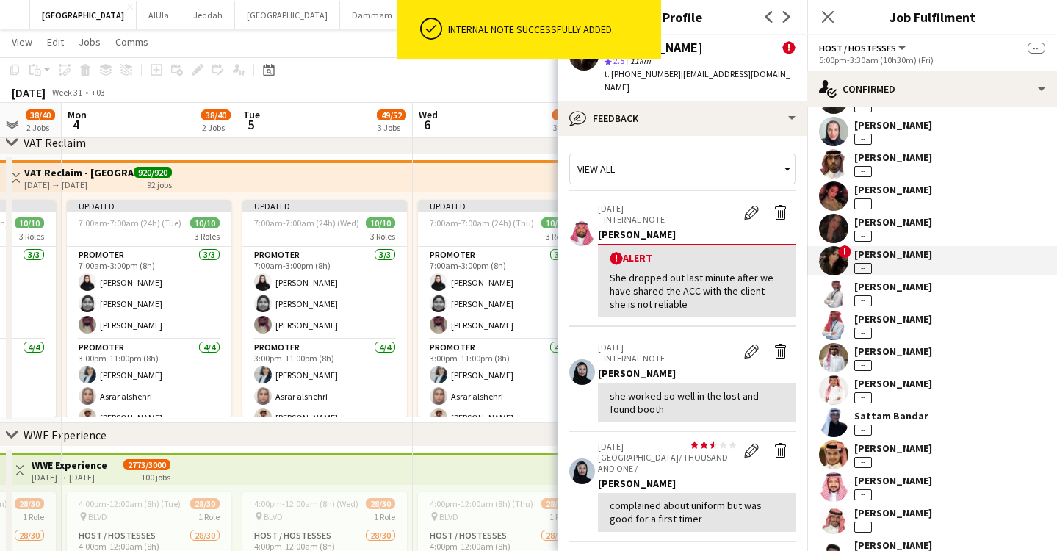
click at [887, 212] on div "Supervisor [PERSON_NAME] -- [PERSON_NAME] -- Crew [PERSON_NAME] -- [PERSON_NAME…" at bounding box center [932, 255] width 250 height 751
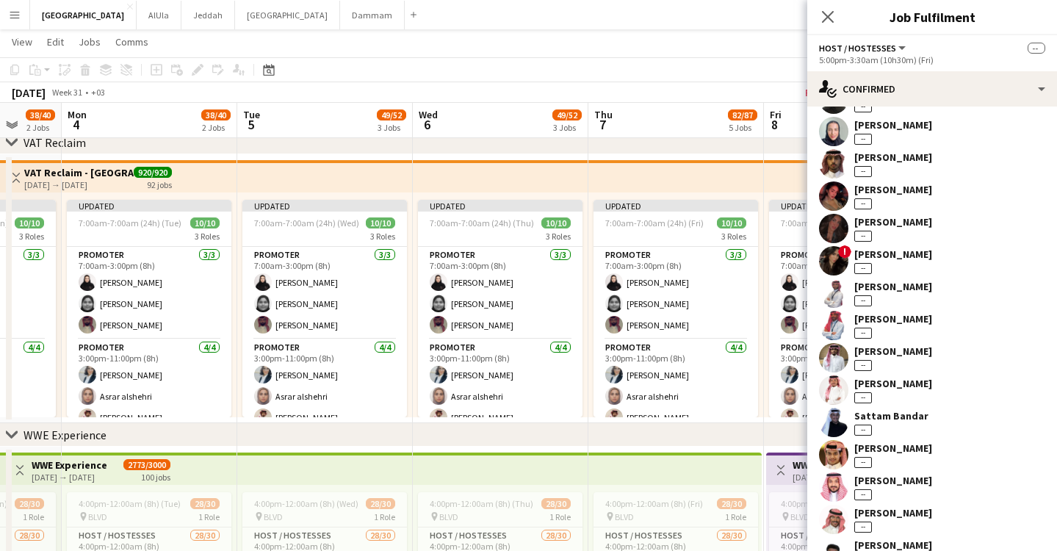
click at [890, 190] on div "[PERSON_NAME]" at bounding box center [893, 189] width 78 height 13
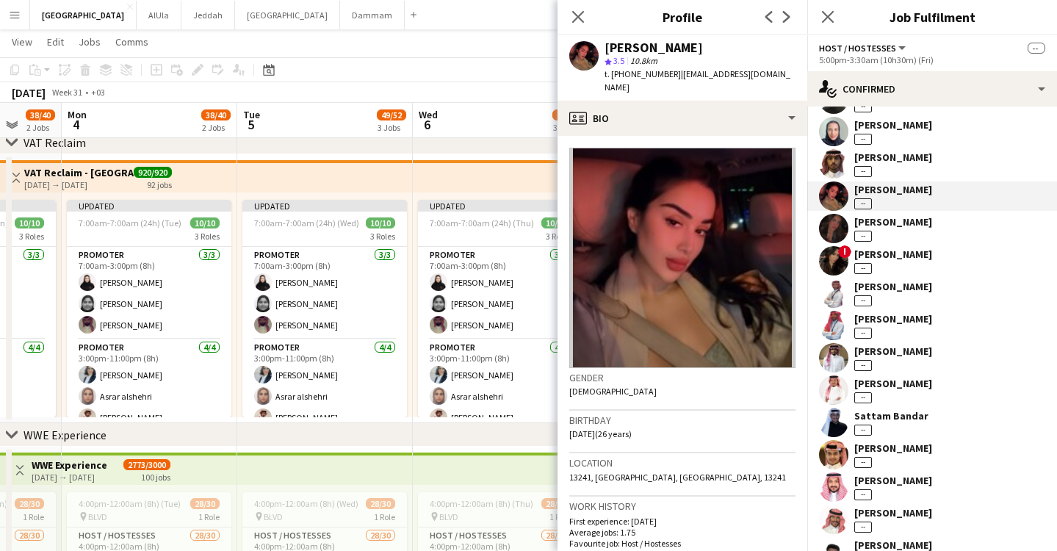
click at [887, 145] on div "[PERSON_NAME] --" at bounding box center [932, 131] width 250 height 29
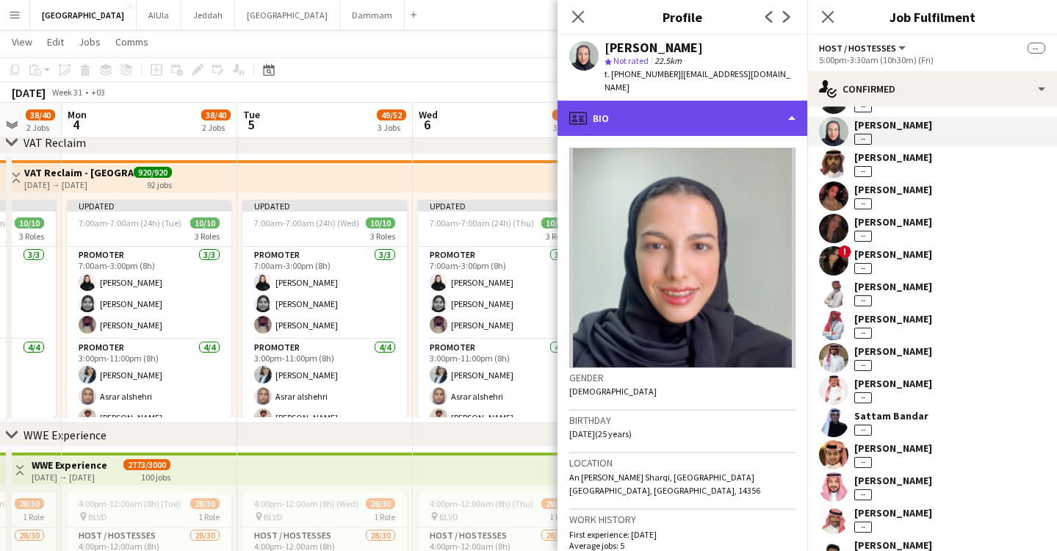
click at [716, 102] on div "profile Bio" at bounding box center [683, 118] width 250 height 35
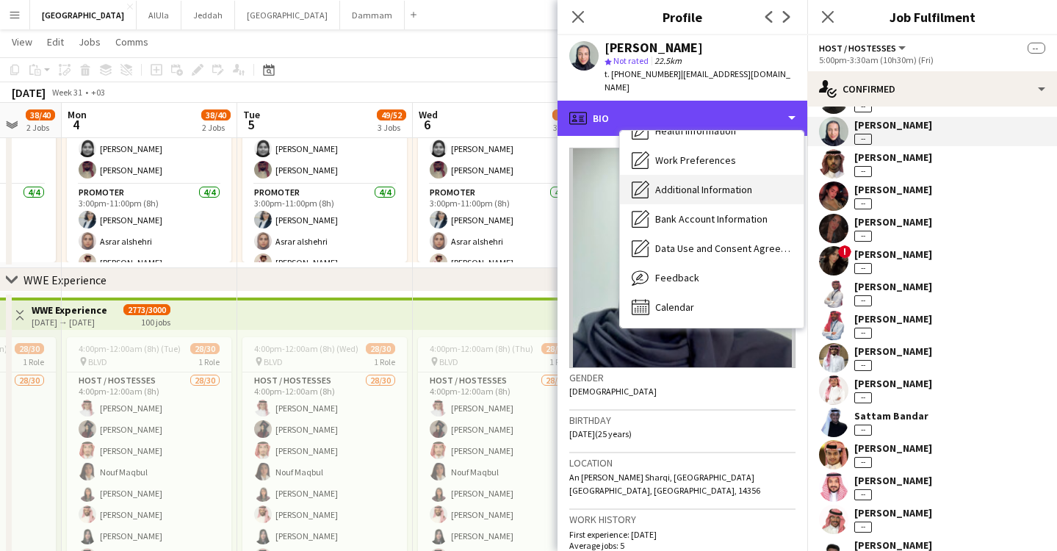
scroll to position [1004, 0]
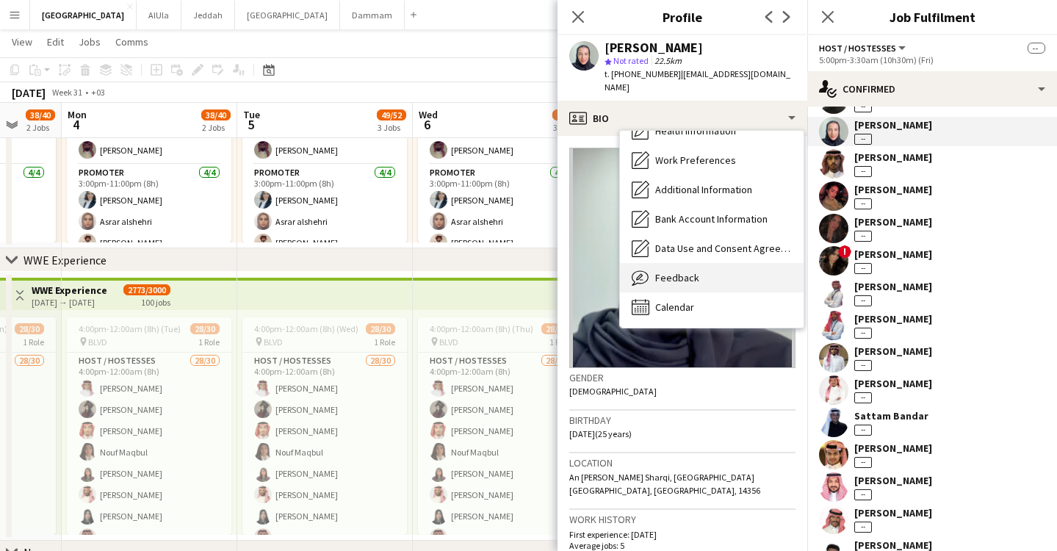
click at [691, 271] on span "Feedback" at bounding box center [677, 277] width 44 height 13
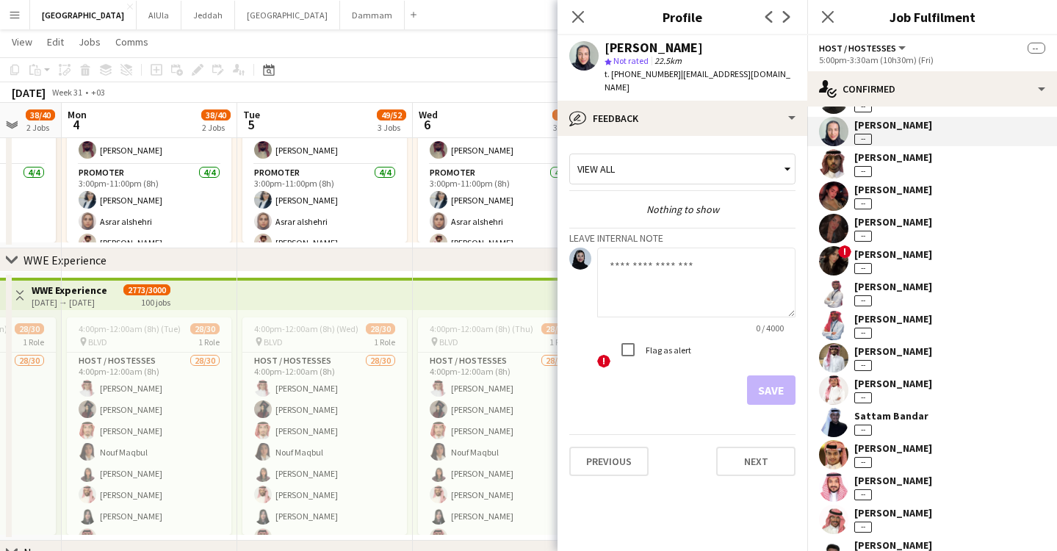
click at [666, 248] on textarea at bounding box center [696, 283] width 198 height 70
paste textarea "**********"
type textarea "**********"
click at [757, 375] on button "Save" at bounding box center [771, 389] width 48 height 29
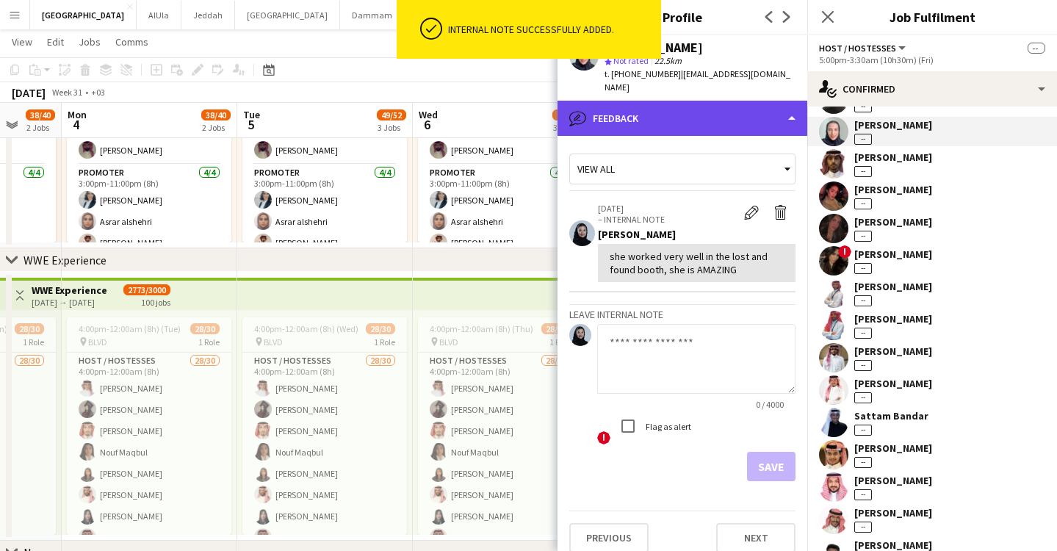
click at [774, 110] on div "bubble-pencil Feedback" at bounding box center [683, 118] width 250 height 35
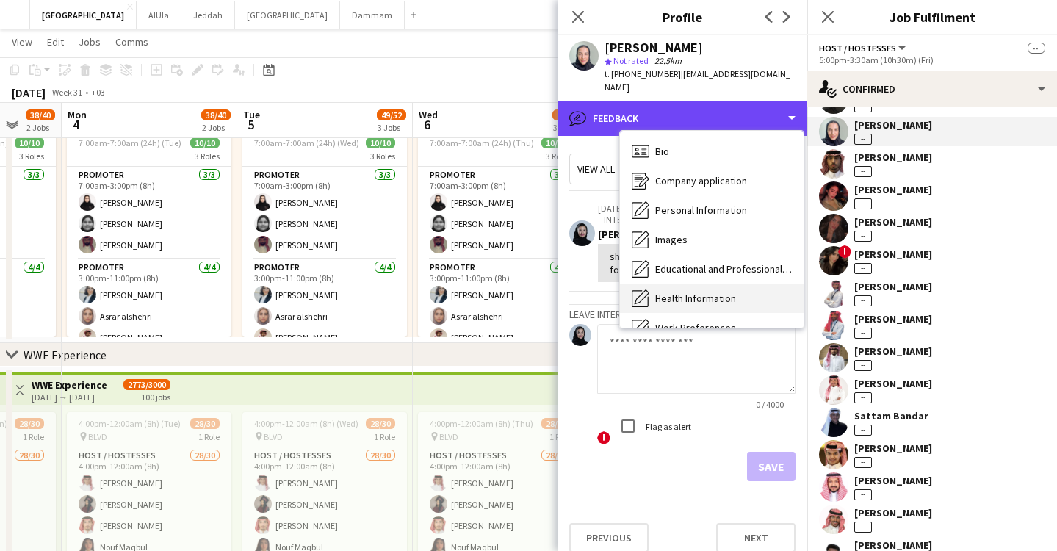
scroll to position [774, 0]
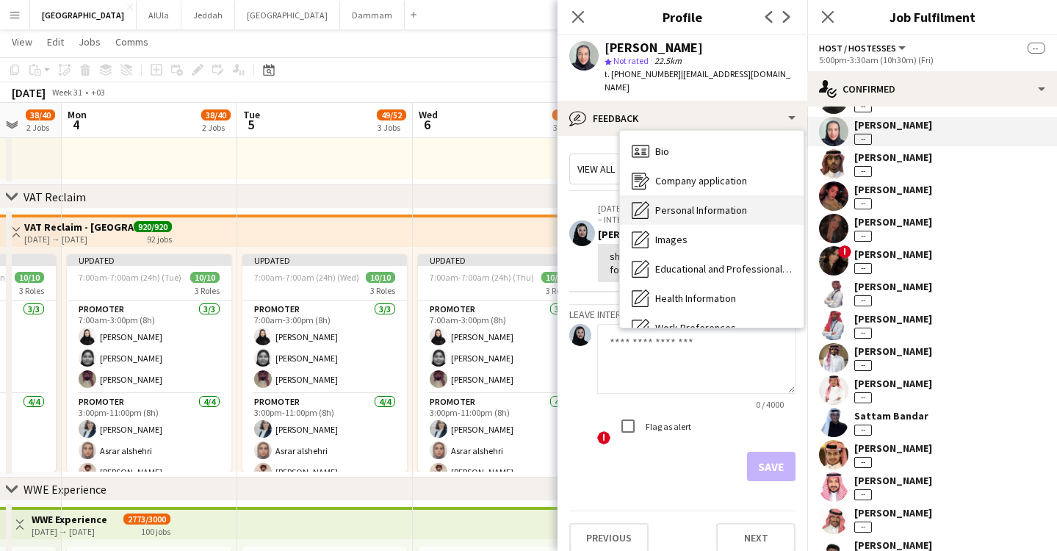
click at [696, 203] on span "Personal Information" at bounding box center [701, 209] width 92 height 13
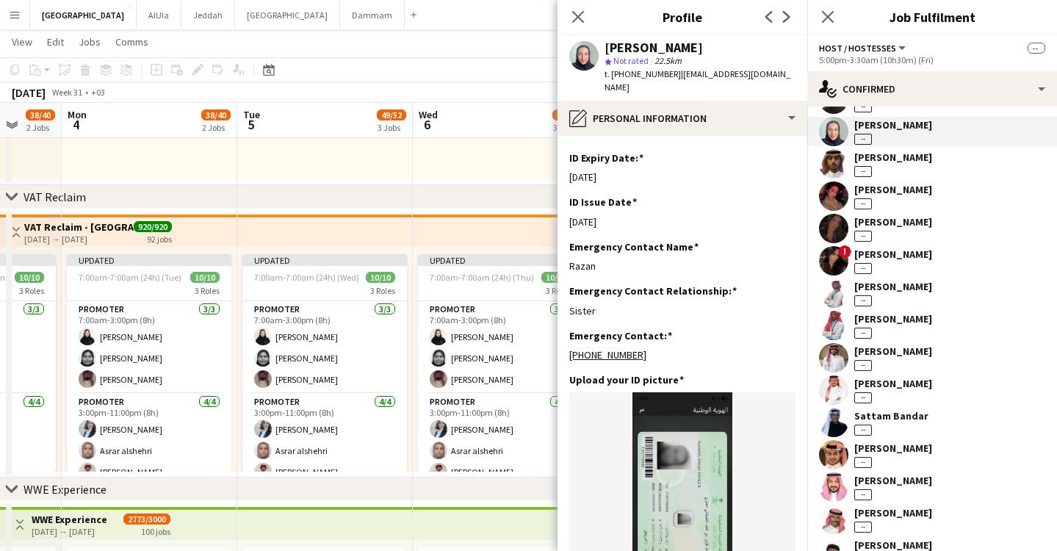
scroll to position [672, 0]
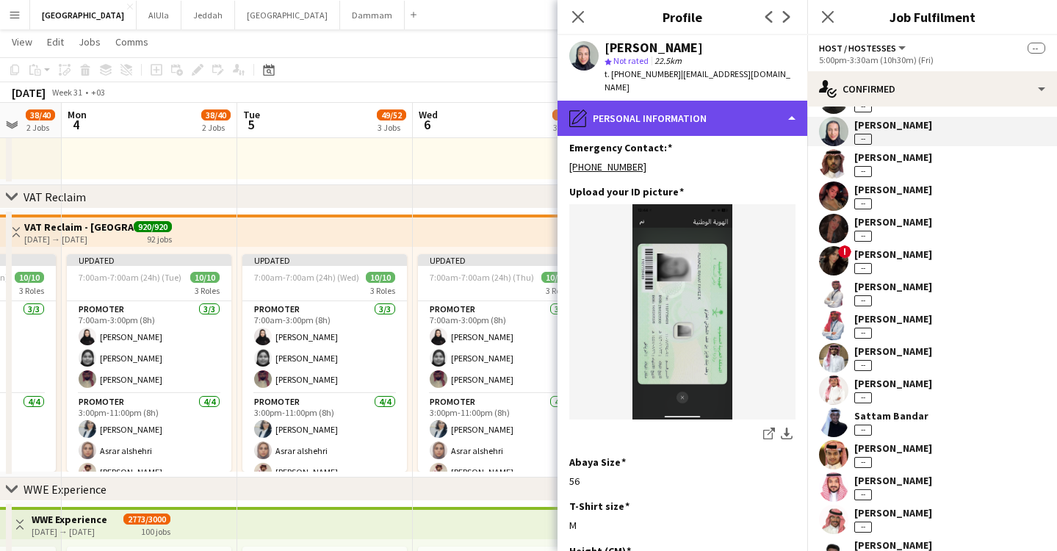
click at [691, 109] on div "pencil4 Personal Information" at bounding box center [683, 118] width 250 height 35
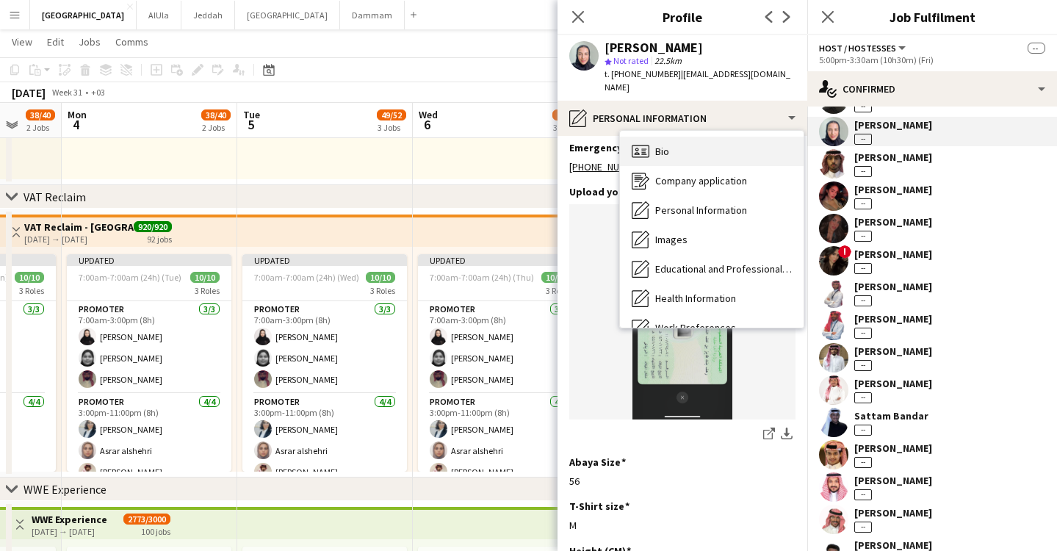
click at [705, 145] on div "Bio Bio" at bounding box center [712, 151] width 184 height 29
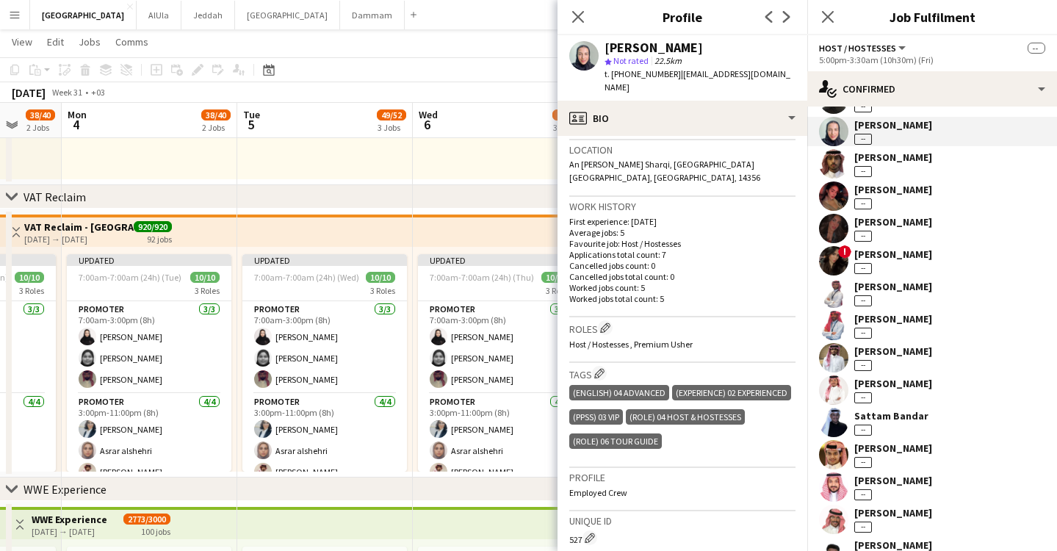
scroll to position [131, 0]
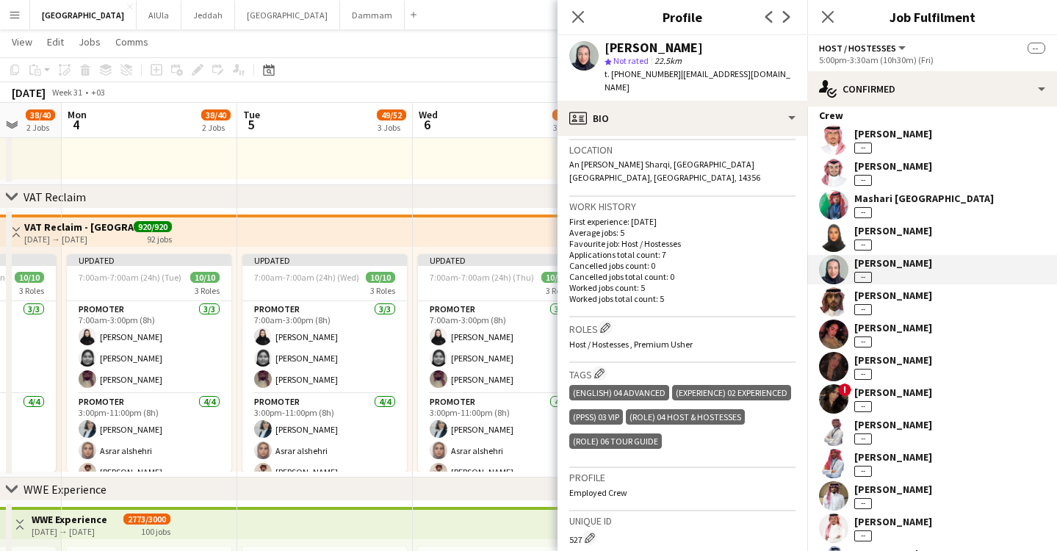
click at [895, 235] on div "[PERSON_NAME]" at bounding box center [893, 230] width 78 height 13
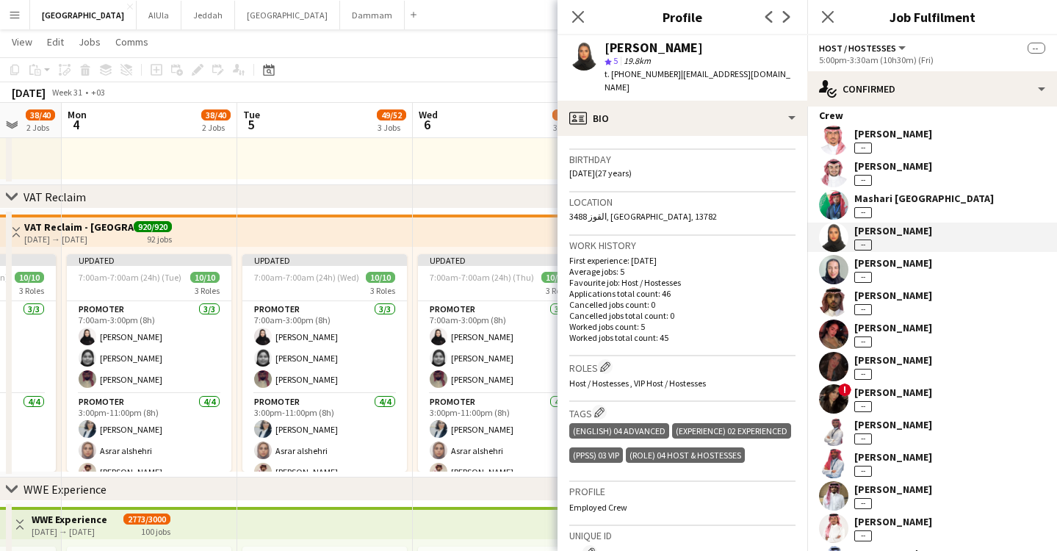
scroll to position [264, 0]
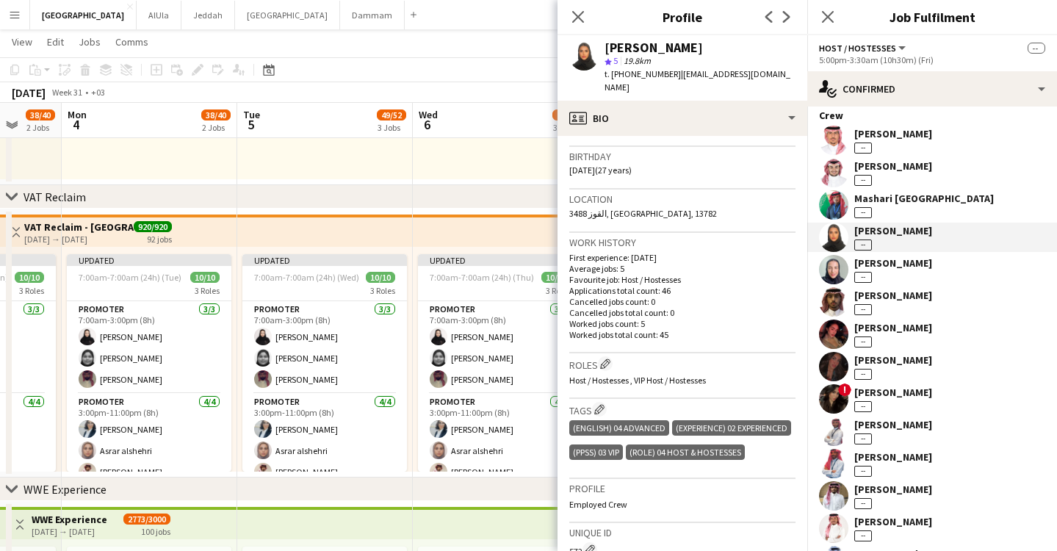
click at [926, 212] on div "Mashari Turki --" at bounding box center [932, 204] width 250 height 29
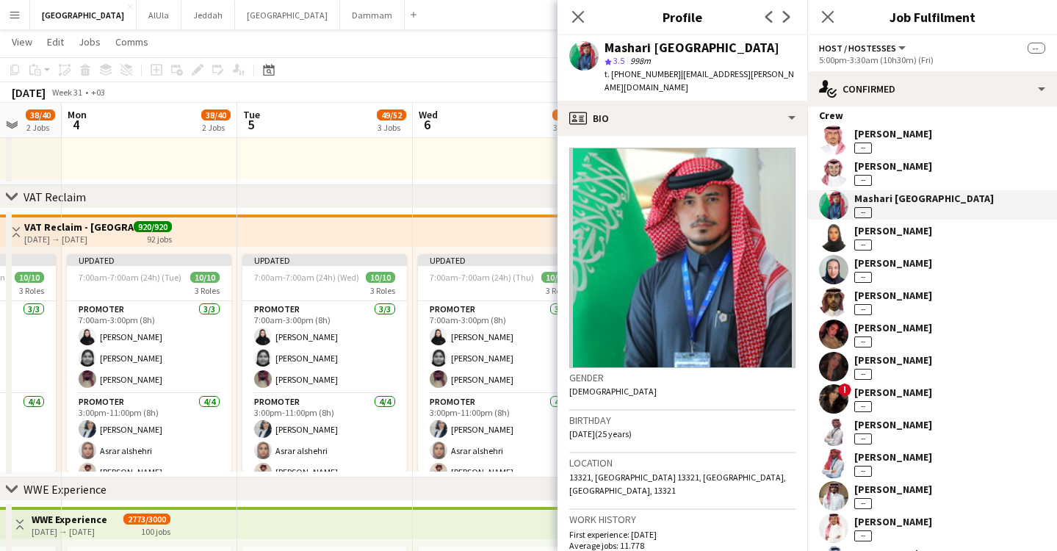
click at [929, 170] on div "[PERSON_NAME]" at bounding box center [893, 165] width 78 height 13
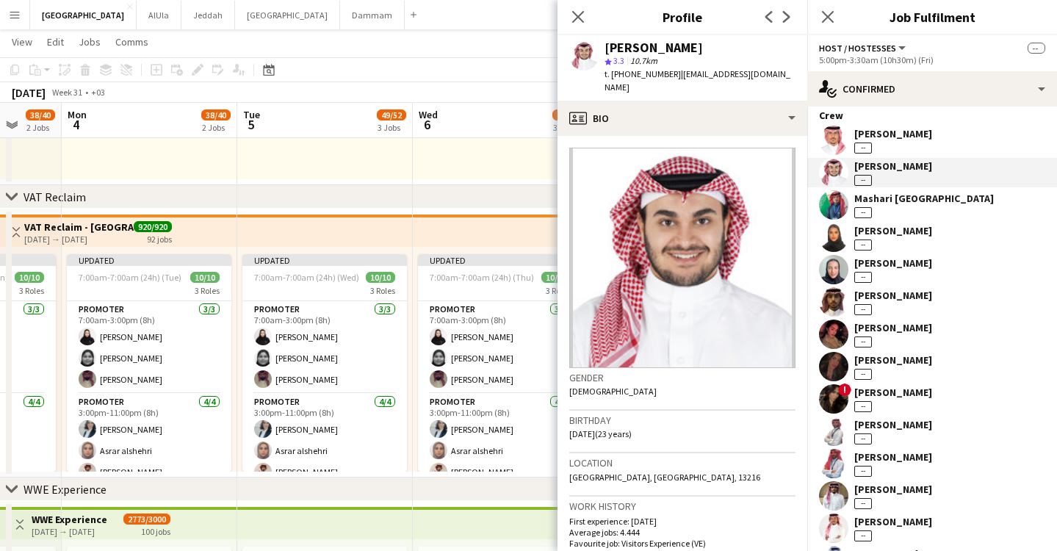
click at [907, 130] on div "[PERSON_NAME]" at bounding box center [893, 133] width 78 height 13
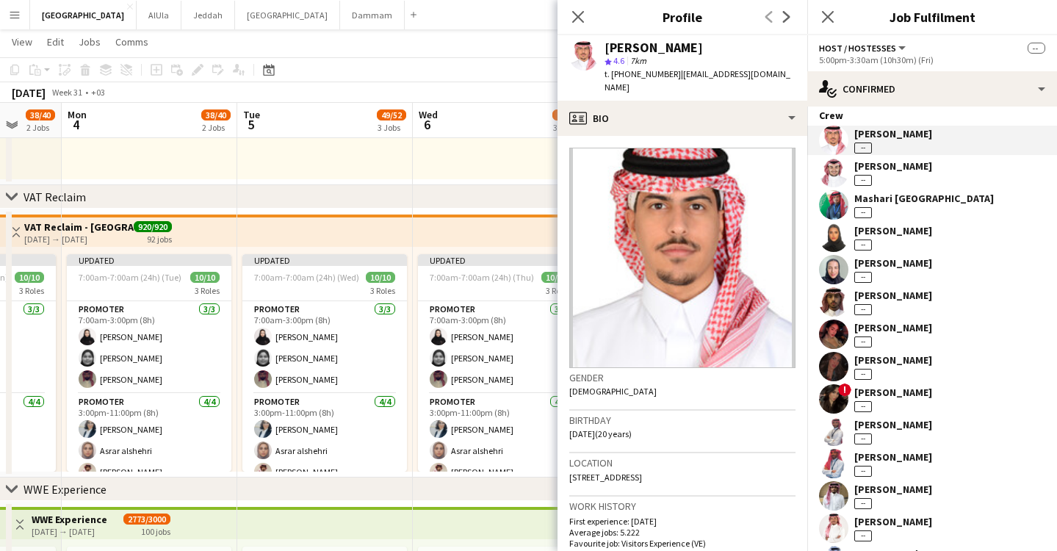
scroll to position [101, 0]
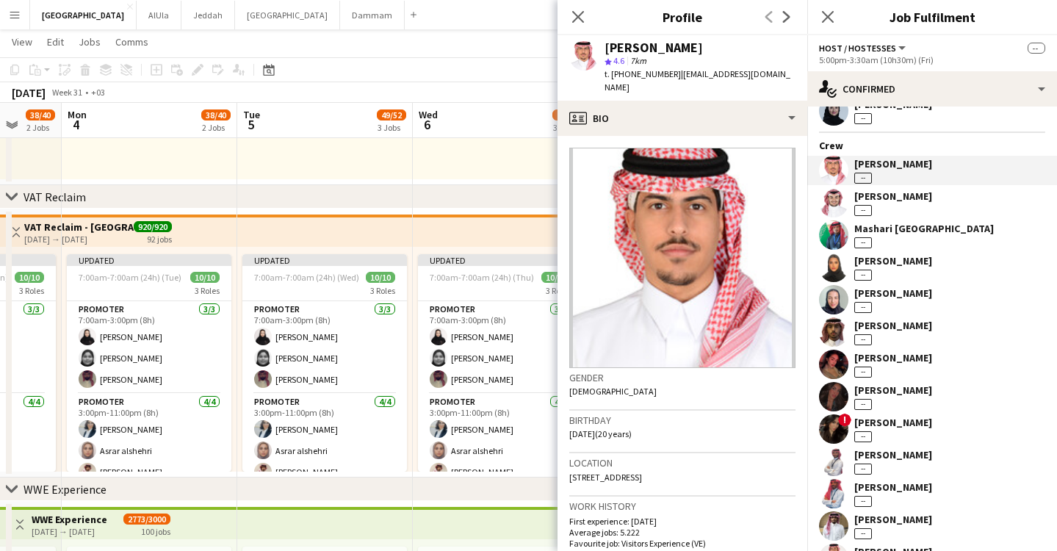
click at [615, 60] on span "4.6" at bounding box center [618, 60] width 11 height 11
click at [604, 61] on div "[PERSON_NAME] star 4.6 7km t. [PHONE_NUMBER] | [EMAIL_ADDRESS][DOMAIN_NAME]" at bounding box center [683, 67] width 250 height 65
click at [610, 63] on polygon at bounding box center [608, 61] width 7 height 7
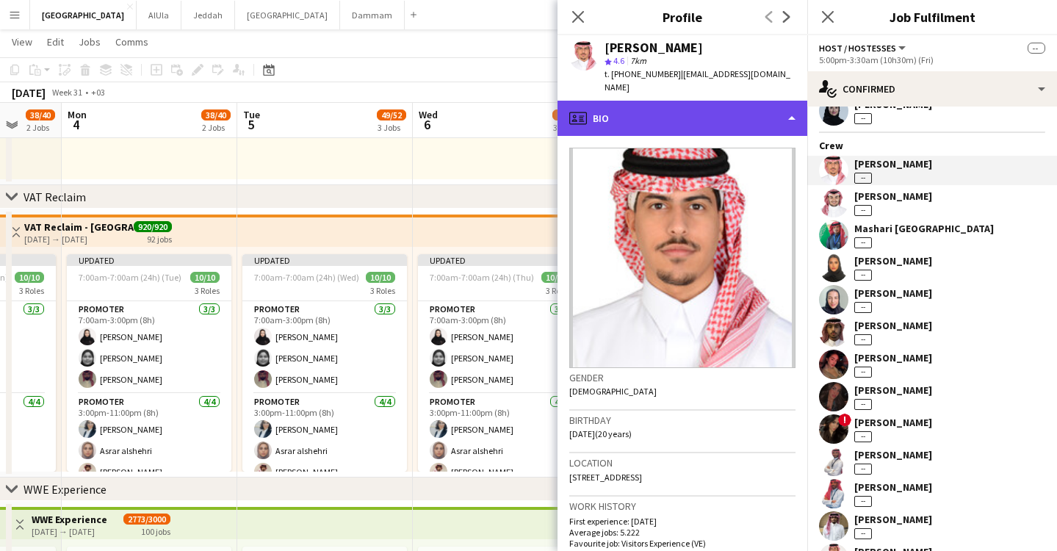
click at [753, 120] on div "profile Bio" at bounding box center [683, 118] width 250 height 35
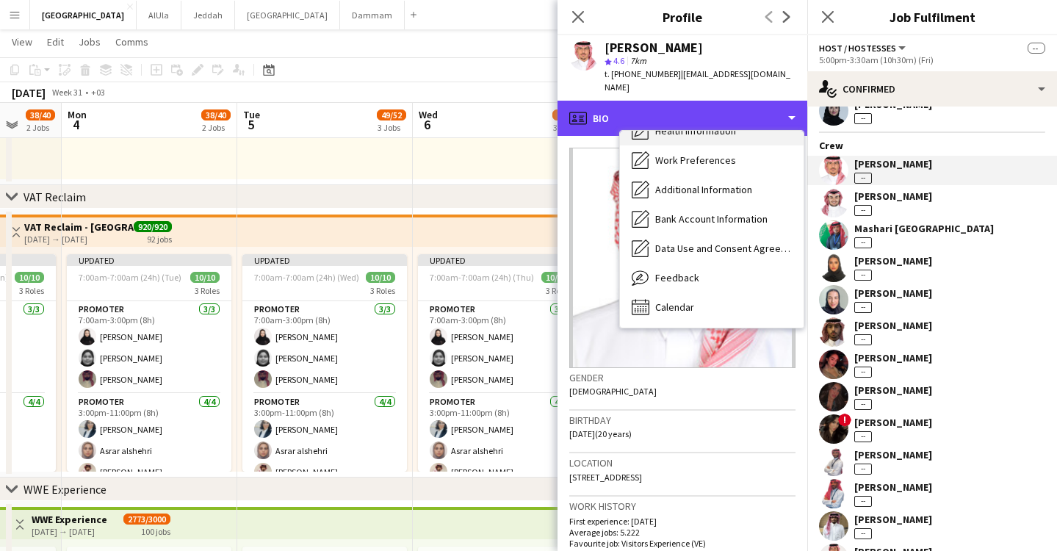
scroll to position [921, 0]
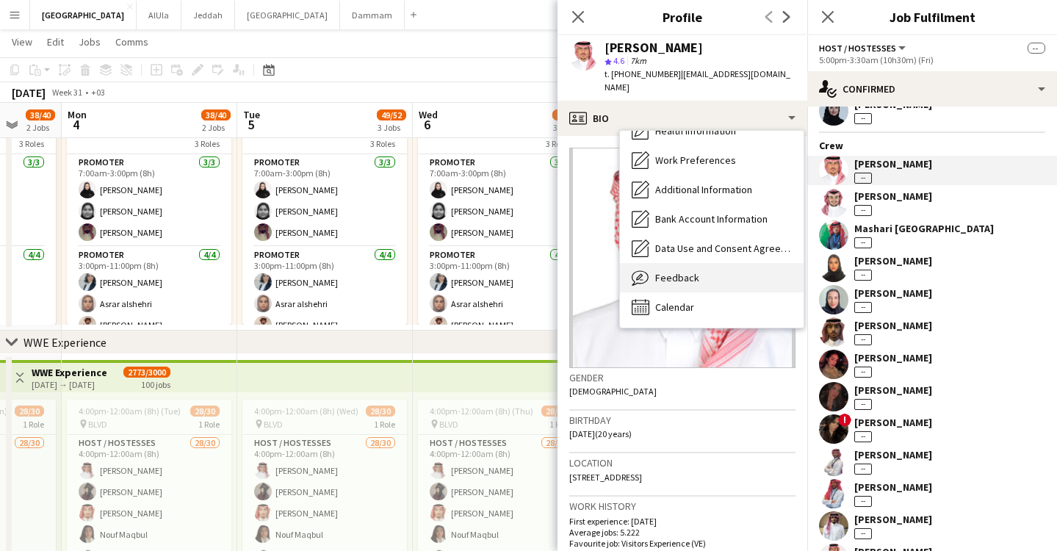
click at [696, 273] on div "Feedback Feedback" at bounding box center [712, 277] width 184 height 29
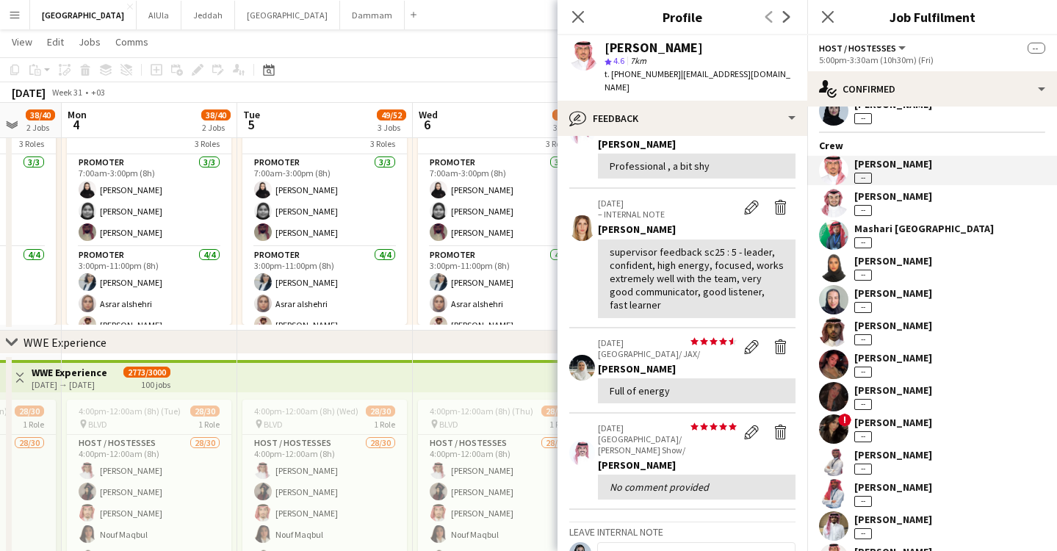
scroll to position [380, 0]
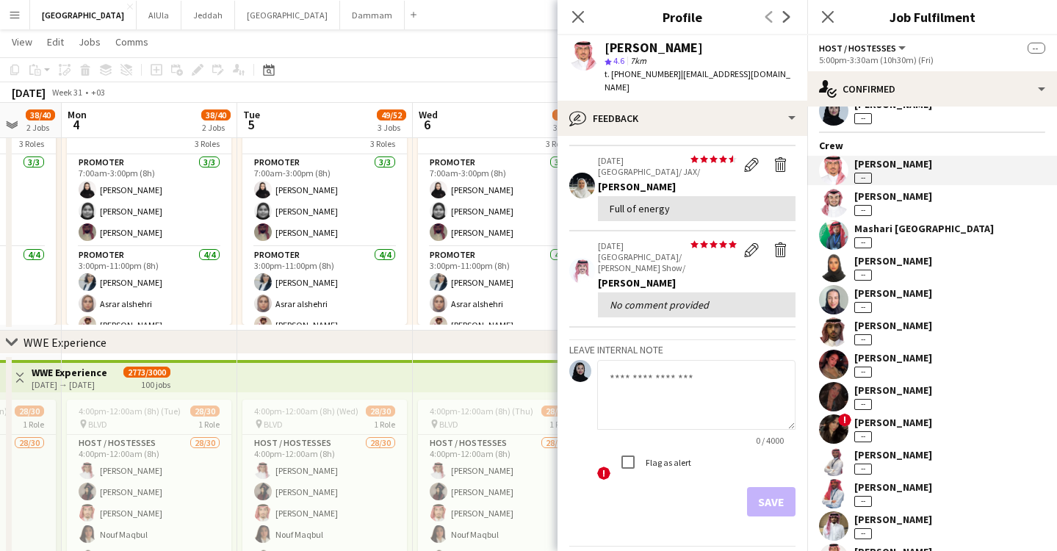
click at [693, 360] on textarea at bounding box center [696, 395] width 198 height 70
type textarea "**********"
click at [777, 487] on button "Save" at bounding box center [771, 501] width 48 height 29
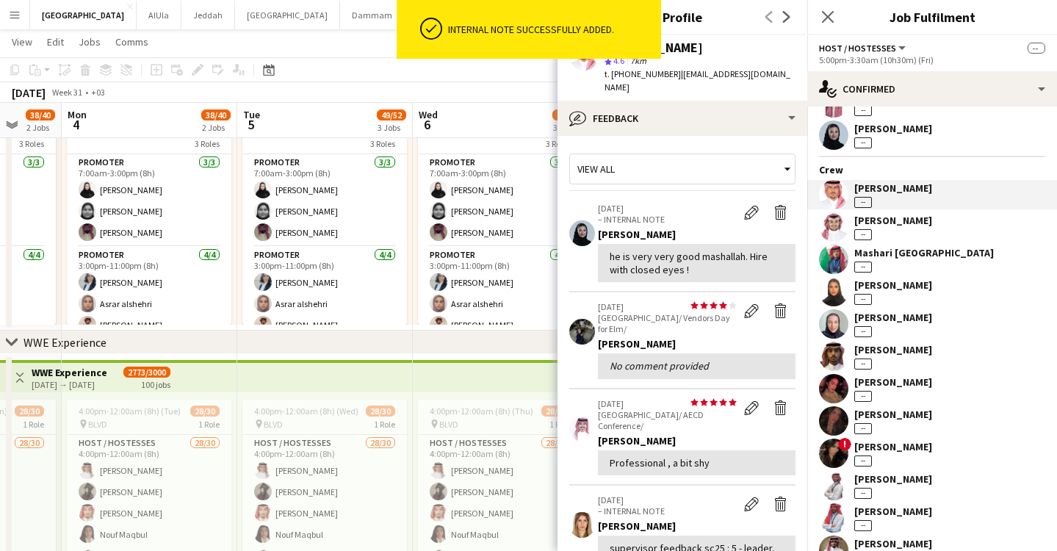
scroll to position [0, 0]
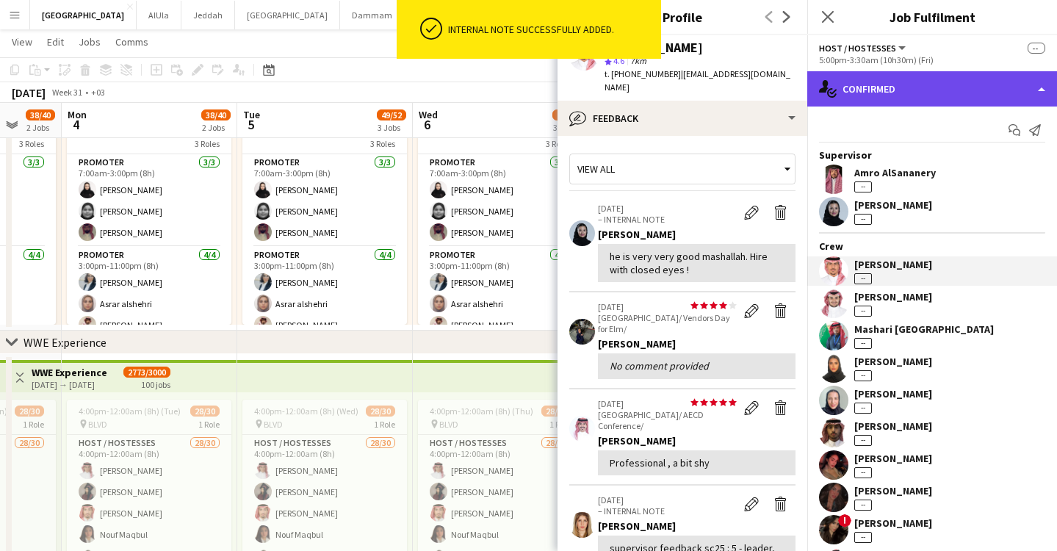
click at [879, 77] on div "single-neutral-actions-check-2 Confirmed" at bounding box center [932, 88] width 250 height 35
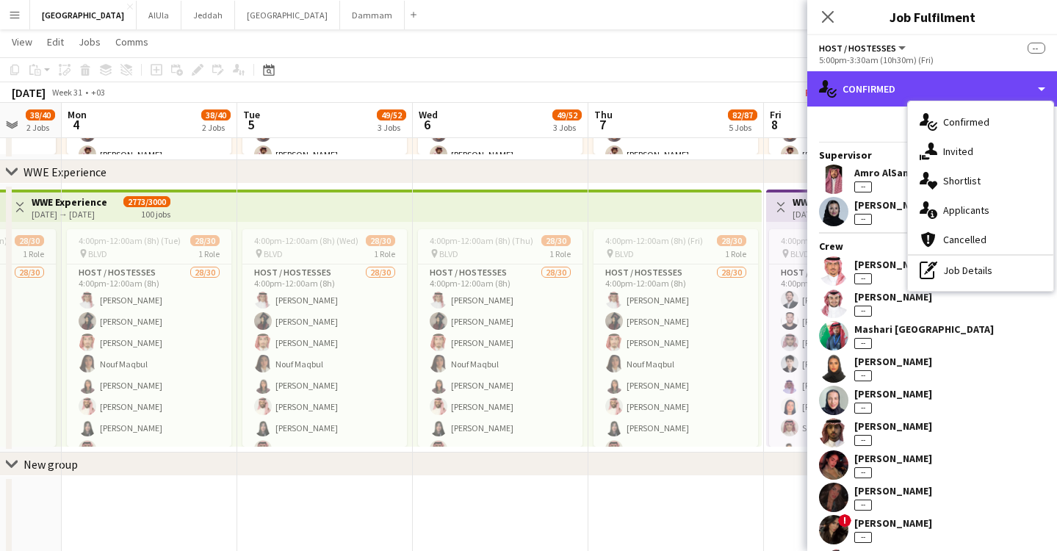
scroll to position [79, 0]
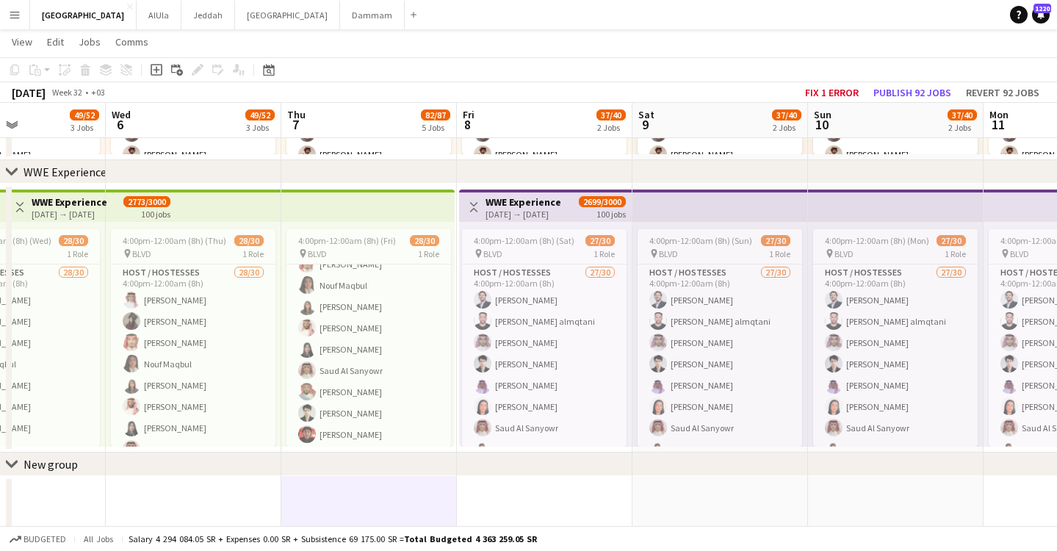
scroll to position [0, 380]
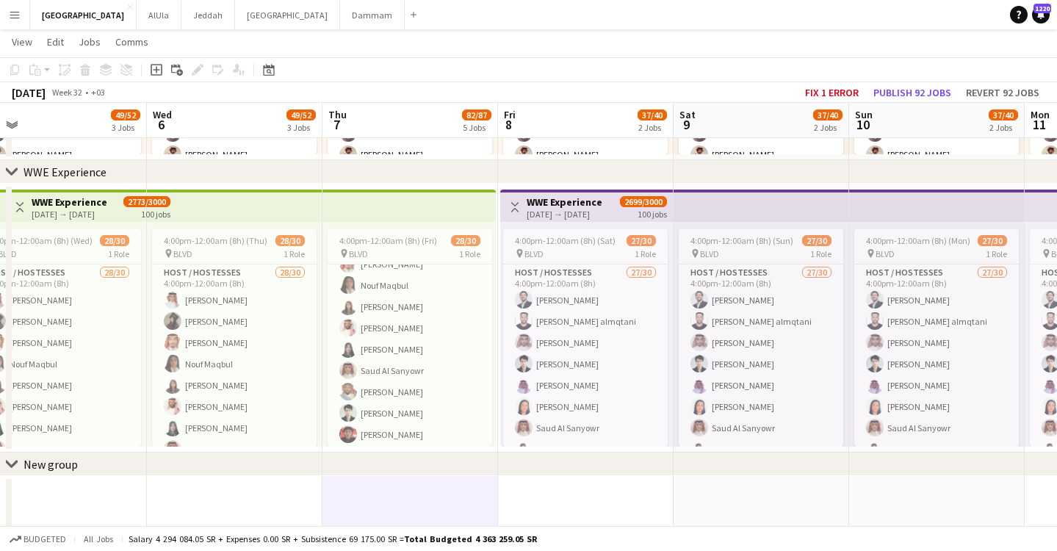
drag, startPoint x: 849, startPoint y: 118, endPoint x: 583, endPoint y: 129, distance: 266.1
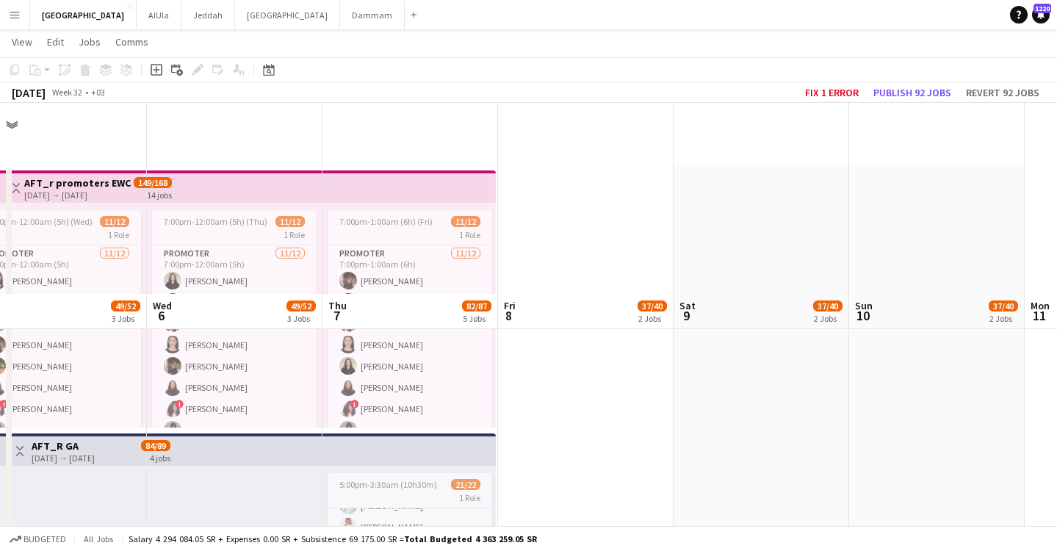
scroll to position [0, 0]
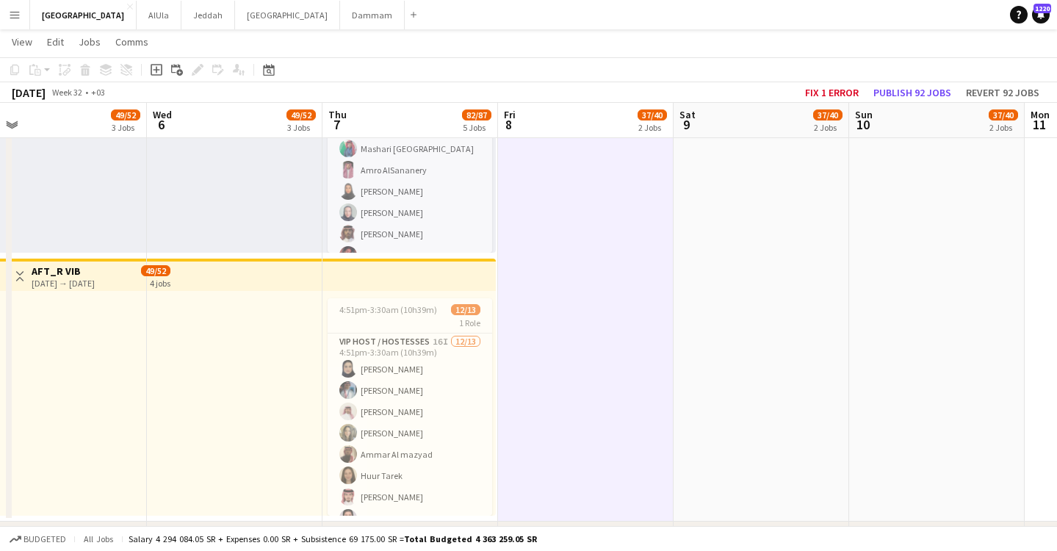
scroll to position [441, 0]
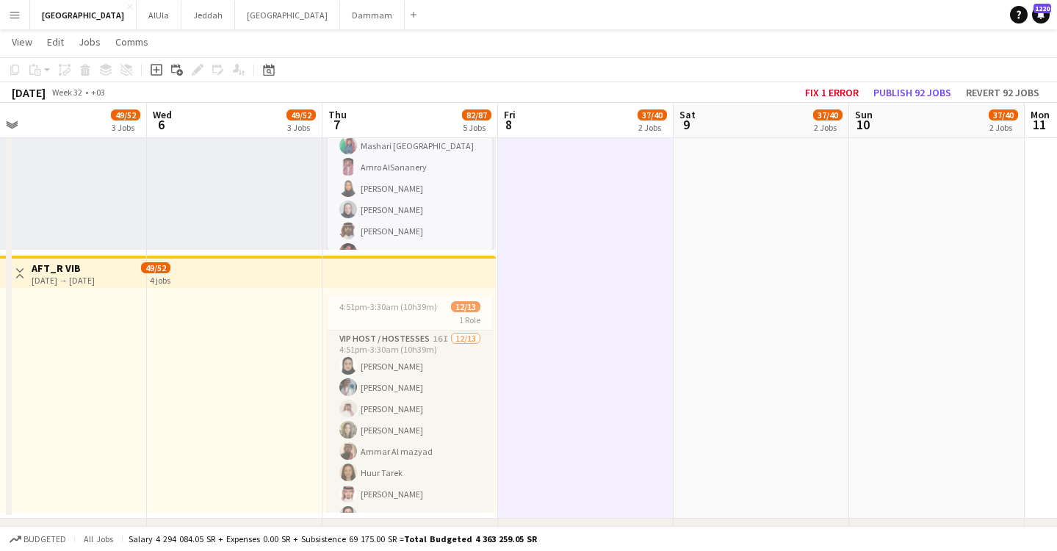
click at [406, 437] on app-card-role "VIP Host / Hostesses 16I [DATE] 4:51pm-3:30am (10h39m) Lama [PERSON_NAME] [PERS…" at bounding box center [410, 484] width 165 height 306
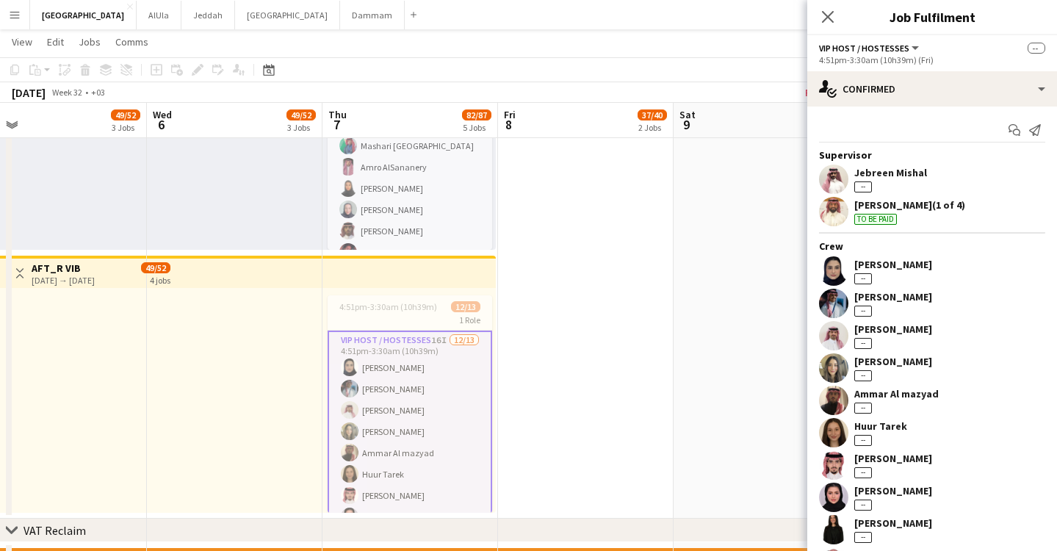
click at [898, 278] on div "[PERSON_NAME] --" at bounding box center [893, 271] width 78 height 26
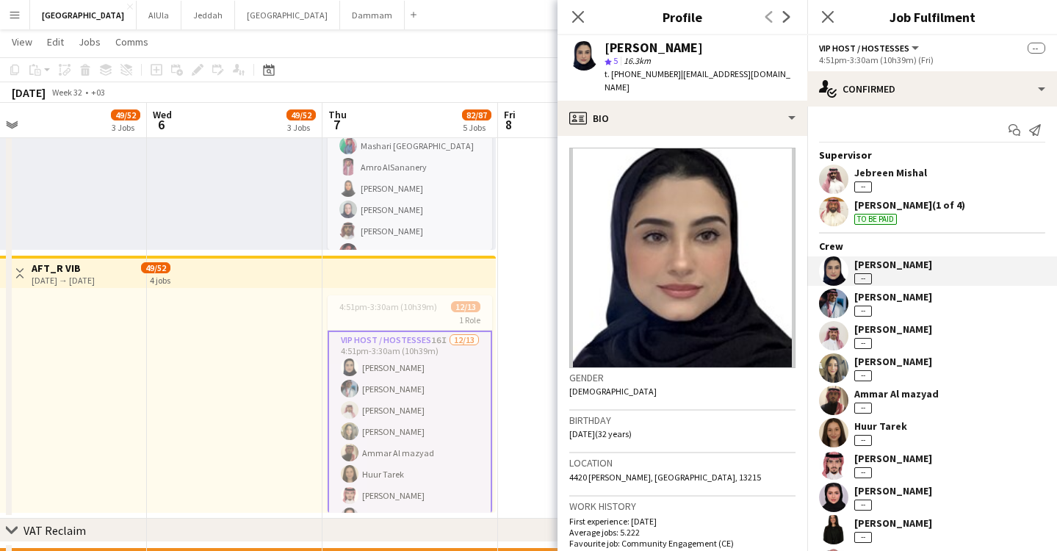
click at [898, 294] on div "[PERSON_NAME]" at bounding box center [893, 296] width 78 height 13
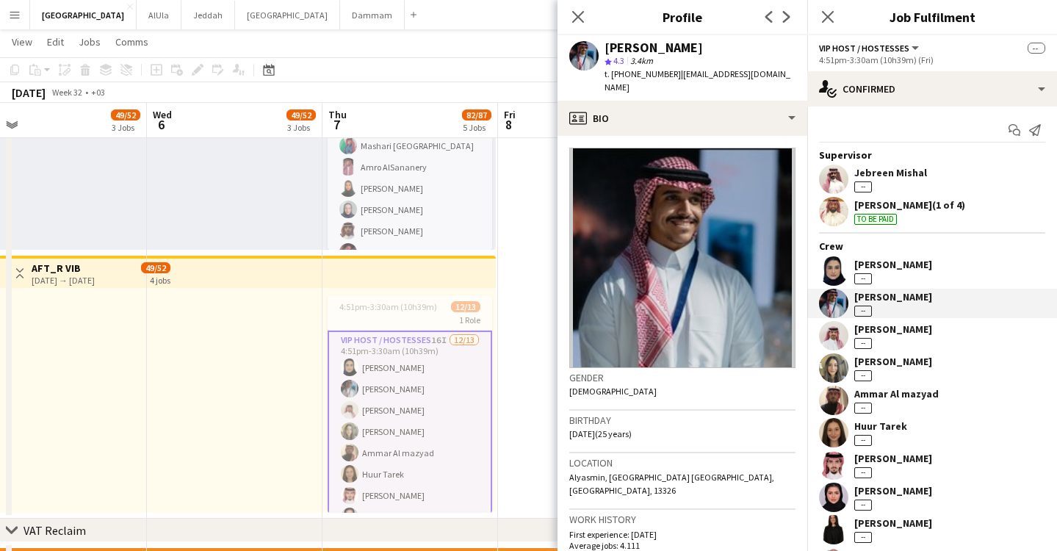
click at [900, 325] on div "[PERSON_NAME]" at bounding box center [893, 329] width 78 height 13
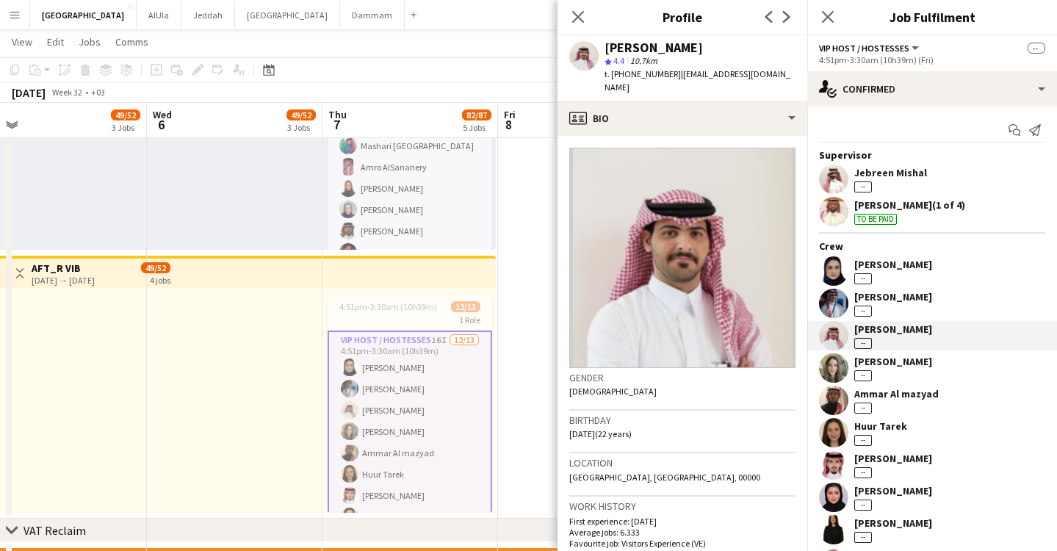
click at [893, 357] on div "[PERSON_NAME]" at bounding box center [893, 361] width 78 height 13
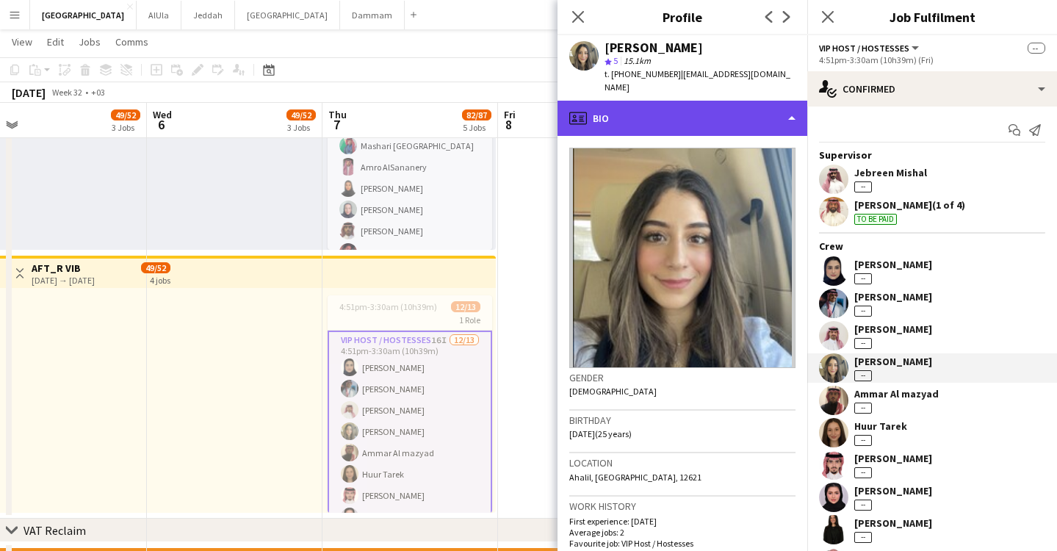
click at [686, 101] on div "profile Bio" at bounding box center [683, 118] width 250 height 35
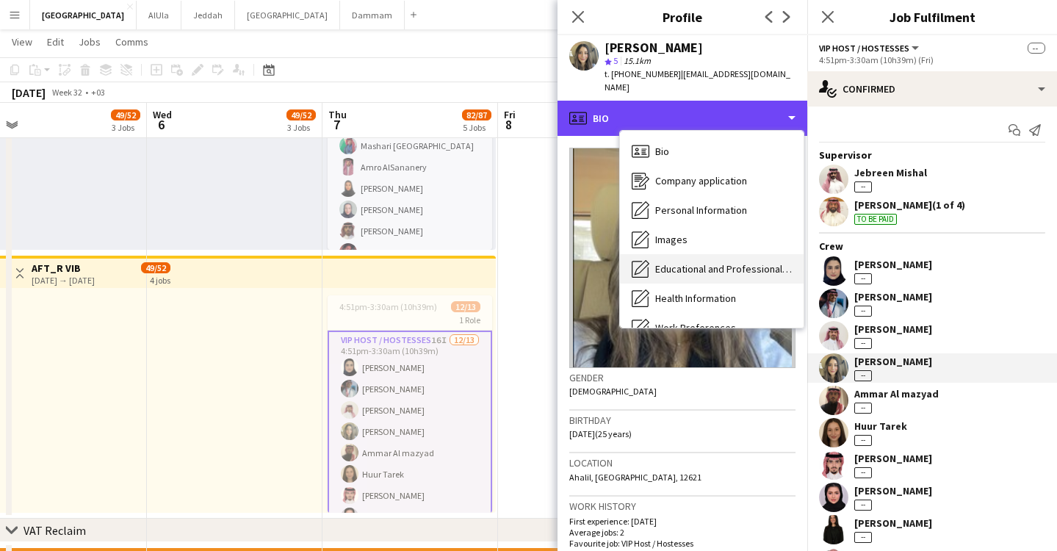
scroll to position [167, 0]
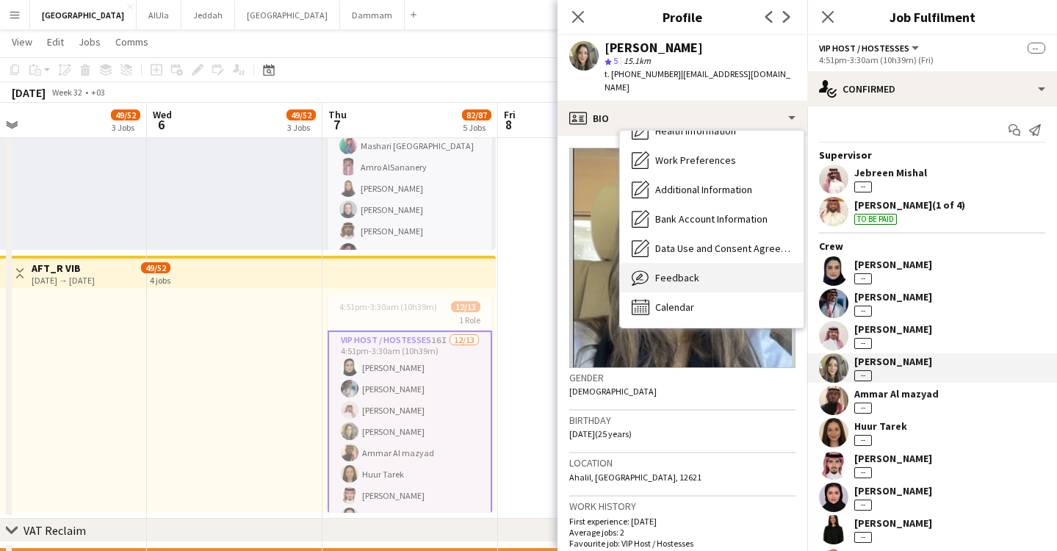
click at [709, 271] on div "Feedback Feedback" at bounding box center [712, 277] width 184 height 29
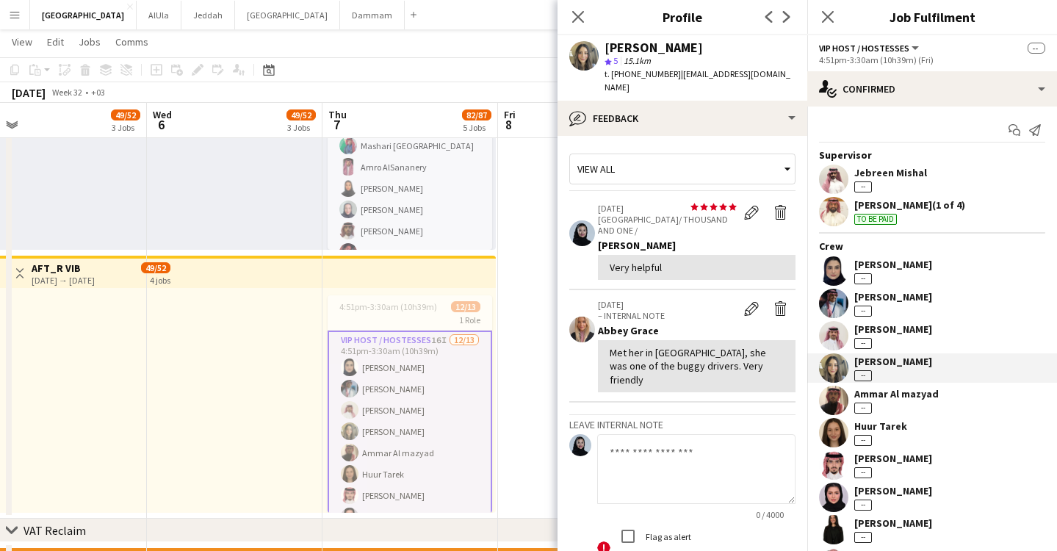
click at [687, 434] on textarea at bounding box center [696, 469] width 198 height 70
type textarea "**********"
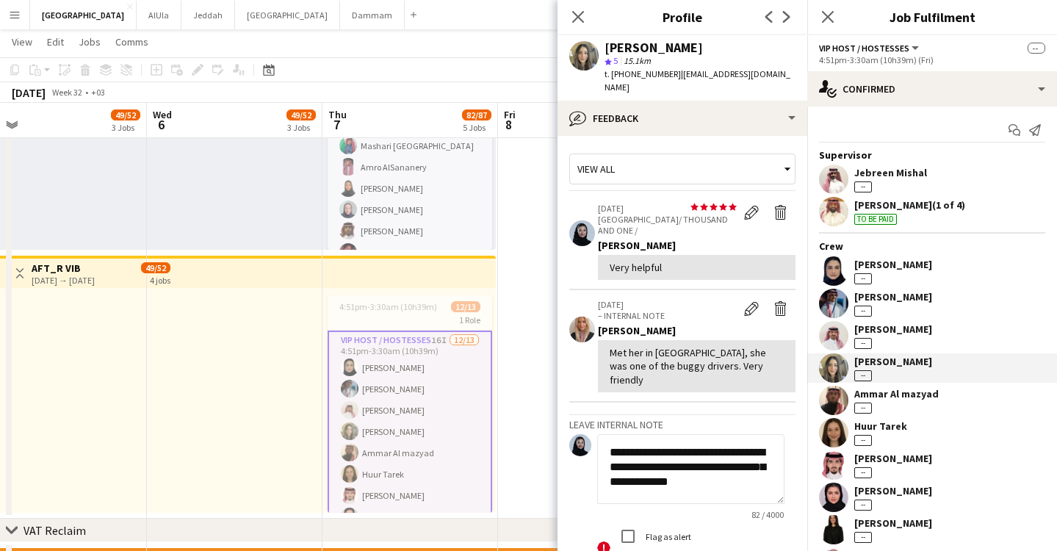
scroll to position [1, 0]
click at [713, 442] on textarea "**********" at bounding box center [690, 469] width 187 height 70
click at [760, 459] on textarea "**********" at bounding box center [690, 469] width 187 height 70
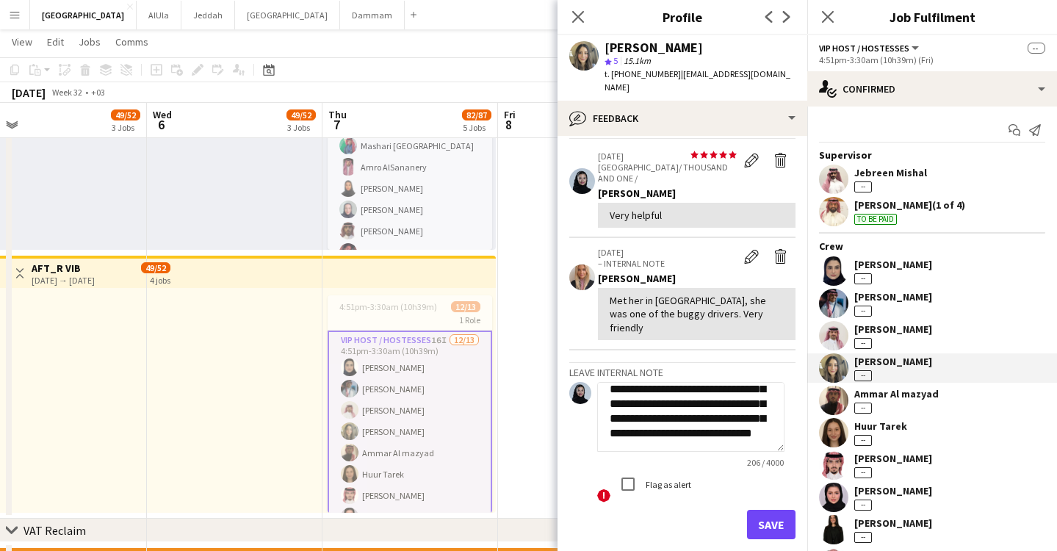
scroll to position [70, 0]
type textarea "**********"
click at [777, 510] on button "Save" at bounding box center [771, 524] width 48 height 29
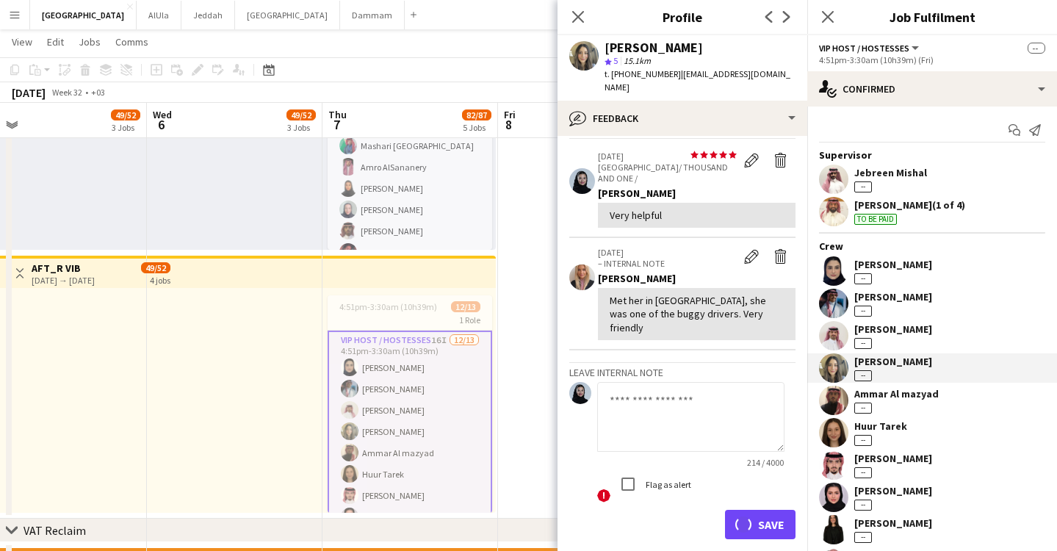
scroll to position [0, 0]
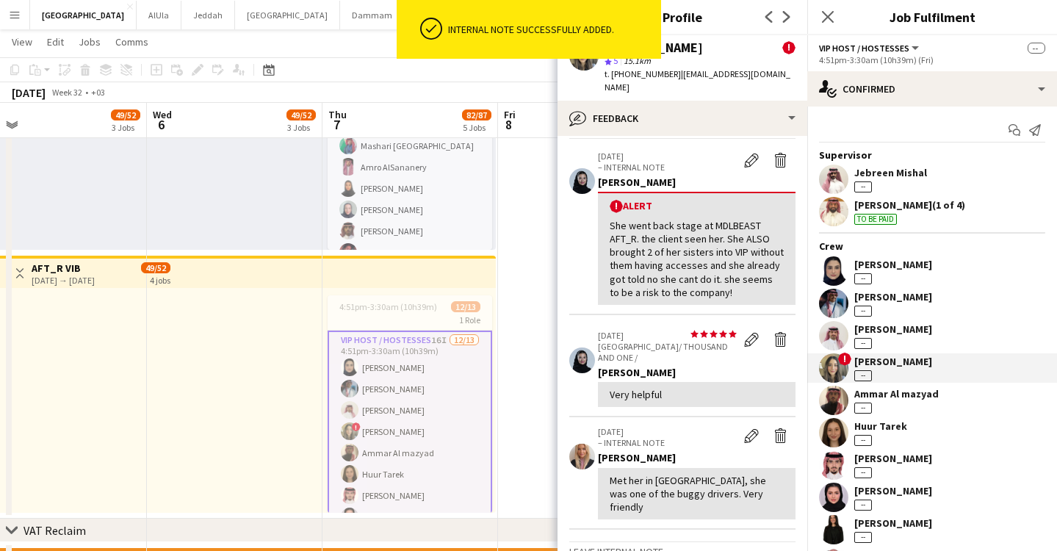
click at [922, 325] on div "Fahad Alanazi --" at bounding box center [932, 335] width 250 height 29
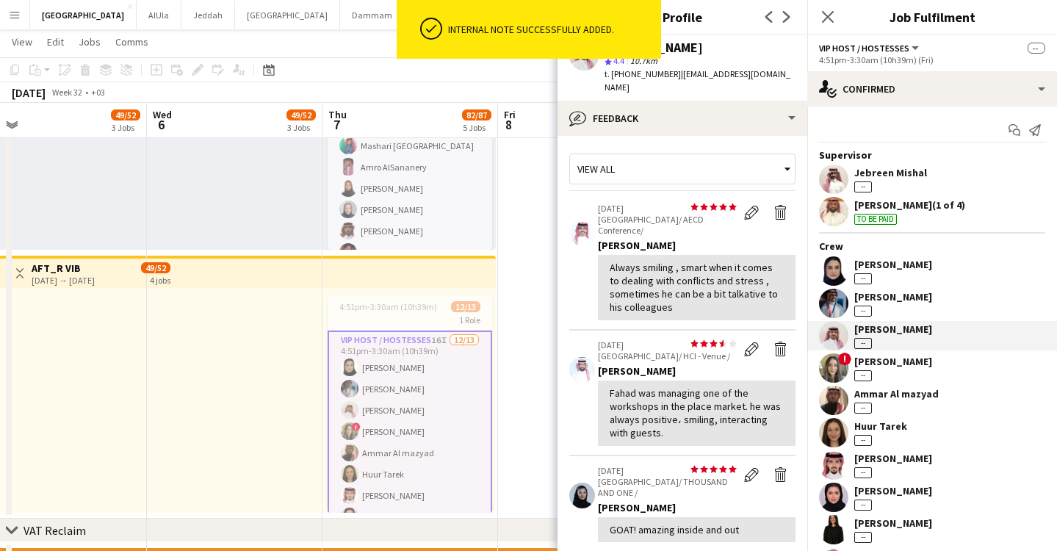
click at [931, 410] on div "Ammar Al mazyad --" at bounding box center [896, 400] width 84 height 26
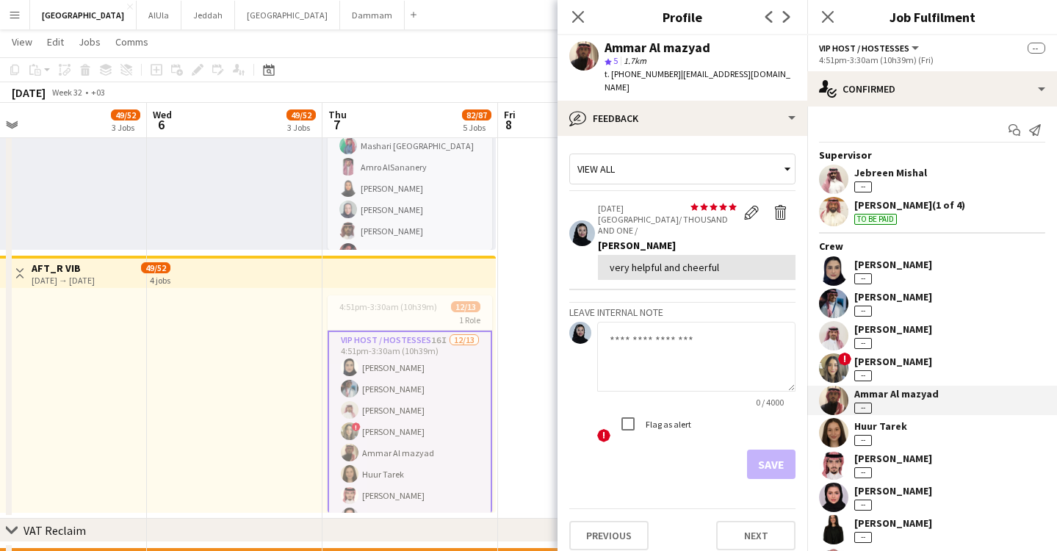
click at [892, 416] on div "Supervisor Jebreen Mishal -- Mohammed Almohaser (1 of 4) To be paid Crew Lama A…" at bounding box center [932, 378] width 250 height 460
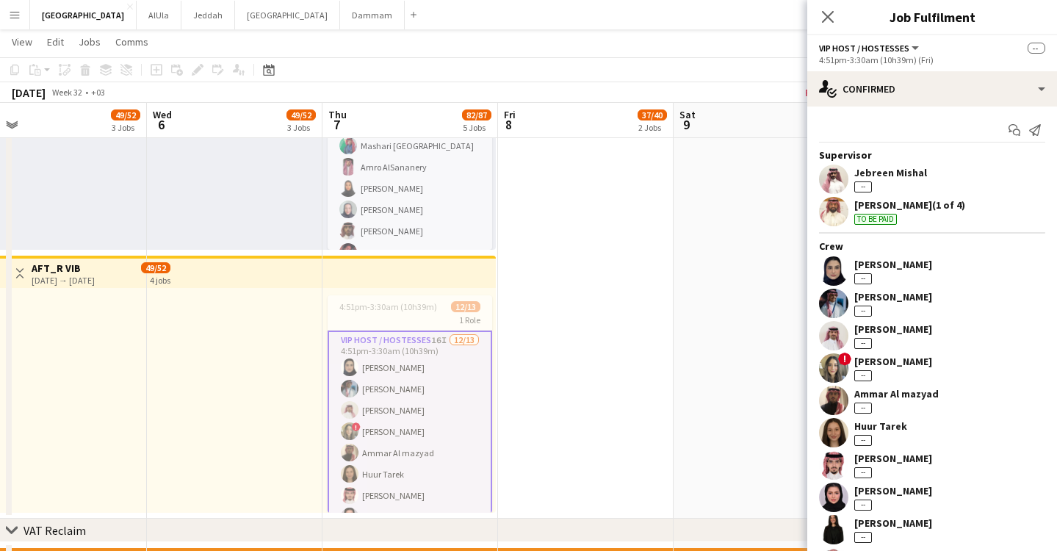
click at [896, 423] on div "Huur Tarek" at bounding box center [880, 425] width 53 height 13
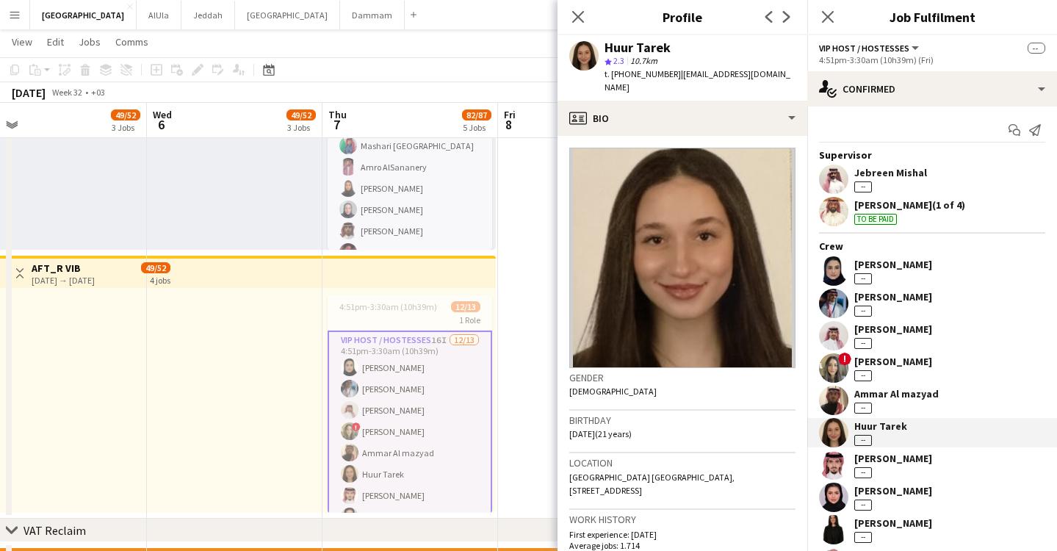
scroll to position [292, 0]
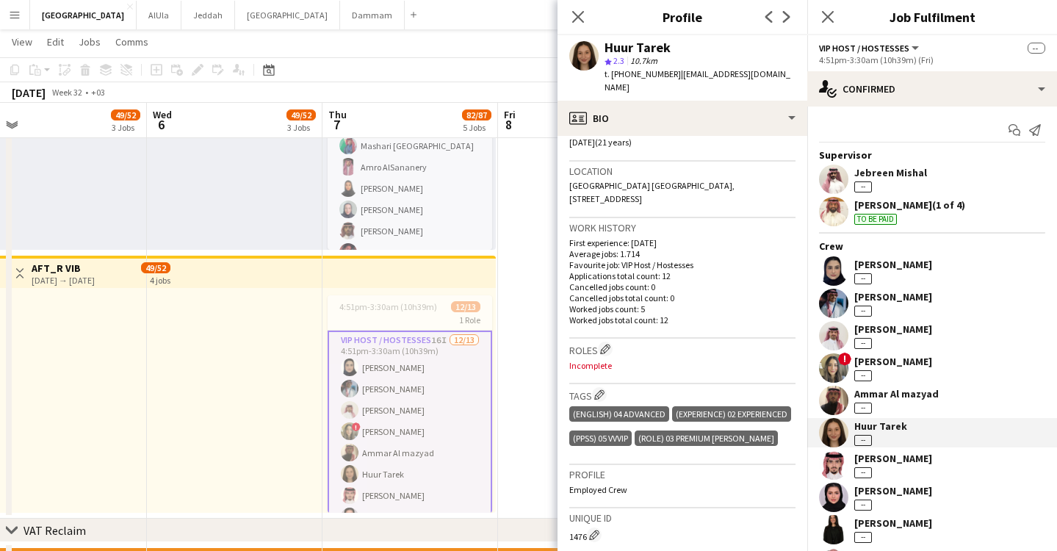
click at [916, 272] on div "[PERSON_NAME] --" at bounding box center [893, 271] width 78 height 26
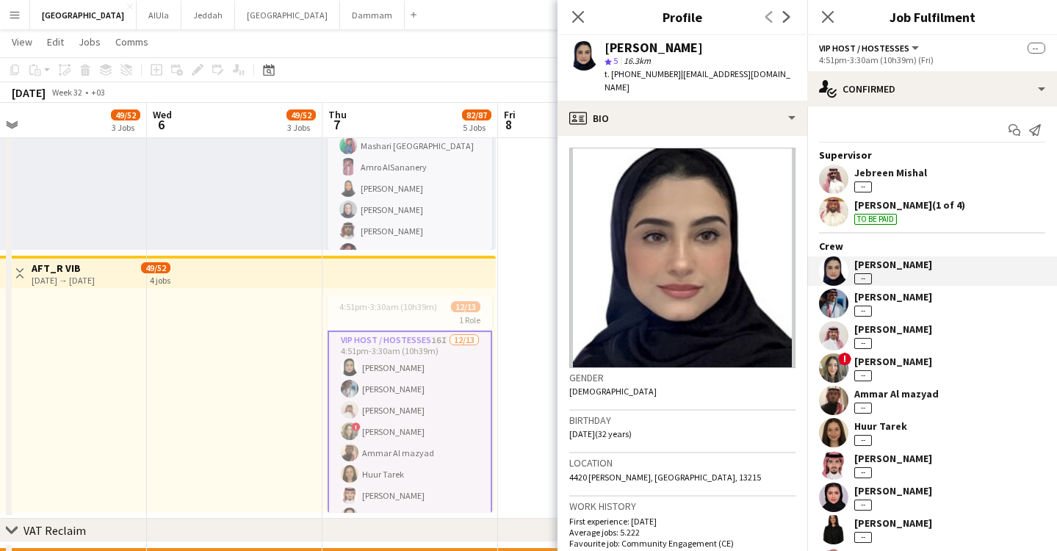
scroll to position [298, 0]
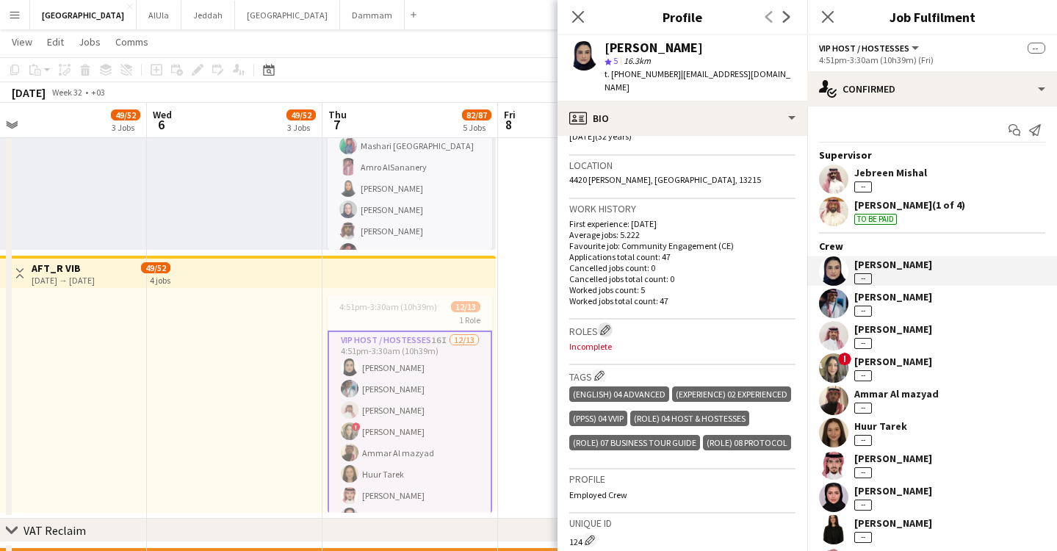
click at [613, 323] on button "Edit crew company roles" at bounding box center [605, 330] width 15 height 15
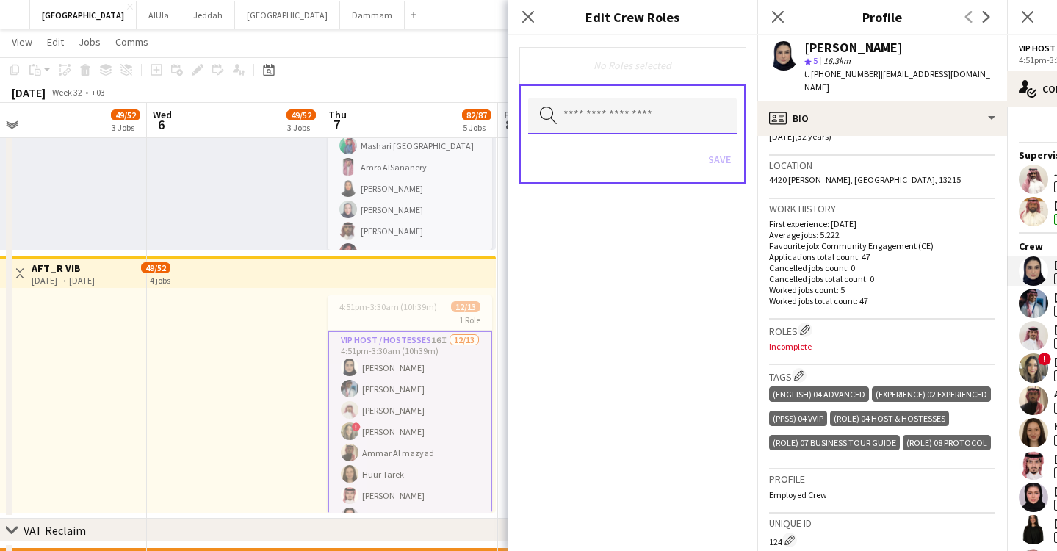
click at [621, 126] on input "text" at bounding box center [632, 116] width 209 height 37
type input "*"
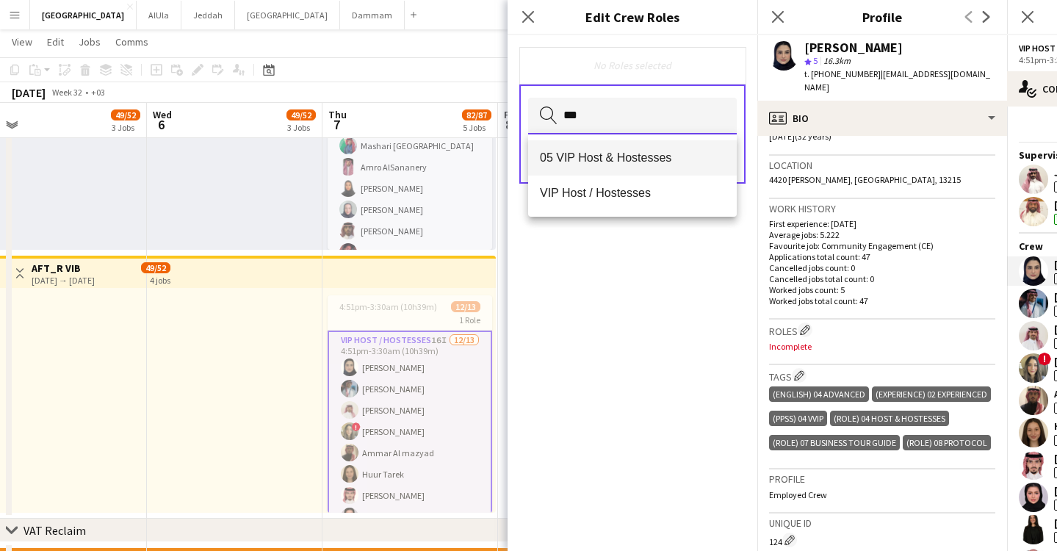
type input "***"
click at [601, 142] on mat-option "05 VIP Host & Hostesses" at bounding box center [632, 157] width 209 height 35
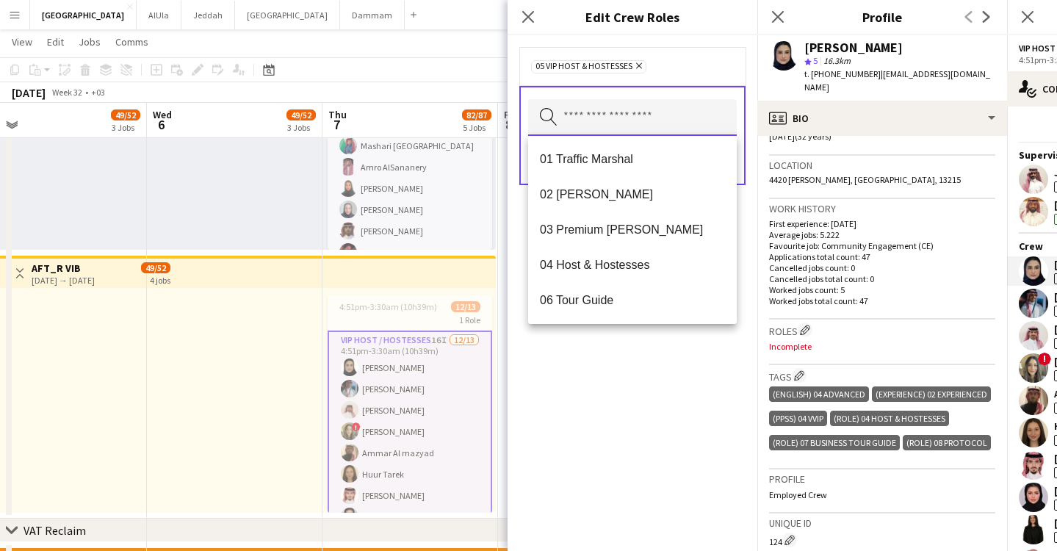
click at [619, 115] on input "text" at bounding box center [632, 117] width 209 height 37
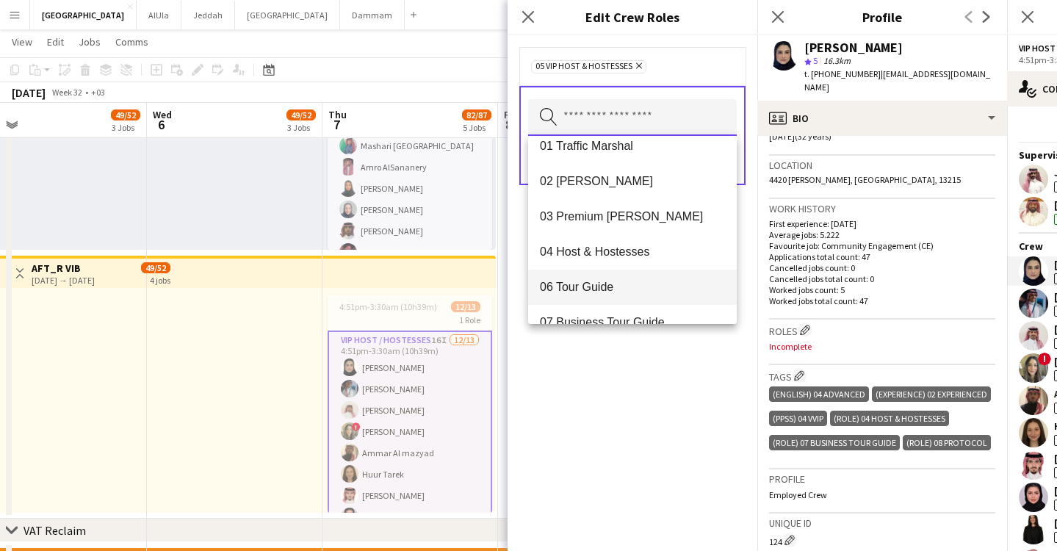
scroll to position [121, 0]
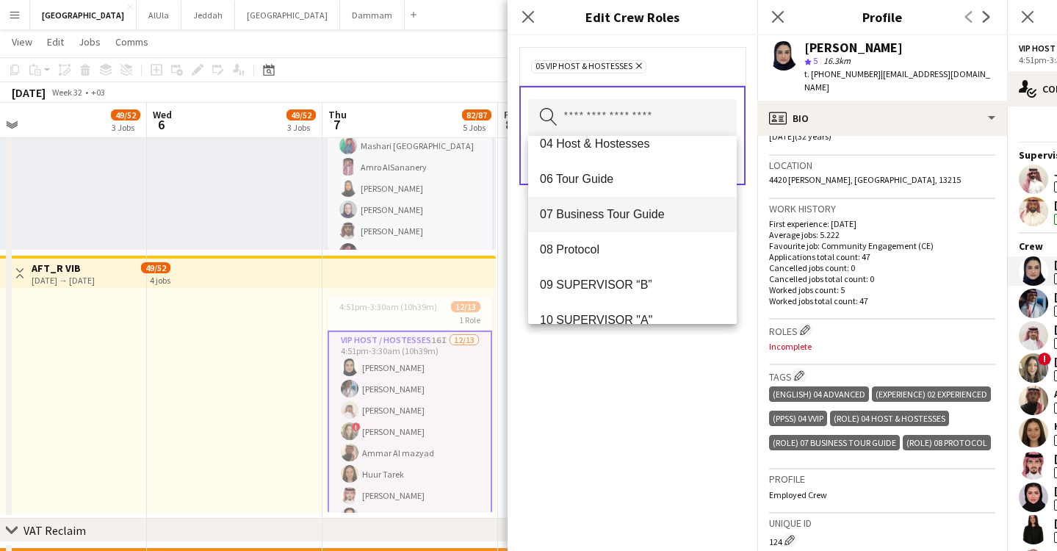
click at [624, 206] on mat-option "07 Business Tour Guide" at bounding box center [632, 214] width 209 height 35
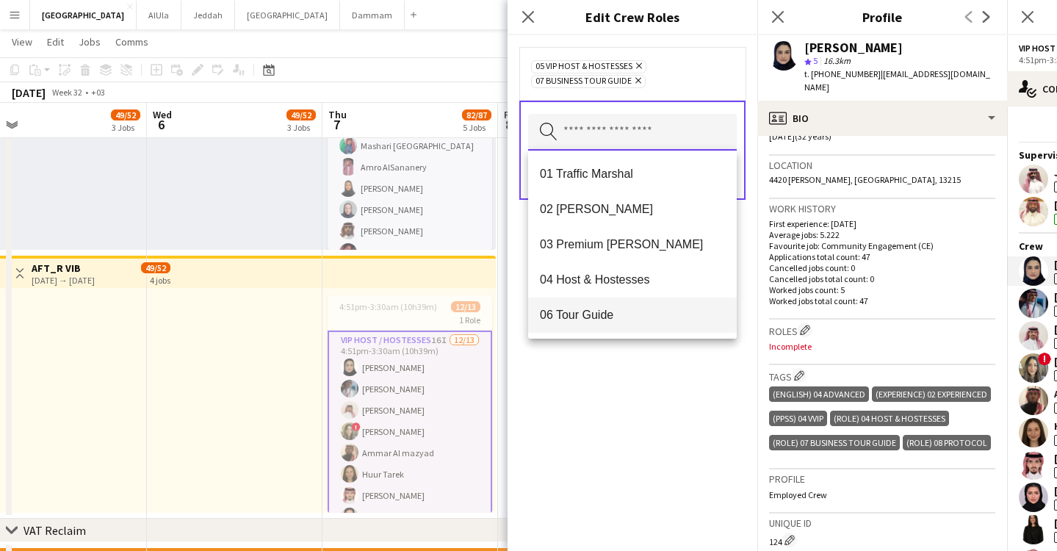
scroll to position [109, 0]
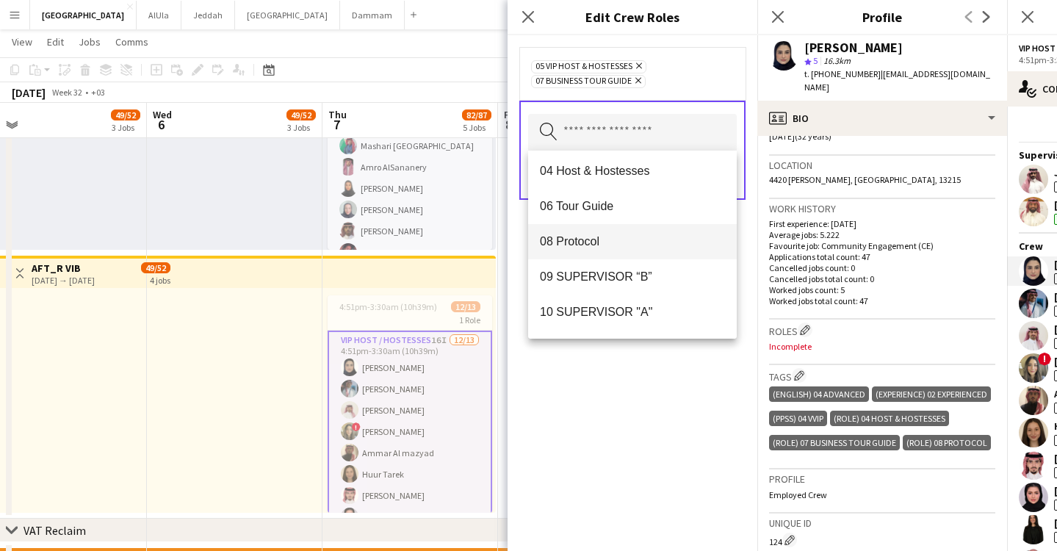
click at [608, 242] on span "08 Protocol" at bounding box center [632, 241] width 185 height 14
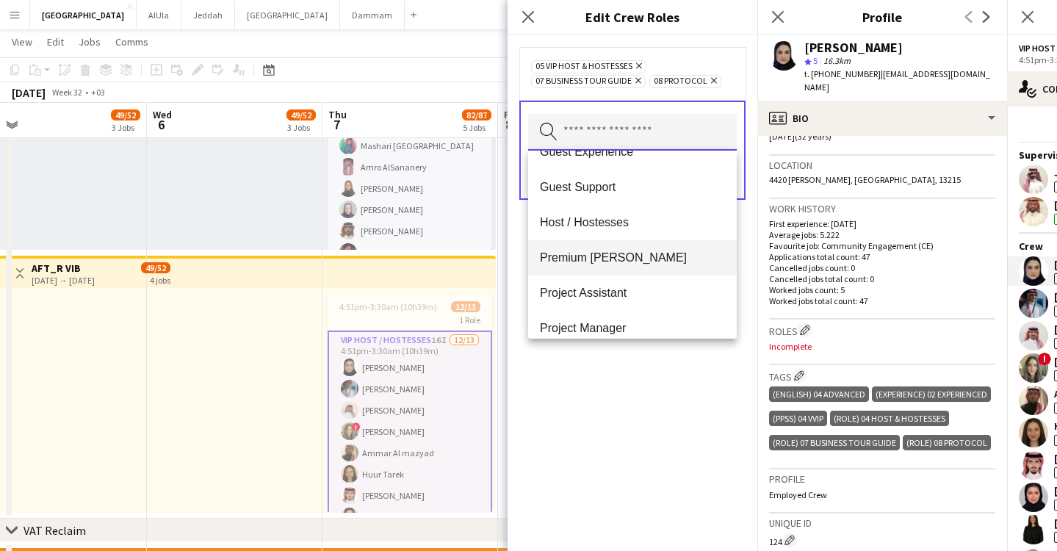
scroll to position [702, 0]
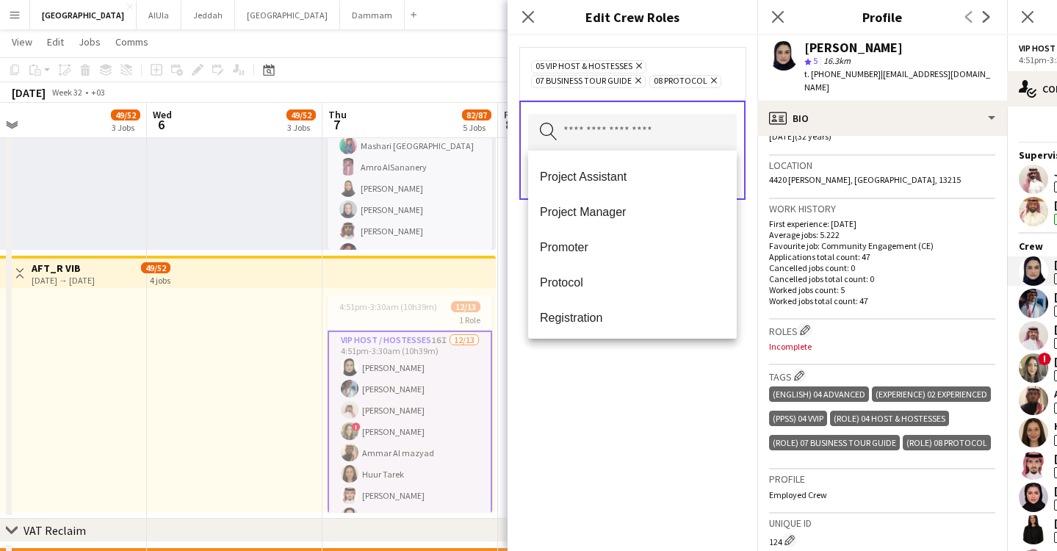
click at [564, 436] on div "05 VIP Host & Hostesses Remove 07 Business Tour Guide Remove 08 Protocol Remove…" at bounding box center [633, 293] width 250 height 516
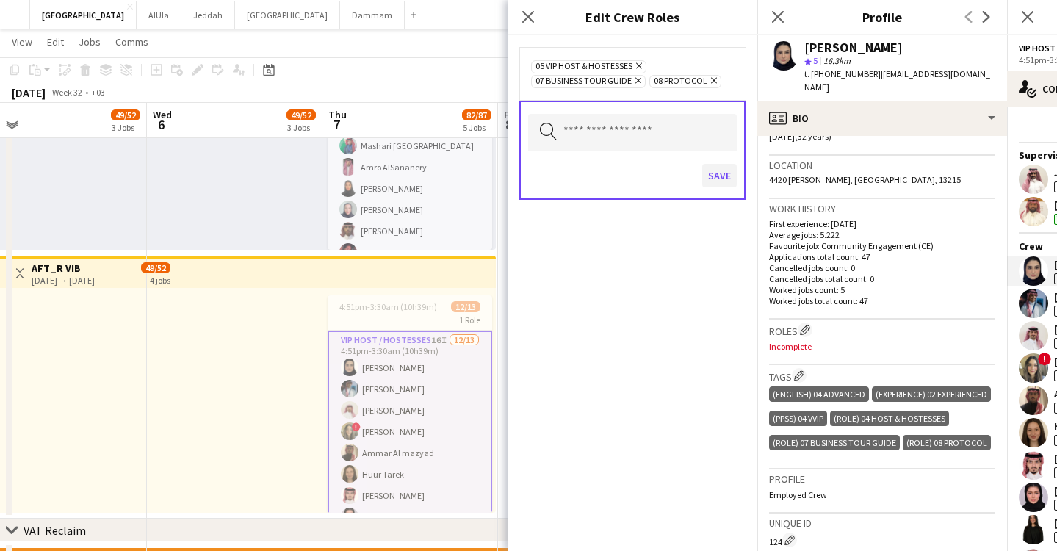
click at [714, 176] on button "Save" at bounding box center [719, 176] width 35 height 24
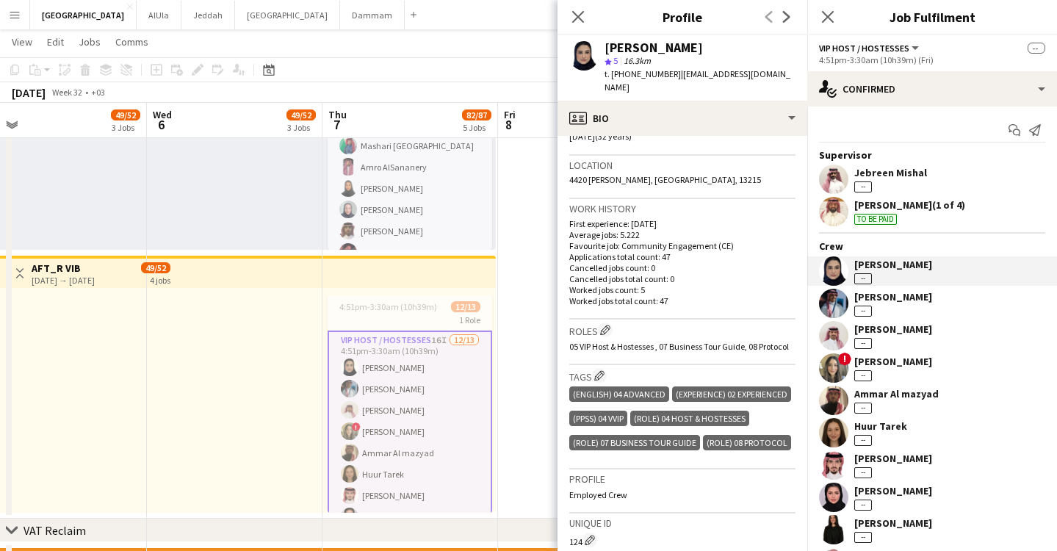
click at [932, 300] on div "Turki Alrasheed --" at bounding box center [932, 303] width 250 height 29
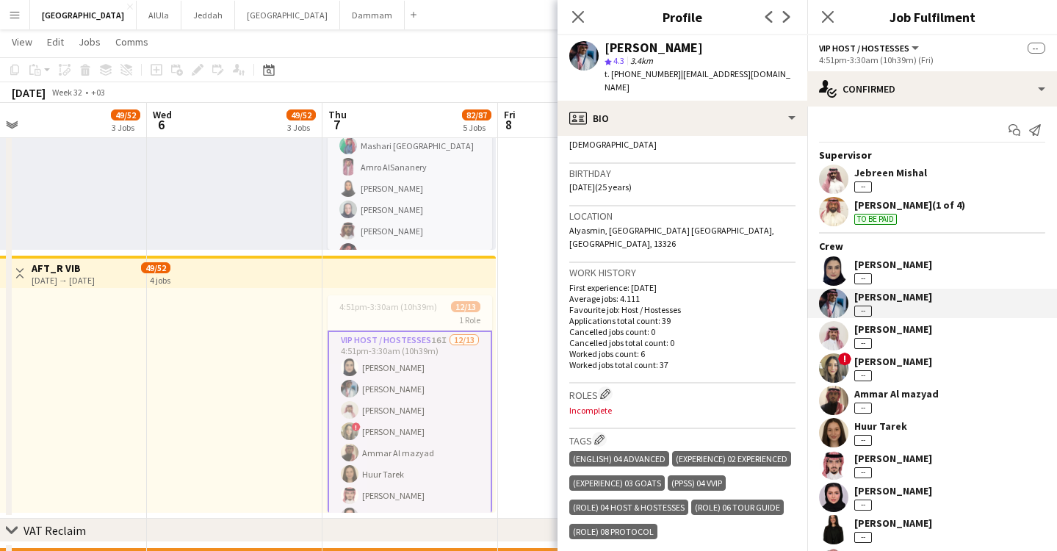
scroll to position [364, 0]
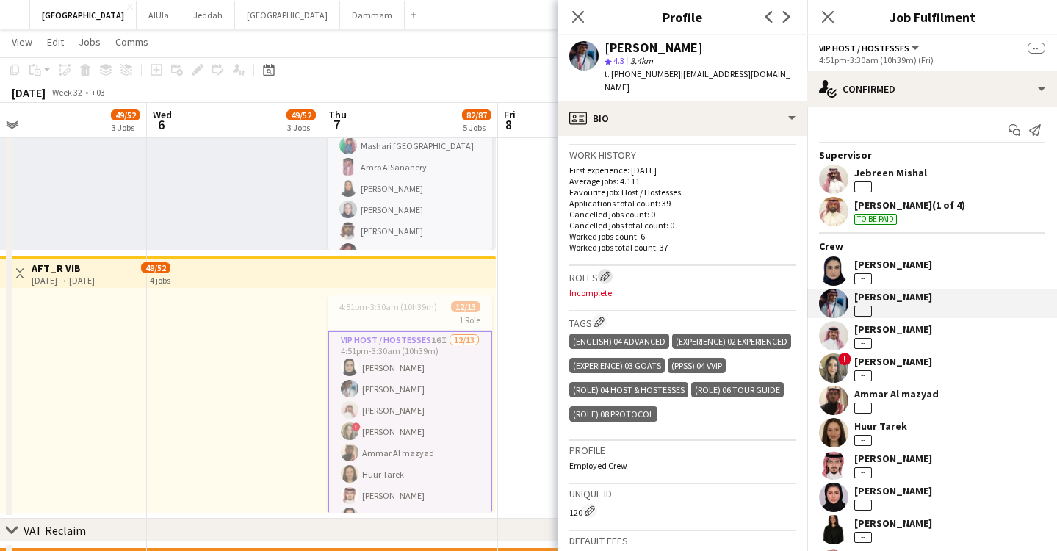
click at [607, 271] on app-icon "Edit crew company roles" at bounding box center [605, 276] width 10 height 10
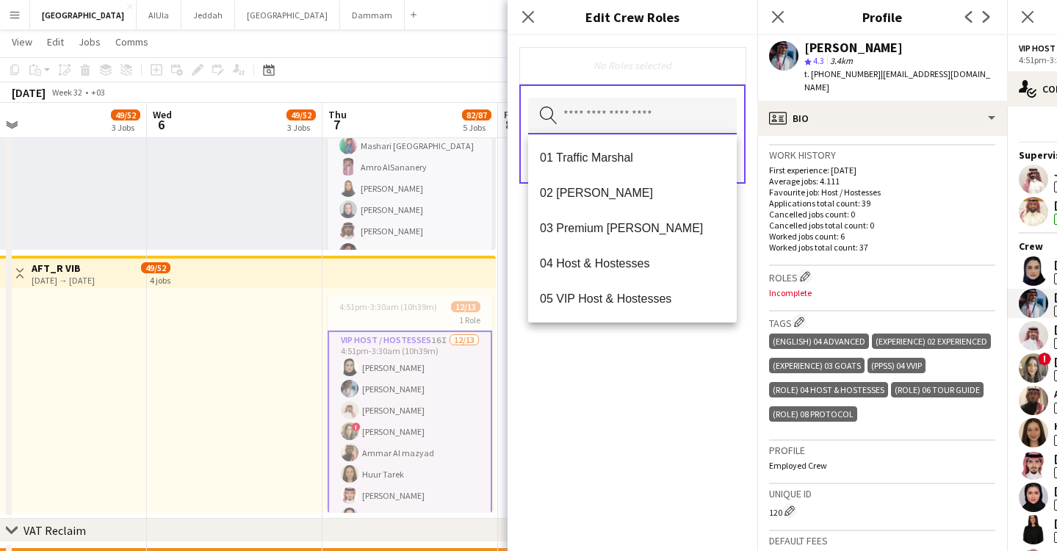
click at [622, 107] on input "text" at bounding box center [632, 116] width 209 height 37
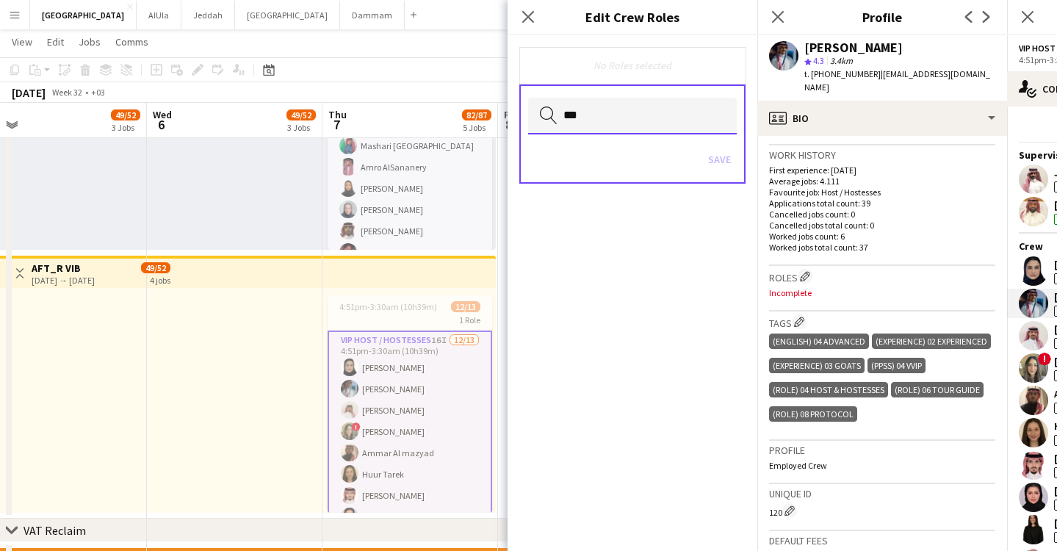
type input "****"
drag, startPoint x: 634, startPoint y: 118, endPoint x: 497, endPoint y: 120, distance: 136.7
click at [497, 120] on body "Menu Boards Boards Boards All jobs Status Workforce Workforce My Workforce Recr…" at bounding box center [528, 549] width 1057 height 1981
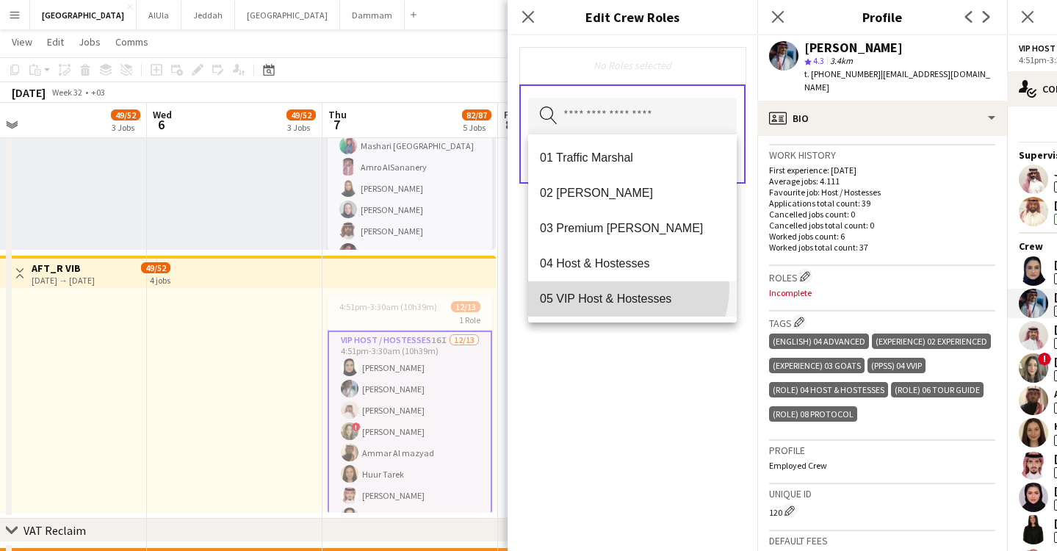
click at [619, 287] on mat-option "05 VIP Host & Hostesses" at bounding box center [632, 298] width 209 height 35
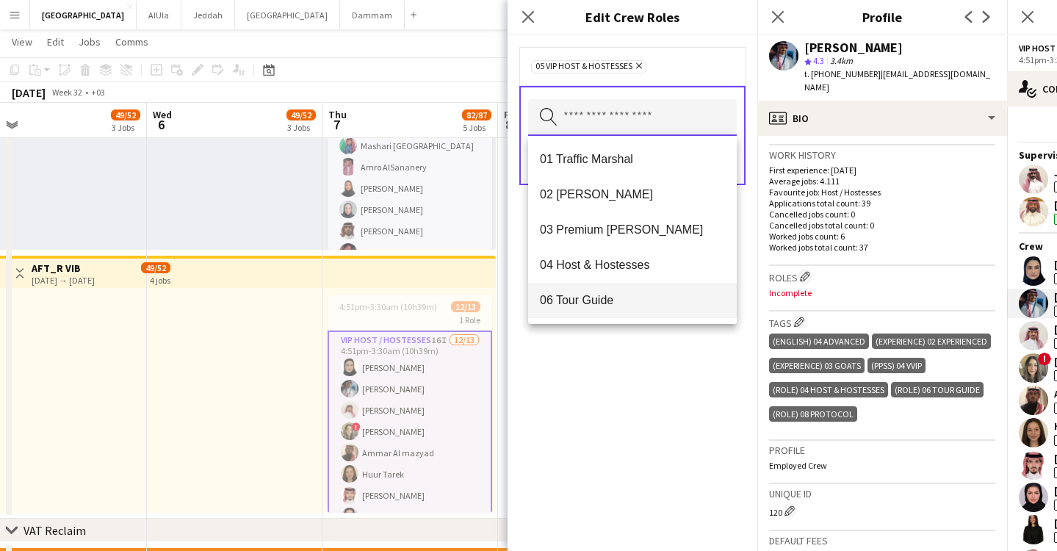
scroll to position [21, 0]
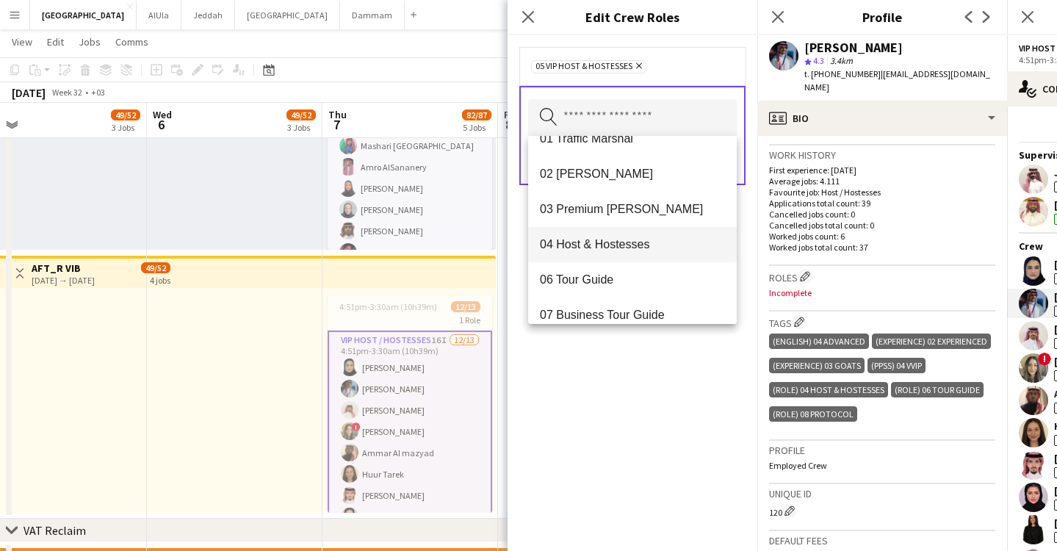
click at [608, 234] on mat-option "04 Host & Hostesses" at bounding box center [632, 244] width 209 height 35
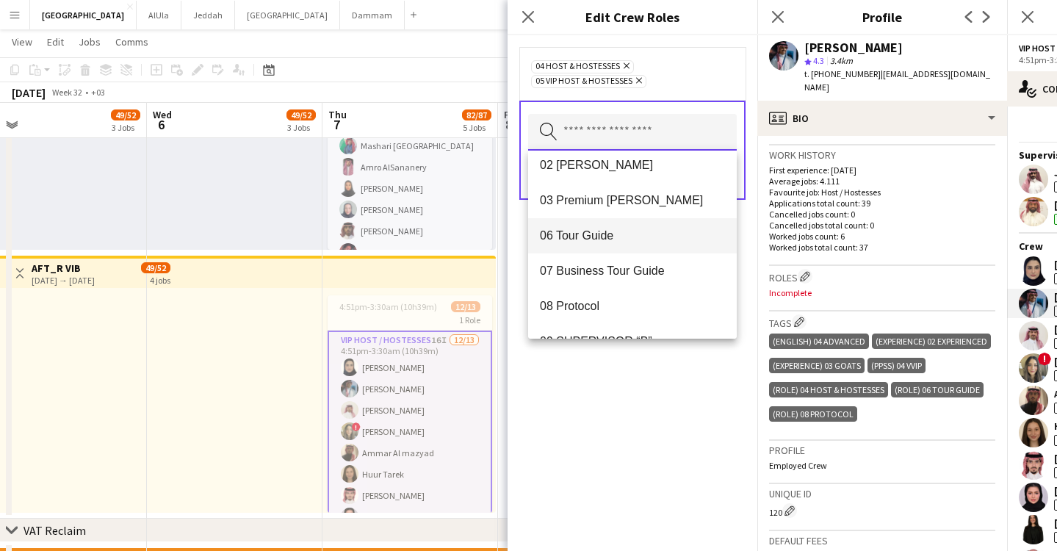
scroll to position [62, 0]
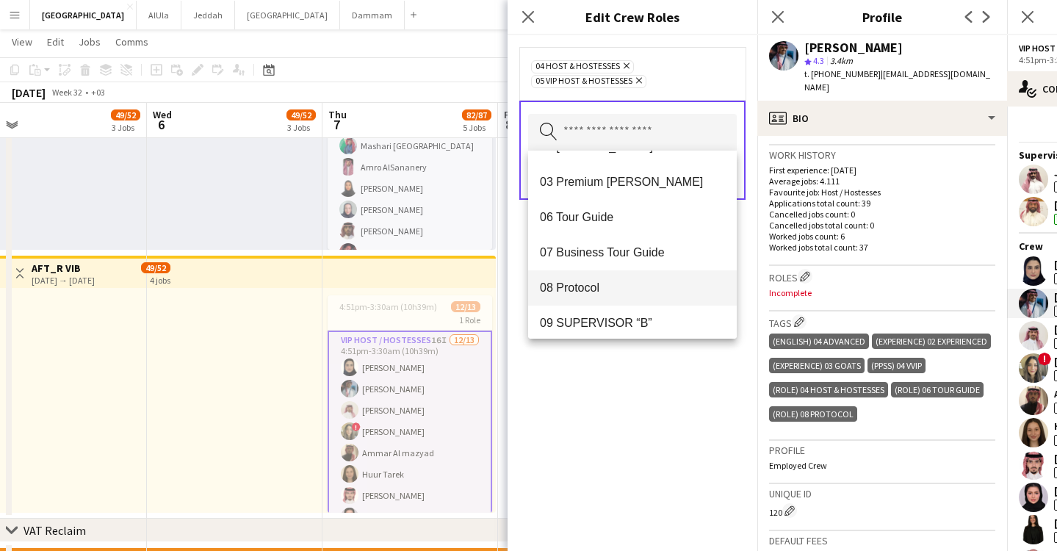
click at [597, 288] on span "08 Protocol" at bounding box center [632, 288] width 185 height 14
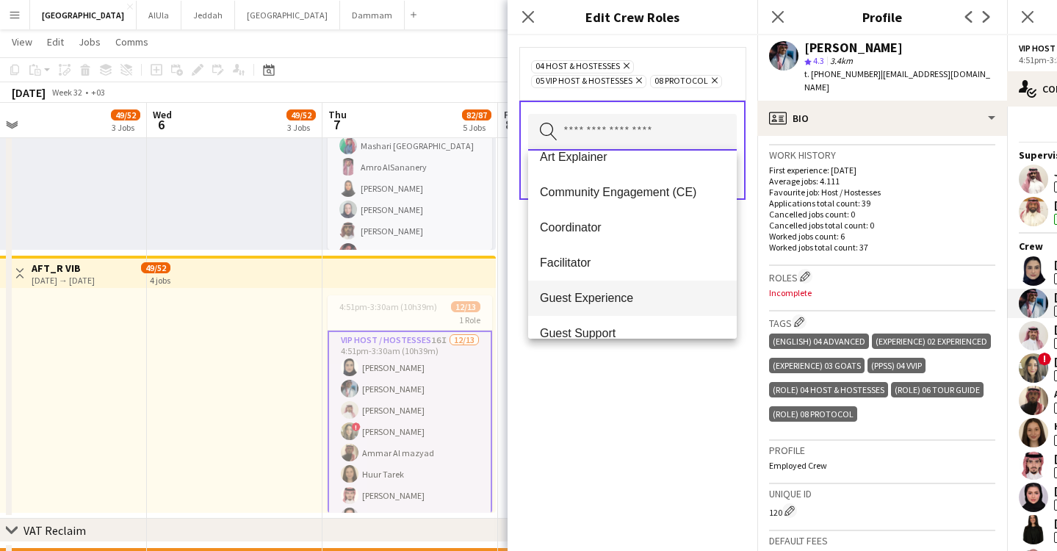
scroll to position [466, 0]
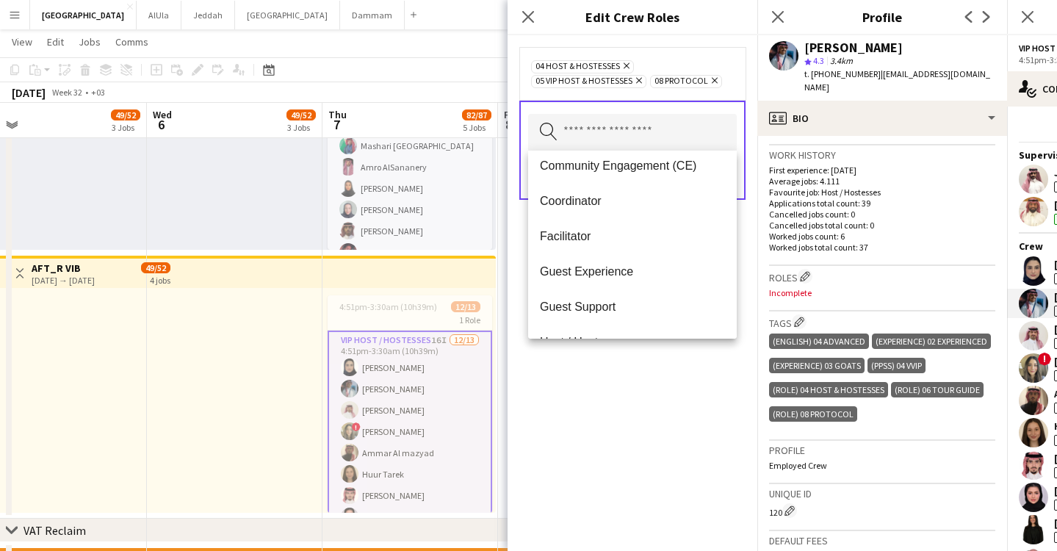
drag, startPoint x: 625, startPoint y: 419, endPoint x: 646, endPoint y: 396, distance: 31.7
click at [626, 419] on div "04 Host & Hostesses Remove 05 VIP Host & Hostesses Remove 08 Protocol Remove Se…" at bounding box center [633, 293] width 250 height 516
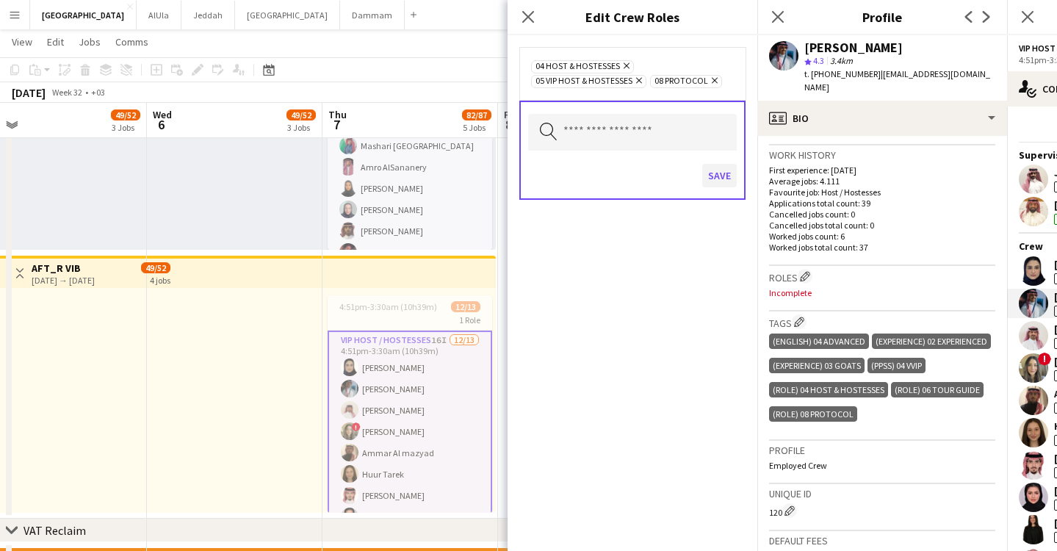
click at [727, 179] on button "Save" at bounding box center [719, 176] width 35 height 24
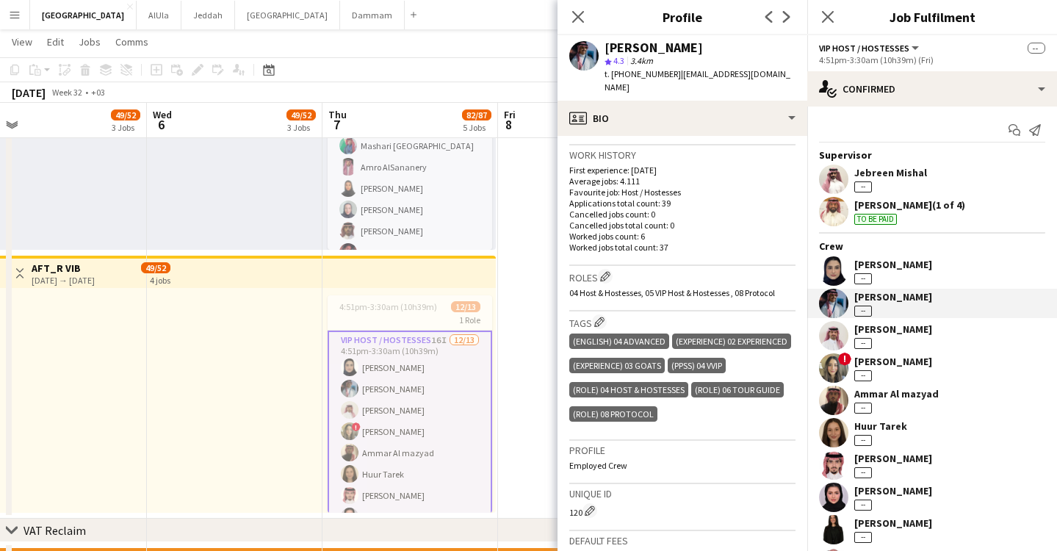
click at [915, 333] on div "[PERSON_NAME]" at bounding box center [893, 329] width 78 height 13
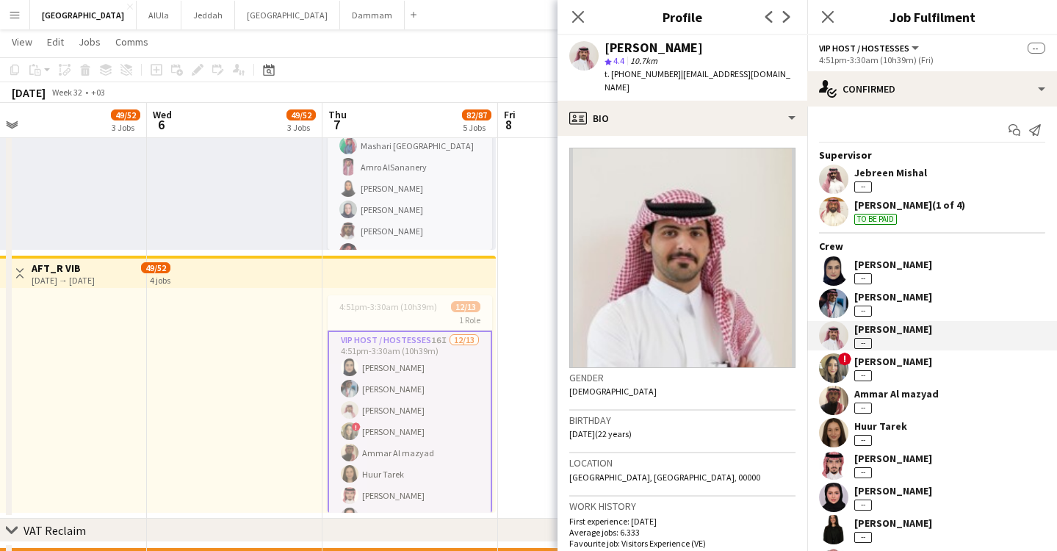
scroll to position [482, 0]
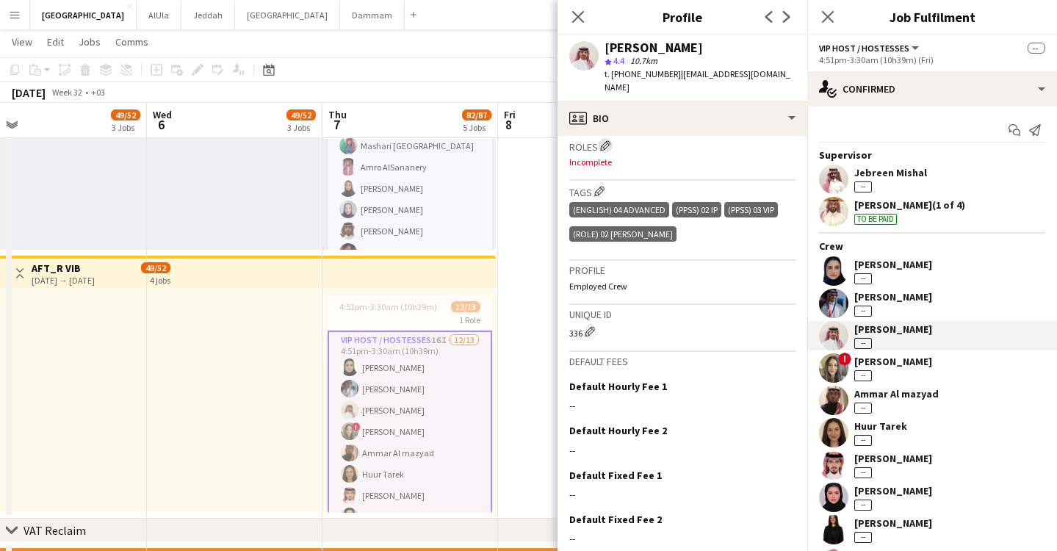
click at [610, 140] on app-icon "Edit crew company roles" at bounding box center [605, 145] width 10 height 10
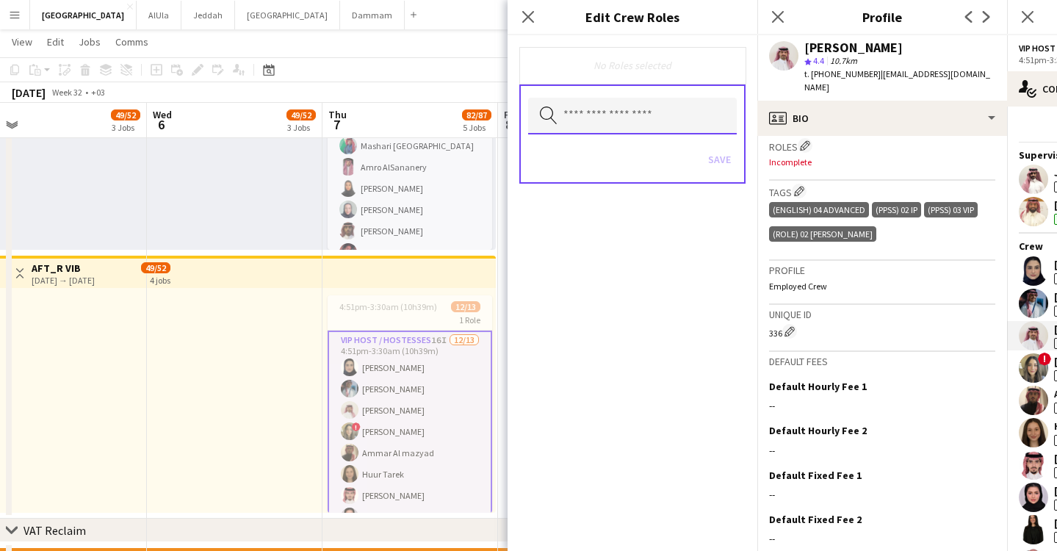
click at [611, 119] on input "text" at bounding box center [632, 116] width 209 height 37
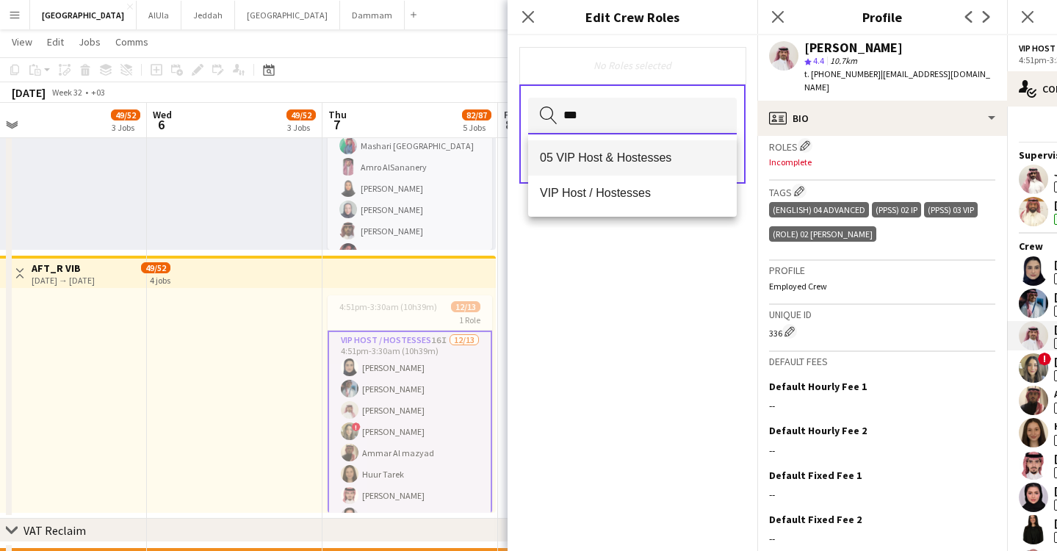
type input "***"
click at [622, 150] on mat-option "05 VIP Host & Hostesses" at bounding box center [632, 157] width 209 height 35
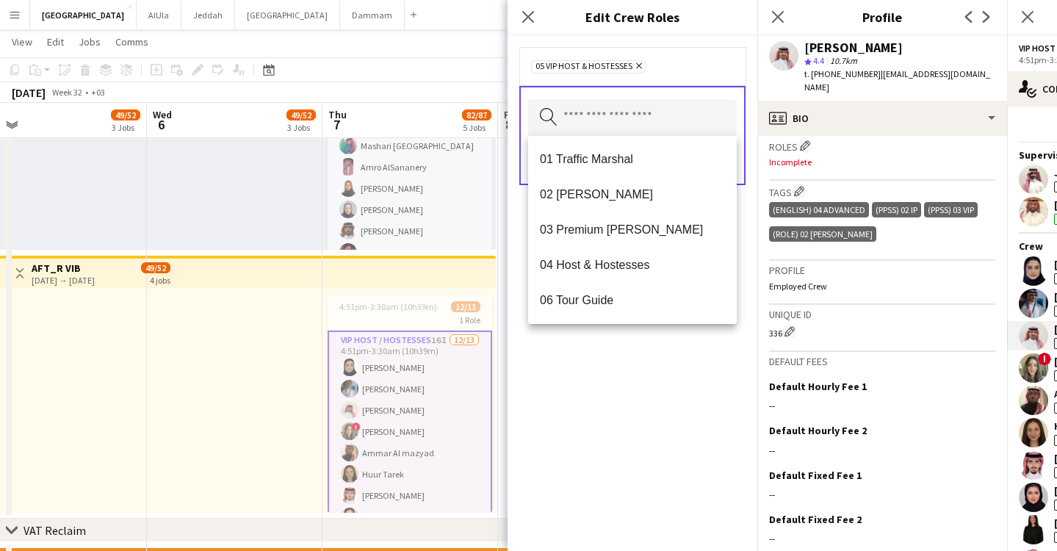
click at [665, 344] on div "05 VIP Host & Hostesses Remove Search by role type Save" at bounding box center [633, 293] width 250 height 516
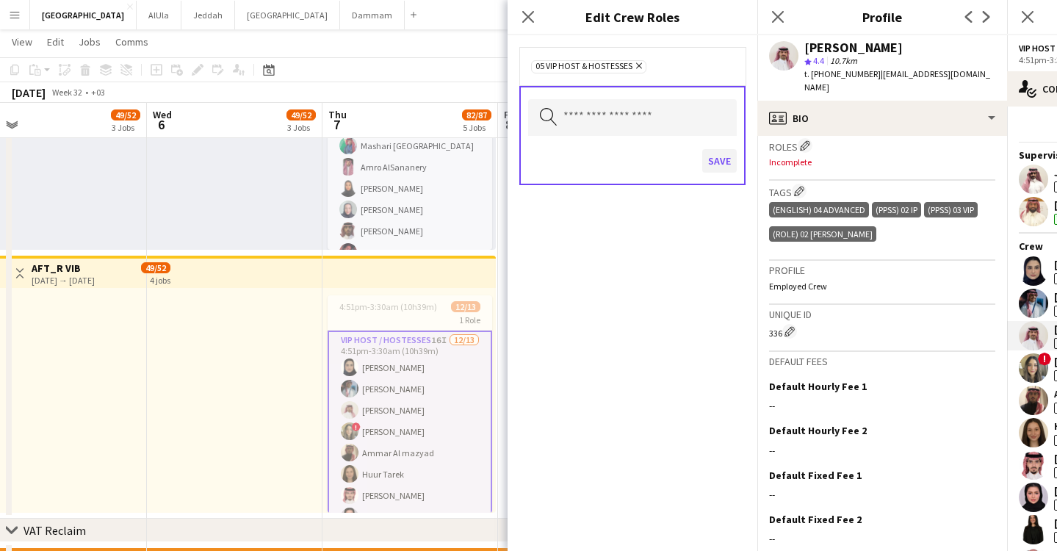
click at [727, 162] on button "Save" at bounding box center [719, 161] width 35 height 24
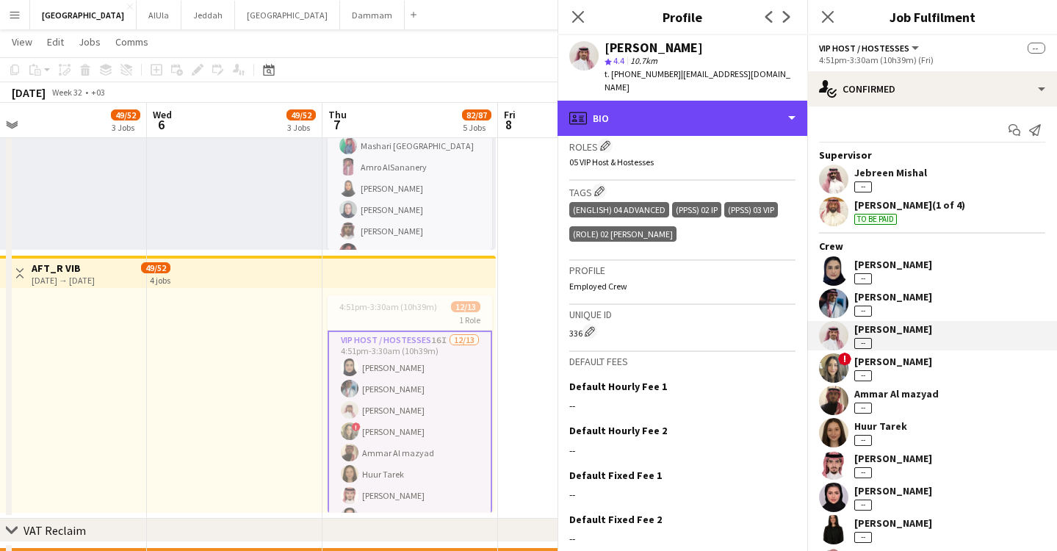
click at [683, 107] on div "profile Bio" at bounding box center [683, 118] width 250 height 35
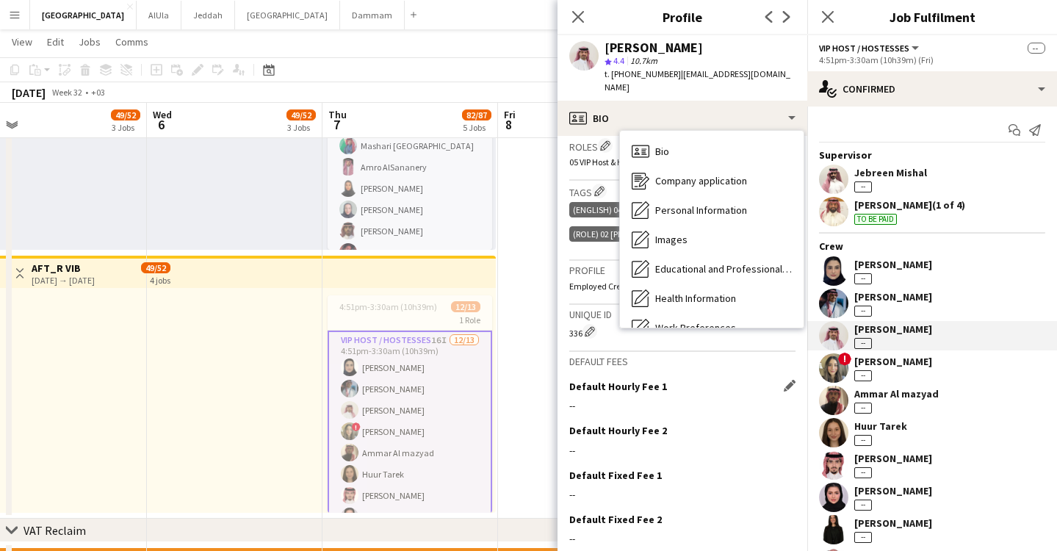
click at [655, 380] on div "Default Hourly Fee 1 Edit this field --" at bounding box center [682, 402] width 226 height 44
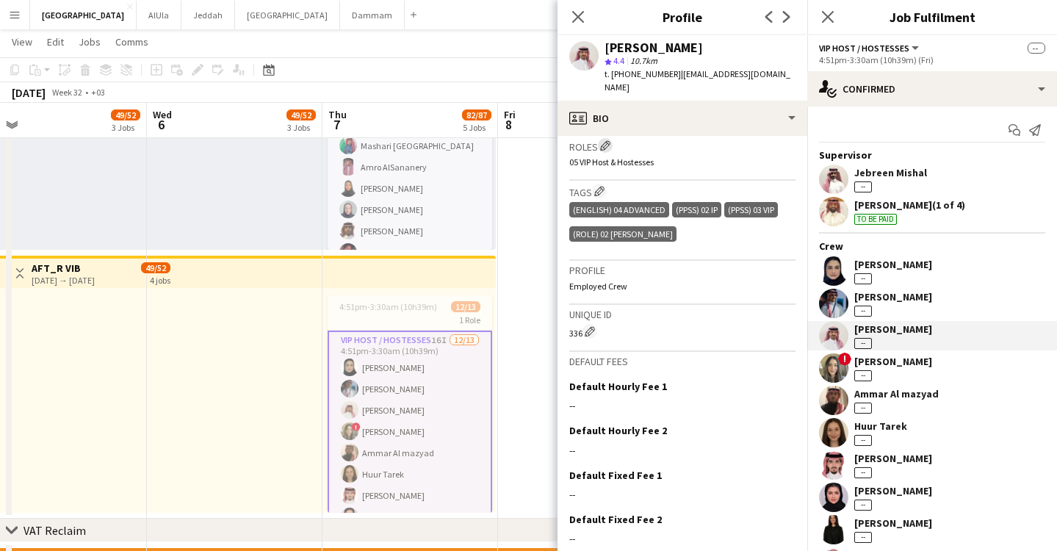
click at [608, 138] on button "Edit crew company roles" at bounding box center [605, 145] width 15 height 15
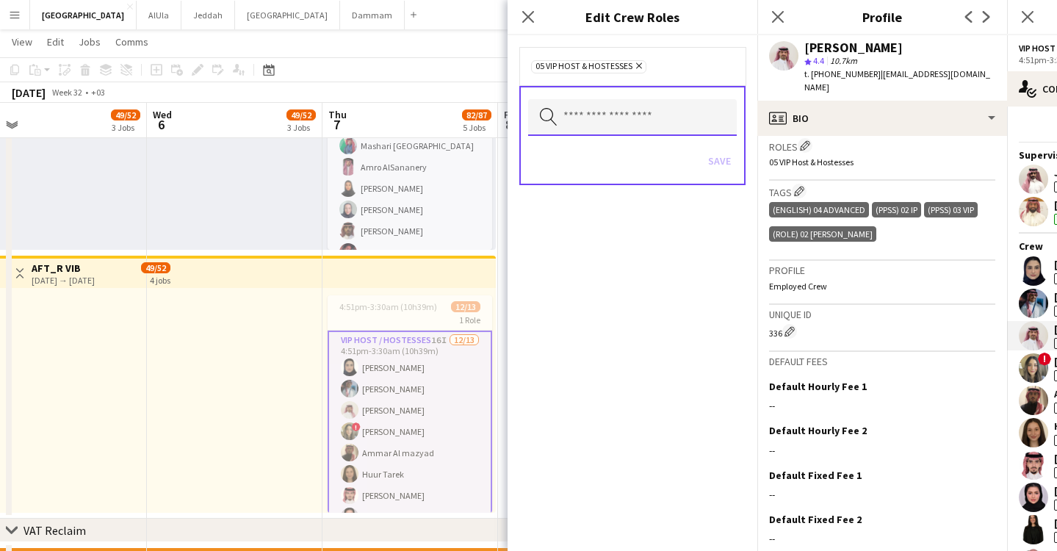
click at [688, 132] on input "text" at bounding box center [632, 117] width 209 height 37
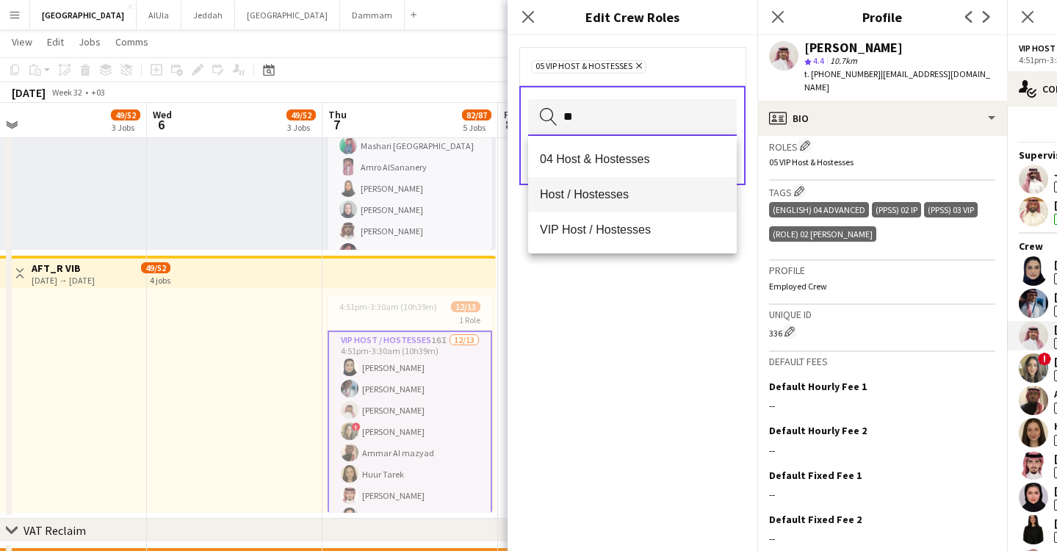
type input "**"
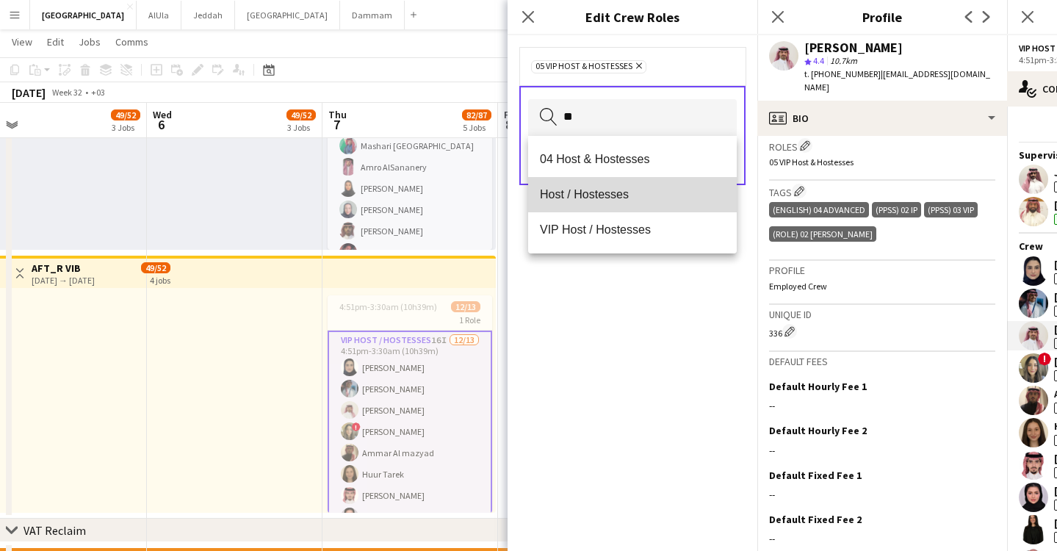
click at [646, 195] on span "Host / Hostesses" at bounding box center [632, 194] width 185 height 14
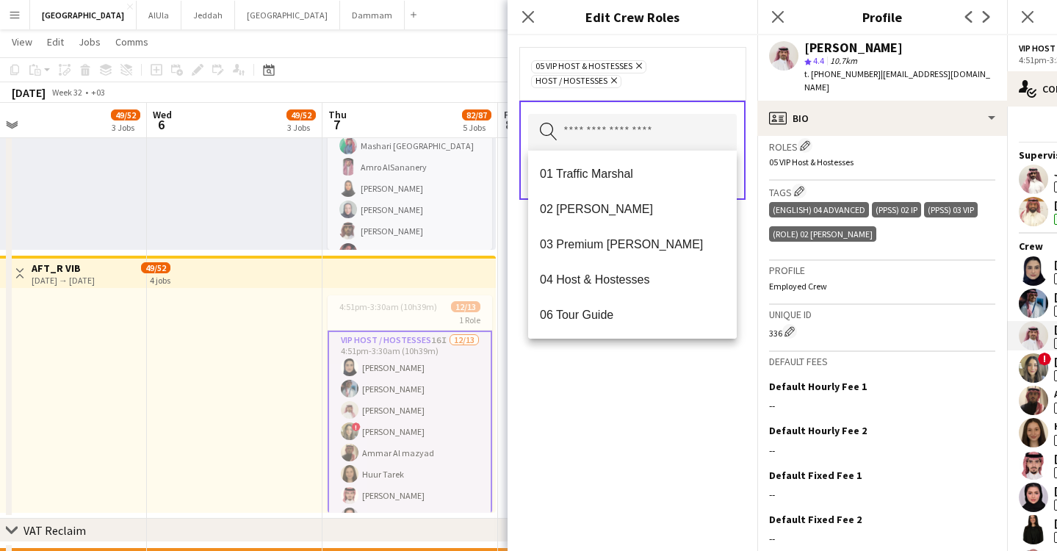
drag, startPoint x: 644, startPoint y: 434, endPoint x: 660, endPoint y: 291, distance: 144.2
click at [643, 430] on div "05 VIP Host & Hostesses Remove Host / Hostesses Remove Search by role type Save" at bounding box center [633, 293] width 250 height 516
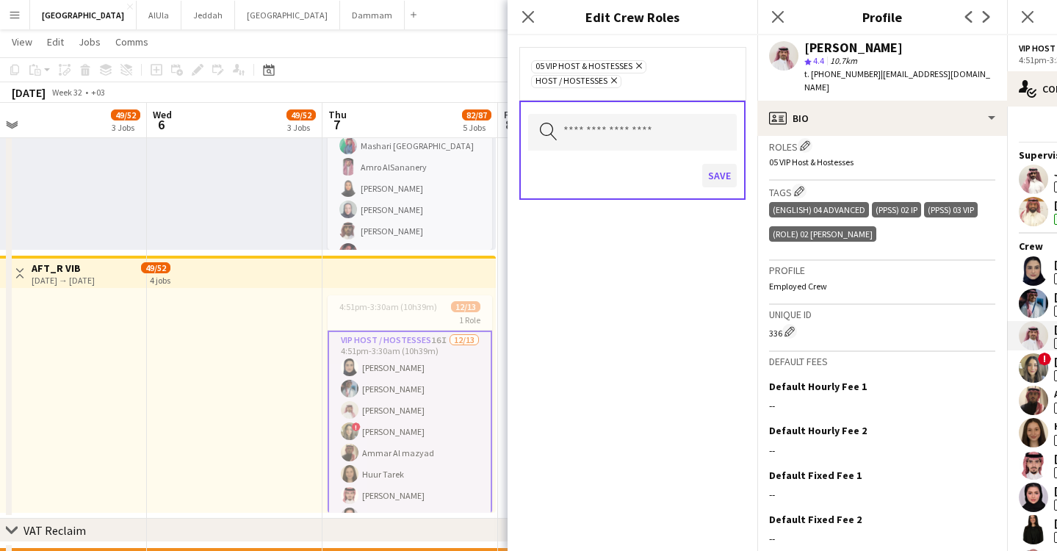
click at [716, 182] on button "Save" at bounding box center [719, 176] width 35 height 24
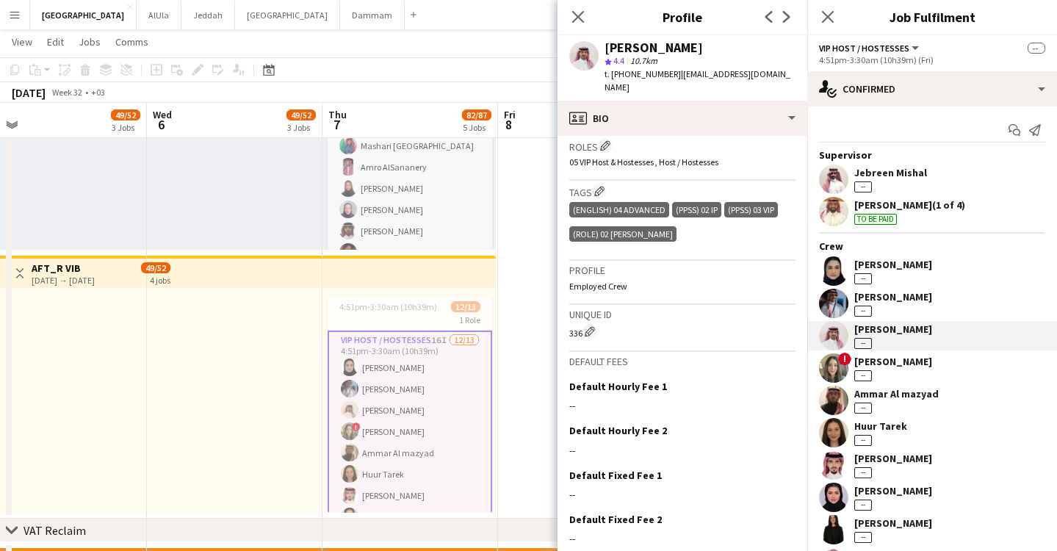
click at [911, 361] on div "[PERSON_NAME]" at bounding box center [893, 361] width 78 height 13
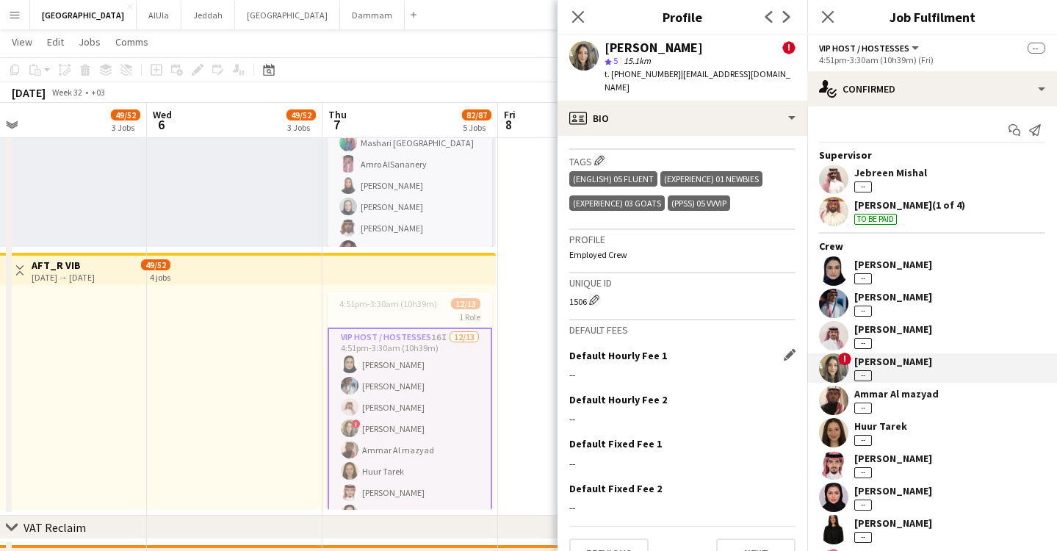
scroll to position [701, 0]
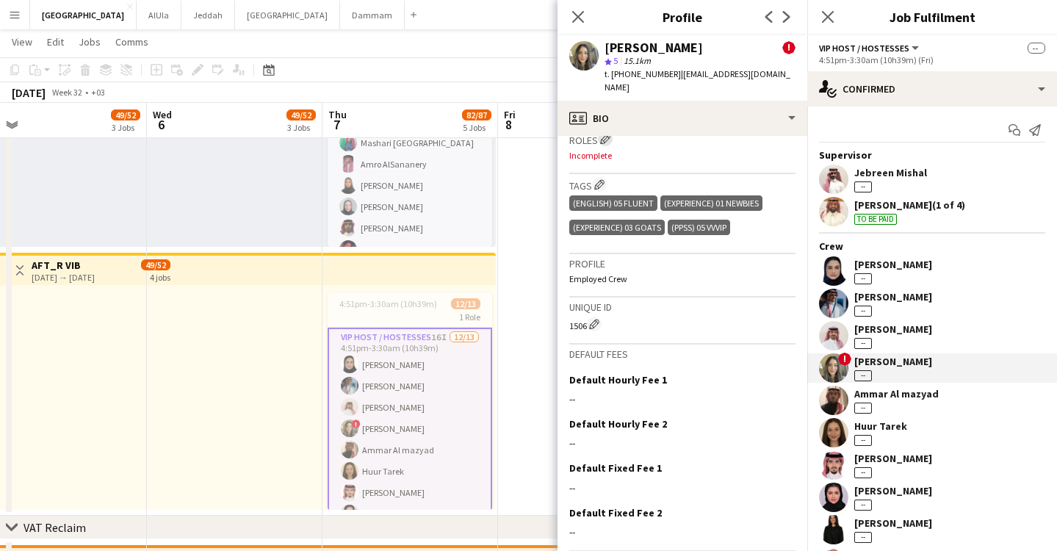
click at [610, 137] on app-icon "Edit crew company roles" at bounding box center [605, 139] width 10 height 10
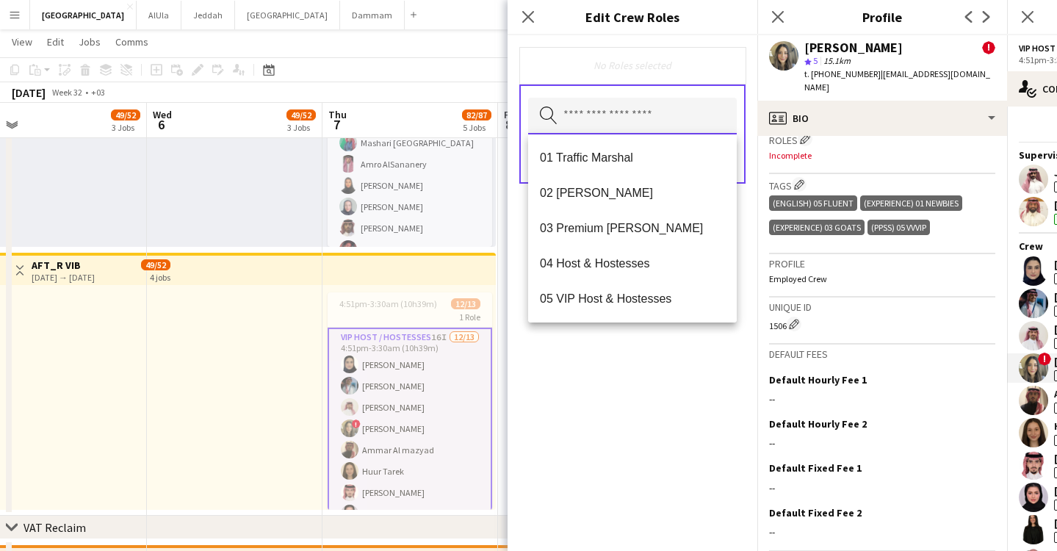
click at [696, 116] on input "text" at bounding box center [632, 116] width 209 height 37
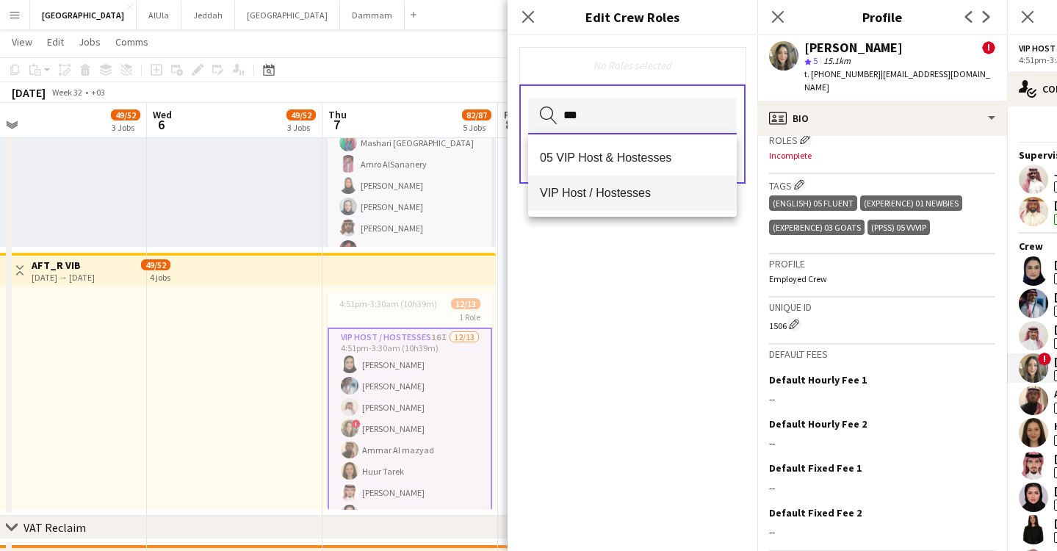
type input "***"
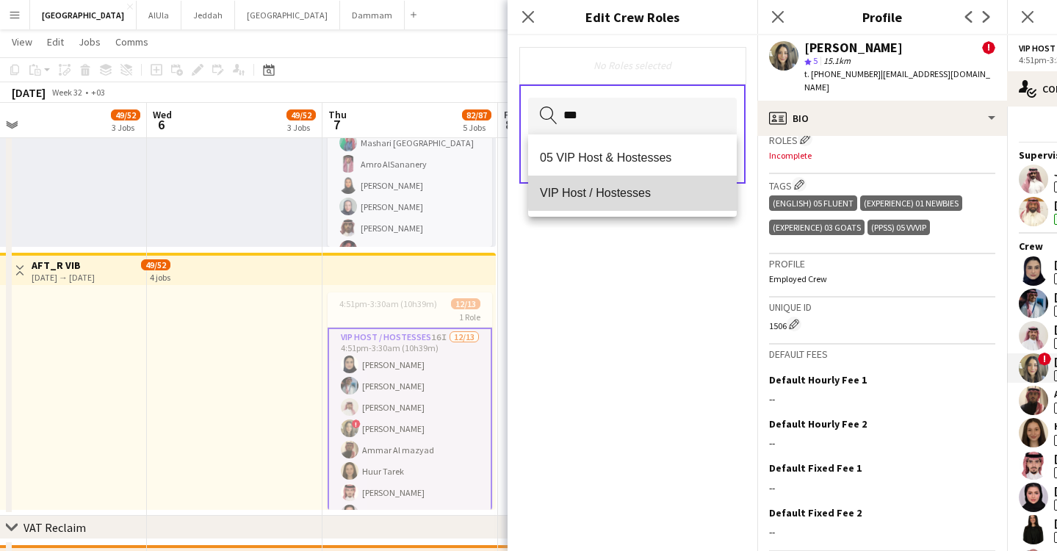
click at [647, 190] on span "VIP Host / Hostesses" at bounding box center [632, 193] width 185 height 14
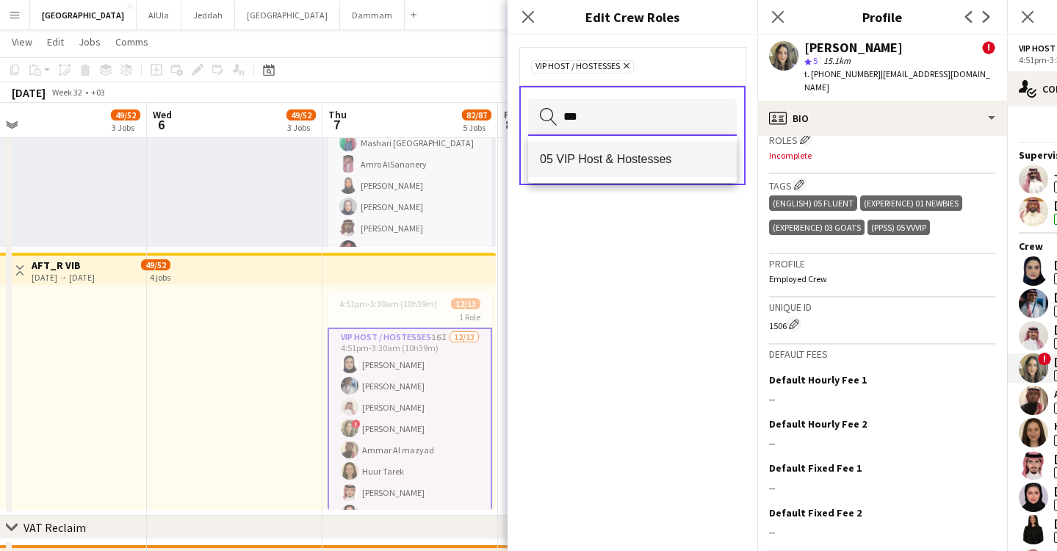
type input "***"
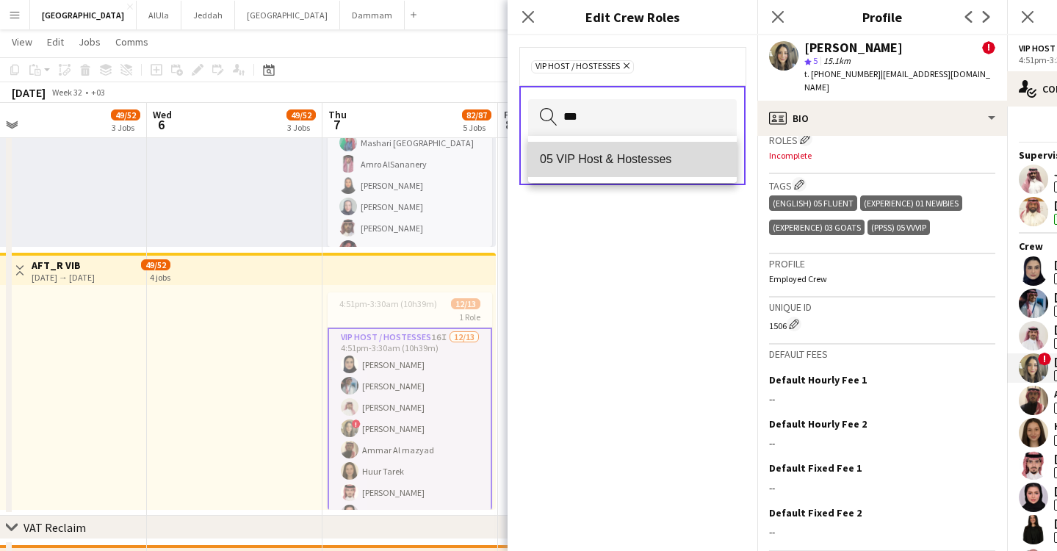
click at [646, 152] on span "05 VIP Host & Hostesses" at bounding box center [632, 159] width 185 height 14
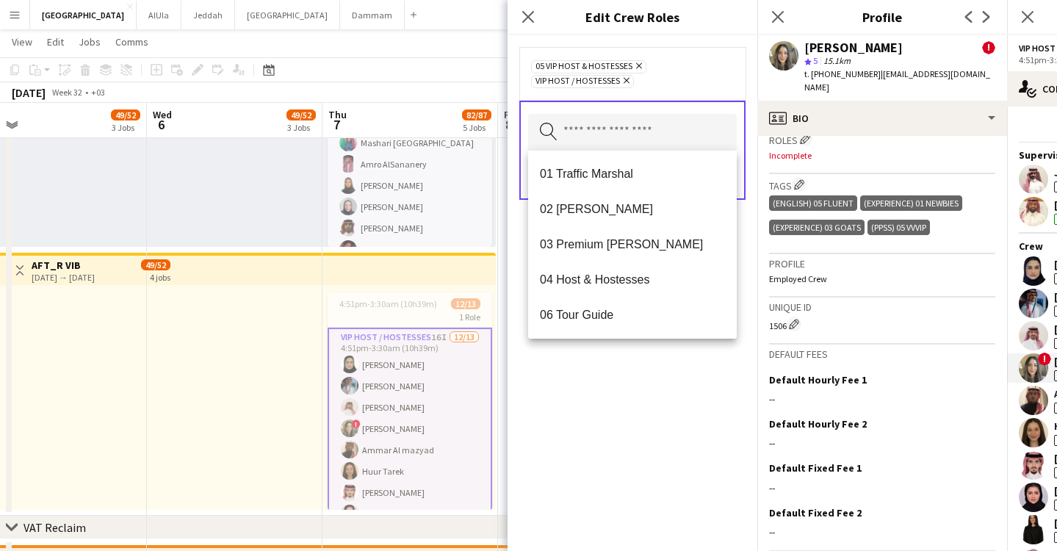
click at [640, 404] on div "05 VIP Host & Hostesses Remove VIP Host / Hostesses Remove Search by role type …" at bounding box center [633, 293] width 250 height 516
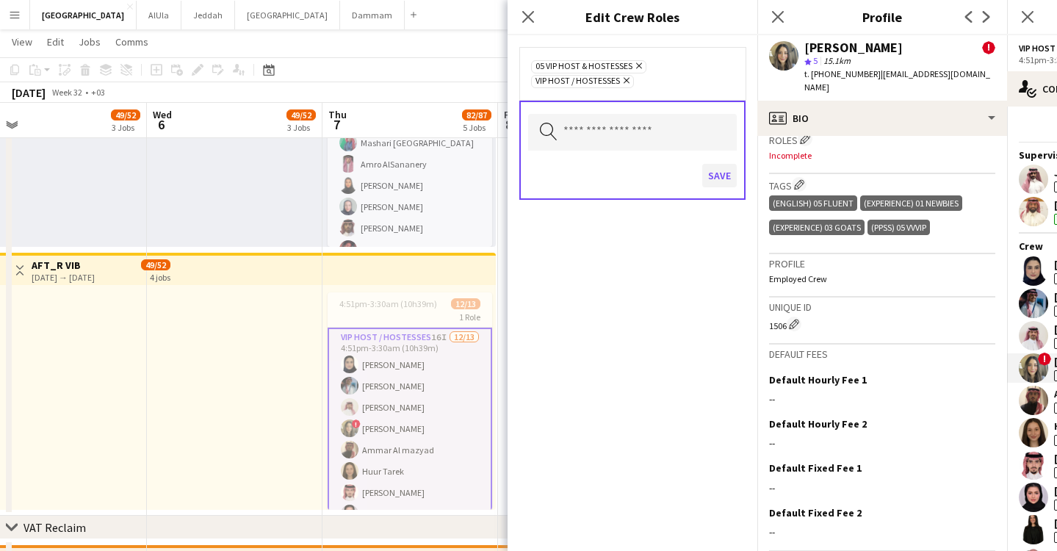
click at [713, 181] on button "Save" at bounding box center [719, 176] width 35 height 24
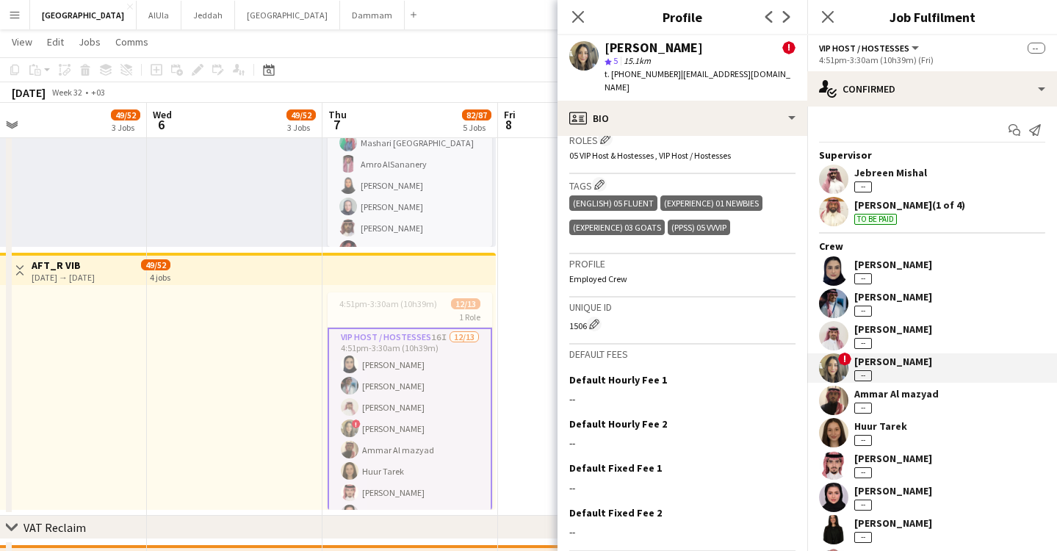
click at [886, 392] on div "Ammar Al mazyad" at bounding box center [896, 393] width 84 height 13
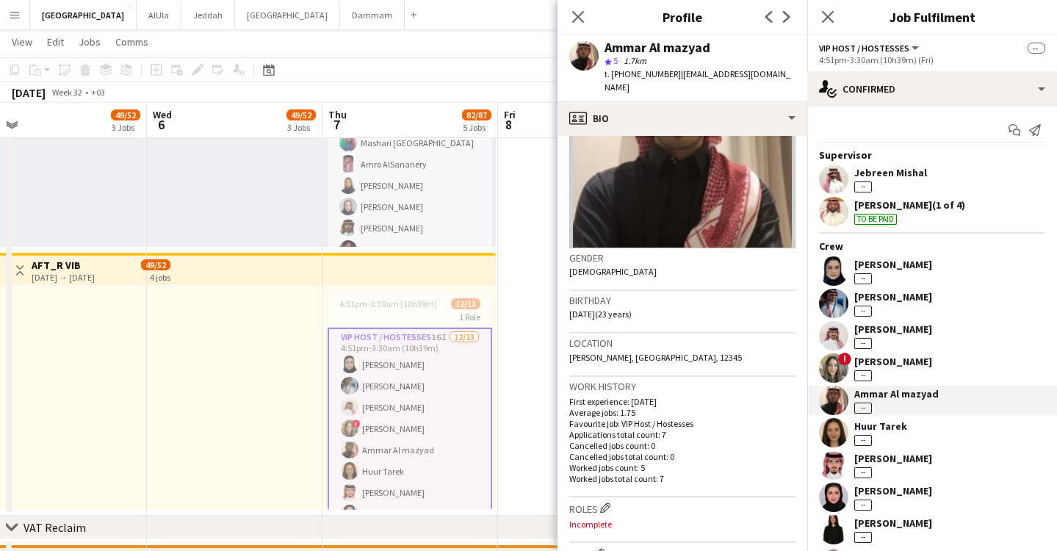
scroll to position [234, 0]
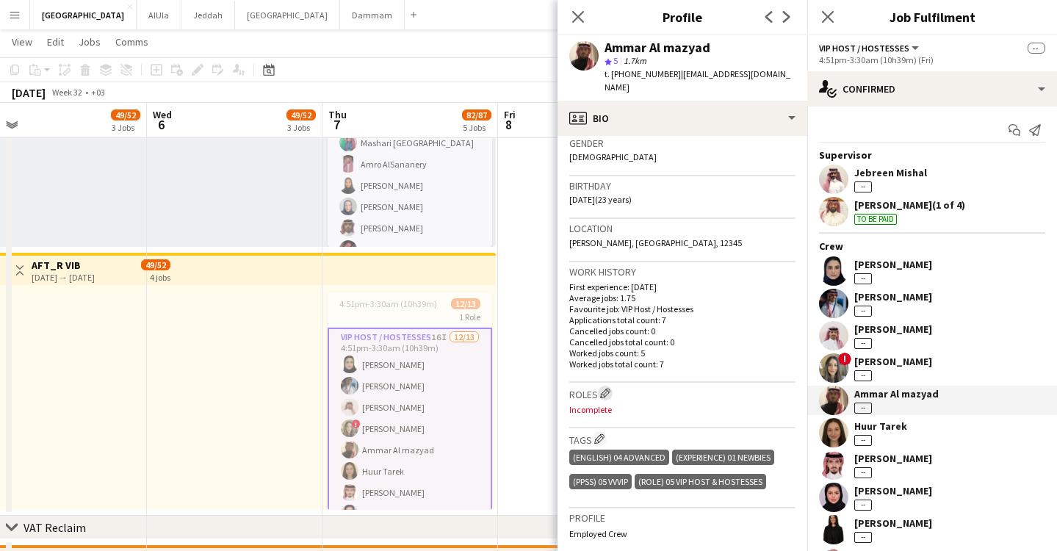
click at [607, 388] on app-icon "Edit crew company roles" at bounding box center [605, 393] width 10 height 10
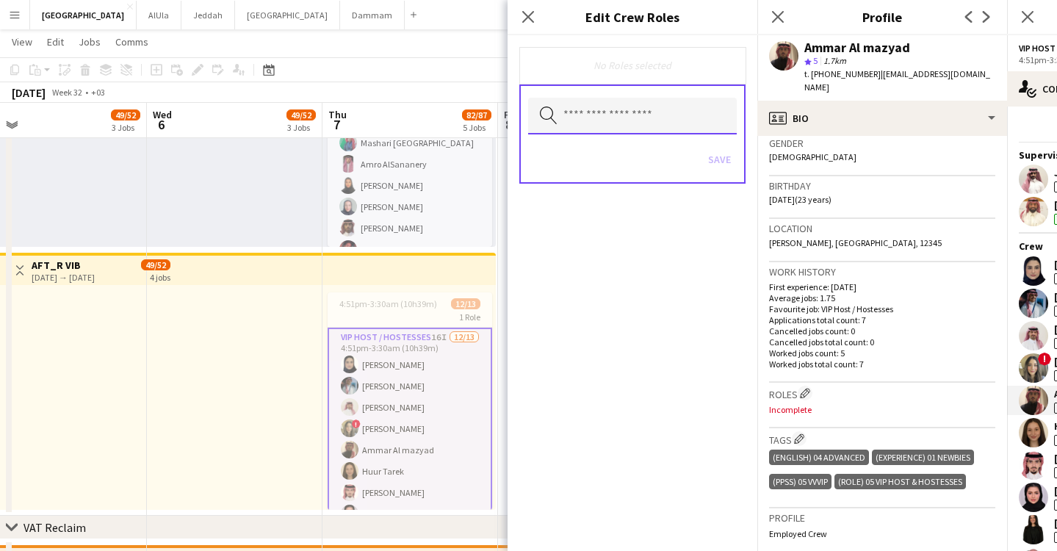
click at [624, 111] on input "text" at bounding box center [632, 116] width 209 height 37
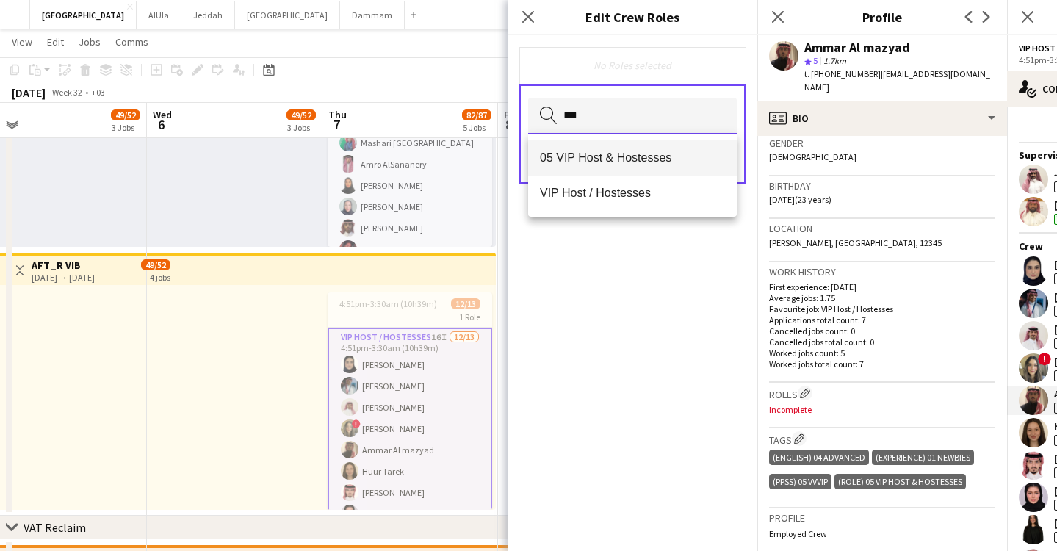
type input "***"
click at [632, 166] on mat-option "05 VIP Host & Hostesses" at bounding box center [632, 157] width 209 height 35
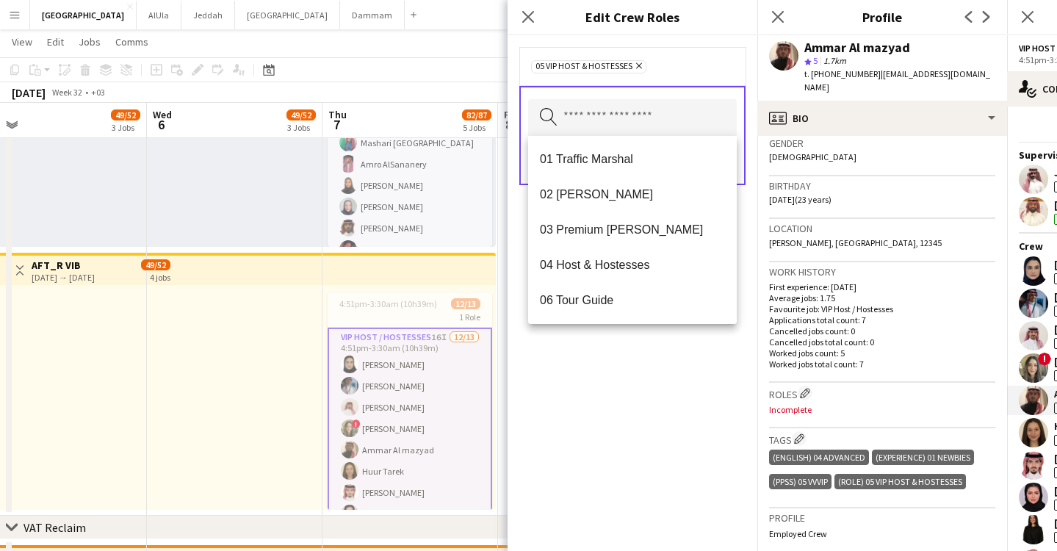
click at [613, 492] on div "05 VIP Host & Hostesses Remove Search by role type Save" at bounding box center [633, 293] width 250 height 516
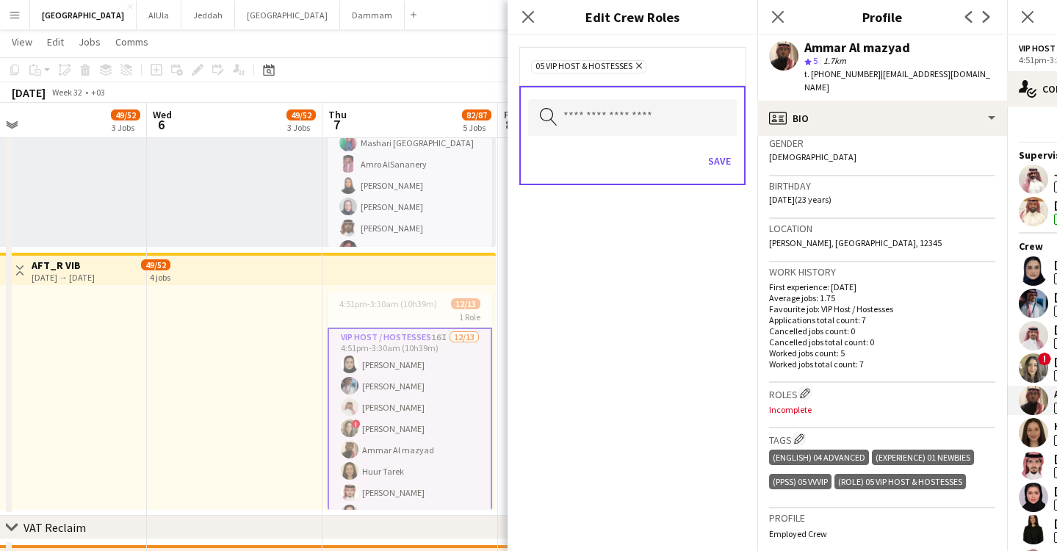
click at [728, 173] on div "Save" at bounding box center [632, 163] width 209 height 42
click at [720, 159] on button "Save" at bounding box center [719, 161] width 35 height 24
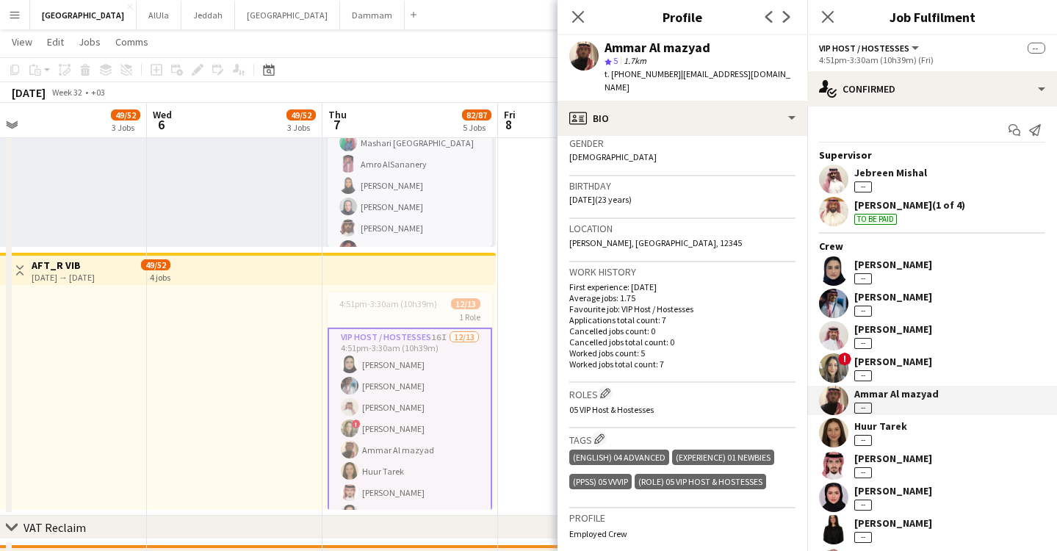
scroll to position [237, 0]
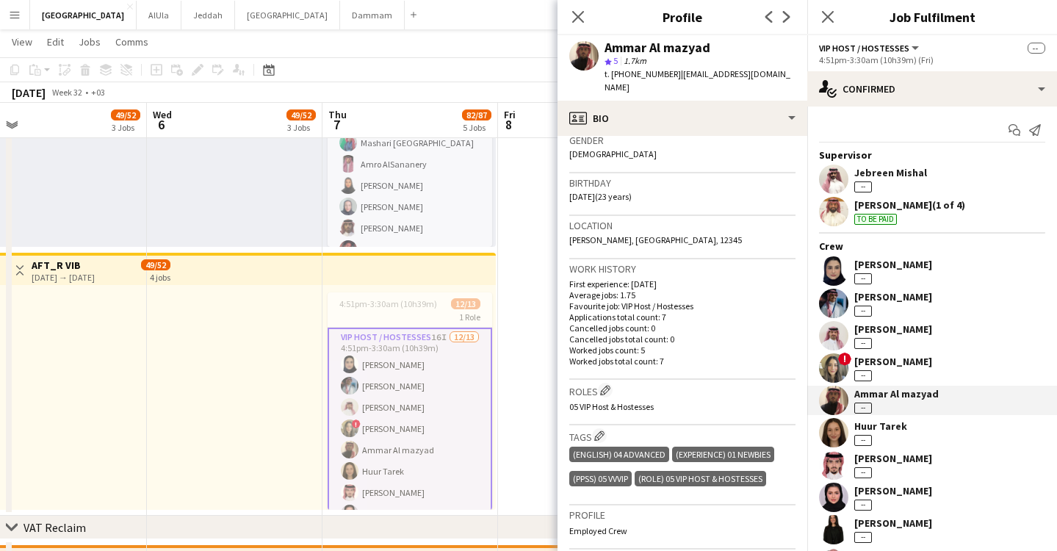
click at [887, 422] on div "Huur Tarek" at bounding box center [880, 425] width 53 height 13
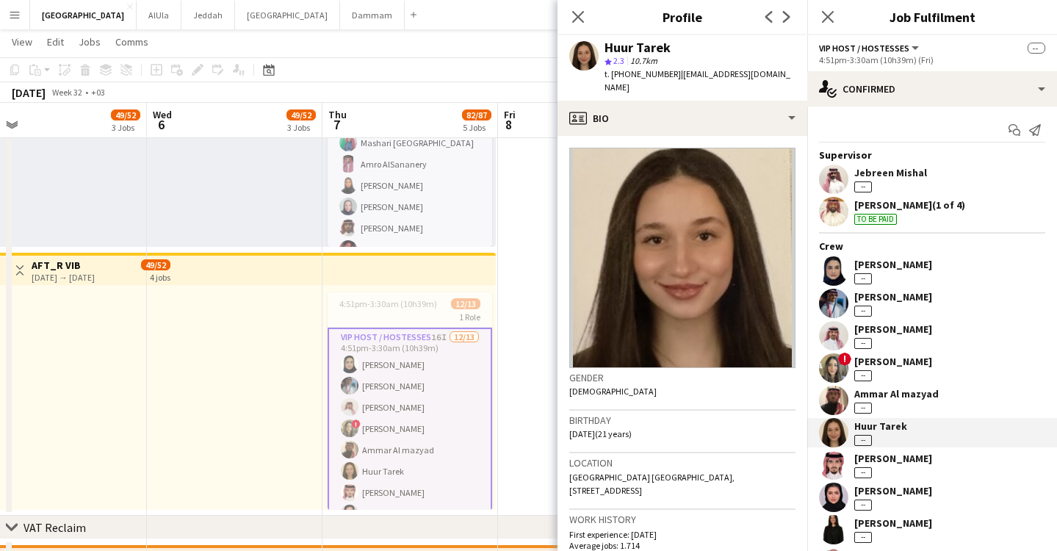
scroll to position [231, 0]
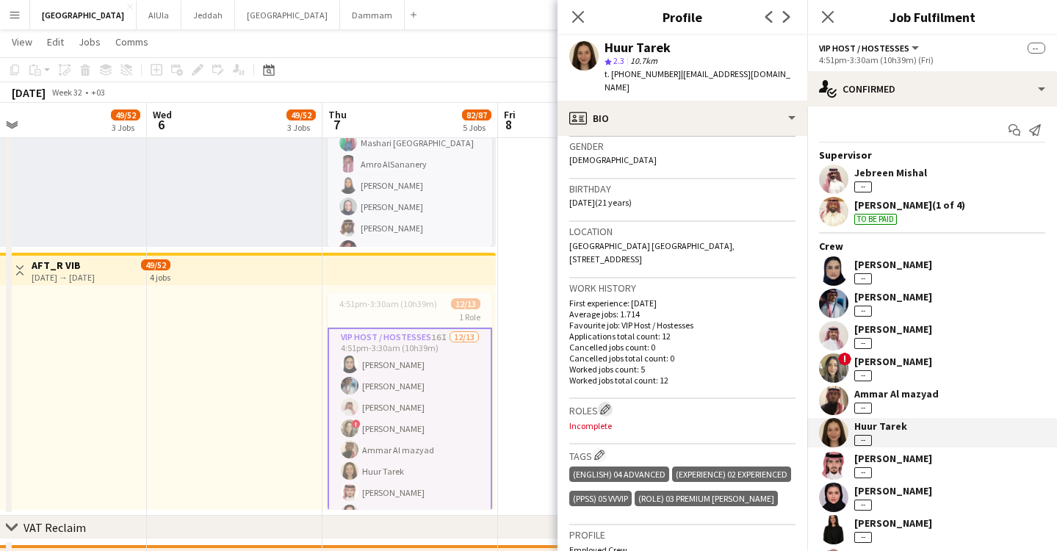
click at [613, 402] on button "Edit crew company roles" at bounding box center [605, 409] width 15 height 15
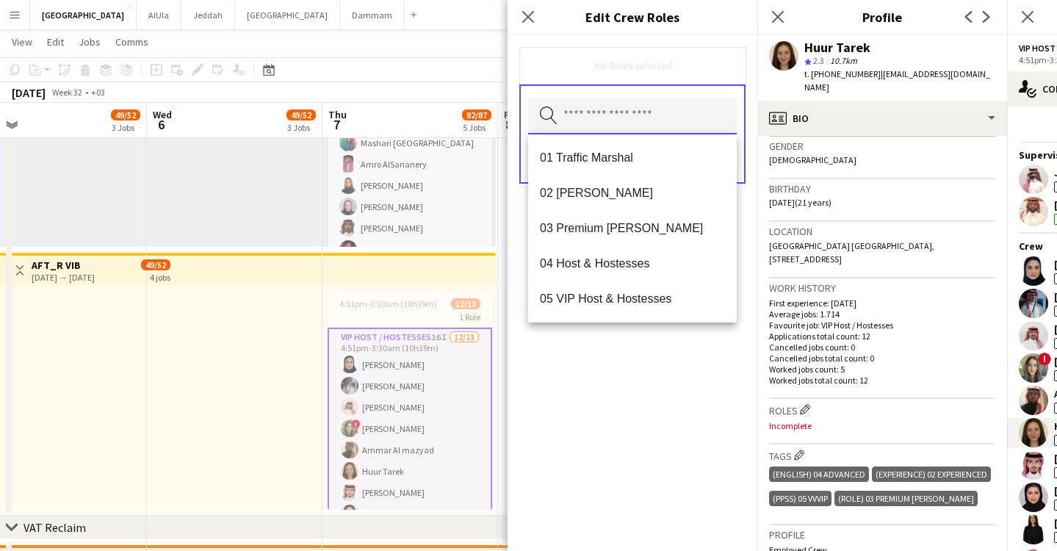
click at [660, 123] on input "text" at bounding box center [632, 116] width 209 height 37
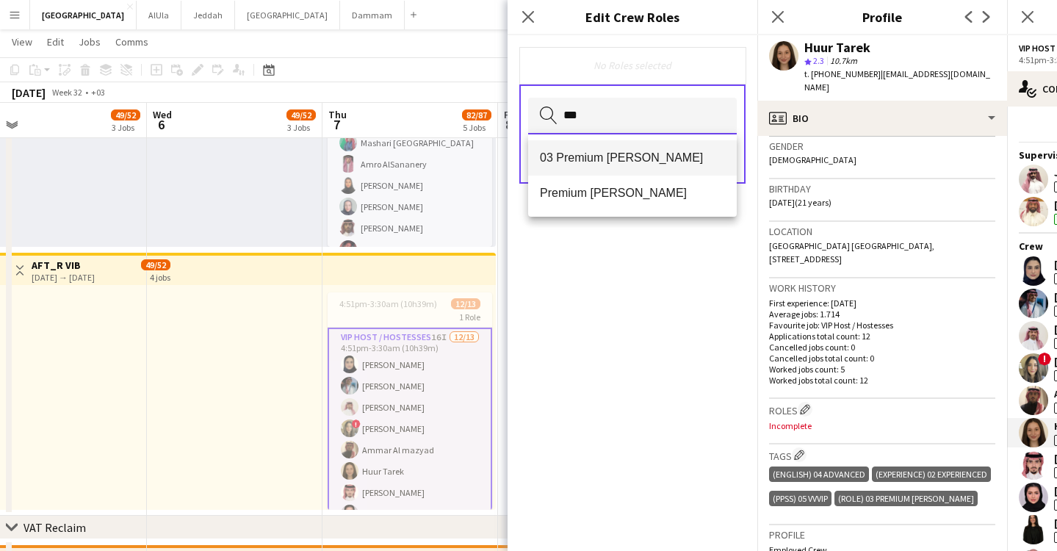
type input "***"
click at [655, 158] on span "03 Premium [PERSON_NAME]" at bounding box center [632, 158] width 185 height 14
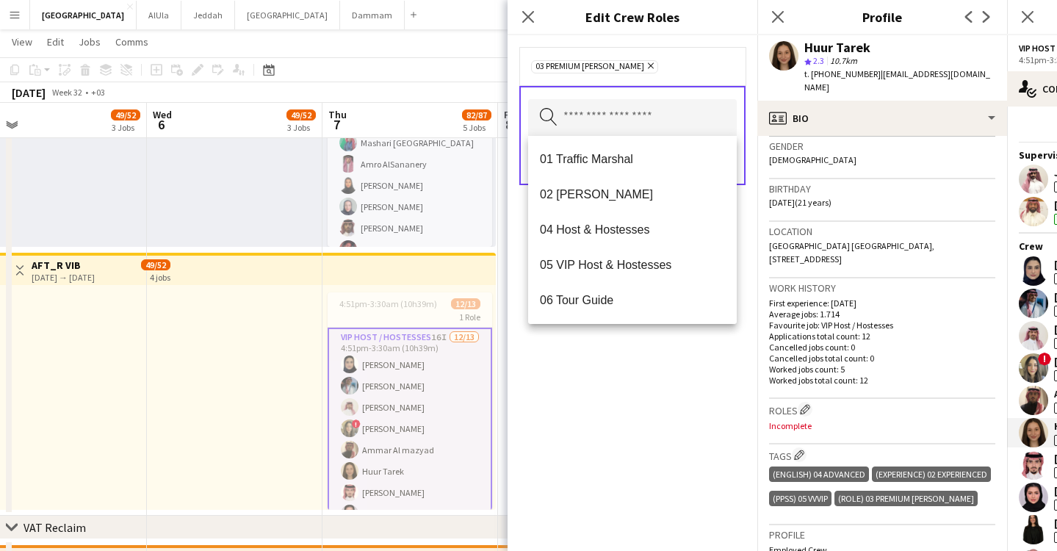
drag, startPoint x: 639, startPoint y: 382, endPoint x: 656, endPoint y: 289, distance: 94.1
click at [639, 381] on div "03 Premium [PERSON_NAME] Remove Search by role type Save" at bounding box center [633, 293] width 250 height 516
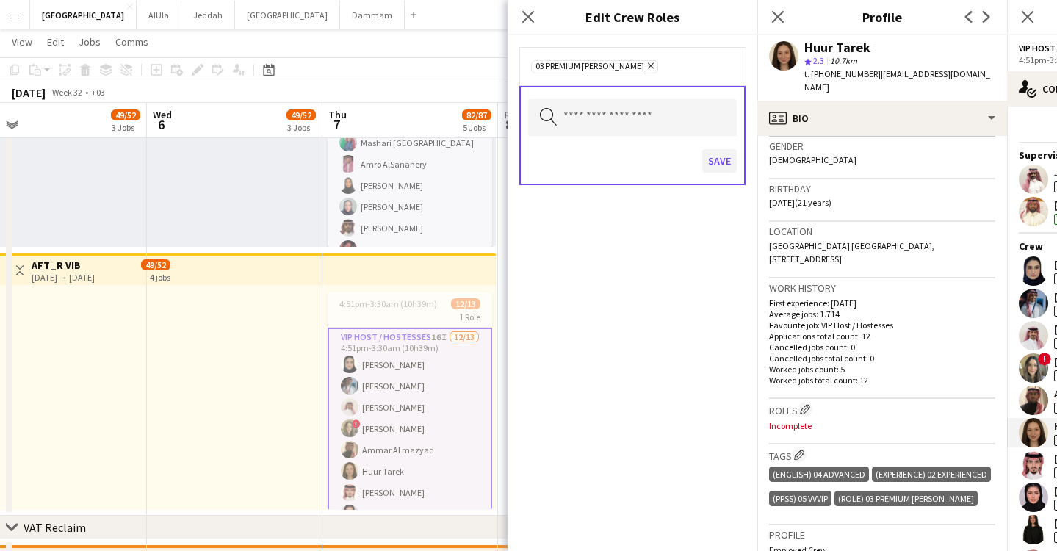
click at [730, 167] on button "Save" at bounding box center [719, 161] width 35 height 24
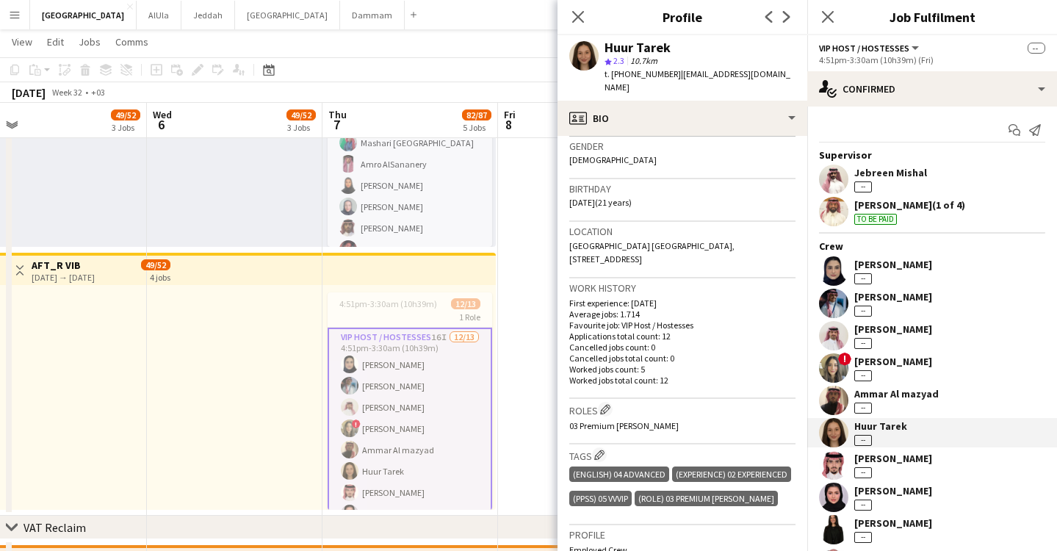
click at [885, 458] on div "[PERSON_NAME]" at bounding box center [893, 458] width 78 height 13
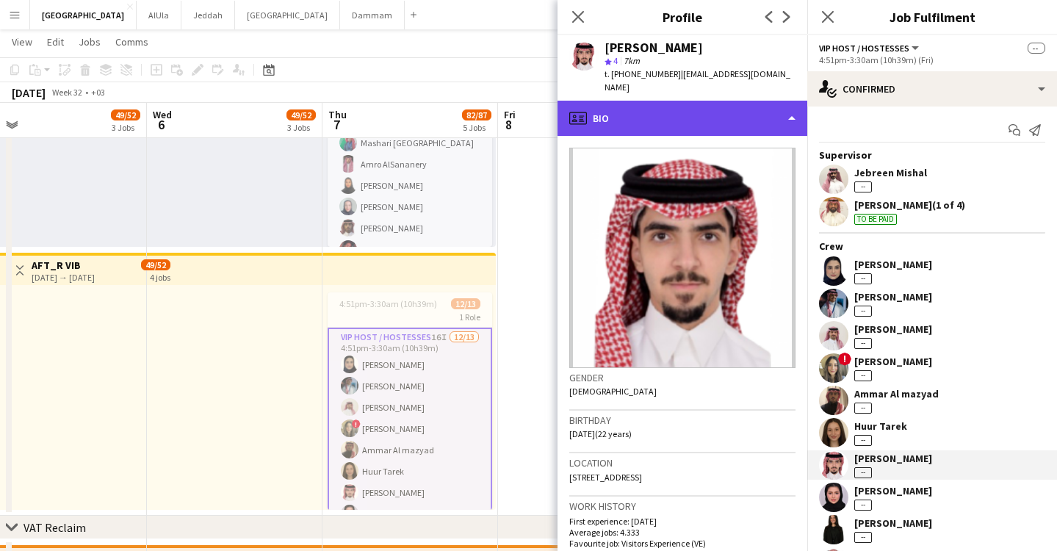
click at [660, 116] on div "profile Bio" at bounding box center [683, 118] width 250 height 35
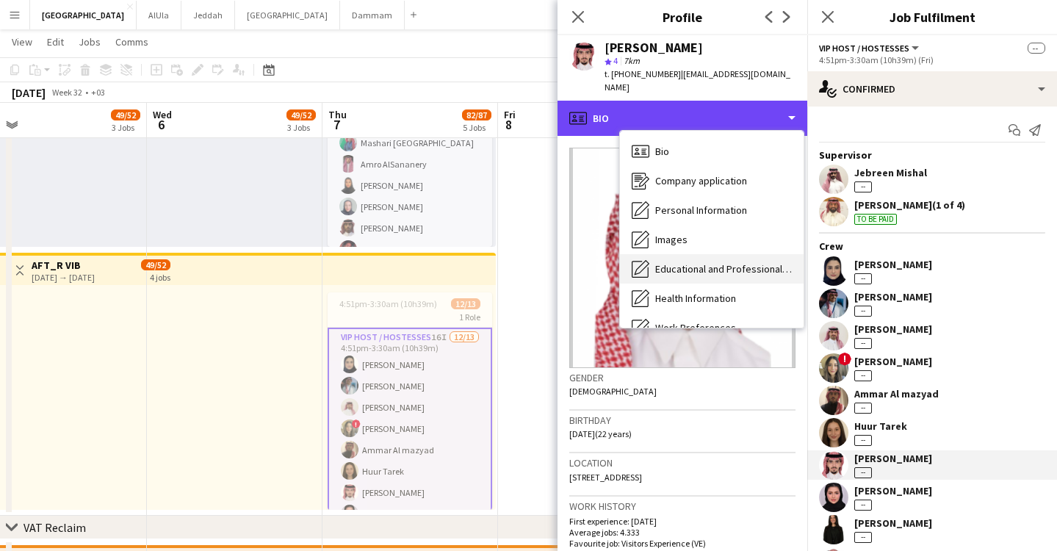
scroll to position [145, 0]
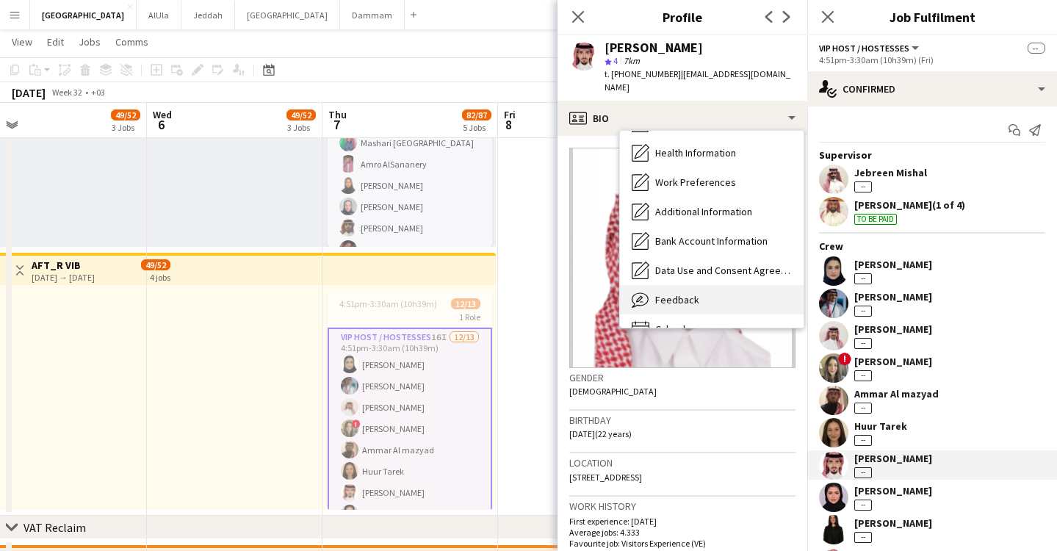
click at [671, 300] on span "Feedback" at bounding box center [677, 299] width 44 height 13
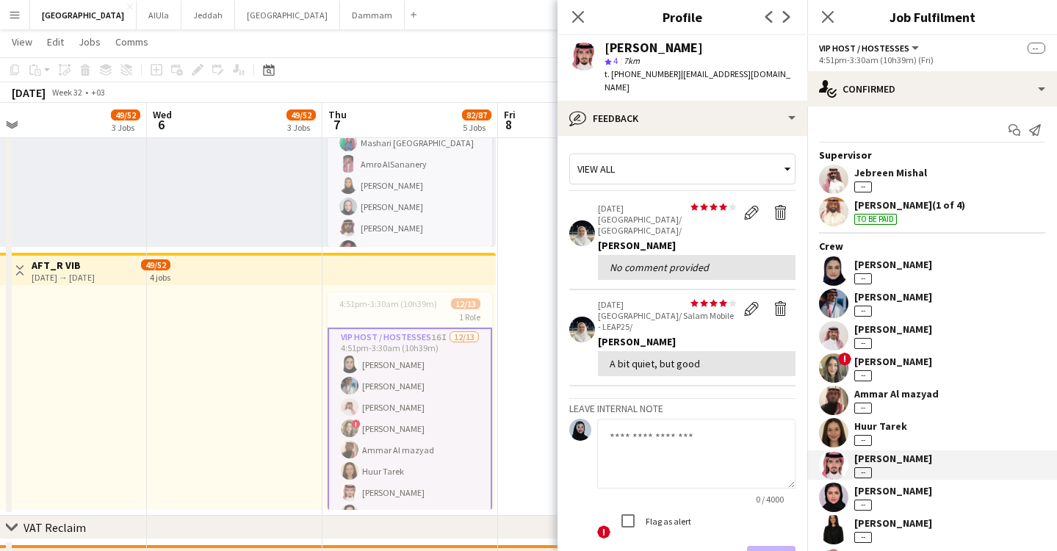
click at [674, 419] on textarea at bounding box center [696, 454] width 198 height 70
type textarea "**********"
click at [774, 546] on button "Save" at bounding box center [771, 560] width 48 height 29
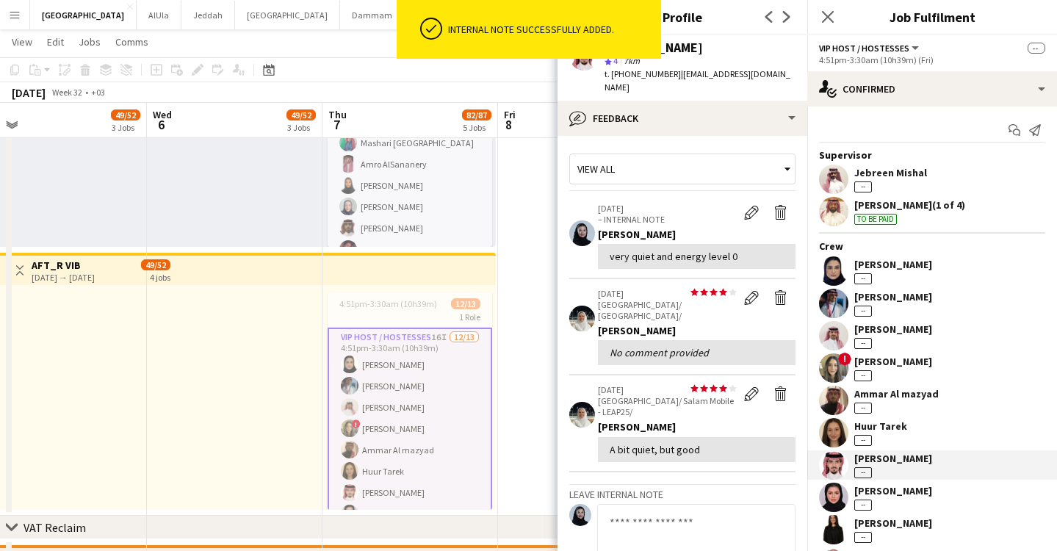
click at [921, 508] on div "Leen Alhazzani --" at bounding box center [893, 497] width 78 height 26
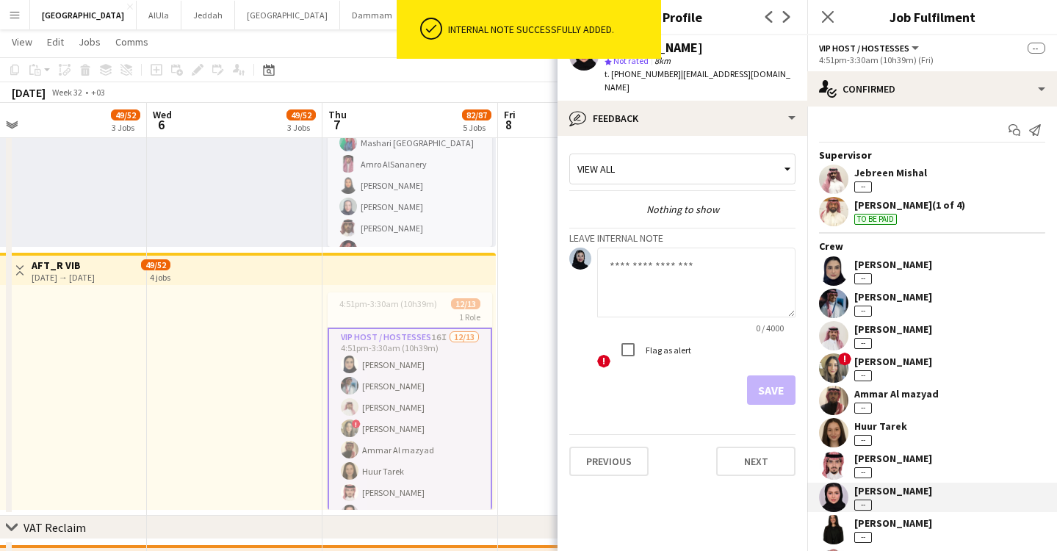
click at [676, 248] on textarea at bounding box center [696, 283] width 198 height 70
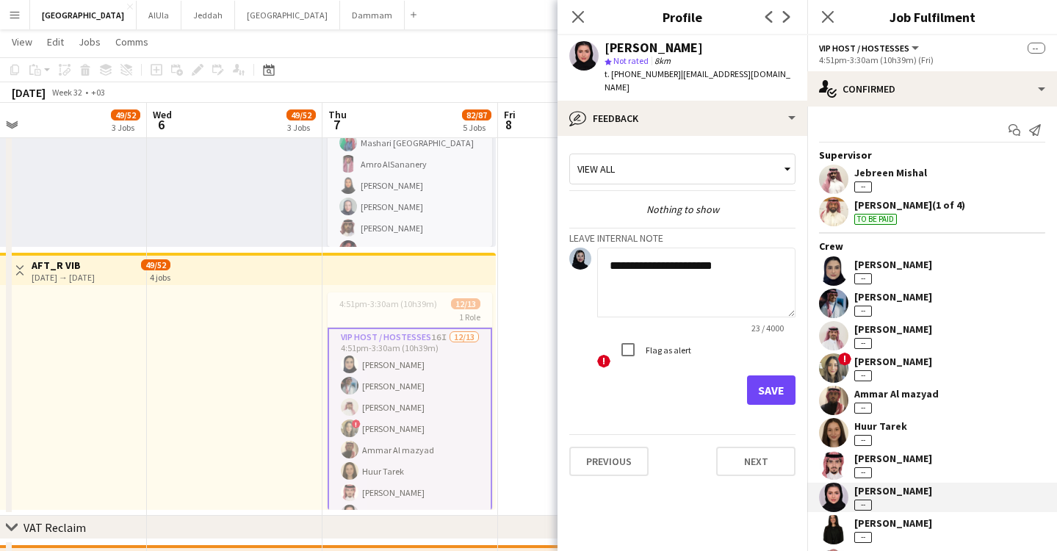
type textarea "**********"
click at [788, 375] on button "Save" at bounding box center [771, 389] width 48 height 29
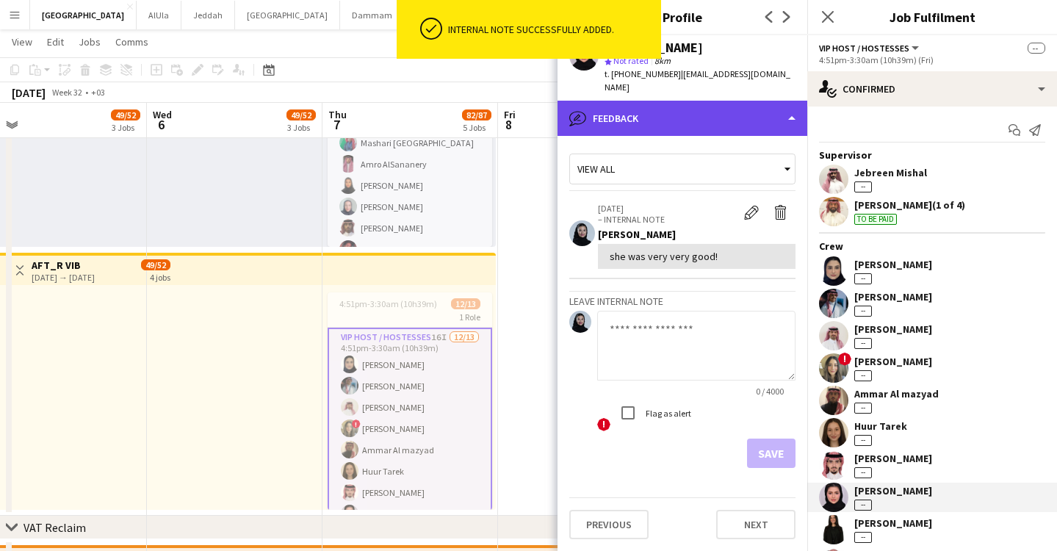
click at [724, 101] on div "bubble-pencil Feedback" at bounding box center [683, 118] width 250 height 35
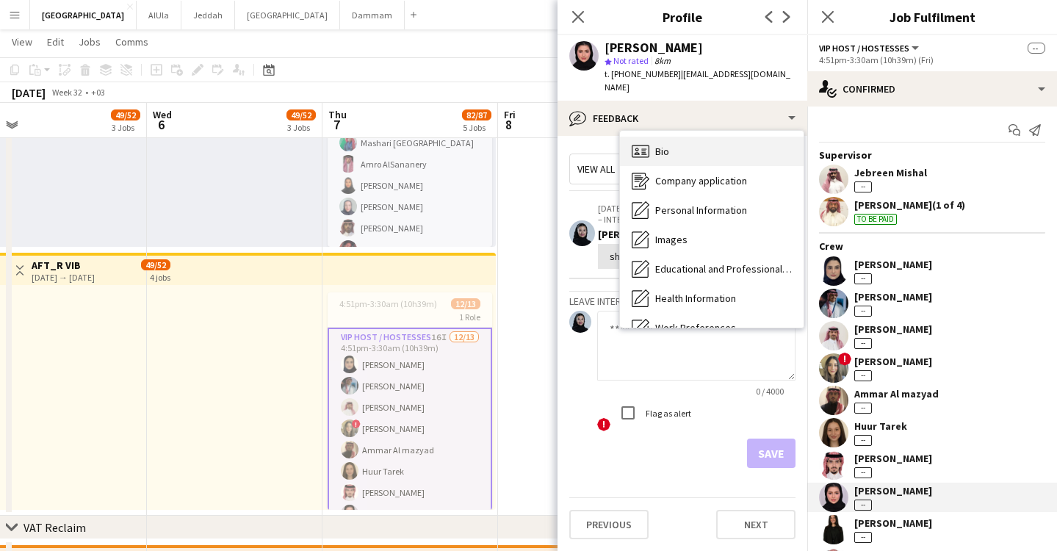
click at [702, 139] on div "Bio Bio" at bounding box center [712, 151] width 184 height 29
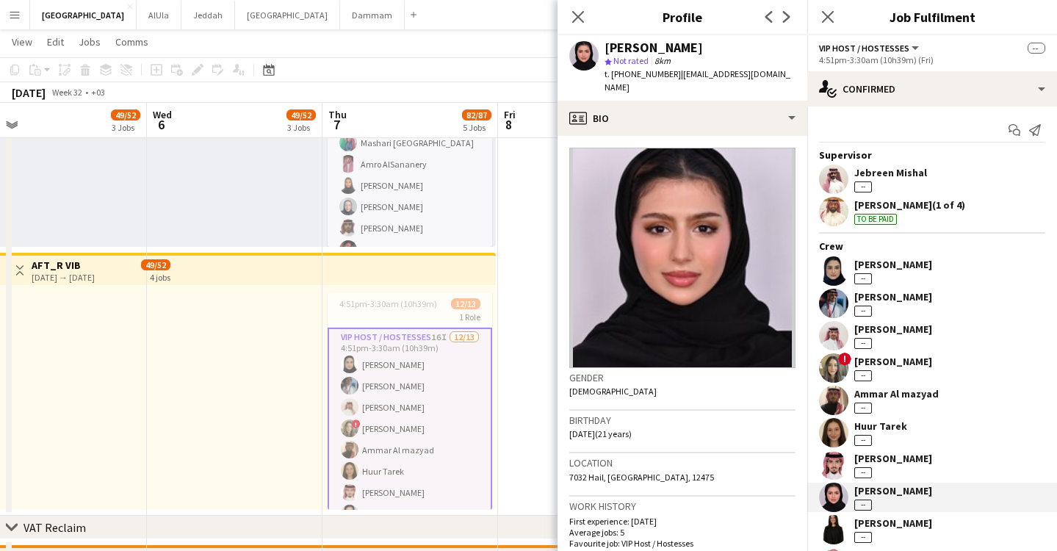
scroll to position [471, 0]
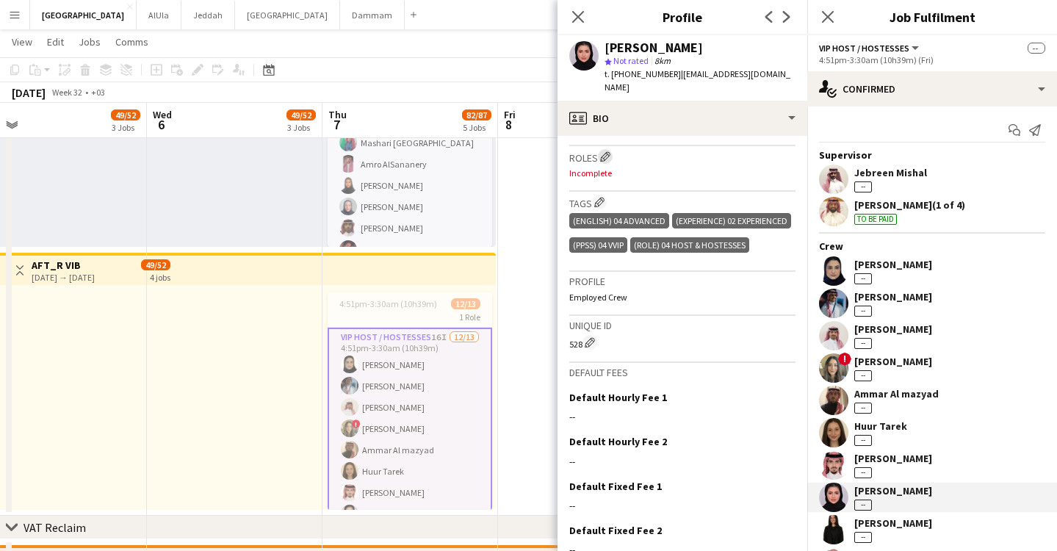
click at [601, 149] on button "Edit crew company roles" at bounding box center [605, 156] width 15 height 15
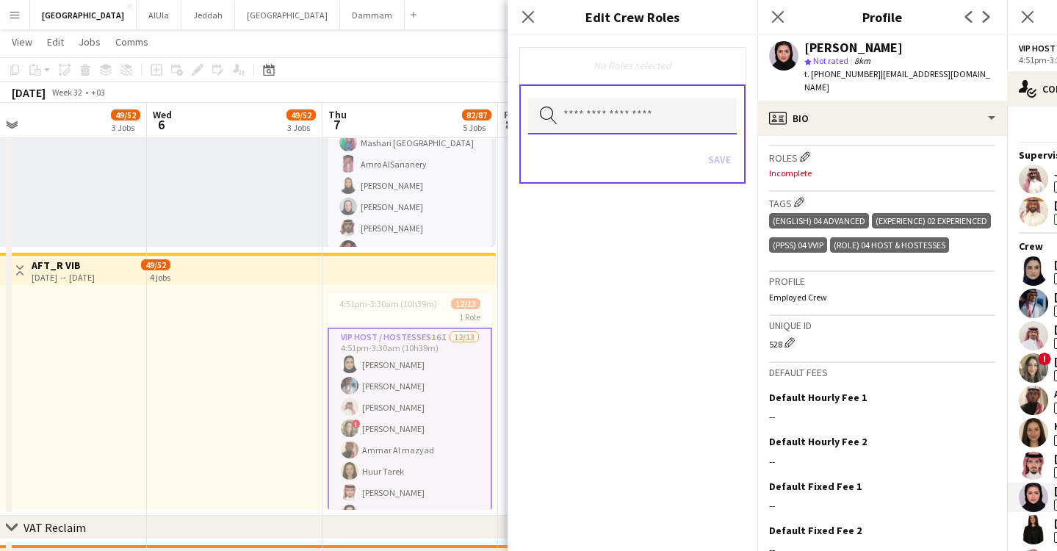
click at [663, 114] on input "text" at bounding box center [632, 116] width 209 height 37
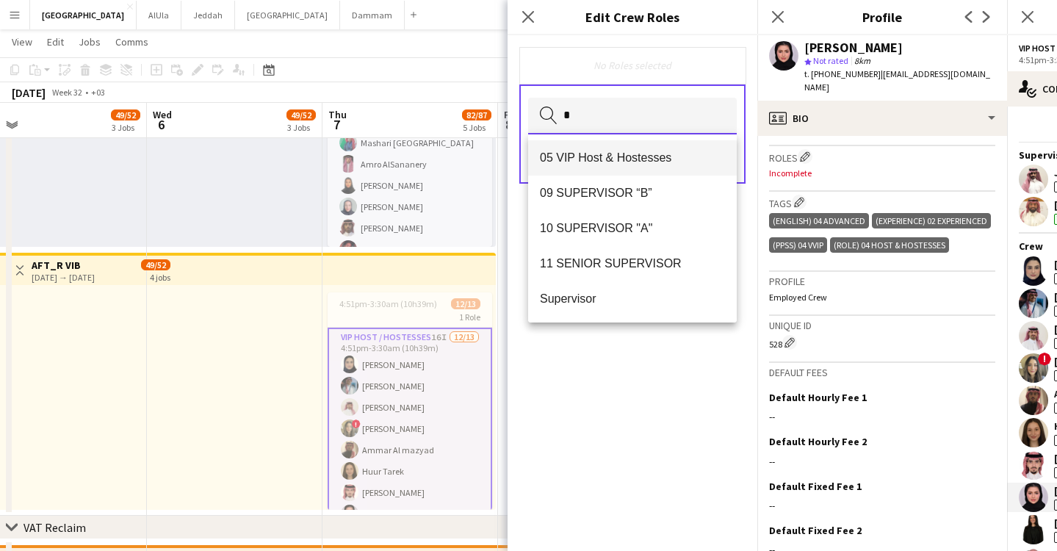
type input "*"
click at [600, 167] on mat-option "05 VIP Host & Hostesses" at bounding box center [632, 157] width 209 height 35
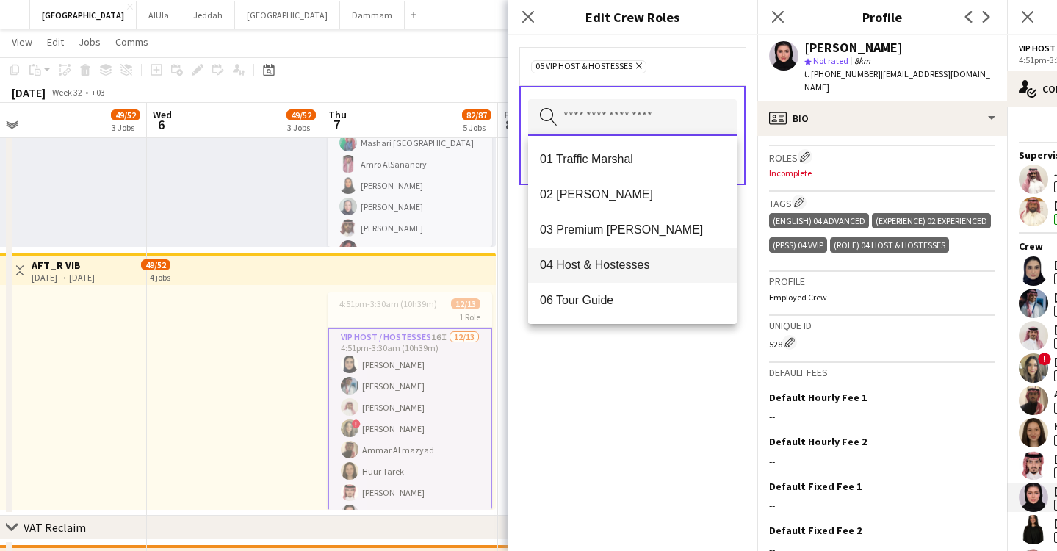
scroll to position [104, 0]
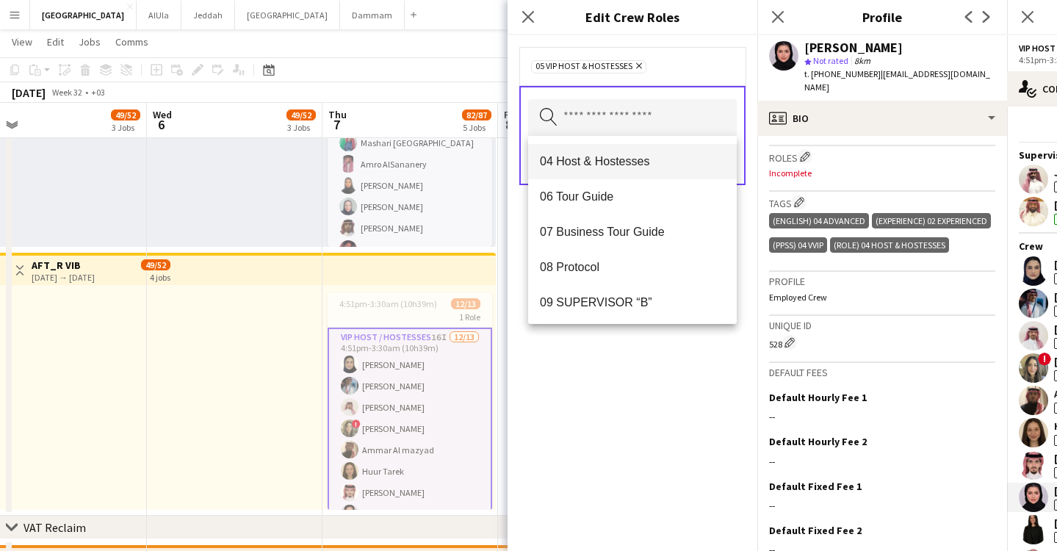
click at [610, 151] on mat-option "04 Host & Hostesses" at bounding box center [632, 161] width 209 height 35
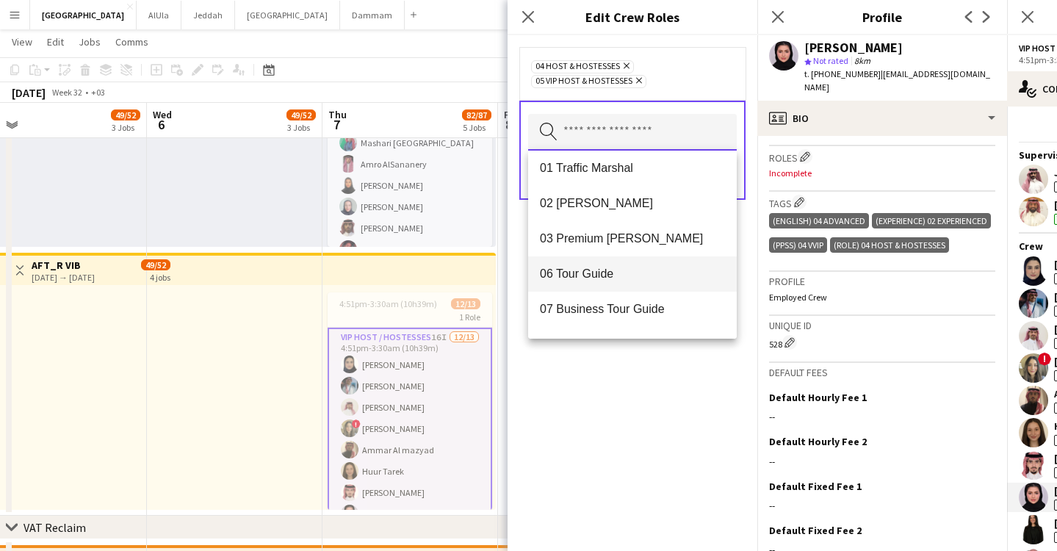
scroll to position [11, 0]
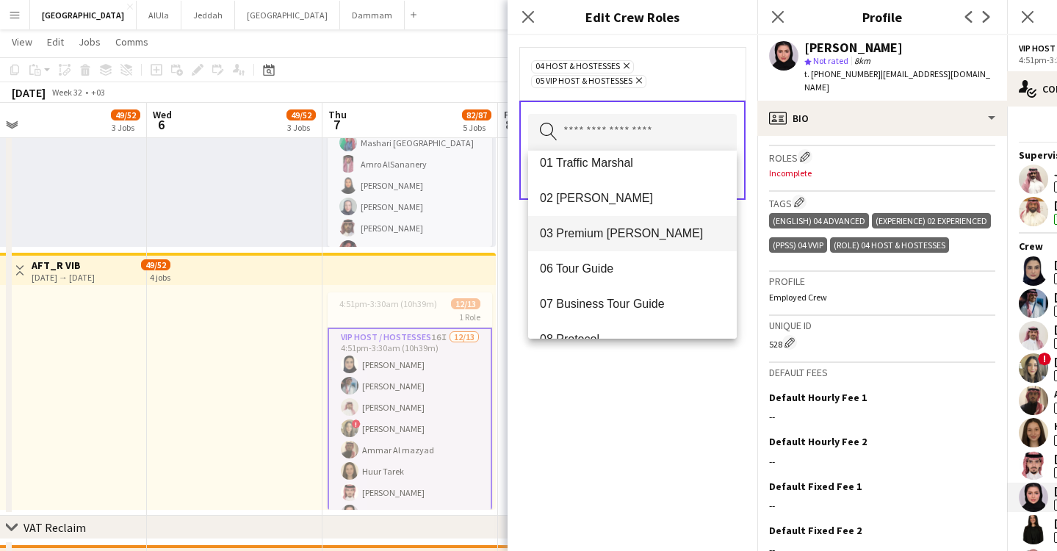
click at [617, 227] on span "03 Premium [PERSON_NAME]" at bounding box center [632, 233] width 185 height 14
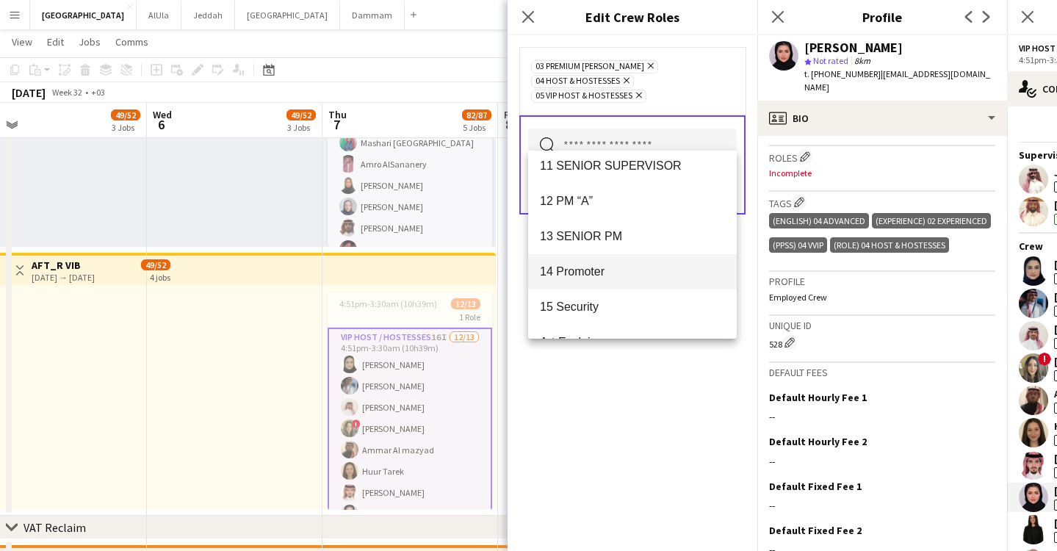
scroll to position [279, 0]
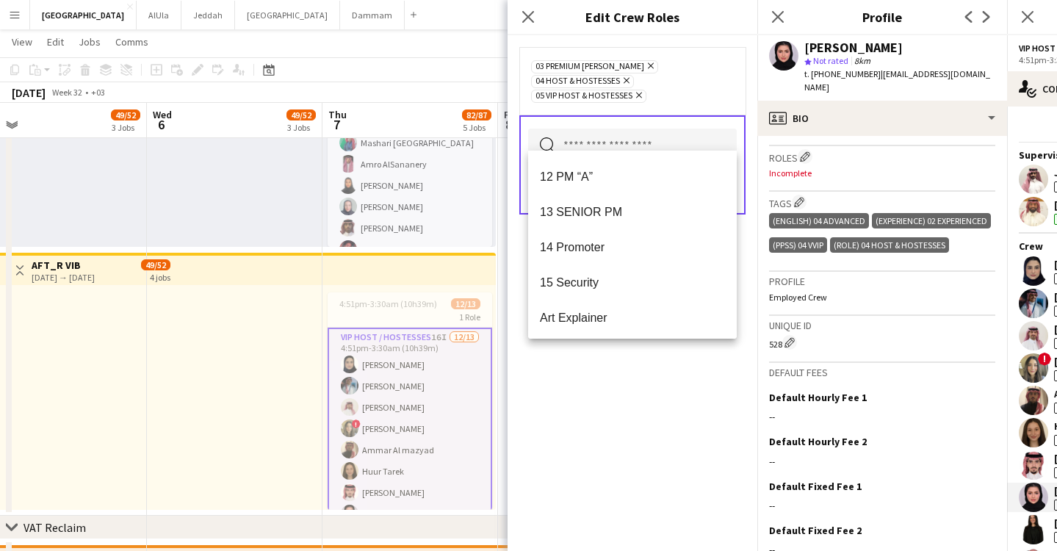
click at [598, 494] on div "03 Premium Usher Remove 04 Host & Hostesses Remove 05 VIP Host & Hostesses Remo…" at bounding box center [633, 293] width 250 height 516
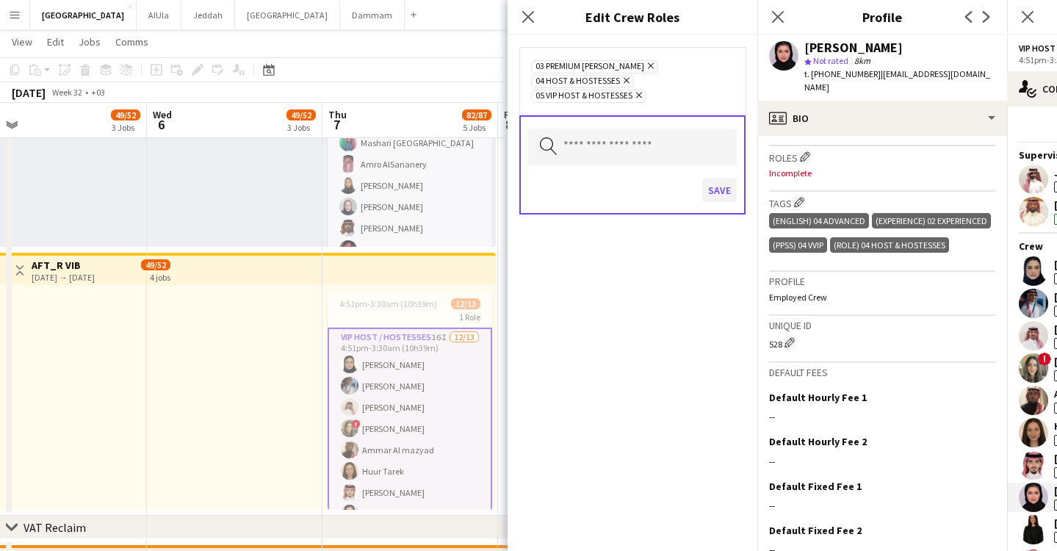
click at [713, 179] on button "Save" at bounding box center [719, 191] width 35 height 24
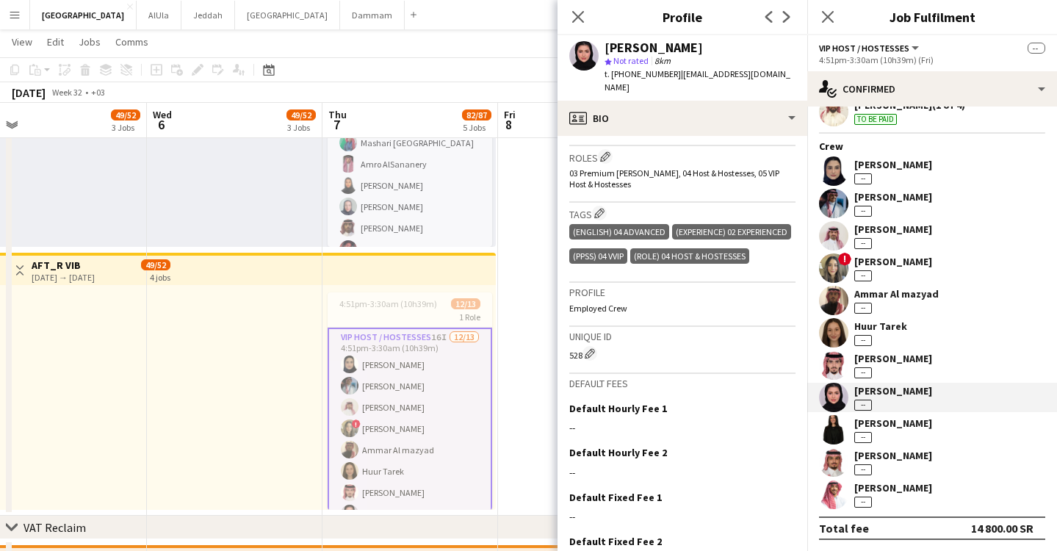
scroll to position [447, 0]
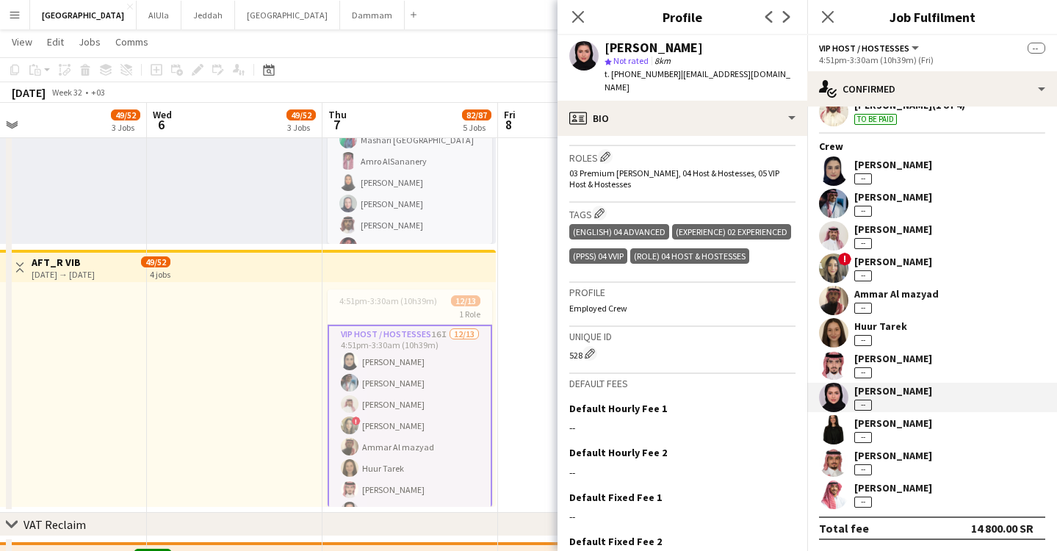
click at [897, 414] on div "Supervisor Jebreen Mishal -- Mohammed Almohaser (1 of 4) To be paid Crew Lama A…" at bounding box center [932, 278] width 250 height 460
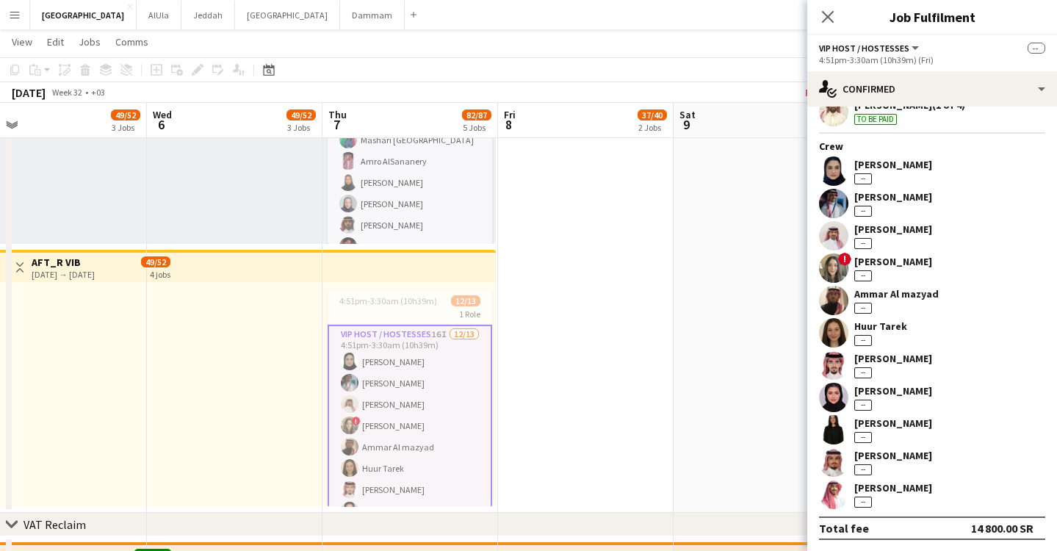
click at [898, 423] on div "[PERSON_NAME]" at bounding box center [893, 423] width 78 height 13
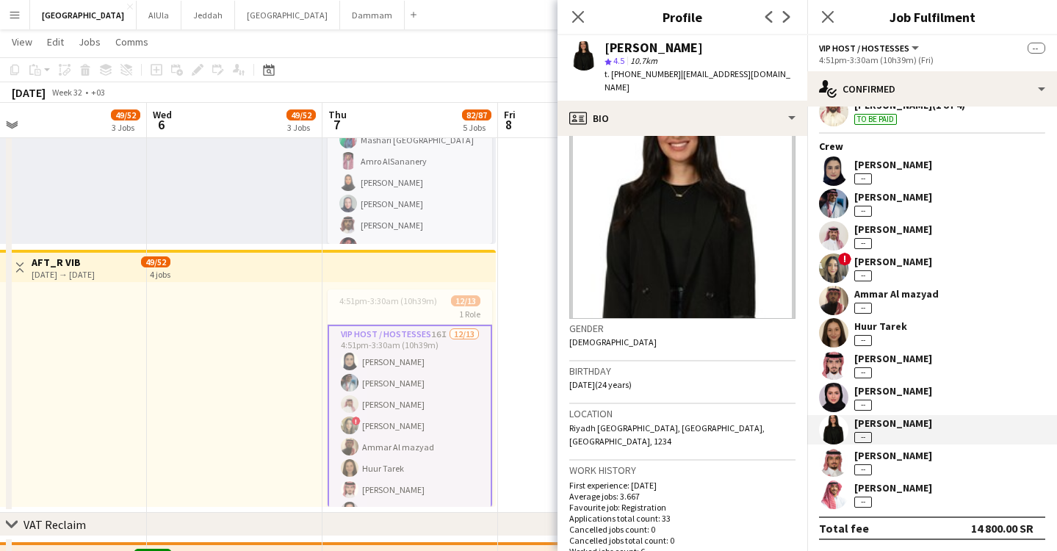
scroll to position [172, 0]
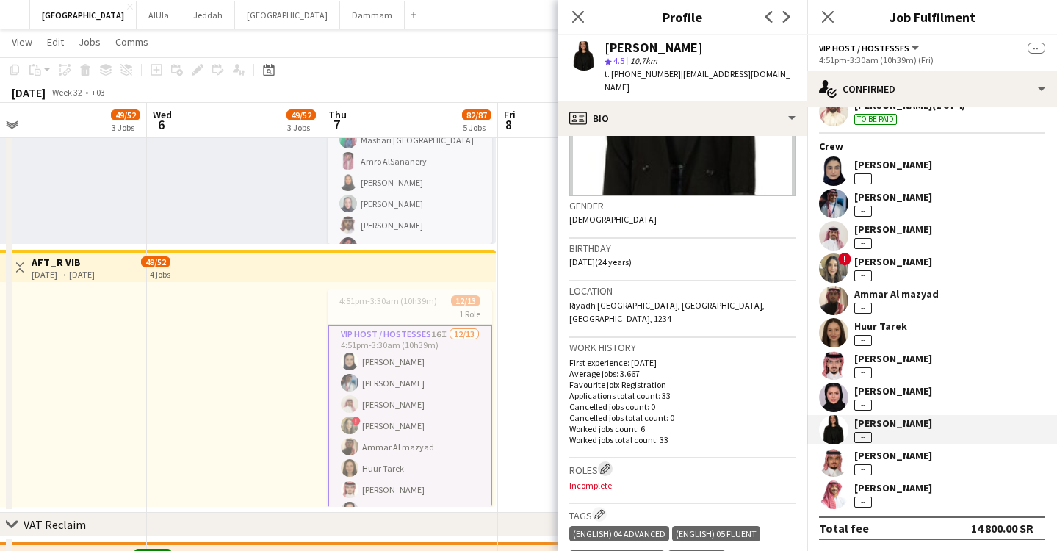
click at [606, 464] on app-icon "Edit crew company roles" at bounding box center [605, 469] width 10 height 10
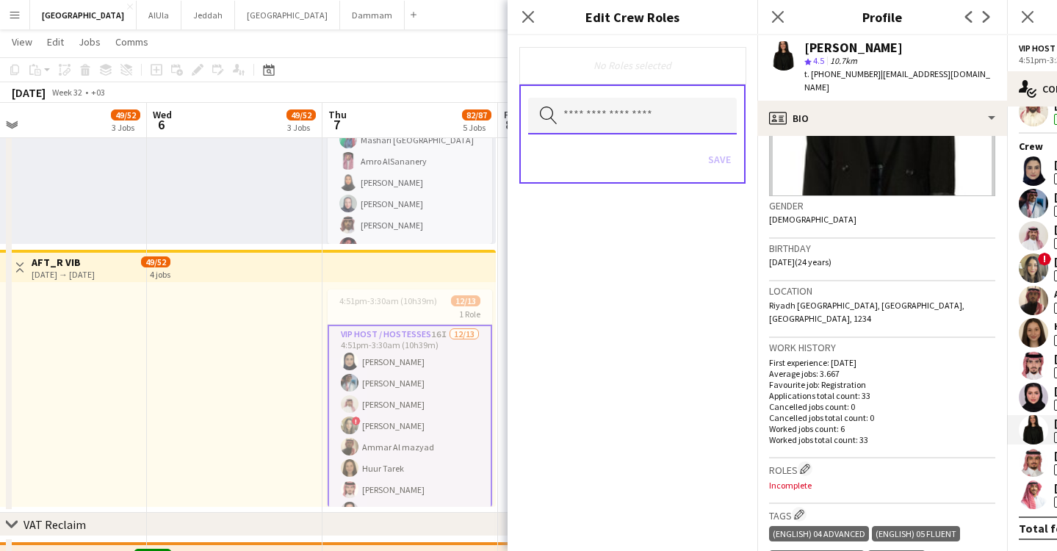
click at [630, 104] on input "text" at bounding box center [632, 116] width 209 height 37
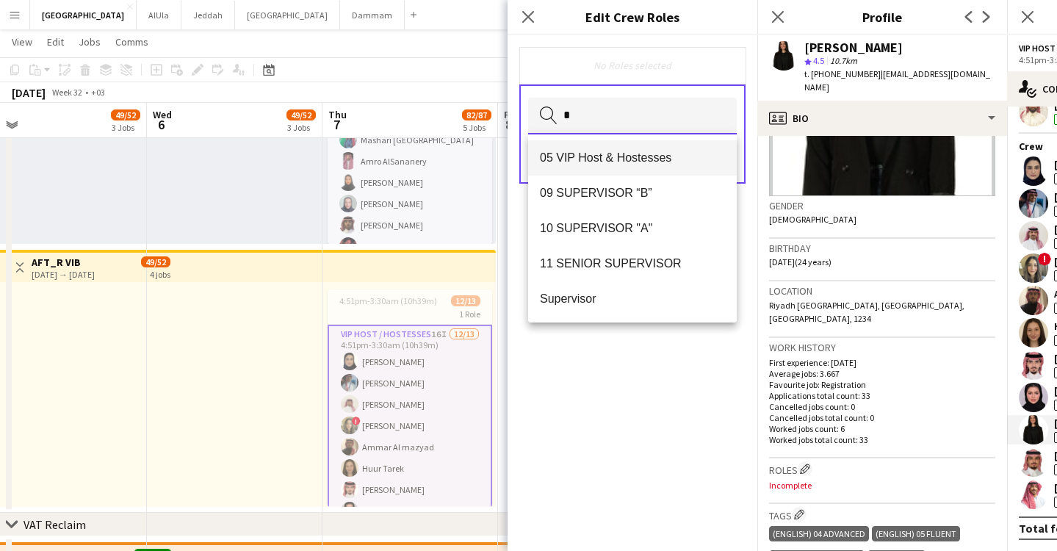
type input "*"
click at [642, 159] on span "05 VIP Host & Hostesses" at bounding box center [632, 158] width 185 height 14
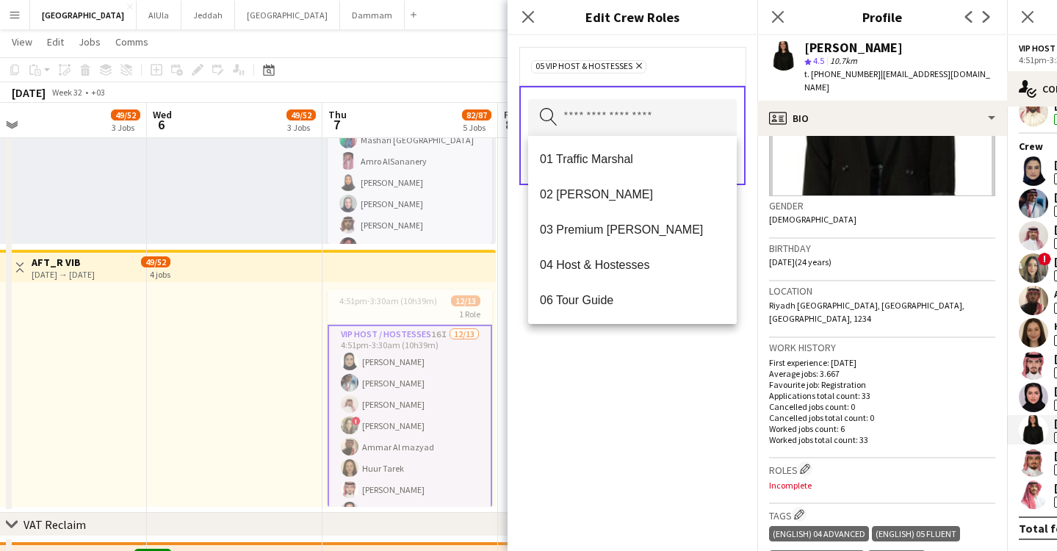
click at [637, 392] on div "05 VIP Host & Hostesses Remove Search by role type Save" at bounding box center [633, 293] width 250 height 516
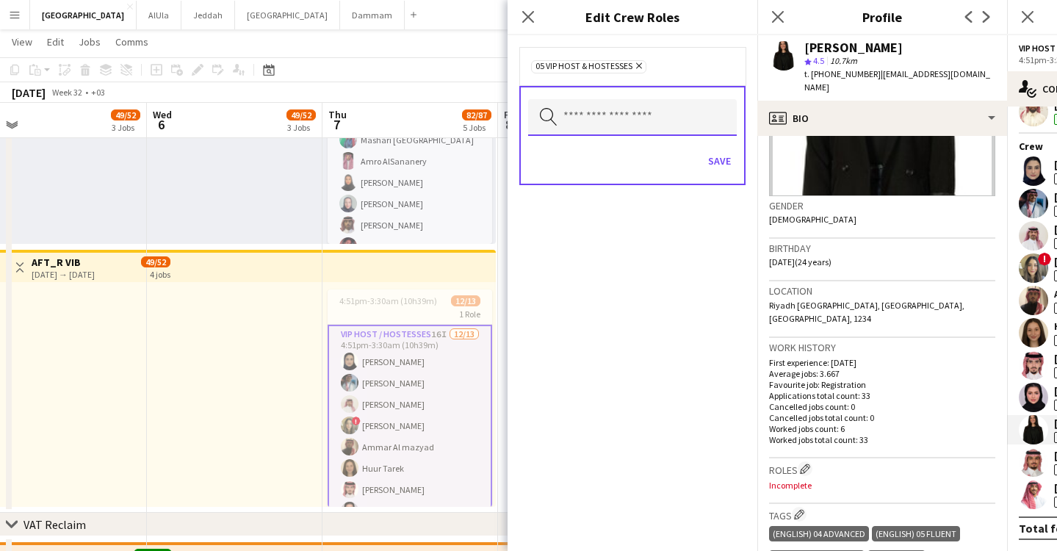
click at [592, 106] on input "text" at bounding box center [632, 117] width 209 height 37
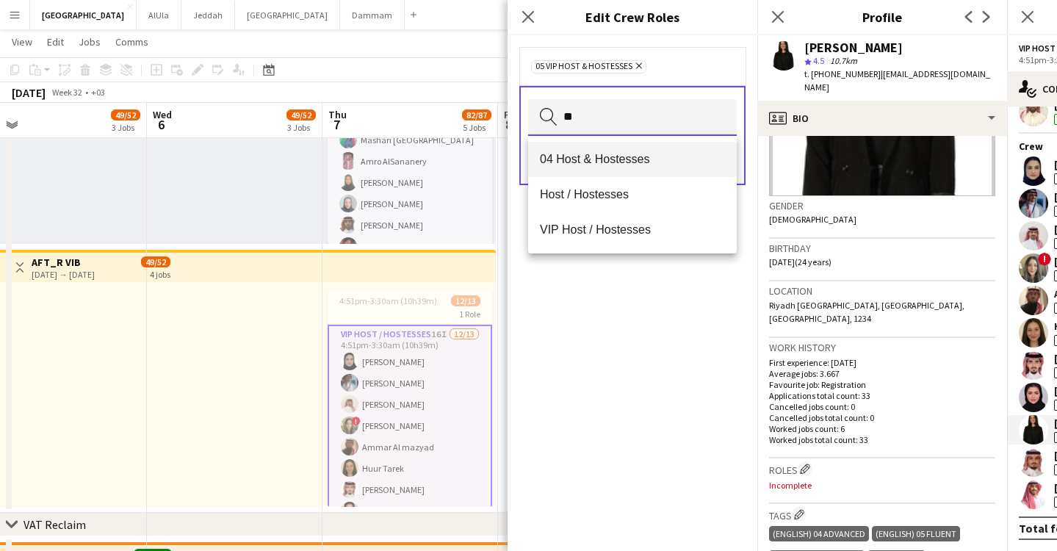
type input "**"
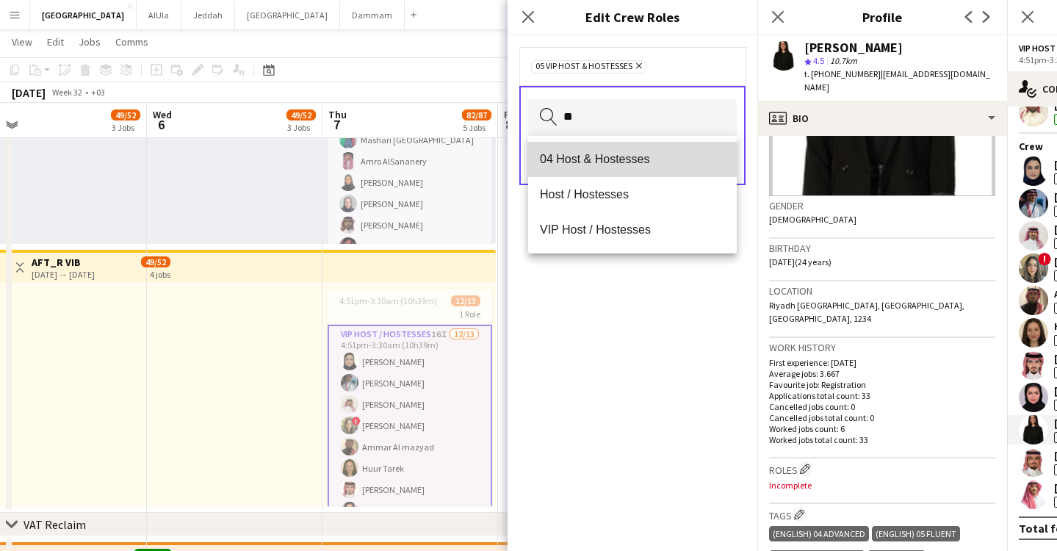
click at [594, 151] on mat-option "04 Host & Hostesses" at bounding box center [632, 159] width 209 height 35
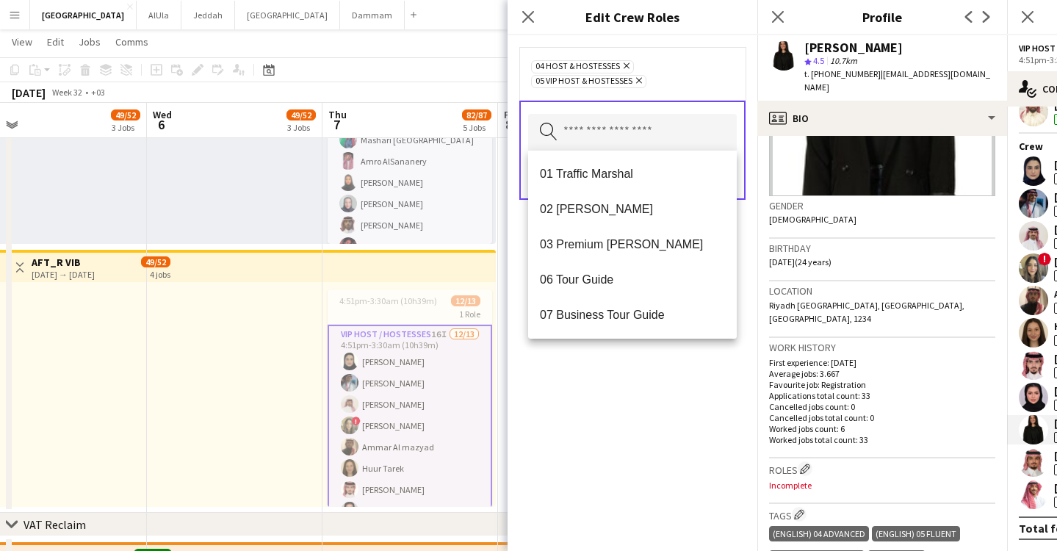
click at [682, 400] on div "04 Host & Hostesses Remove 05 VIP Host & Hostesses Remove Search by role type S…" at bounding box center [633, 293] width 250 height 516
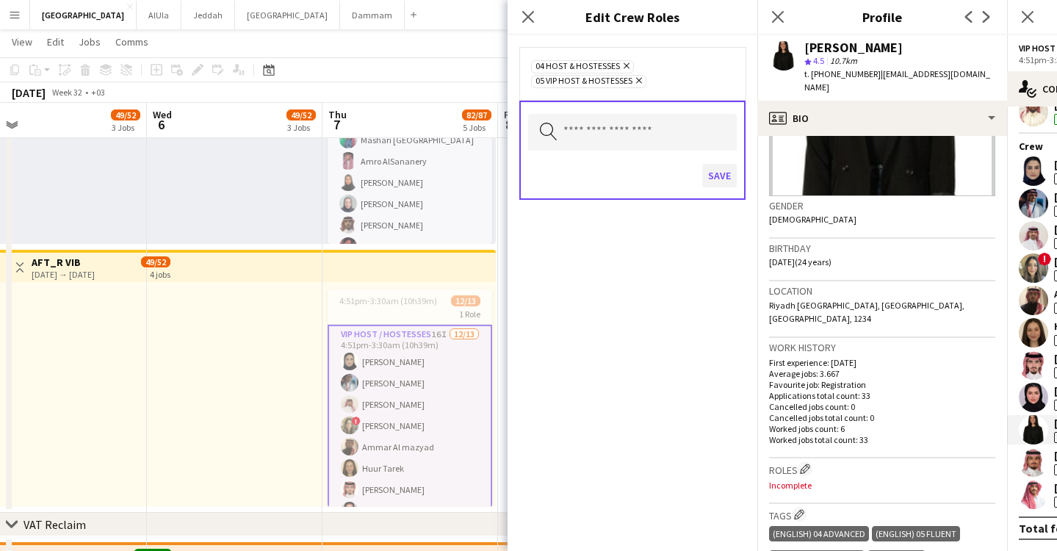
click at [728, 180] on button "Save" at bounding box center [719, 176] width 35 height 24
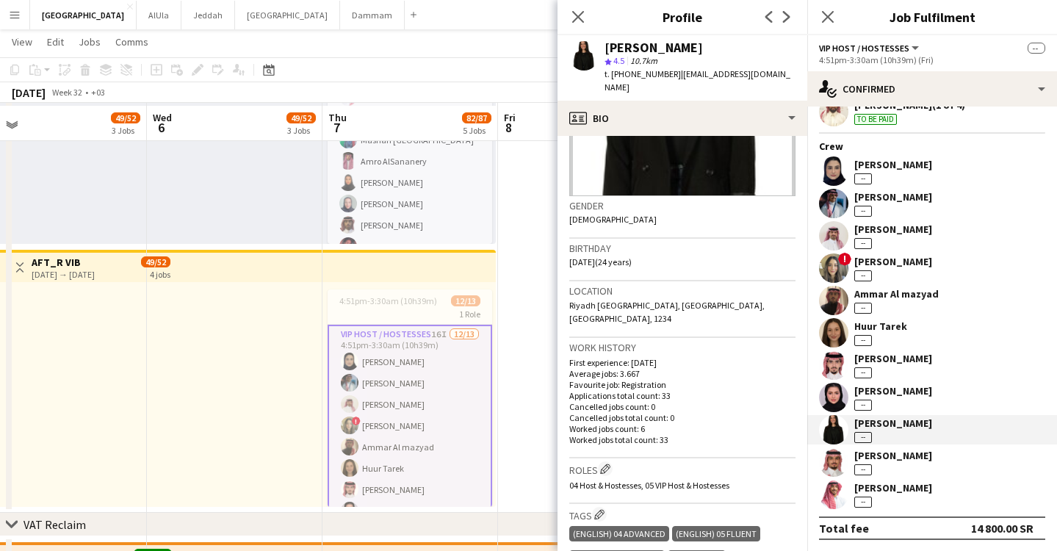
scroll to position [450, 0]
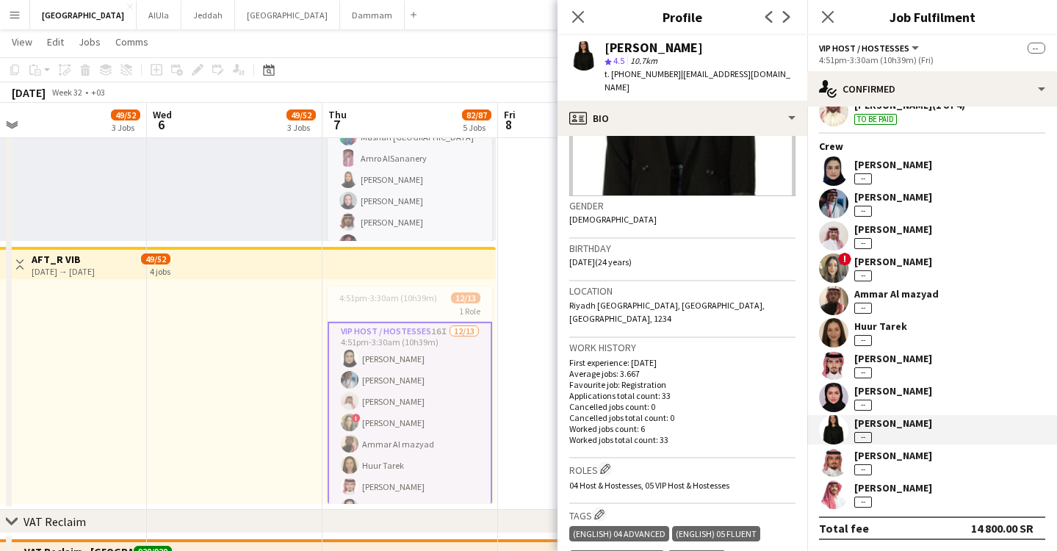
click at [914, 452] on div "[PERSON_NAME]" at bounding box center [893, 455] width 78 height 13
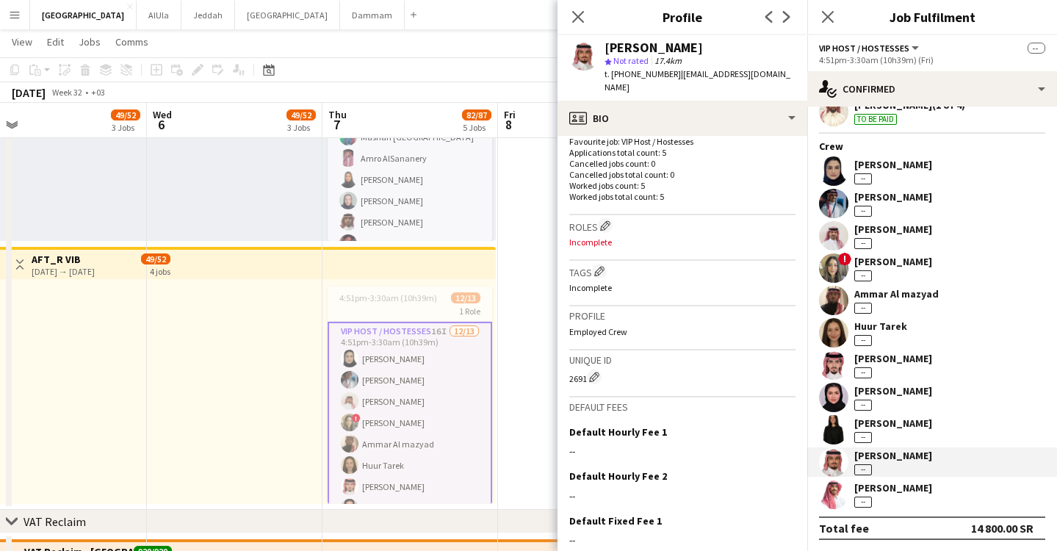
scroll to position [491, 0]
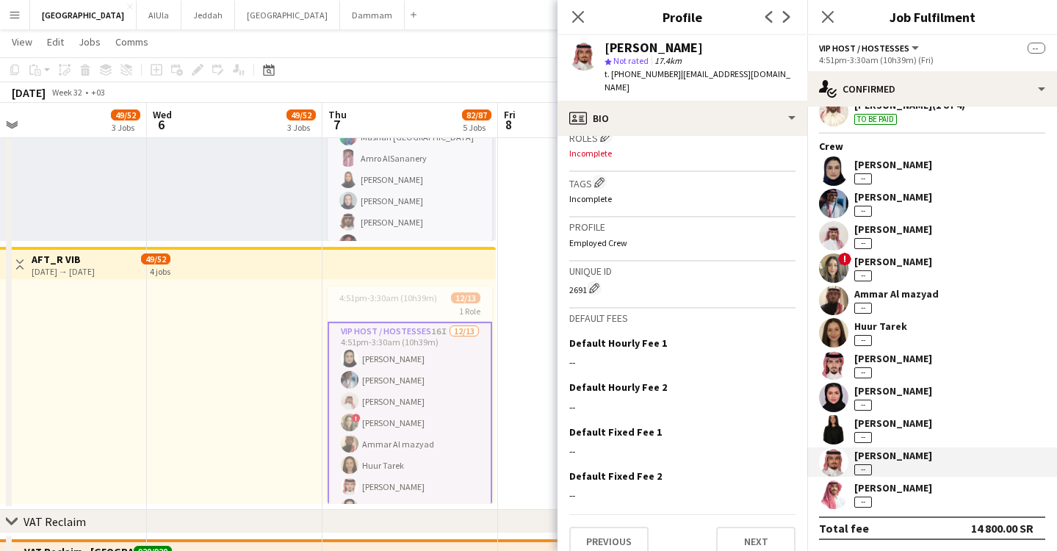
click at [679, 86] on div "Abdulaziz Almousa star Not rated 17.4km t. +966554554251 | aziz66almousa@gmail.…" at bounding box center [683, 67] width 250 height 65
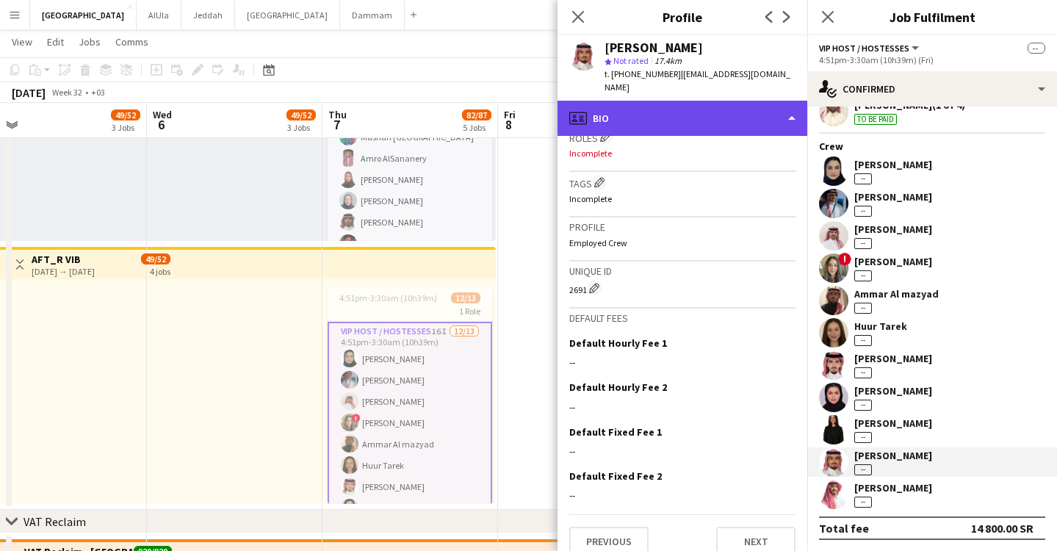
click at [681, 101] on div "profile Bio" at bounding box center [683, 118] width 250 height 35
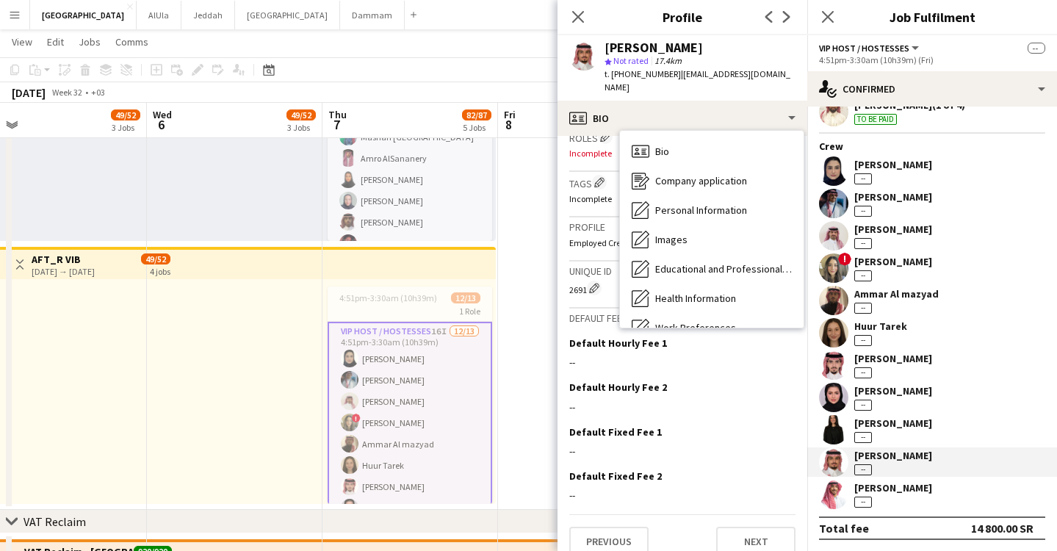
click at [566, 184] on app-crew-profile-bio "Gender Male Birthday 26-02-2003 (22 years) Location 4441 Abi Al Karam, Riyadh, …" at bounding box center [683, 343] width 250 height 415
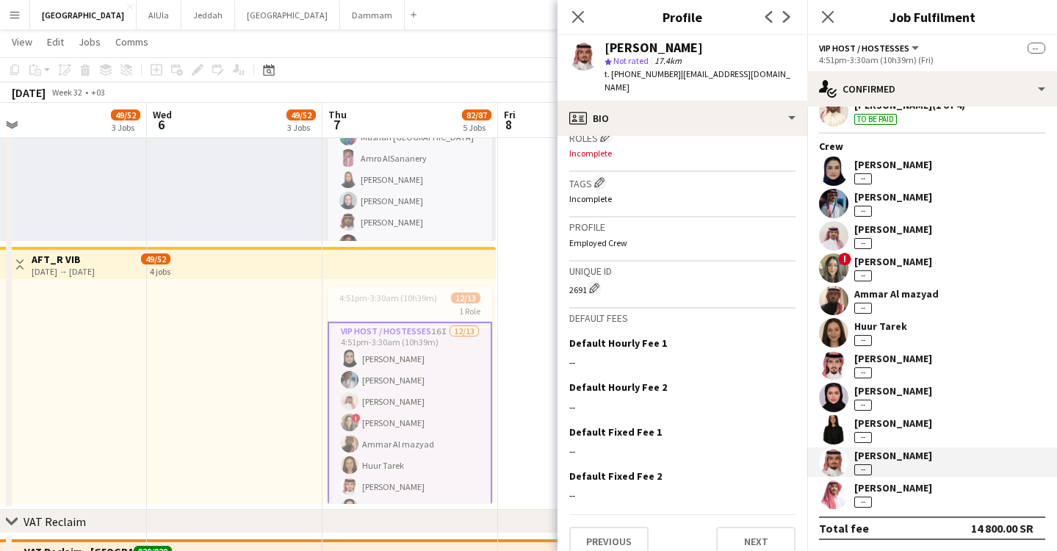
drag, startPoint x: 629, startPoint y: 154, endPoint x: 615, endPoint y: 160, distance: 15.1
click at [629, 154] on div "Roles Edit crew company roles Incomplete" at bounding box center [682, 149] width 226 height 46
click at [600, 177] on app-icon "Edit crew company tags" at bounding box center [599, 182] width 10 height 10
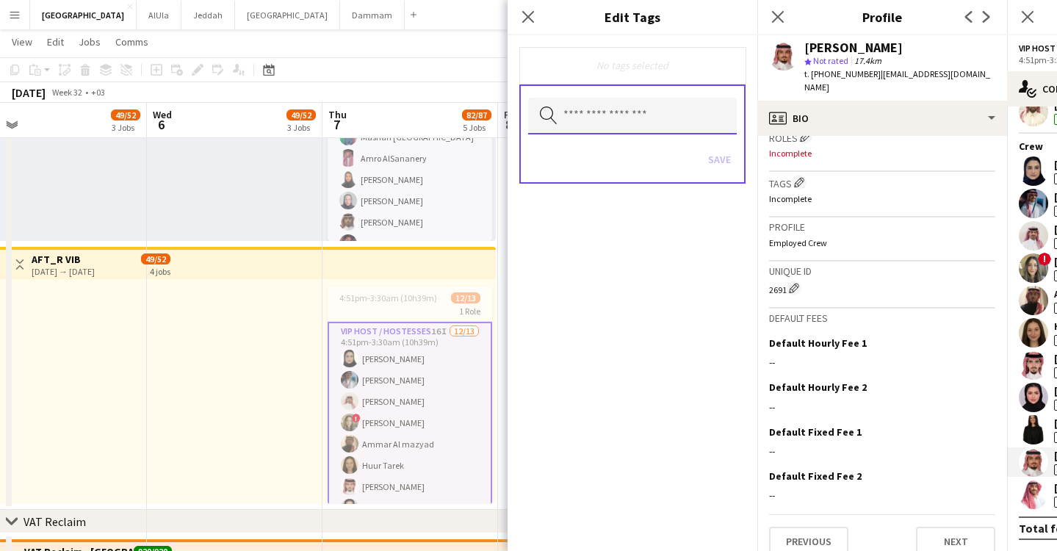
click at [640, 126] on input "text" at bounding box center [632, 116] width 209 height 37
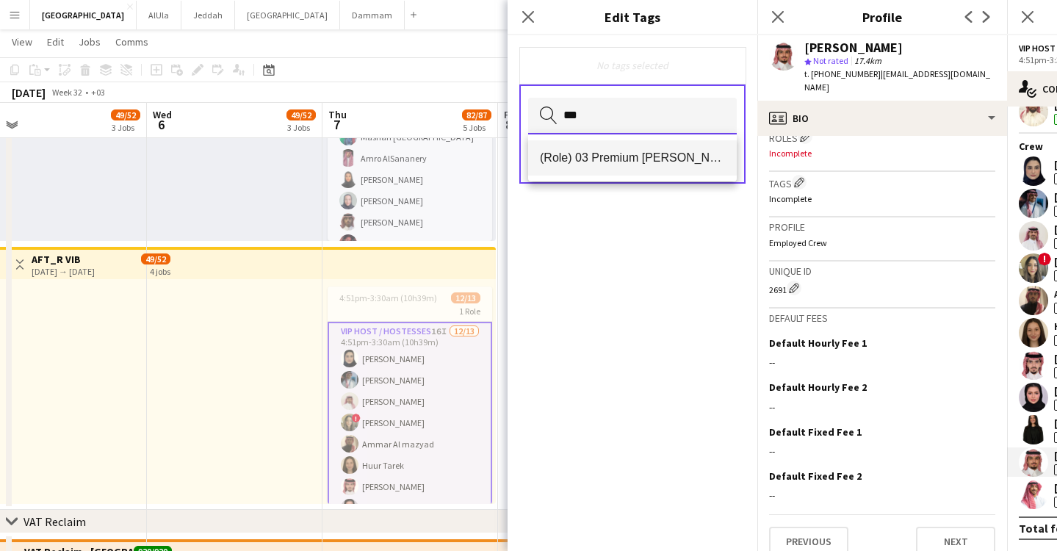
type input "***"
click at [632, 159] on span "(Role) 03 Premium Usher" at bounding box center [632, 158] width 185 height 14
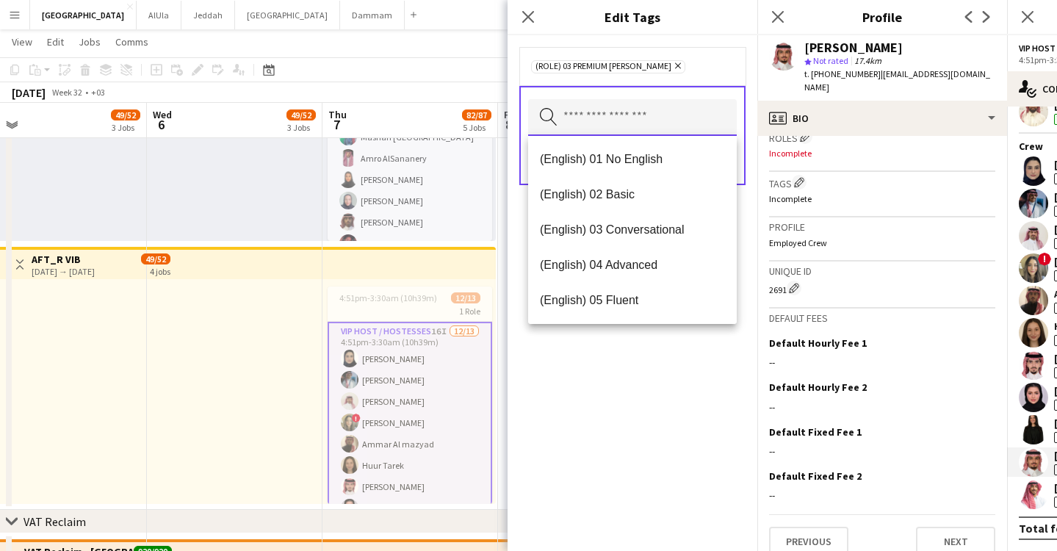
click at [635, 118] on input "text" at bounding box center [632, 117] width 209 height 37
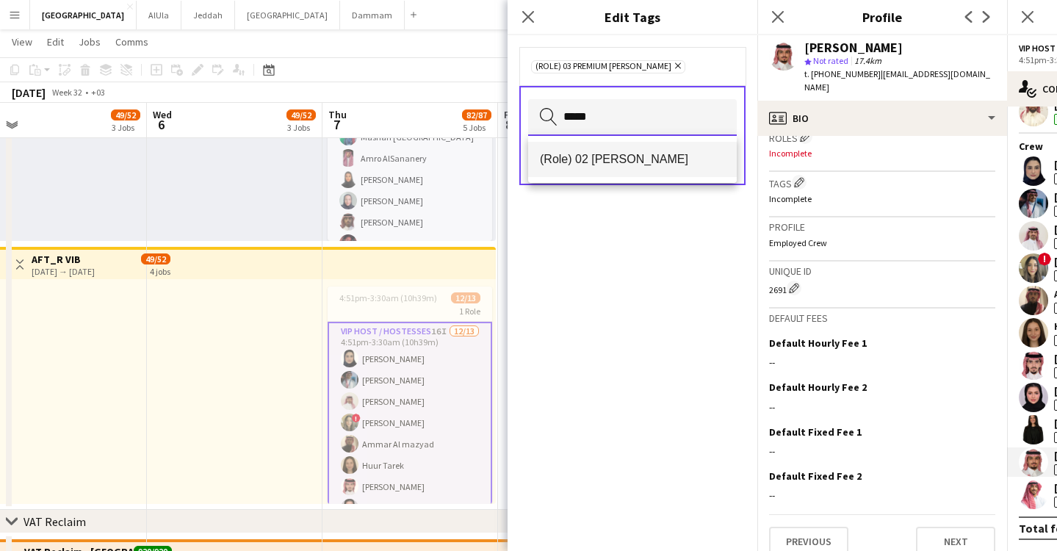
type input "*****"
click at [652, 154] on span "(Role) 02 [PERSON_NAME]" at bounding box center [632, 159] width 185 height 14
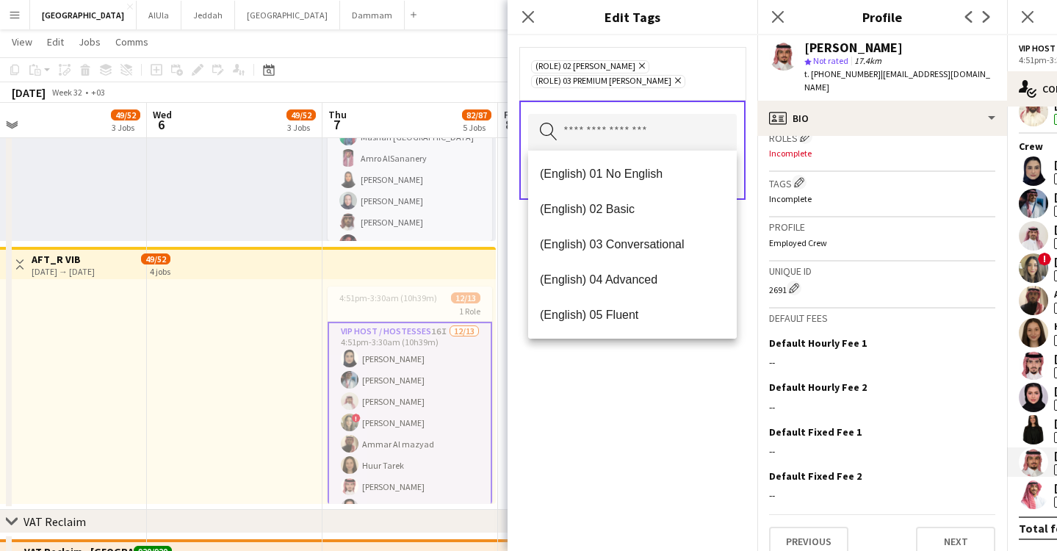
click at [589, 453] on div "(Role) 02 Usher Remove (Role) 03 Premium Usher Remove Search by tag name Save" at bounding box center [633, 293] width 250 height 516
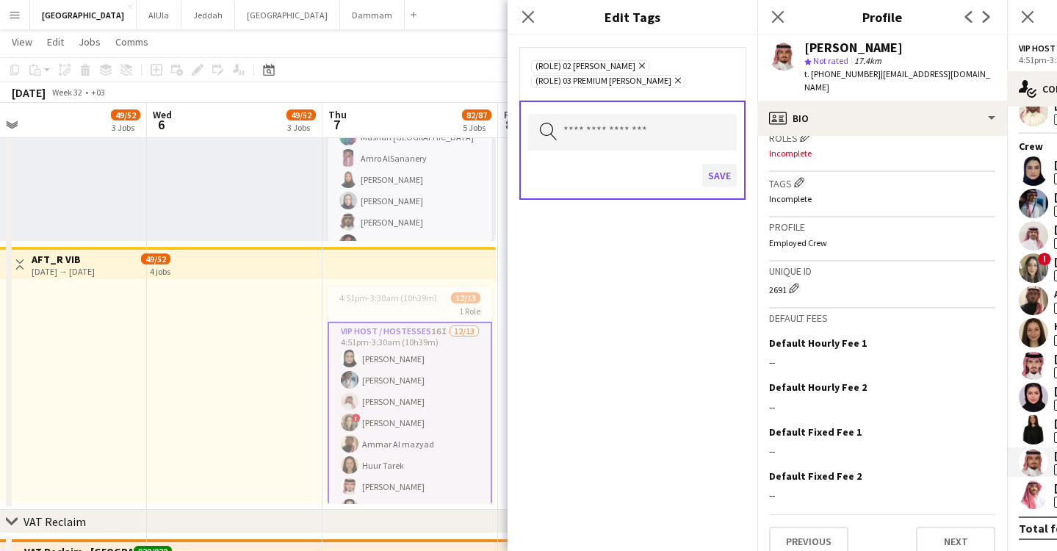
click at [733, 173] on button "Save" at bounding box center [719, 176] width 35 height 24
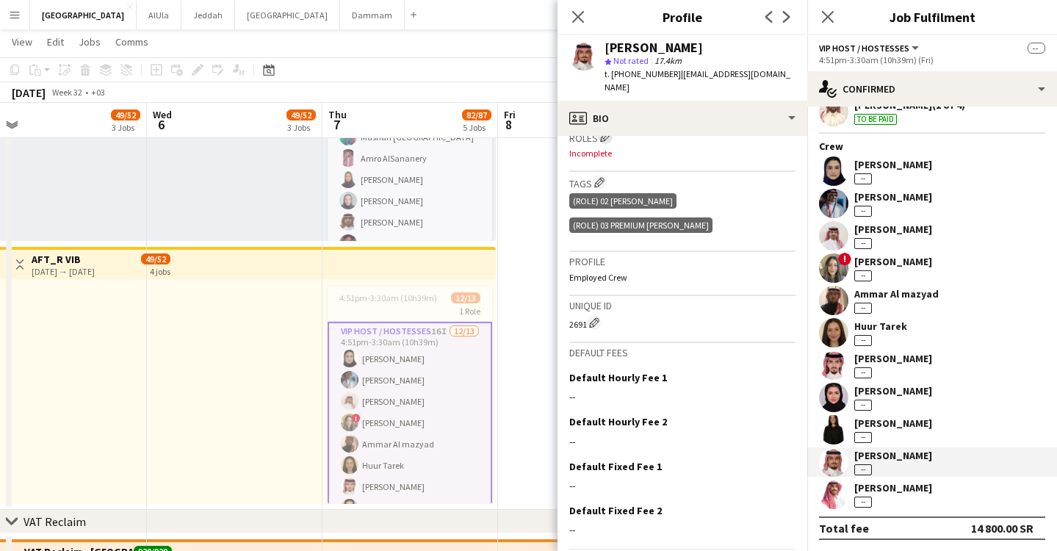
click at [608, 132] on app-icon "Edit crew company roles" at bounding box center [605, 137] width 10 height 10
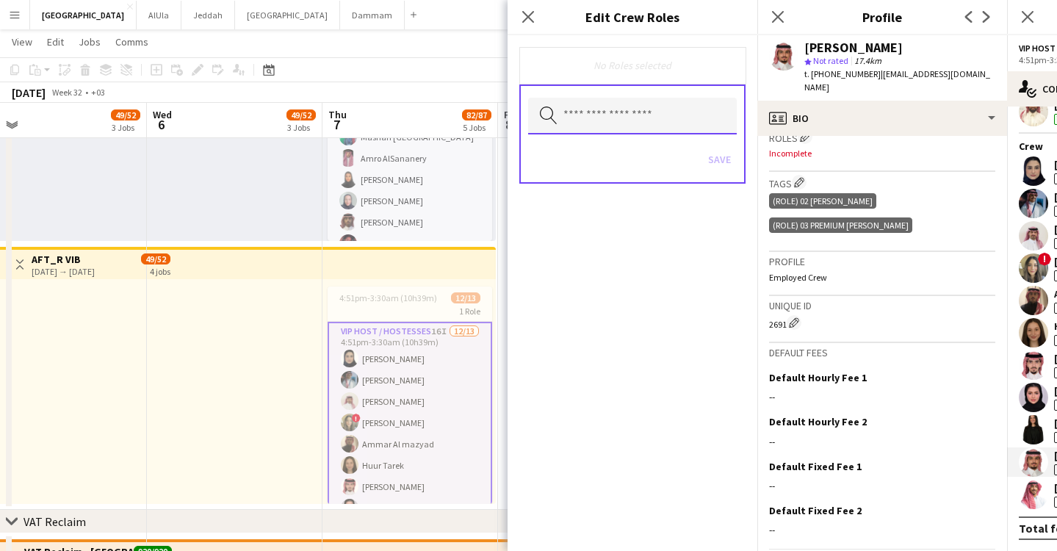
click at [649, 122] on input "text" at bounding box center [632, 116] width 209 height 37
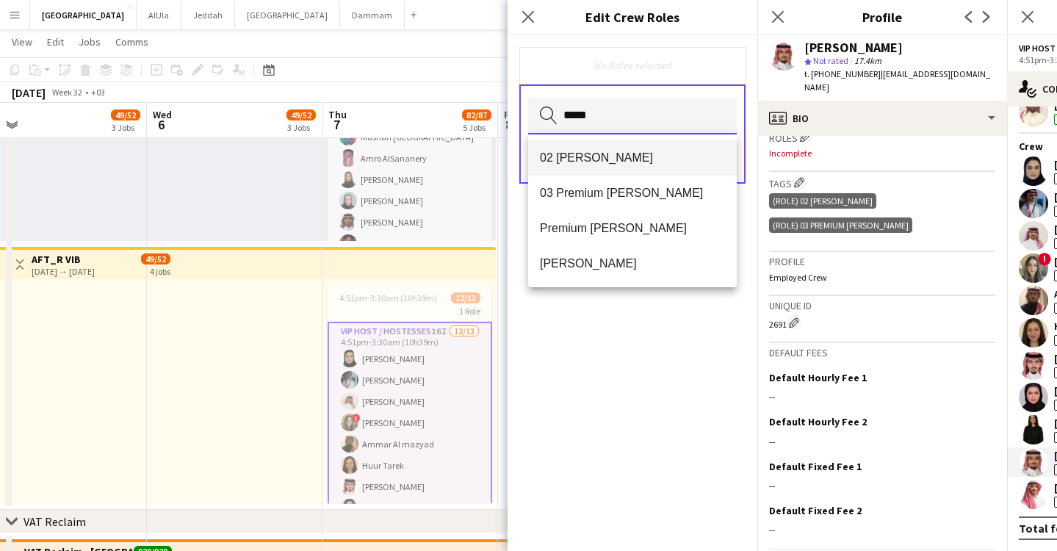
type input "*****"
click at [638, 163] on span "02 [PERSON_NAME]" at bounding box center [632, 158] width 185 height 14
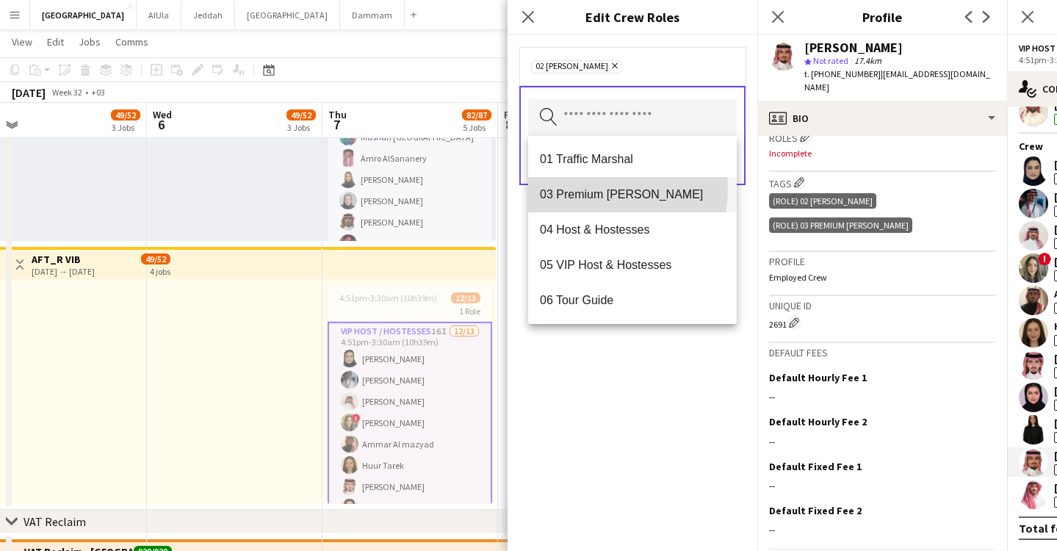
click at [611, 190] on span "03 Premium [PERSON_NAME]" at bounding box center [632, 194] width 185 height 14
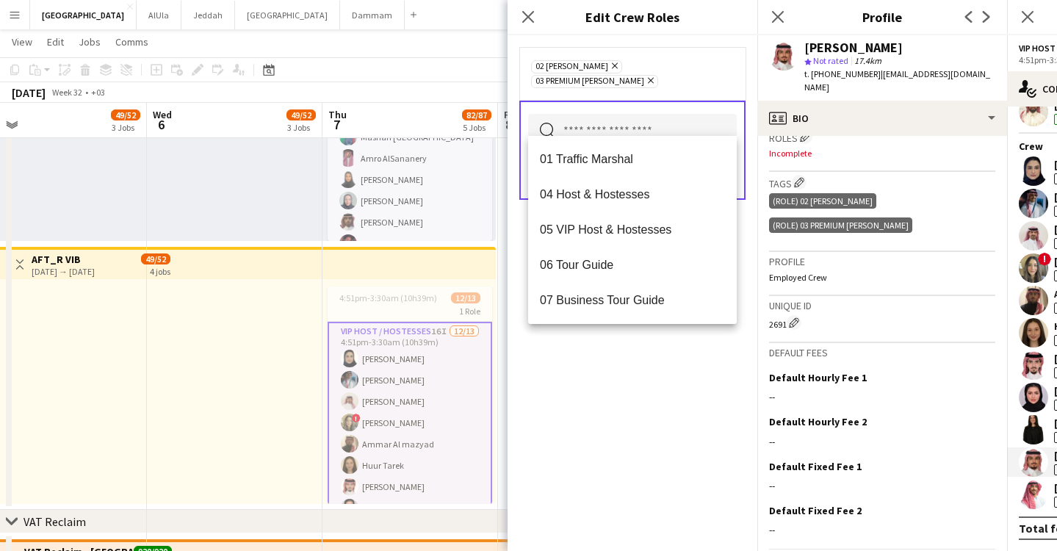
click at [665, 392] on div "02 Usher Remove 03 Premium Usher Remove Search by role type Save" at bounding box center [633, 293] width 250 height 516
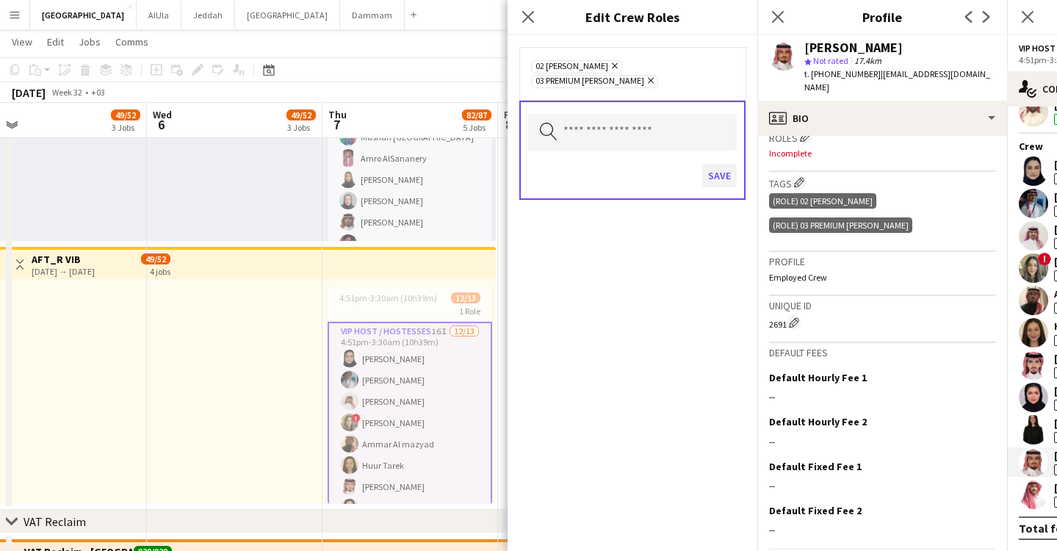
click at [725, 164] on button "Save" at bounding box center [719, 176] width 35 height 24
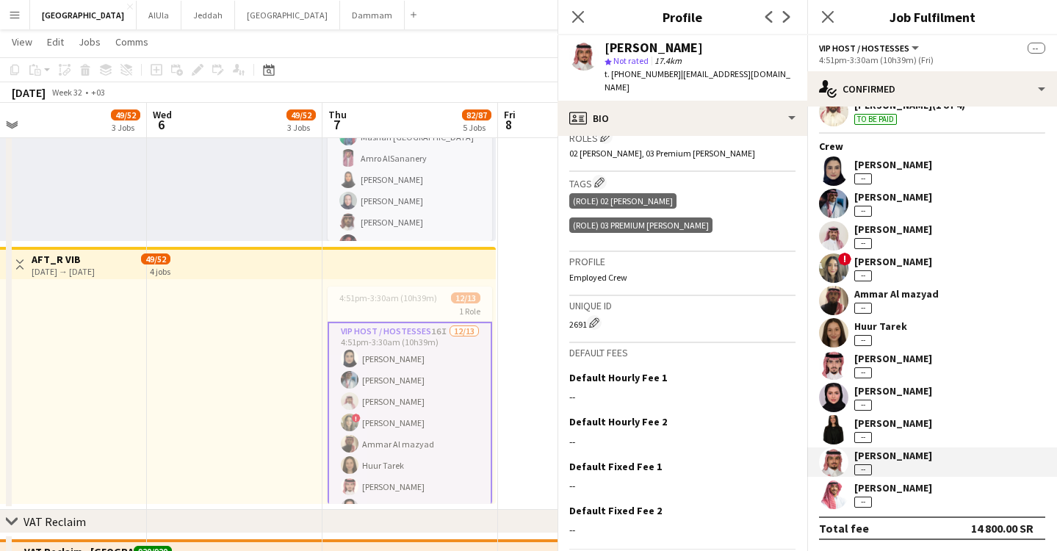
click at [920, 187] on div "Supervisor Jebreen Mishal -- Mohammed Almohaser (1 of 4) To be paid Crew Lama A…" at bounding box center [932, 278] width 250 height 460
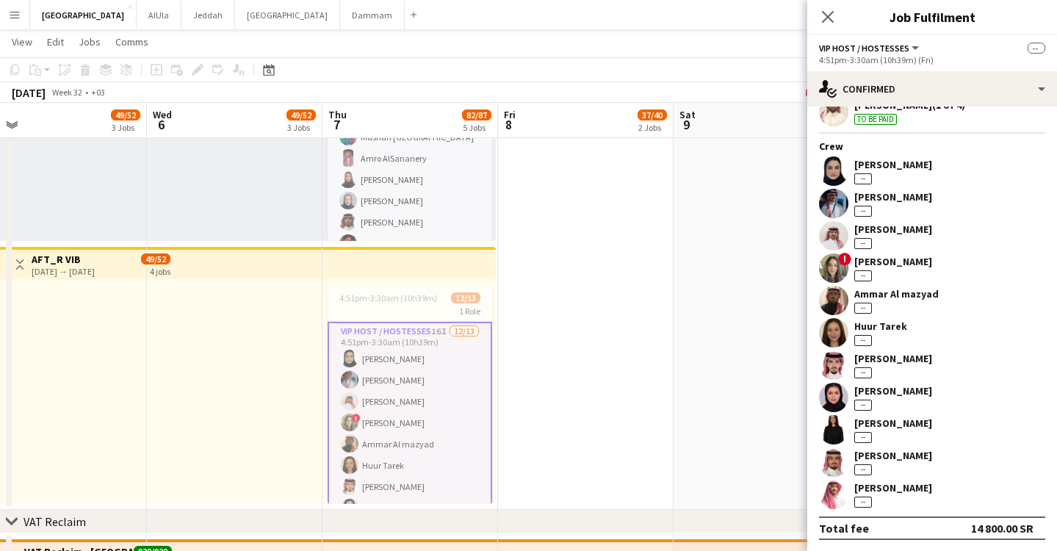
click at [908, 463] on div "Abdulaziz Almousa --" at bounding box center [893, 462] width 78 height 26
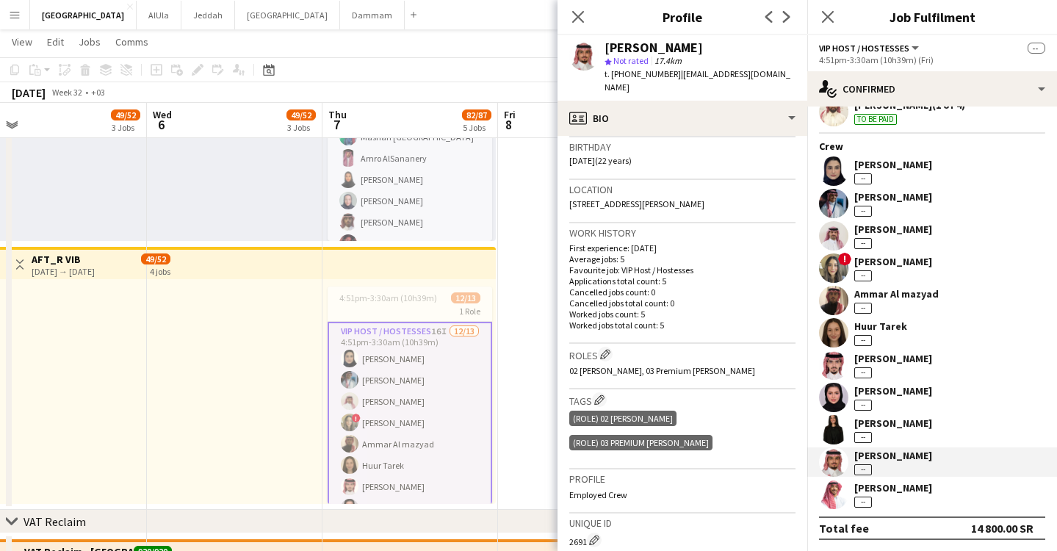
scroll to position [417, 0]
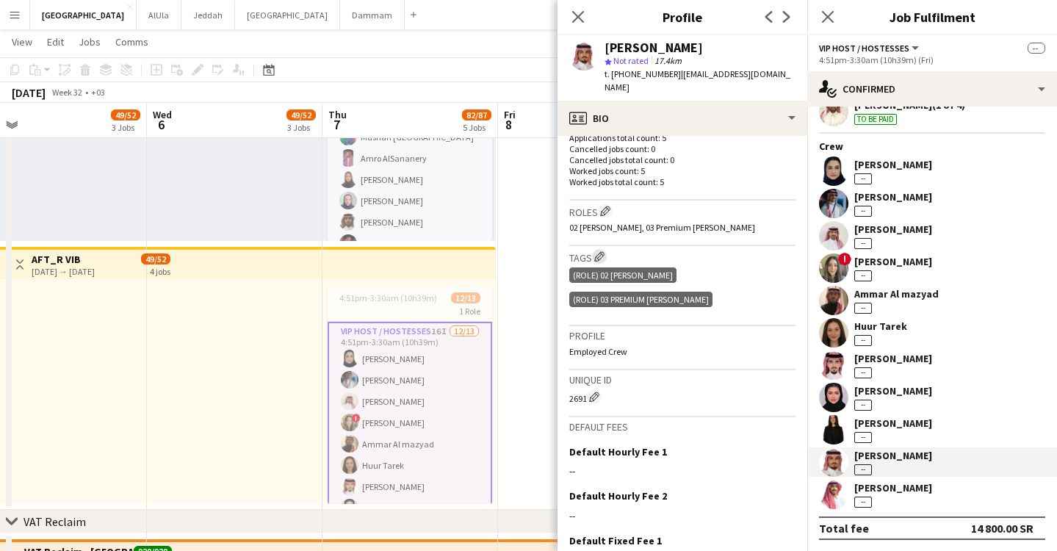
click at [603, 251] on app-icon "Edit crew company tags" at bounding box center [599, 256] width 10 height 10
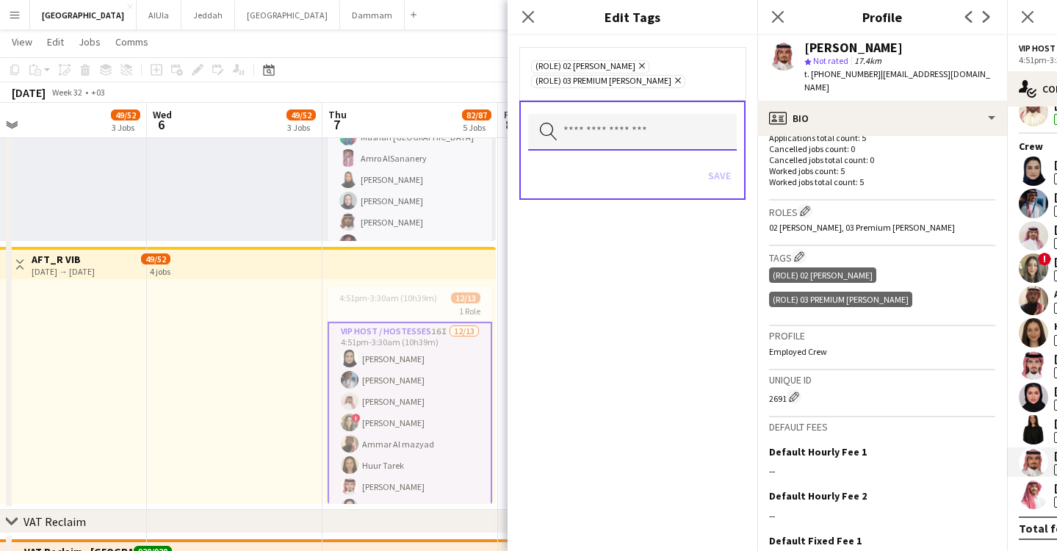
click at [639, 139] on input "text" at bounding box center [632, 132] width 209 height 37
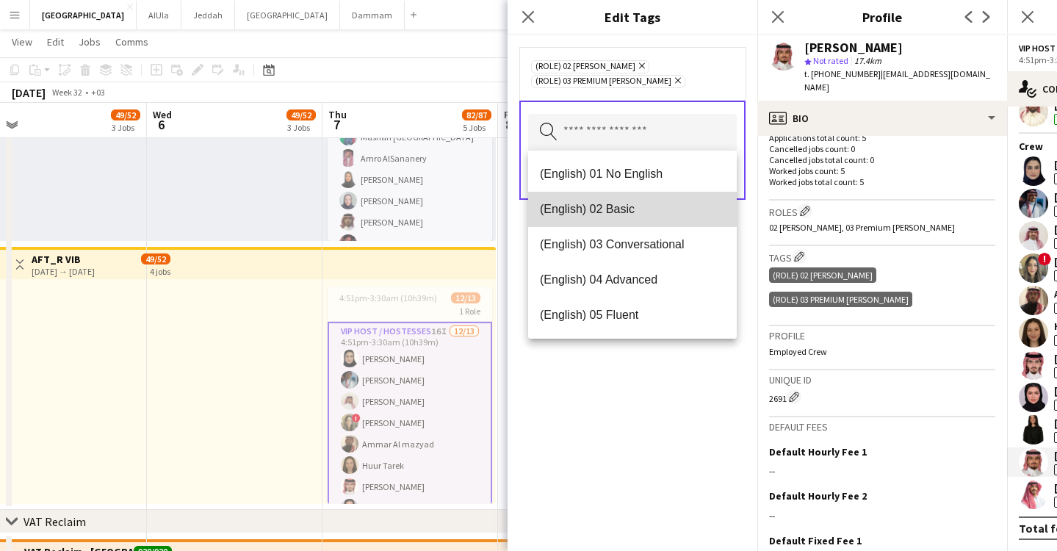
click at [674, 214] on span "(English) 02 Basic" at bounding box center [632, 209] width 185 height 14
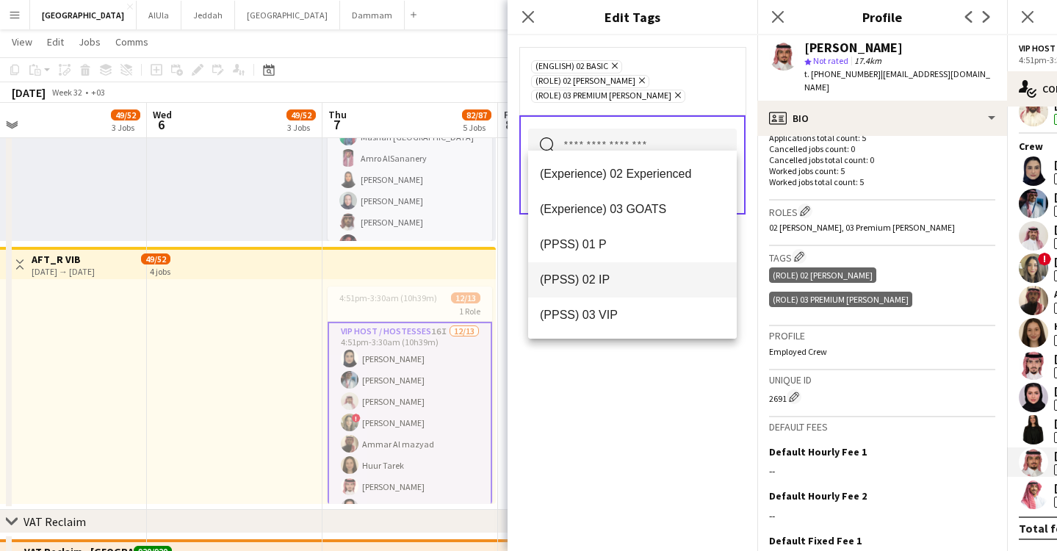
scroll to position [201, 0]
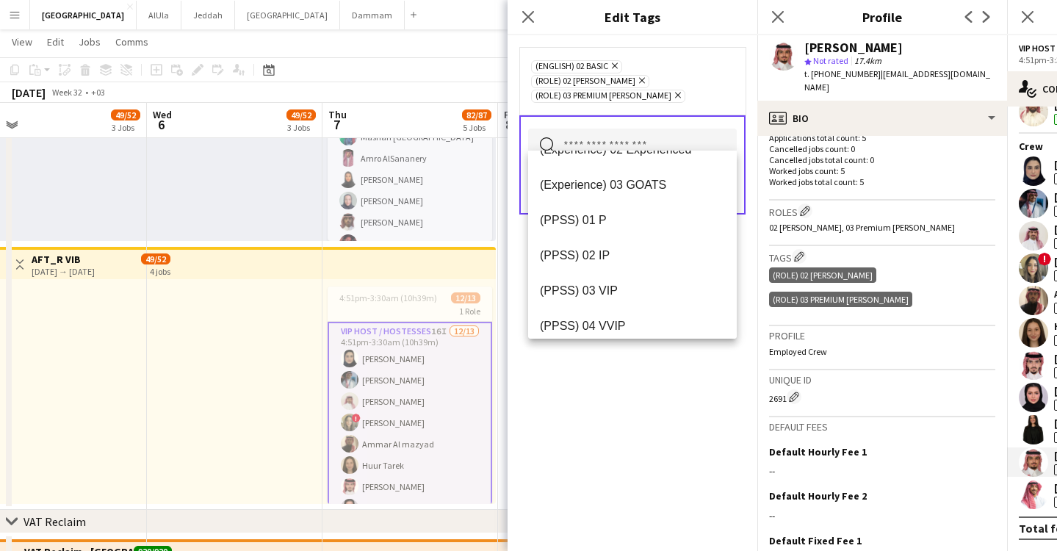
click at [635, 248] on mat-option "(PPSS) 02 IP" at bounding box center [632, 255] width 209 height 35
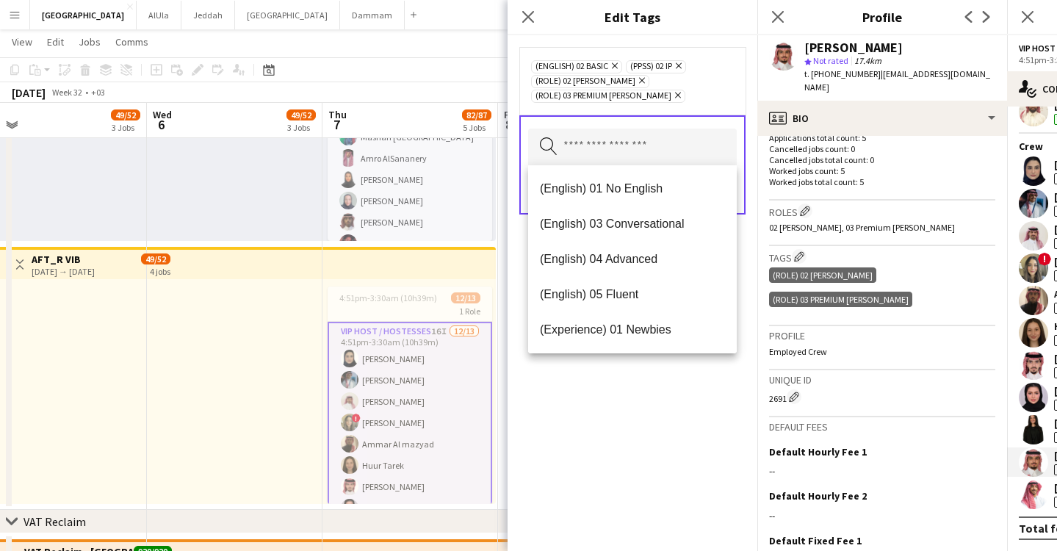
click at [639, 399] on div "(English) 02 Basic Remove (PPSS) 02 IP Remove (Role) 02 Usher Remove (Role) 03 …" at bounding box center [633, 293] width 250 height 516
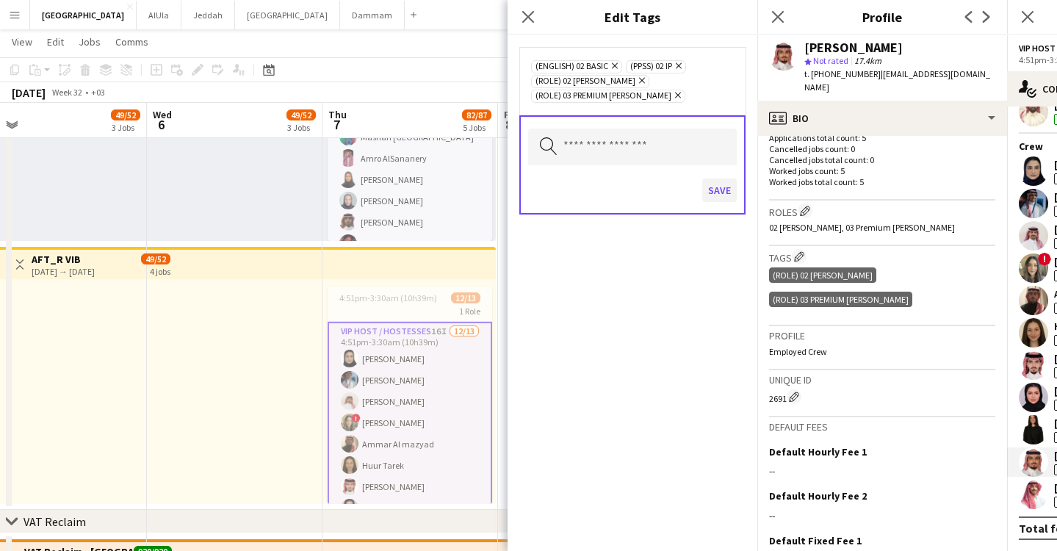
click at [712, 197] on button "Save" at bounding box center [719, 191] width 35 height 24
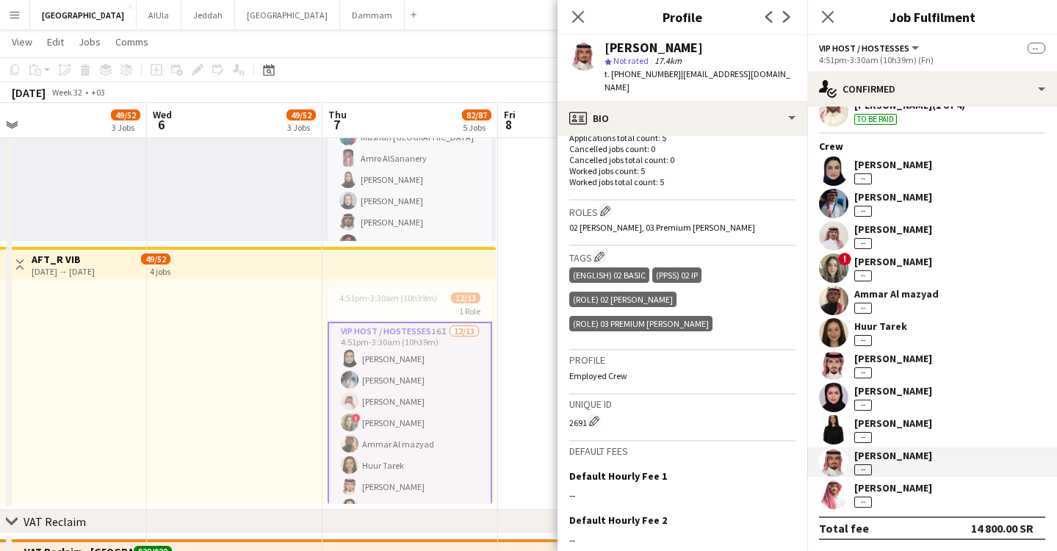
scroll to position [525, 0]
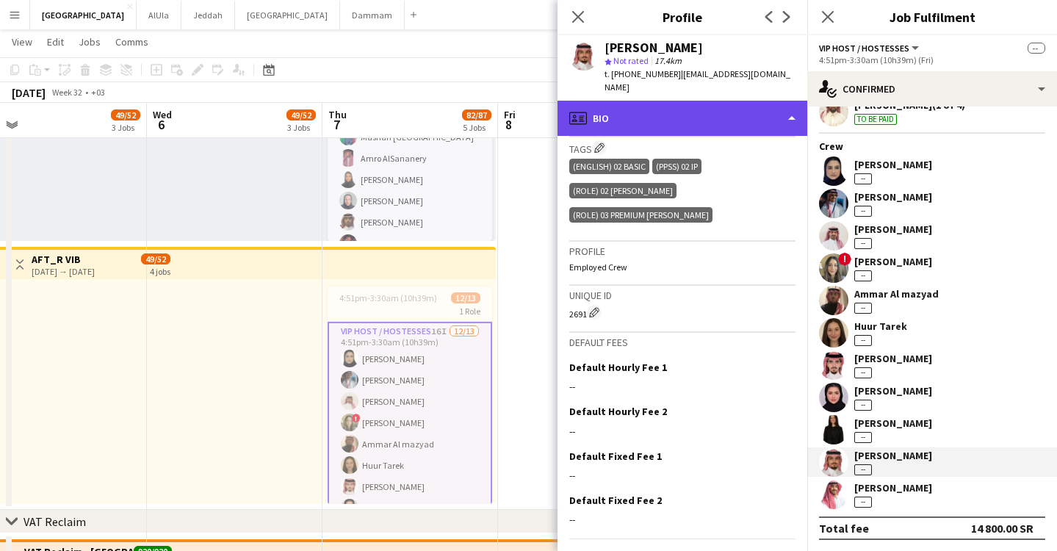
click at [726, 116] on div "profile Bio" at bounding box center [683, 118] width 250 height 35
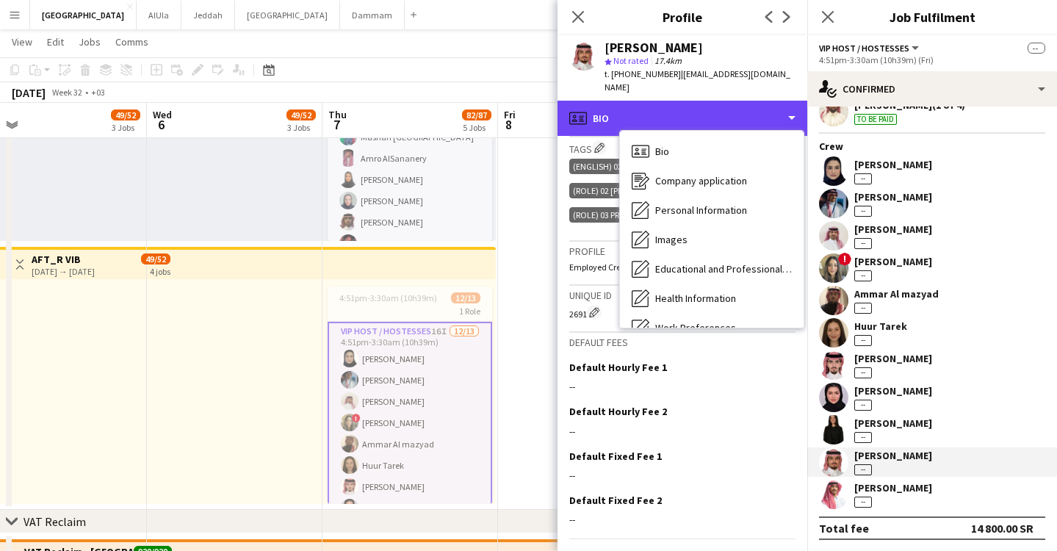
scroll to position [1100, 0]
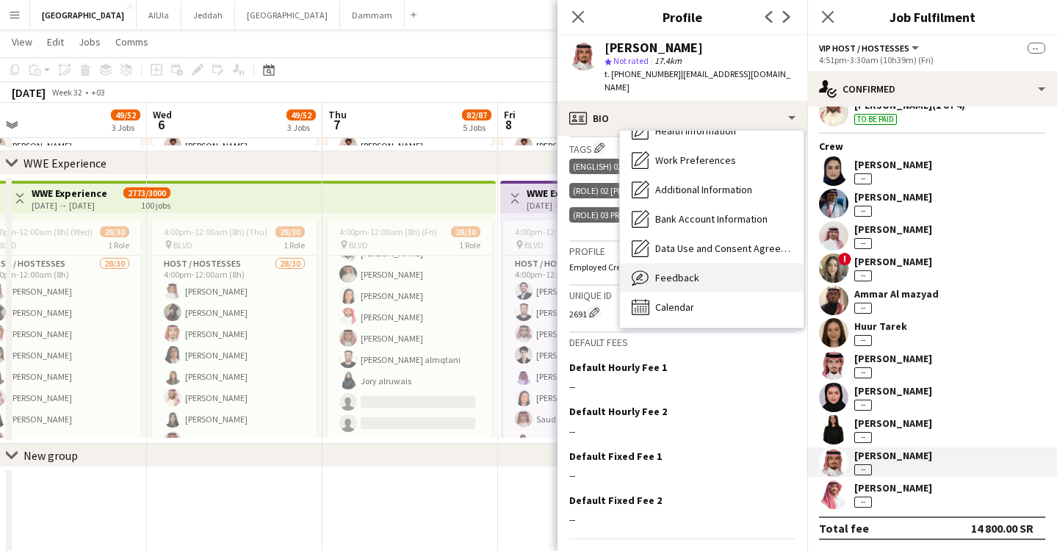
click at [694, 270] on div "Feedback Feedback" at bounding box center [712, 277] width 184 height 29
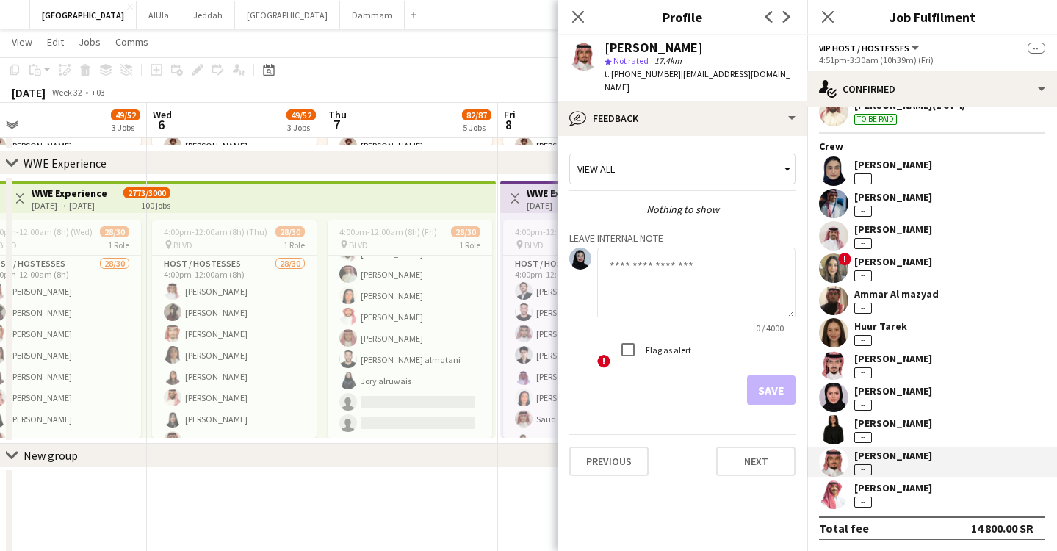
click at [679, 281] on textarea at bounding box center [696, 283] width 198 height 70
click at [710, 283] on textarea "**********" at bounding box center [696, 283] width 198 height 70
type textarea "**********"
click at [760, 375] on button "Save" at bounding box center [771, 389] width 48 height 29
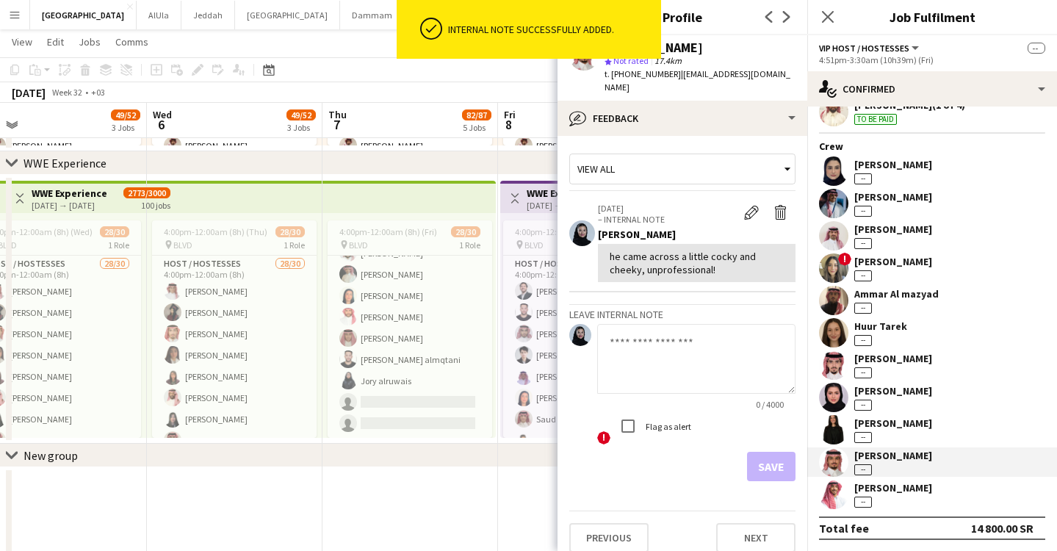
click at [898, 489] on div "[PERSON_NAME]" at bounding box center [893, 487] width 78 height 13
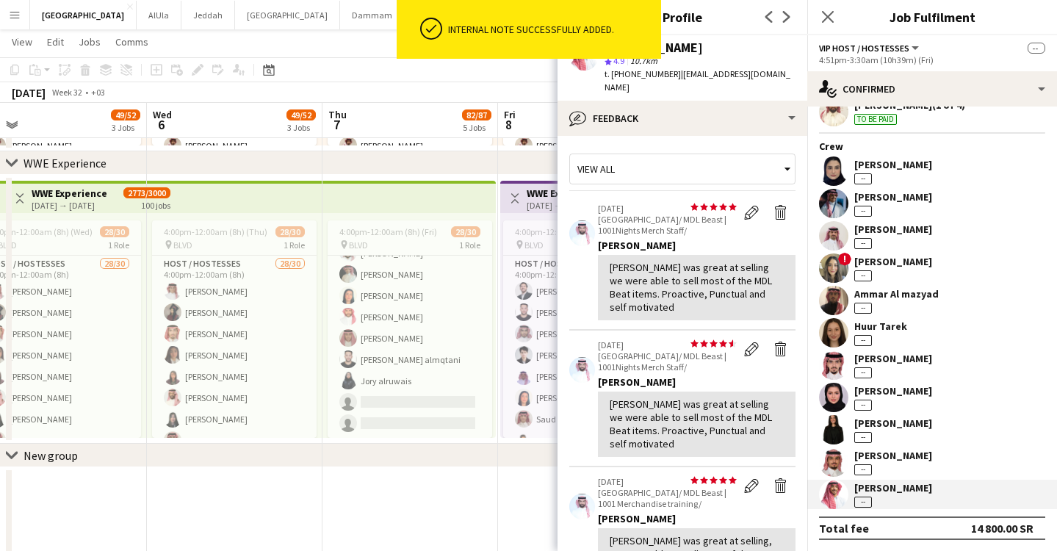
scroll to position [704, 0]
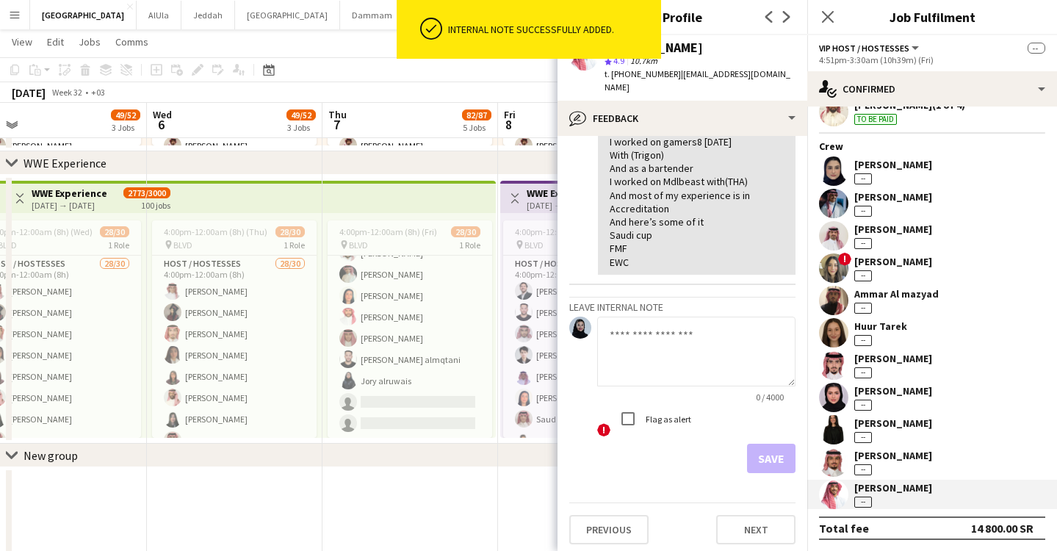
click at [669, 336] on textarea at bounding box center [696, 352] width 198 height 70
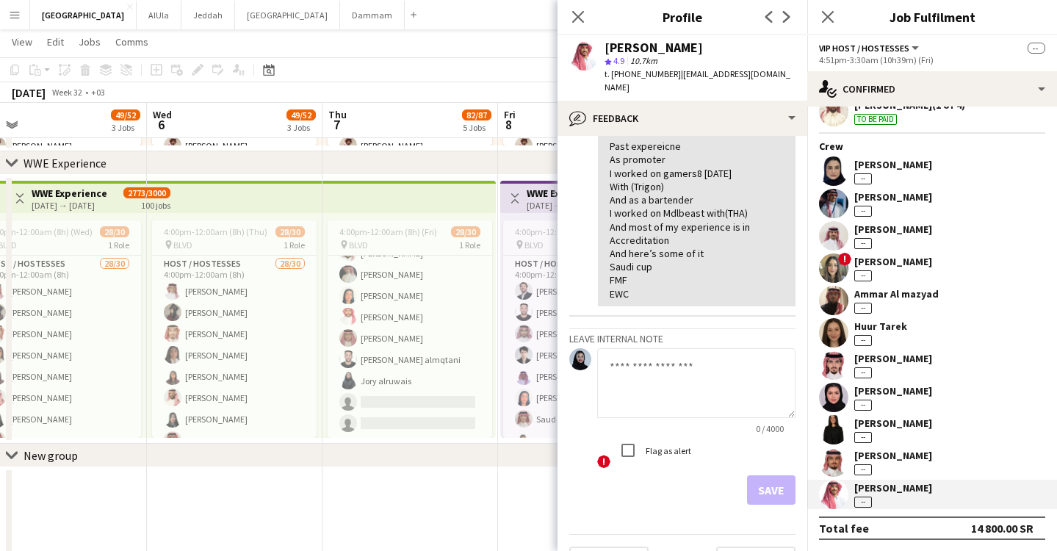
scroll to position [648, 0]
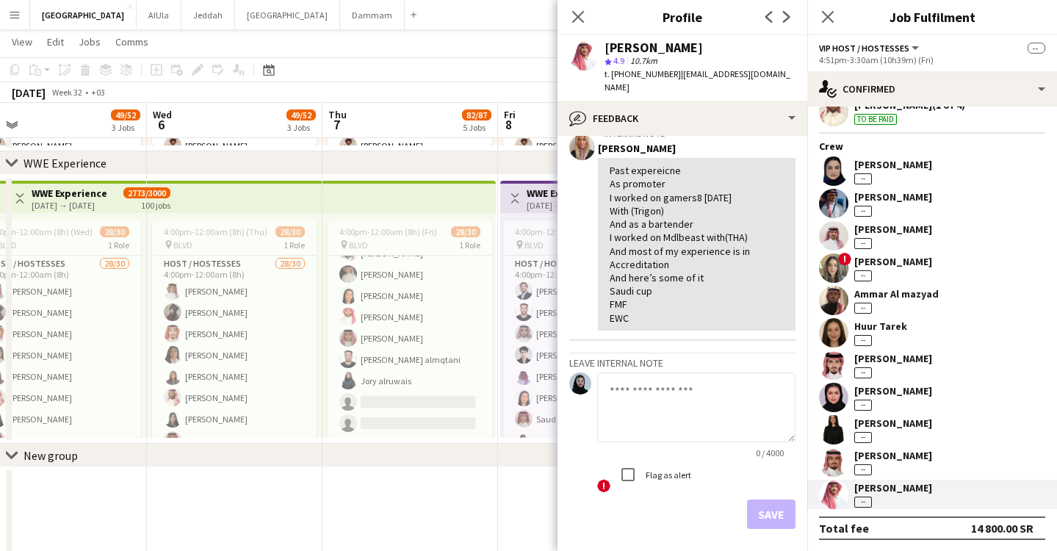
click at [624, 394] on textarea at bounding box center [696, 407] width 198 height 70
type textarea "**********"
click at [777, 520] on button "Save" at bounding box center [771, 514] width 48 height 29
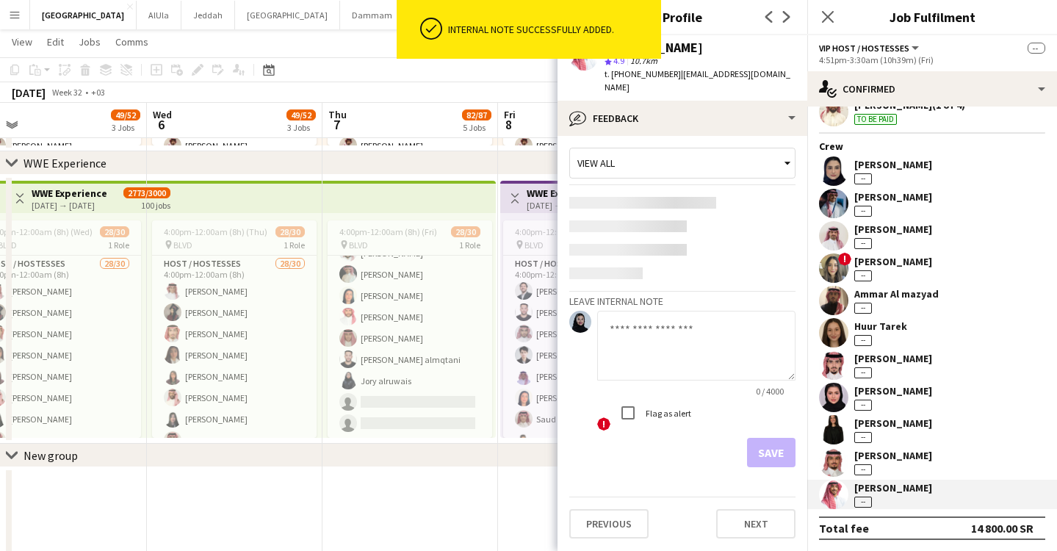
scroll to position [0, 0]
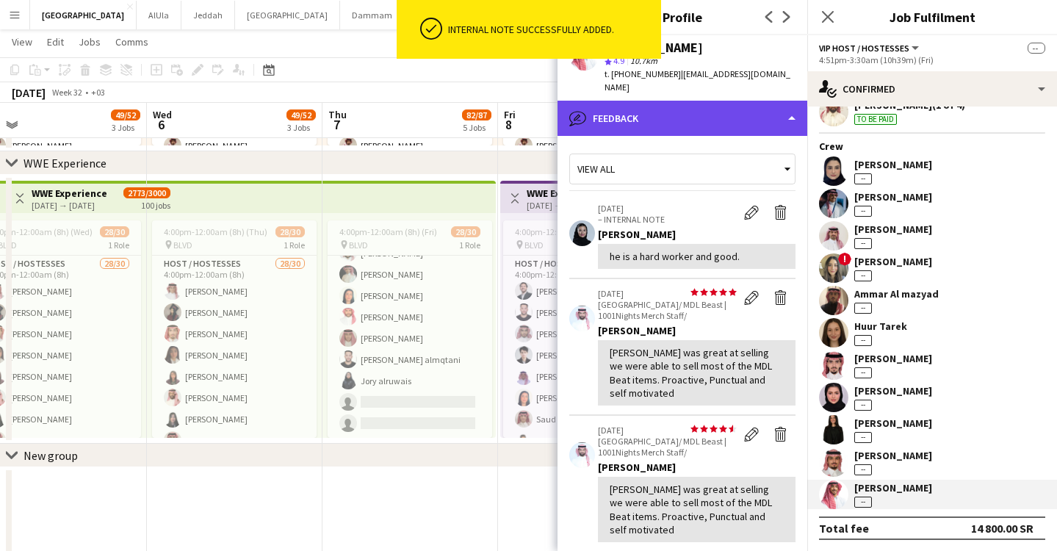
click at [695, 101] on div "bubble-pencil Feedback" at bounding box center [683, 118] width 250 height 35
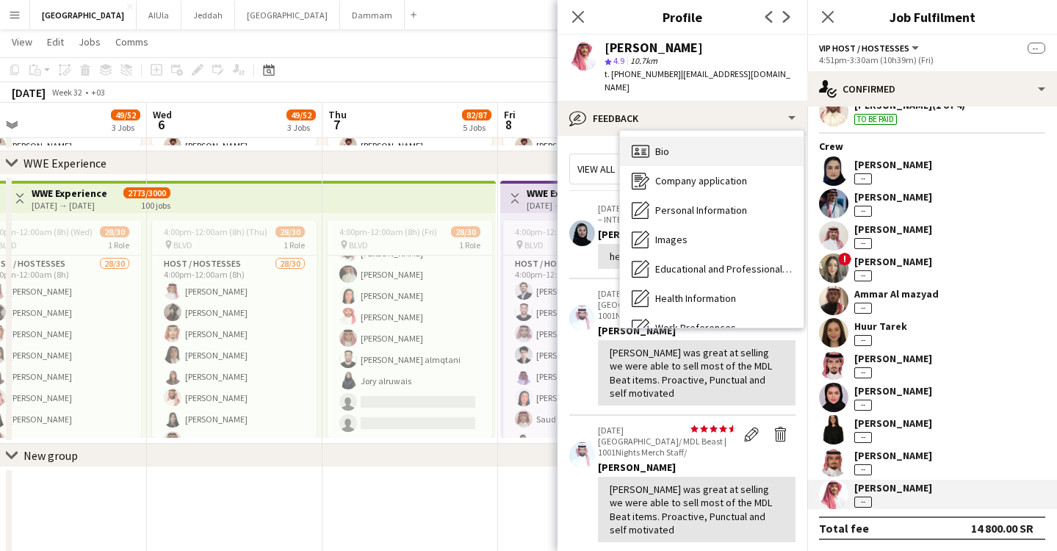
click at [690, 143] on div "Bio Bio" at bounding box center [712, 151] width 184 height 29
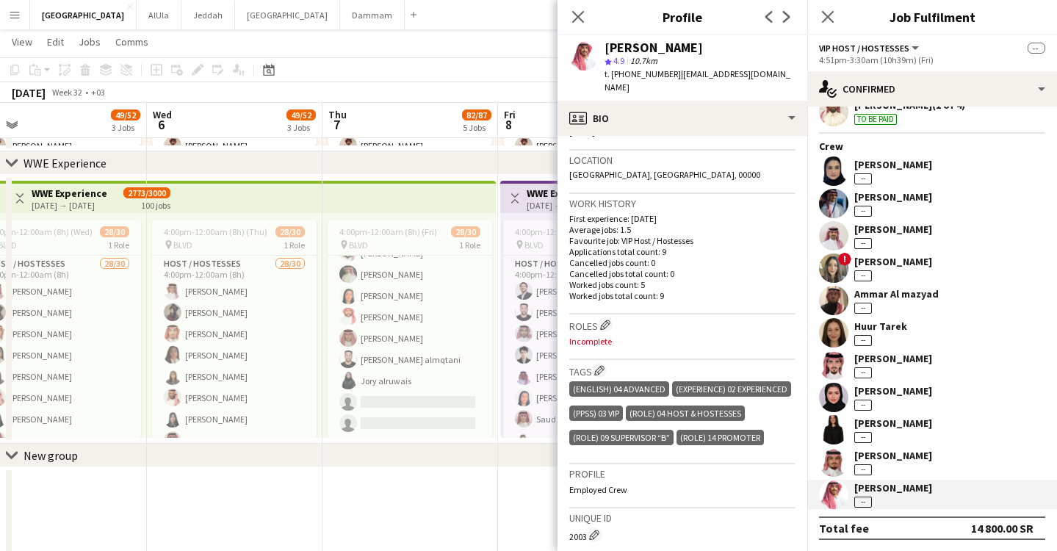
scroll to position [465, 0]
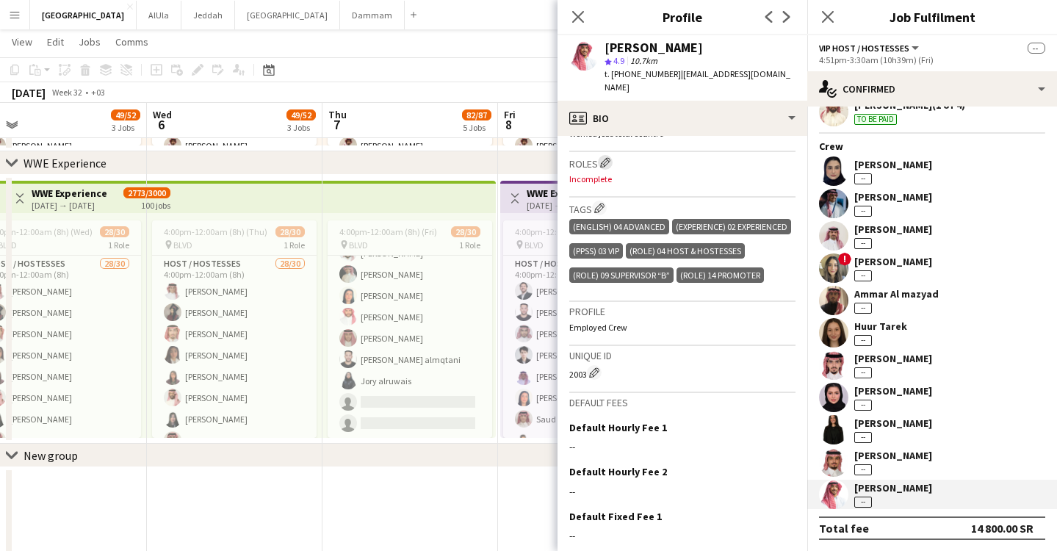
click at [606, 157] on app-icon "Edit crew company roles" at bounding box center [605, 162] width 10 height 10
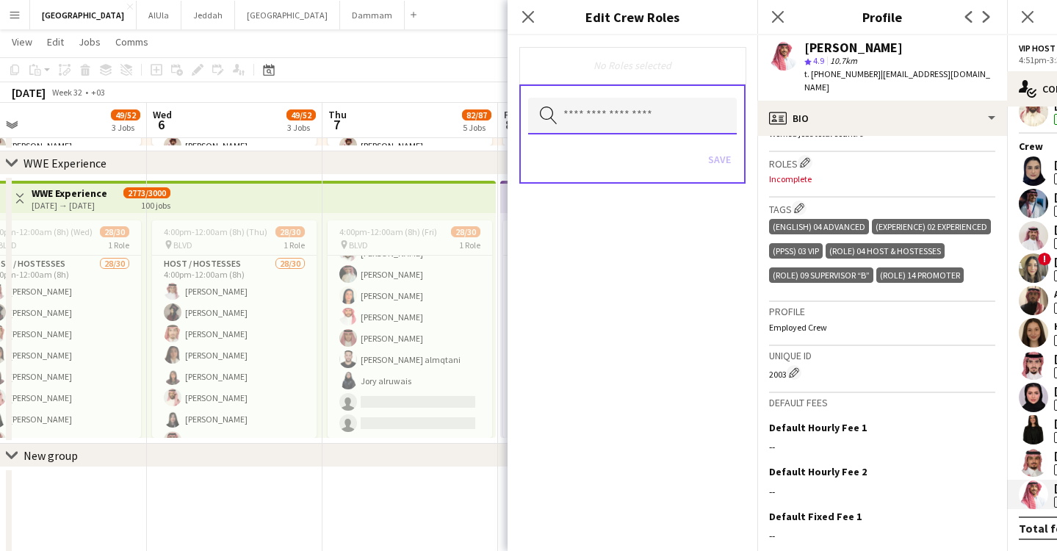
click at [604, 118] on input "text" at bounding box center [632, 116] width 209 height 37
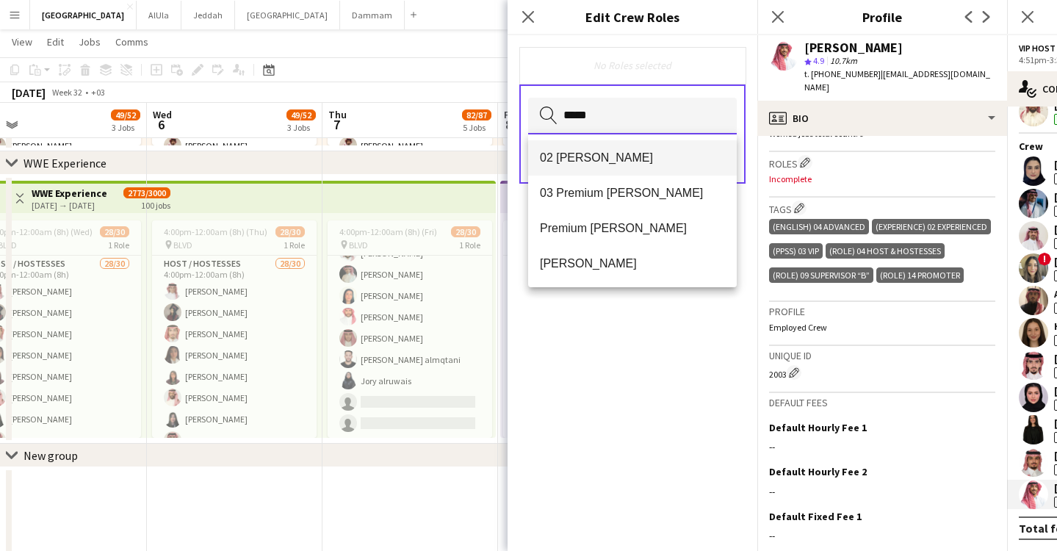
type input "*****"
click at [601, 163] on span "02 [PERSON_NAME]" at bounding box center [632, 158] width 185 height 14
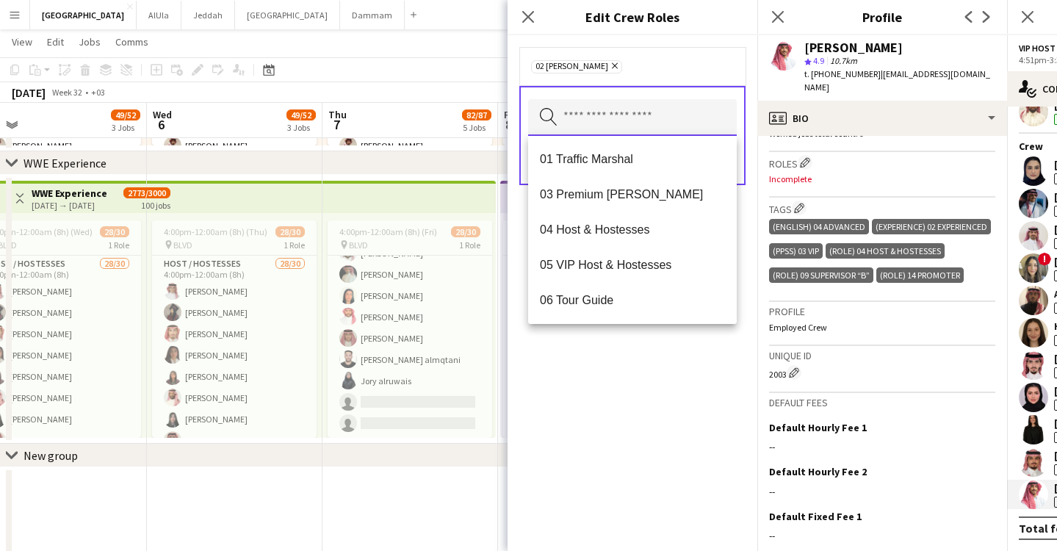
drag, startPoint x: 613, startPoint y: 112, endPoint x: 619, endPoint y: 125, distance: 14.5
click at [613, 112] on input "text" at bounding box center [632, 117] width 209 height 37
click at [613, 189] on span "03 Premium [PERSON_NAME]" at bounding box center [632, 194] width 185 height 14
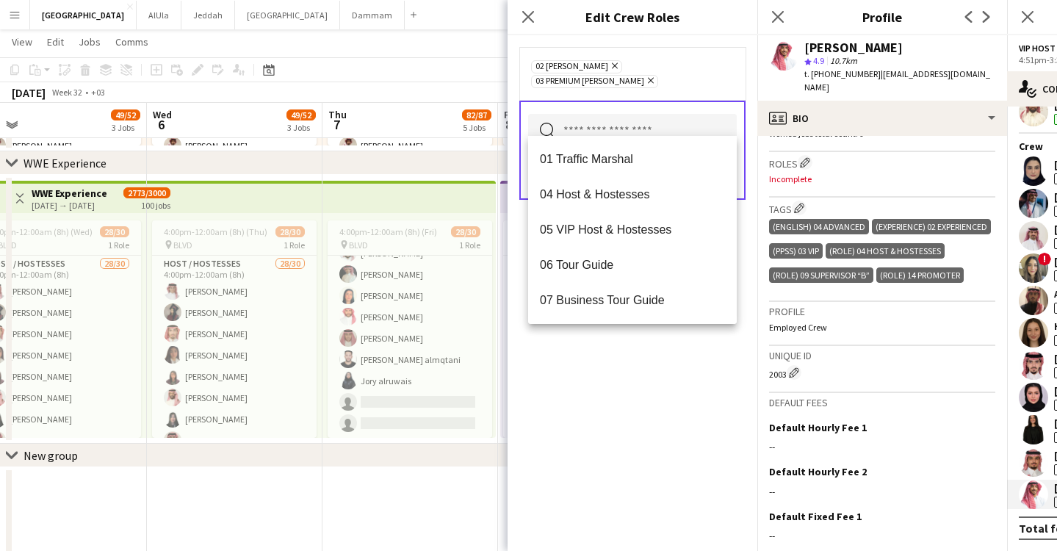
click at [651, 455] on div "02 Usher Remove 03 Premium Usher Remove Search by role type Save" at bounding box center [633, 293] width 250 height 516
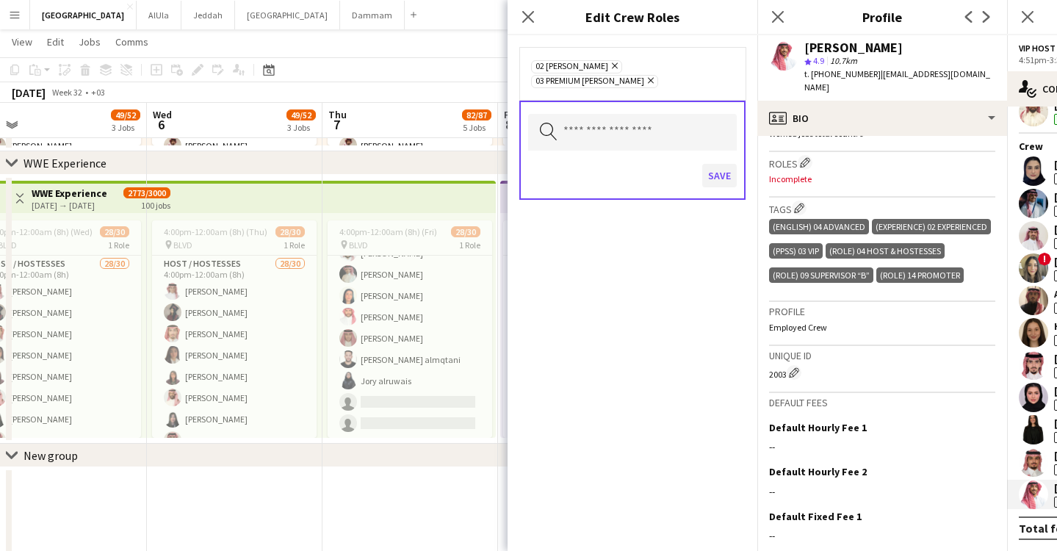
click at [724, 164] on button "Save" at bounding box center [719, 176] width 35 height 24
